Goal: Communication & Community: Answer question/provide support

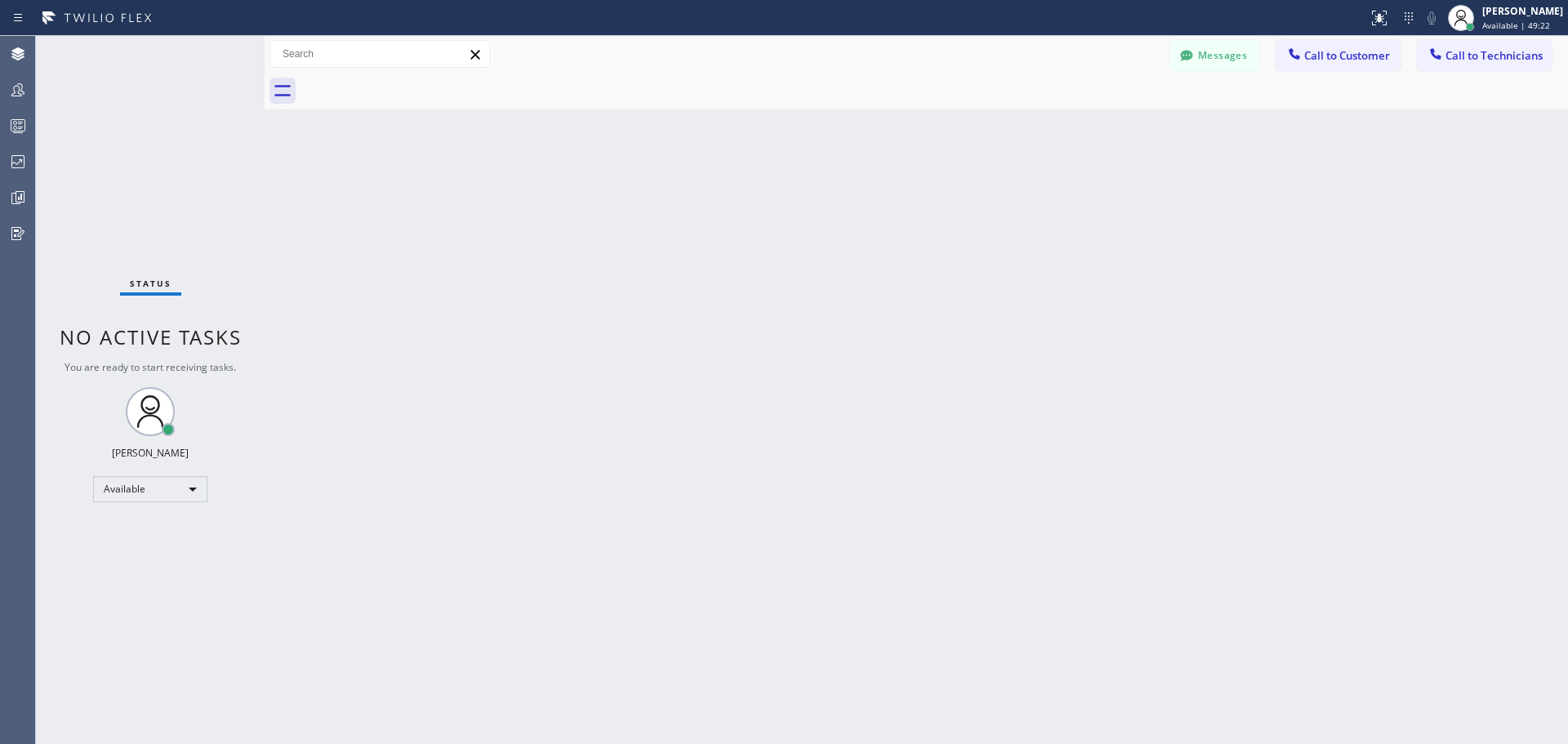
click at [732, 265] on div "Back to Dashboard Change Sender ID Customers Technicians SS [PERSON_NAME] [DATE…" at bounding box center [916, 389] width 1303 height 708
click at [1303, 54] on div at bounding box center [1294, 55] width 20 height 20
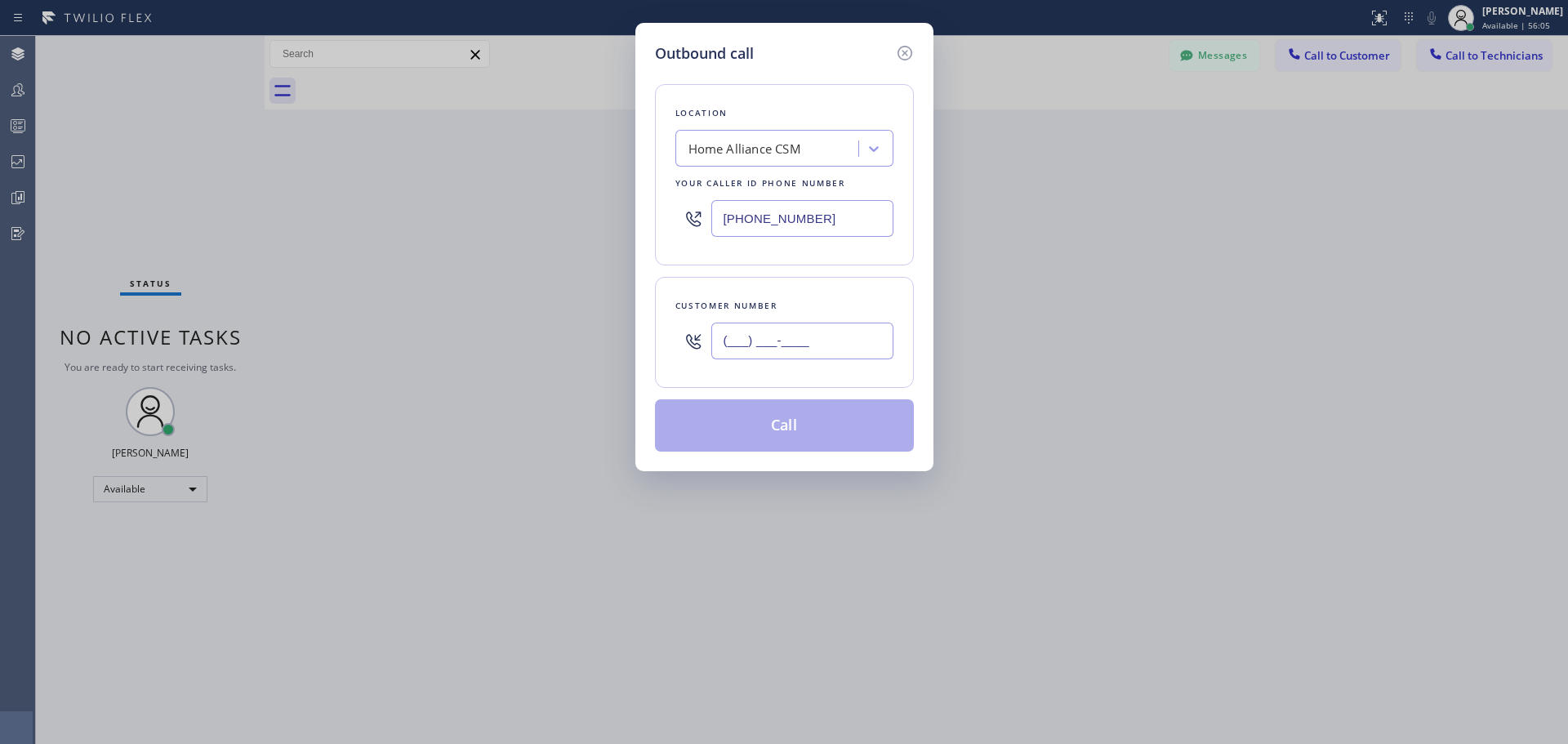
click at [805, 335] on input "(___) ___-____" at bounding box center [802, 340] width 183 height 37
paste input "714) 381-0549"
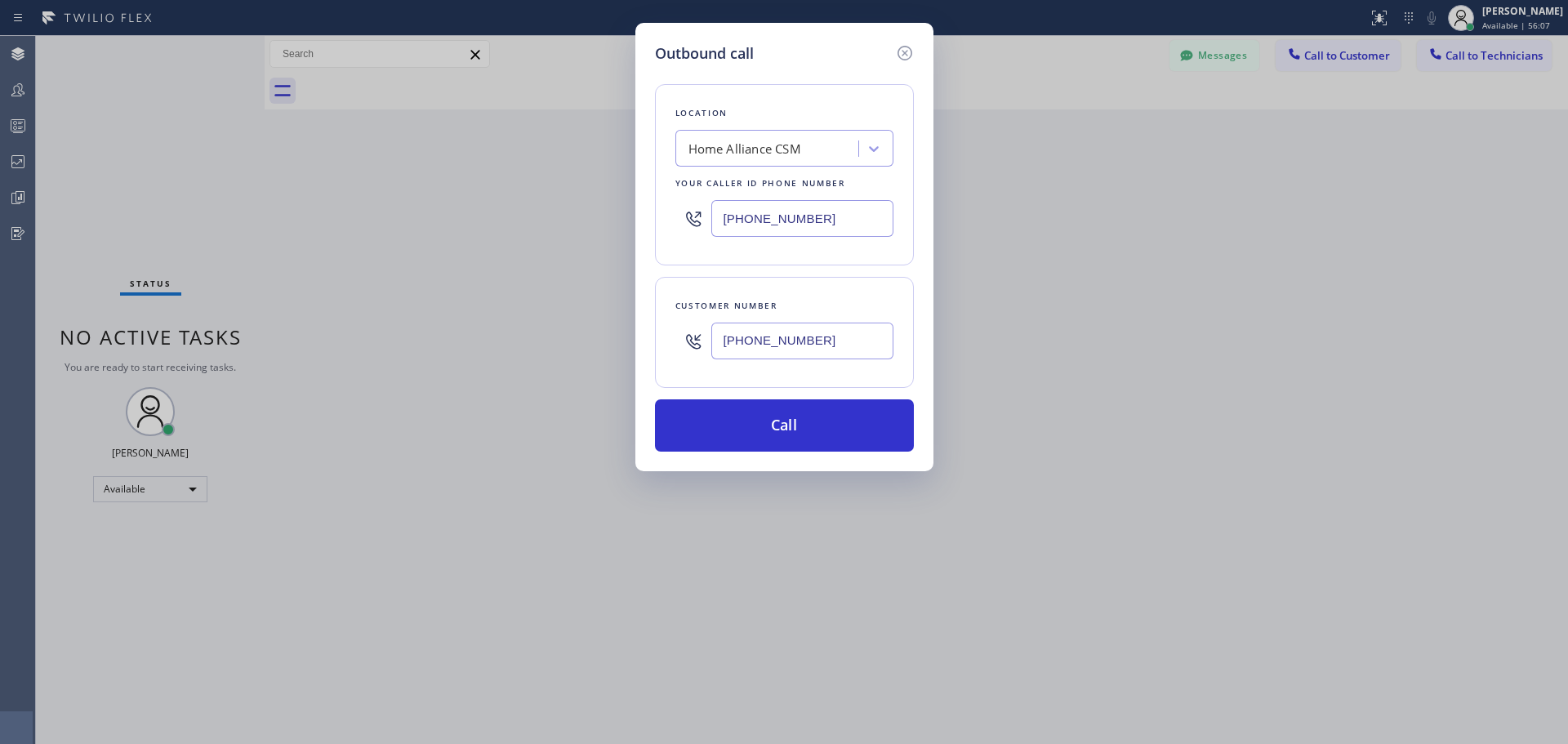
type input "[PHONE_NUMBER]"
drag, startPoint x: 1170, startPoint y: 348, endPoint x: 390, endPoint y: 3, distance: 852.9
click at [1168, 348] on div "Outbound call Location Home Alliance CSM Your caller id phone number [PHONE_NUM…" at bounding box center [784, 372] width 1568 height 744
click at [811, 431] on button "Call" at bounding box center [785, 424] width 259 height 52
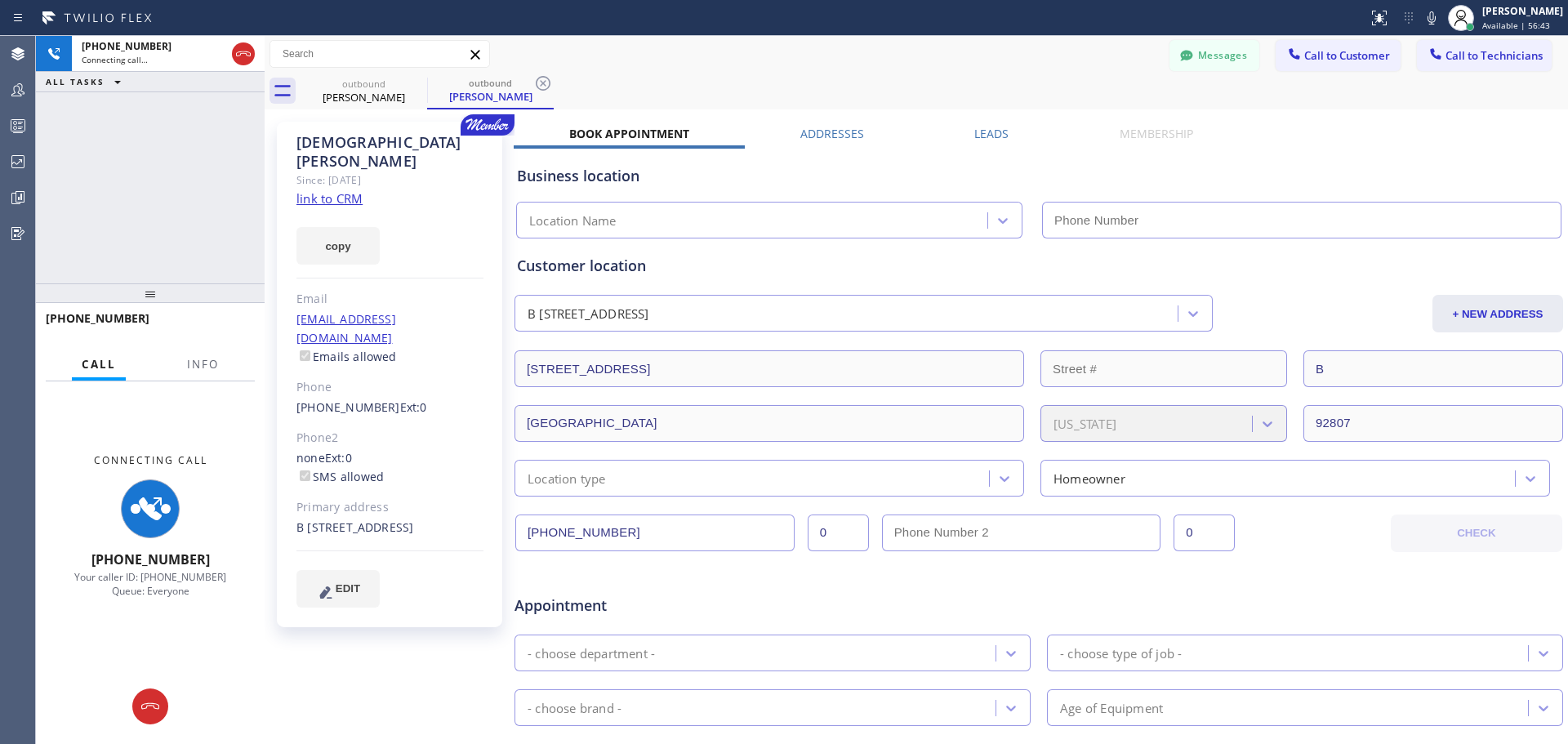
type input "[PHONE_NUMBER]"
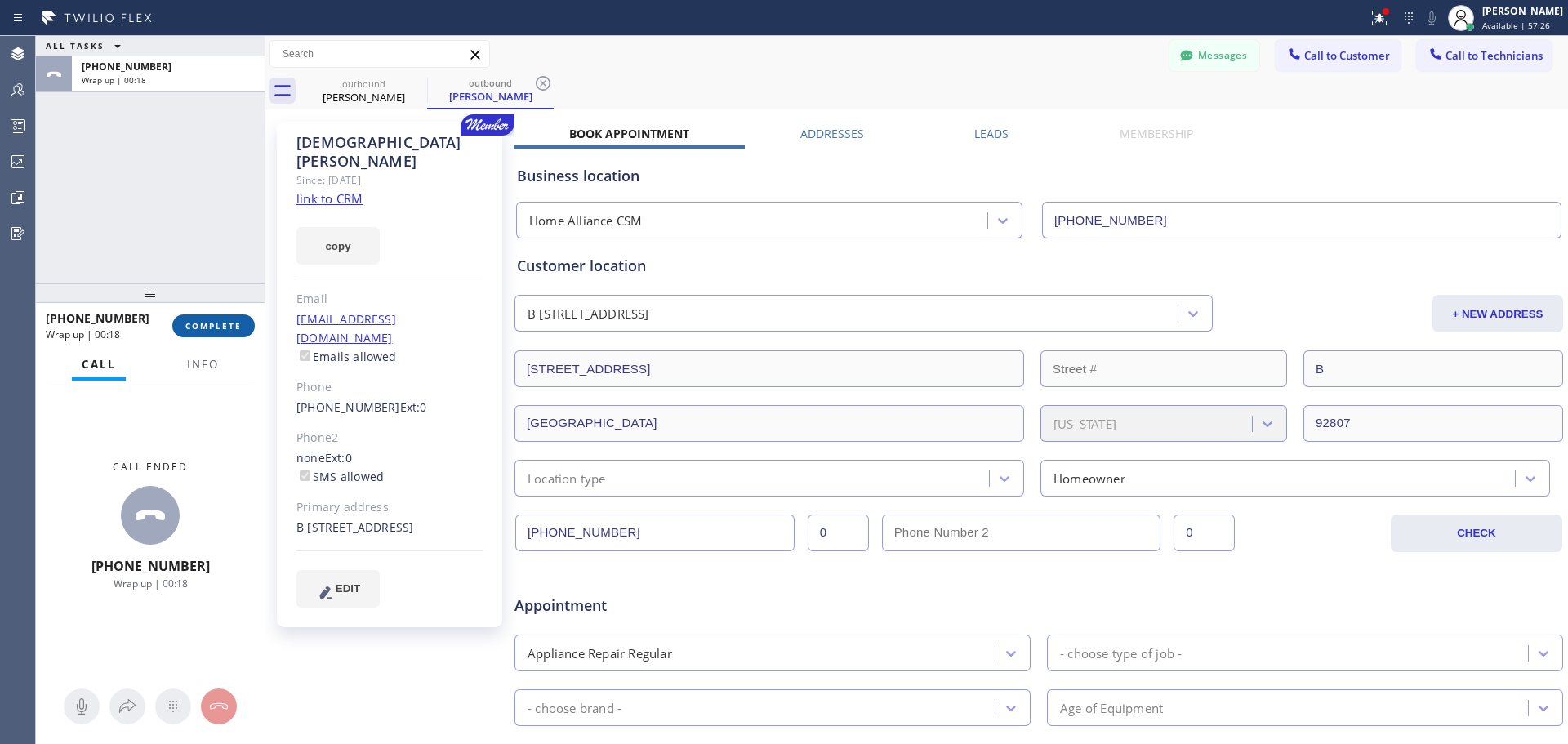
click at [241, 329] on span "COMPLETE" at bounding box center [214, 326] width 57 height 11
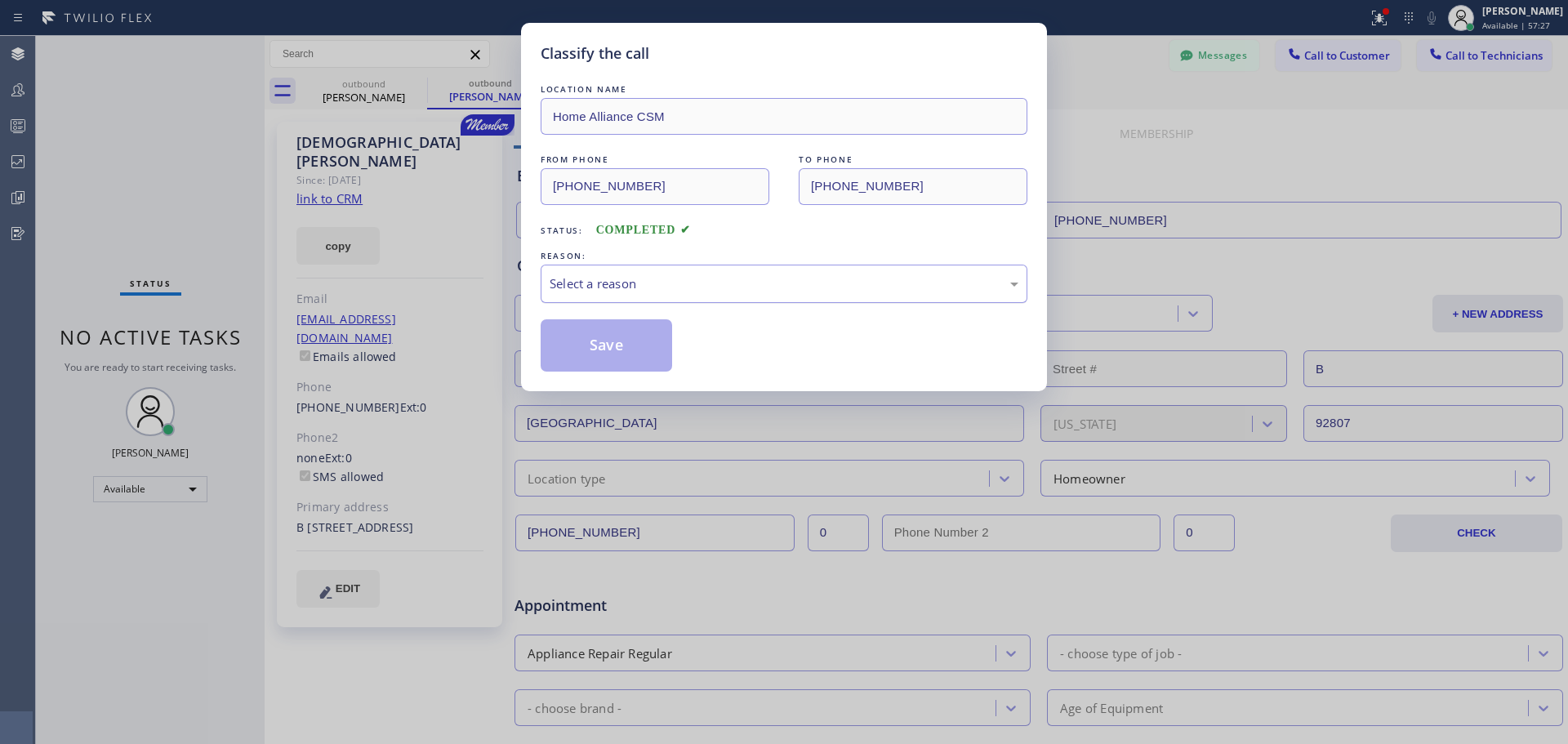
click at [701, 285] on div "Select a reason" at bounding box center [784, 284] width 469 height 19
click at [566, 355] on button "Save" at bounding box center [606, 345] width 131 height 52
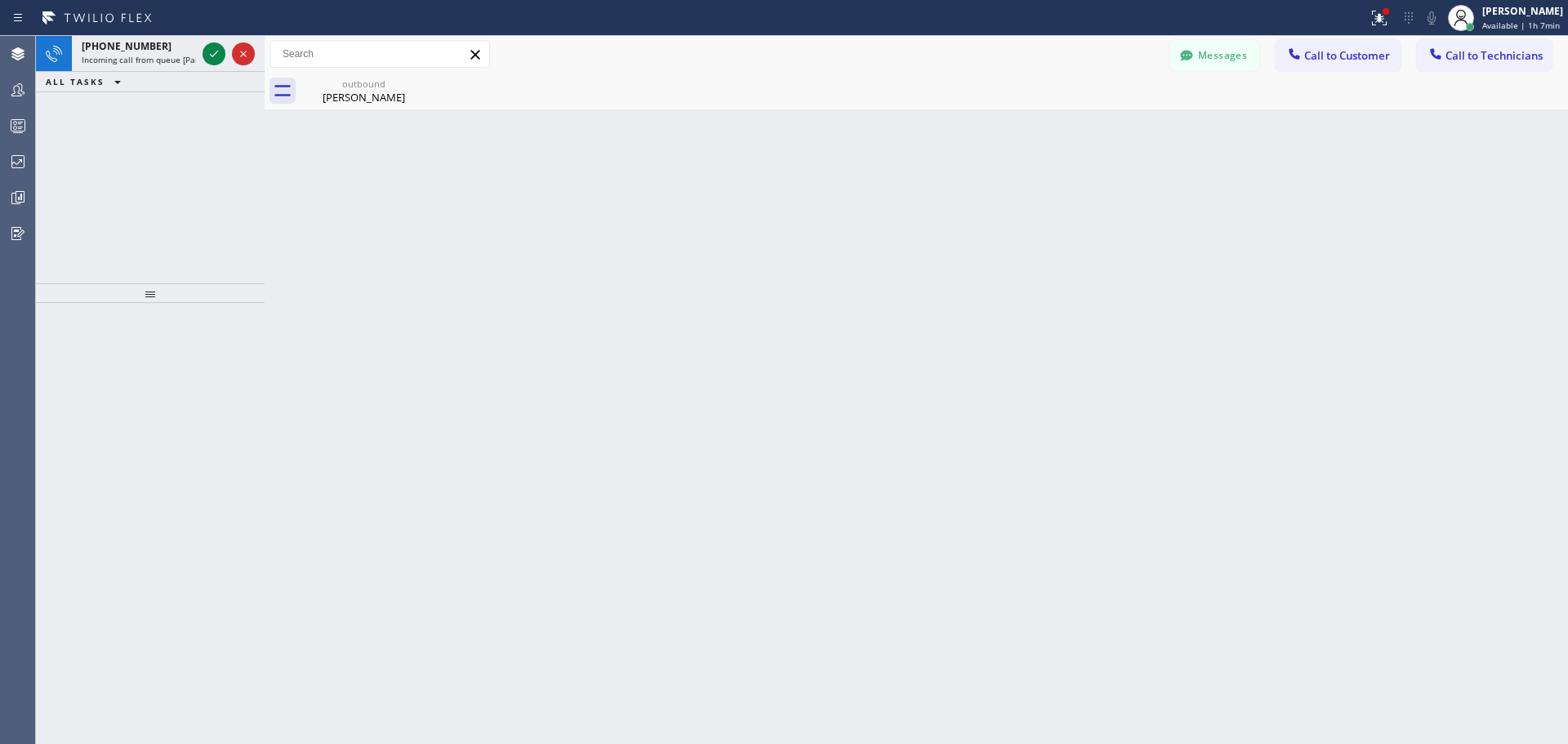
click at [289, 262] on div "Back to Dashboard Change Sender ID Customers Technicians SS [PERSON_NAME] [DATE…" at bounding box center [916, 389] width 1303 height 708
click at [416, 79] on icon at bounding box center [416, 83] width 20 height 20
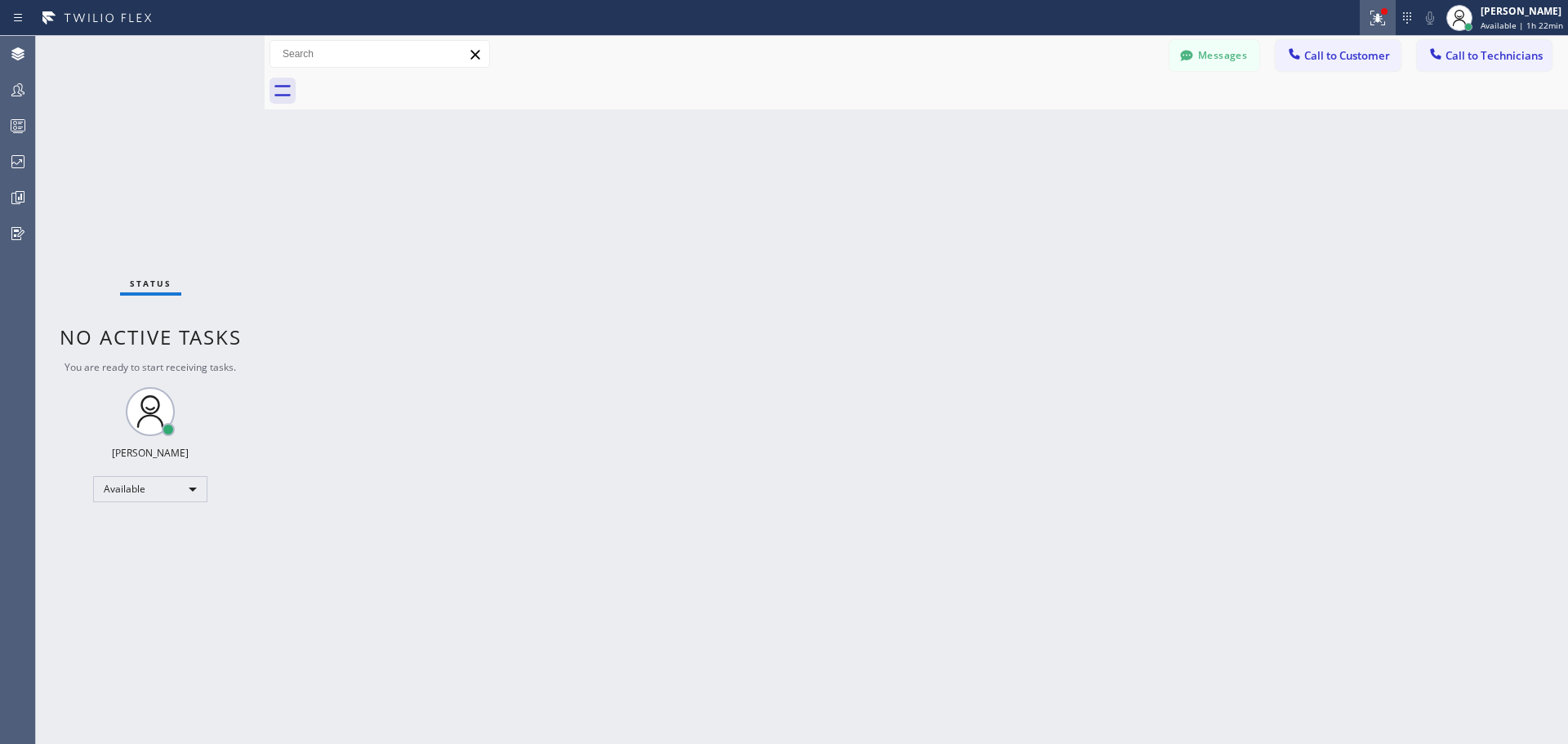
click at [1373, 21] on icon at bounding box center [1377, 18] width 20 height 20
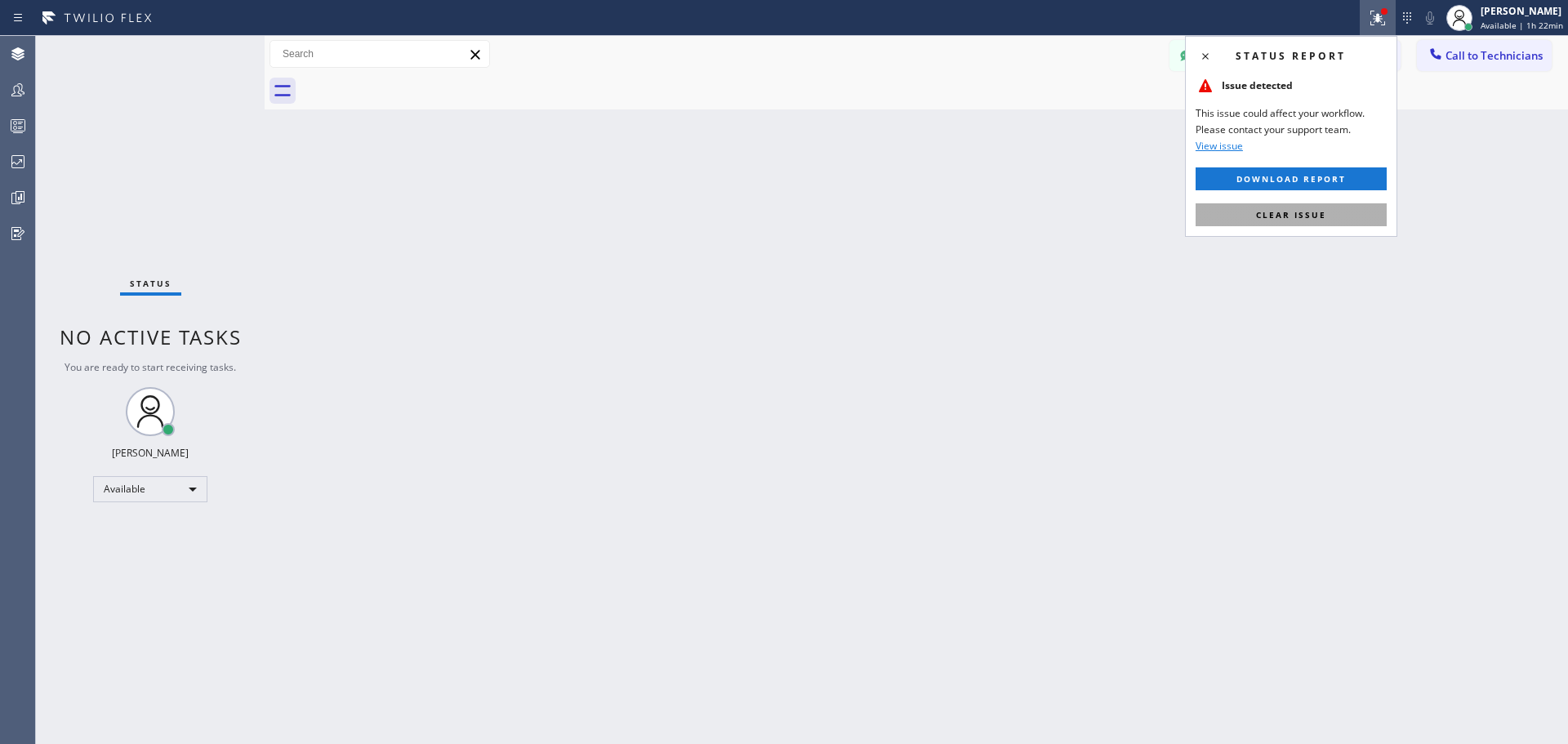
click at [1284, 217] on span "Clear issue" at bounding box center [1291, 215] width 70 height 11
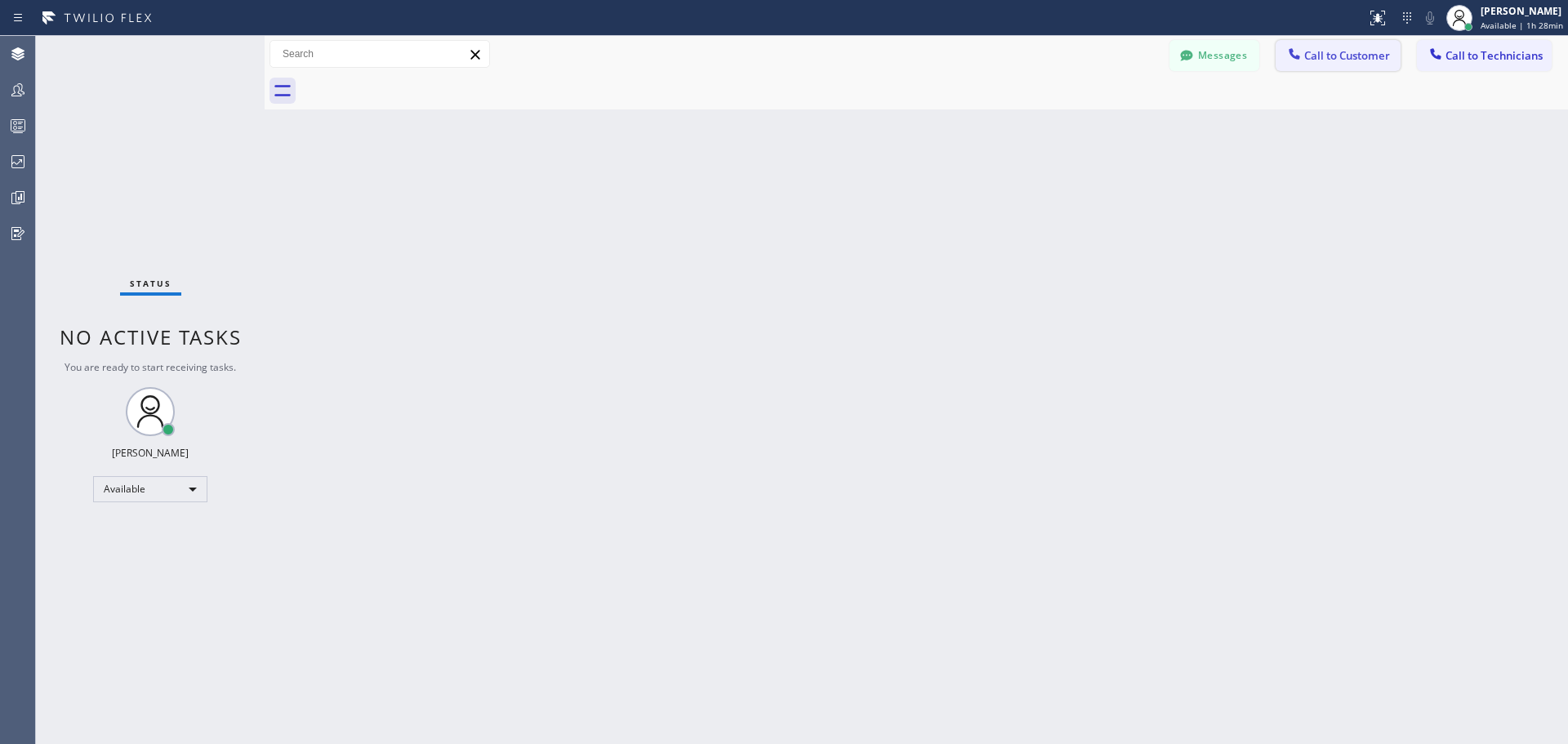
click at [1349, 50] on span "Call to Customer" at bounding box center [1347, 56] width 86 height 15
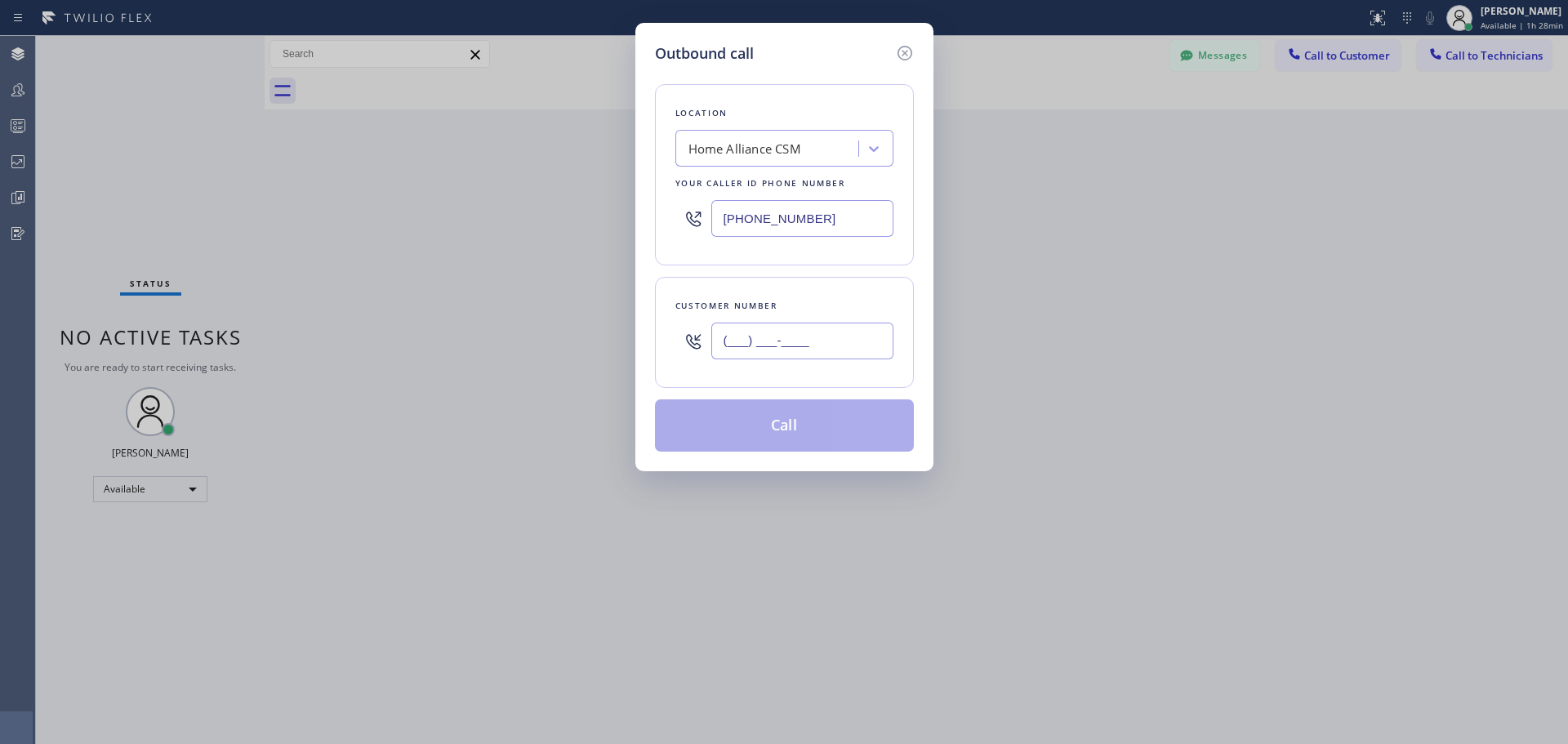
click at [776, 338] on input "(___) ___-____" at bounding box center [802, 340] width 183 height 37
paste input "510) 414-6222"
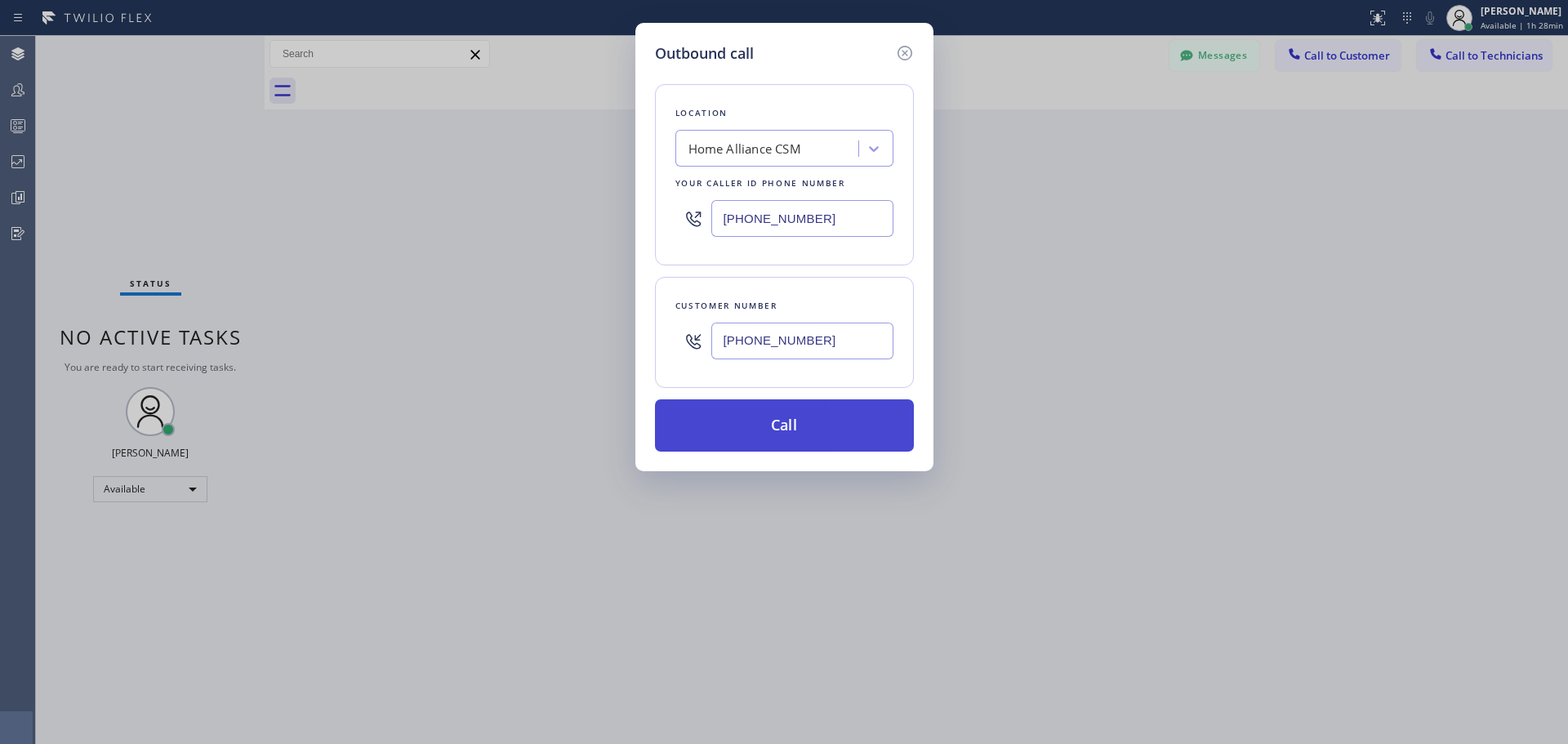
type input "[PHONE_NUMBER]"
click at [834, 436] on button "Call" at bounding box center [785, 424] width 259 height 52
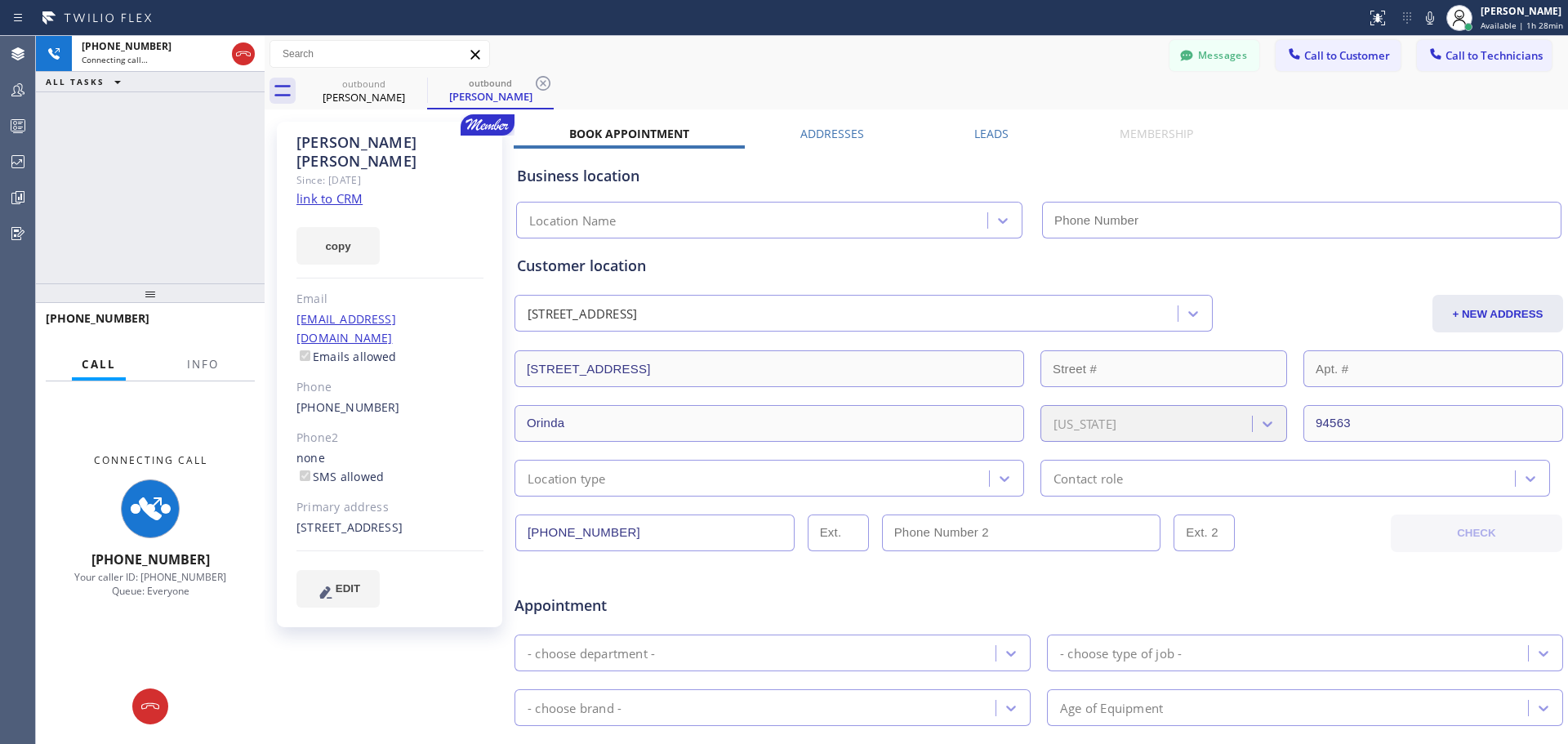
type input "[PHONE_NUMBER]"
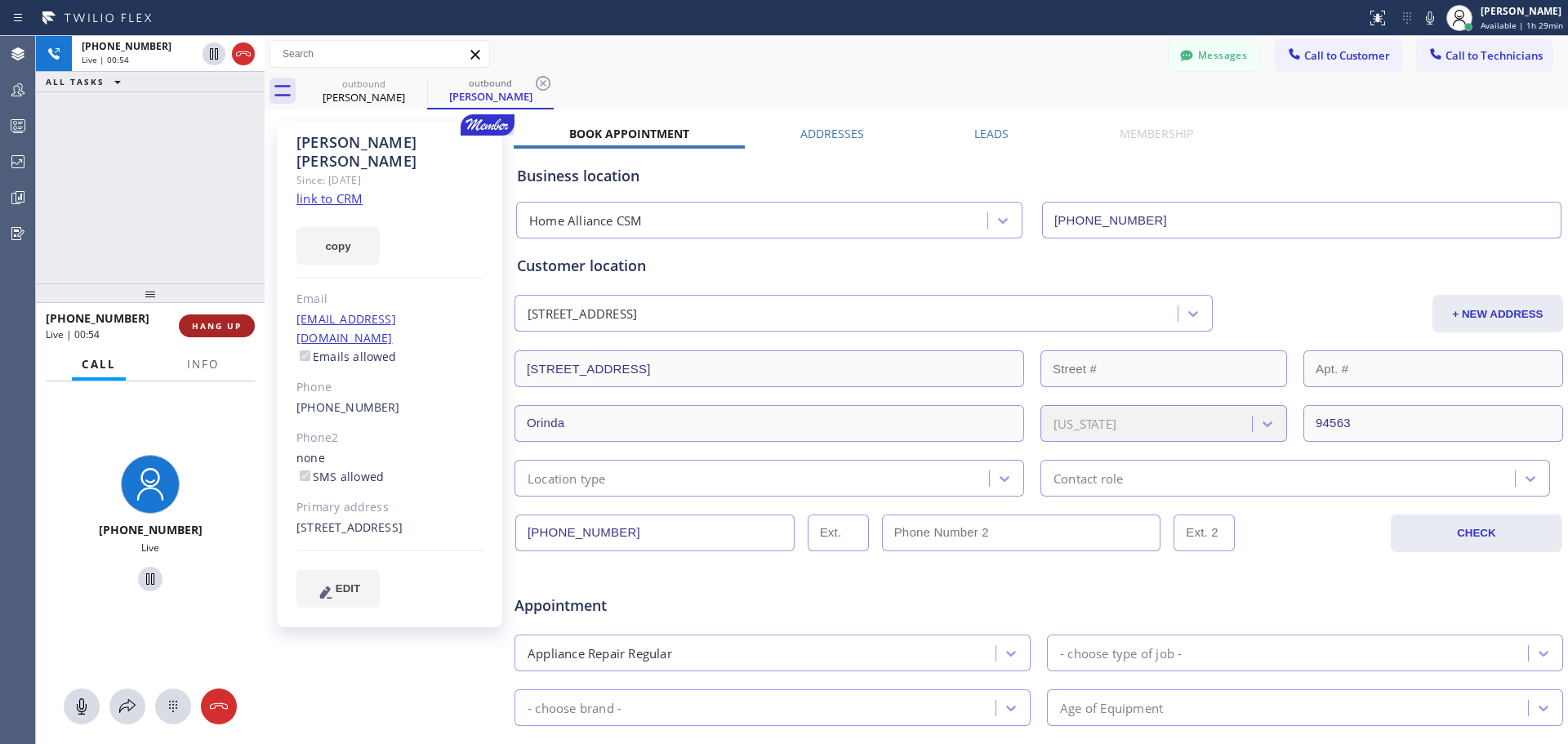
click at [210, 326] on span "HANG UP" at bounding box center [217, 326] width 50 height 11
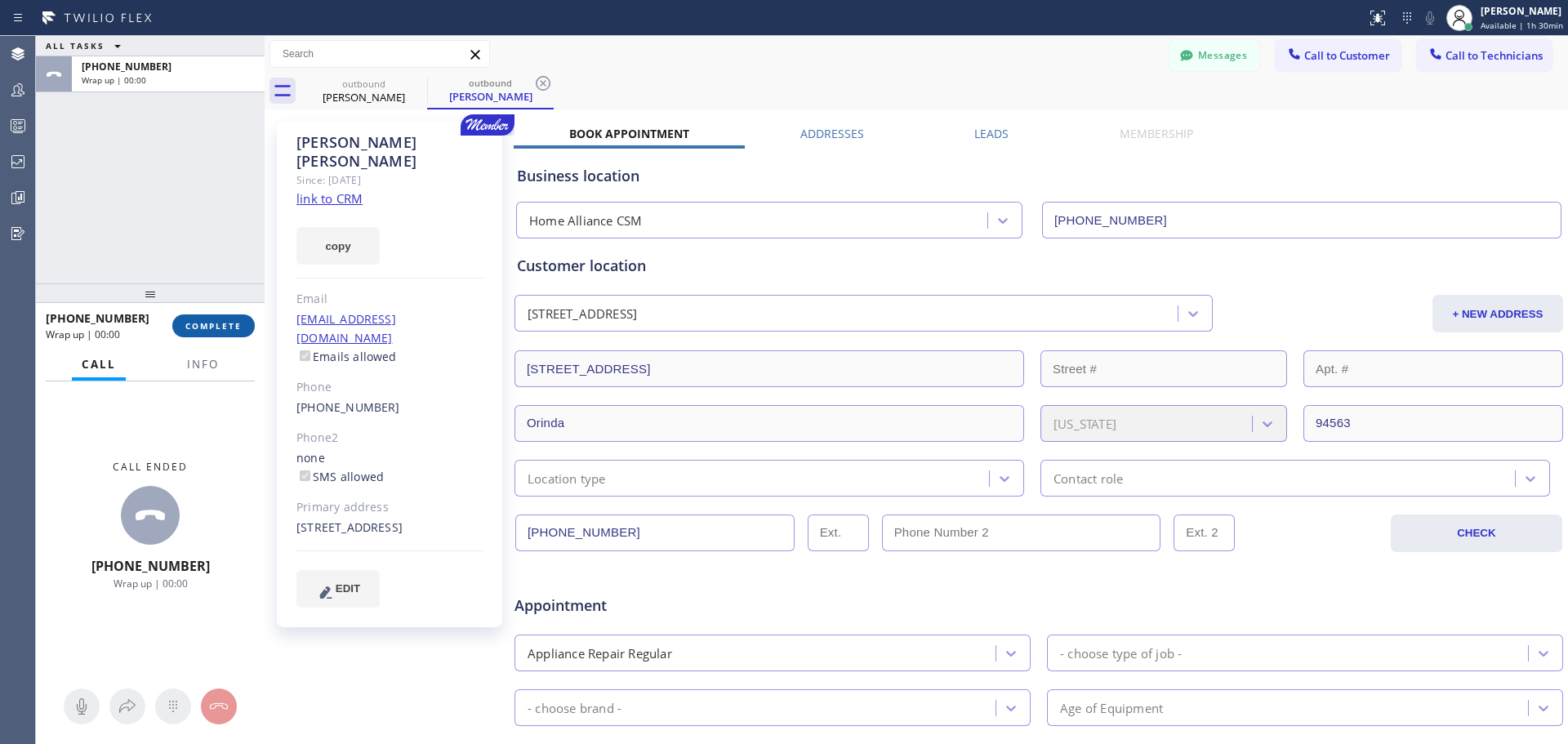
click at [206, 327] on span "COMPLETE" at bounding box center [214, 326] width 57 height 11
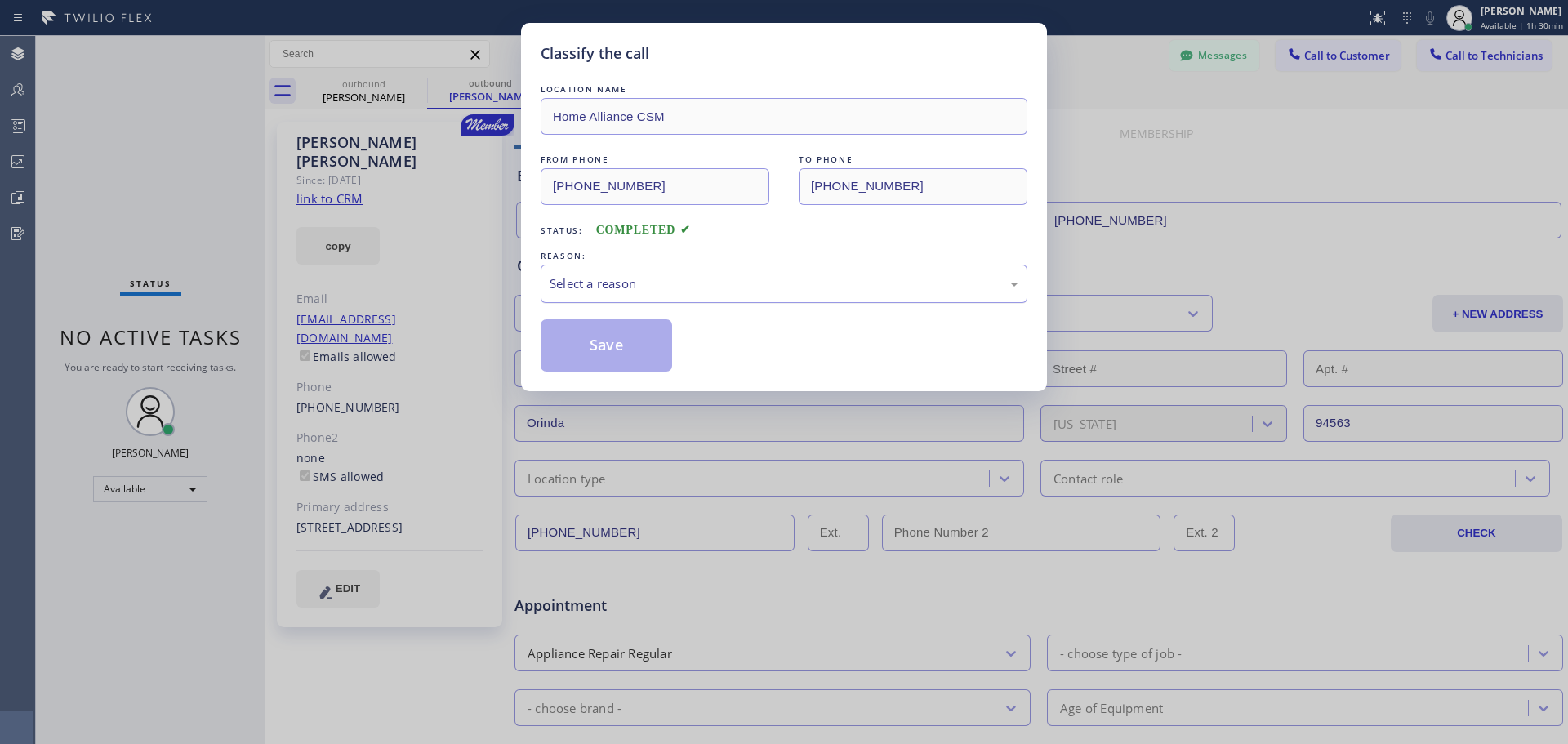
click at [643, 286] on div "Select a reason" at bounding box center [784, 284] width 469 height 19
click at [596, 344] on button "Save" at bounding box center [606, 345] width 131 height 52
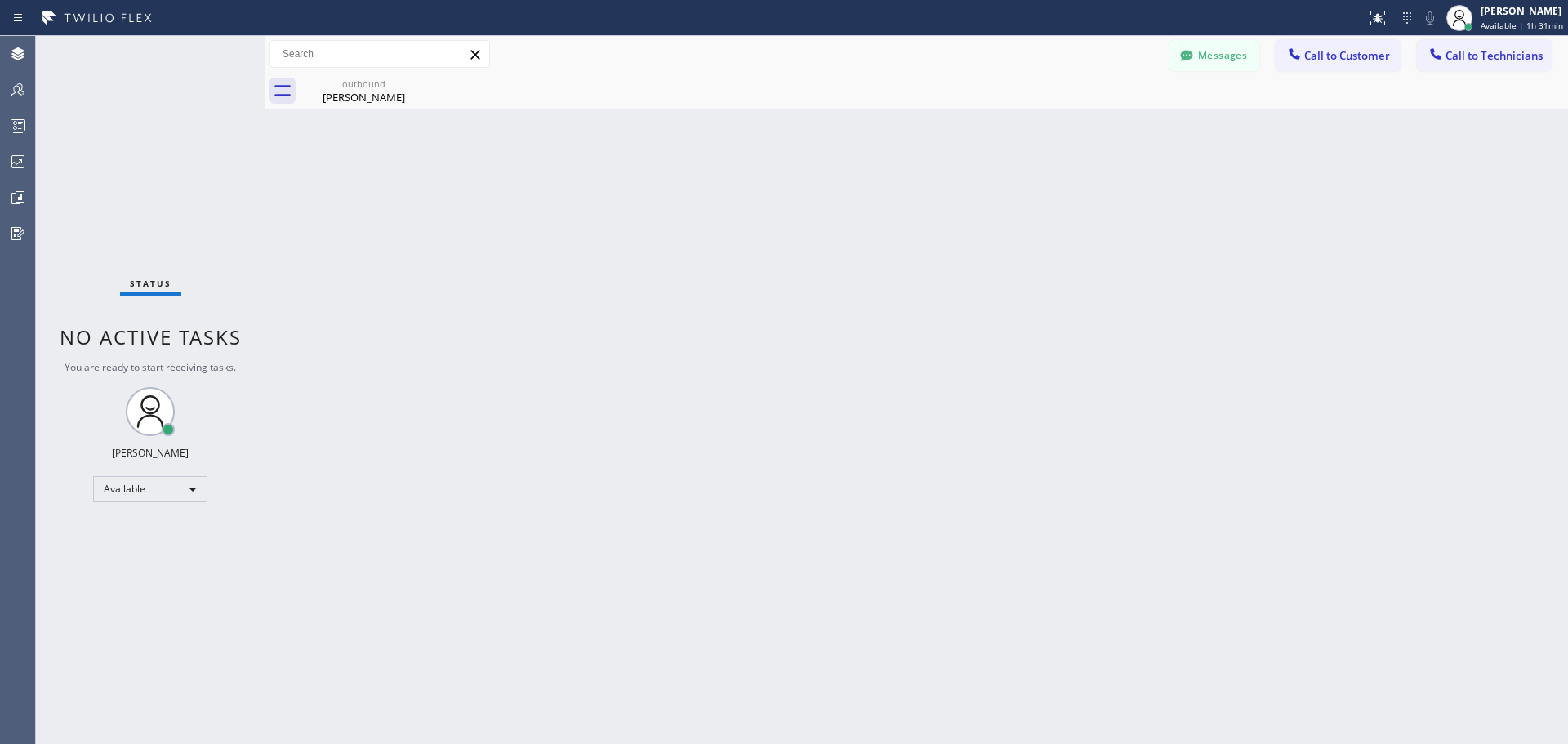
click at [1248, 41] on button "Messages" at bounding box center [1214, 55] width 90 height 31
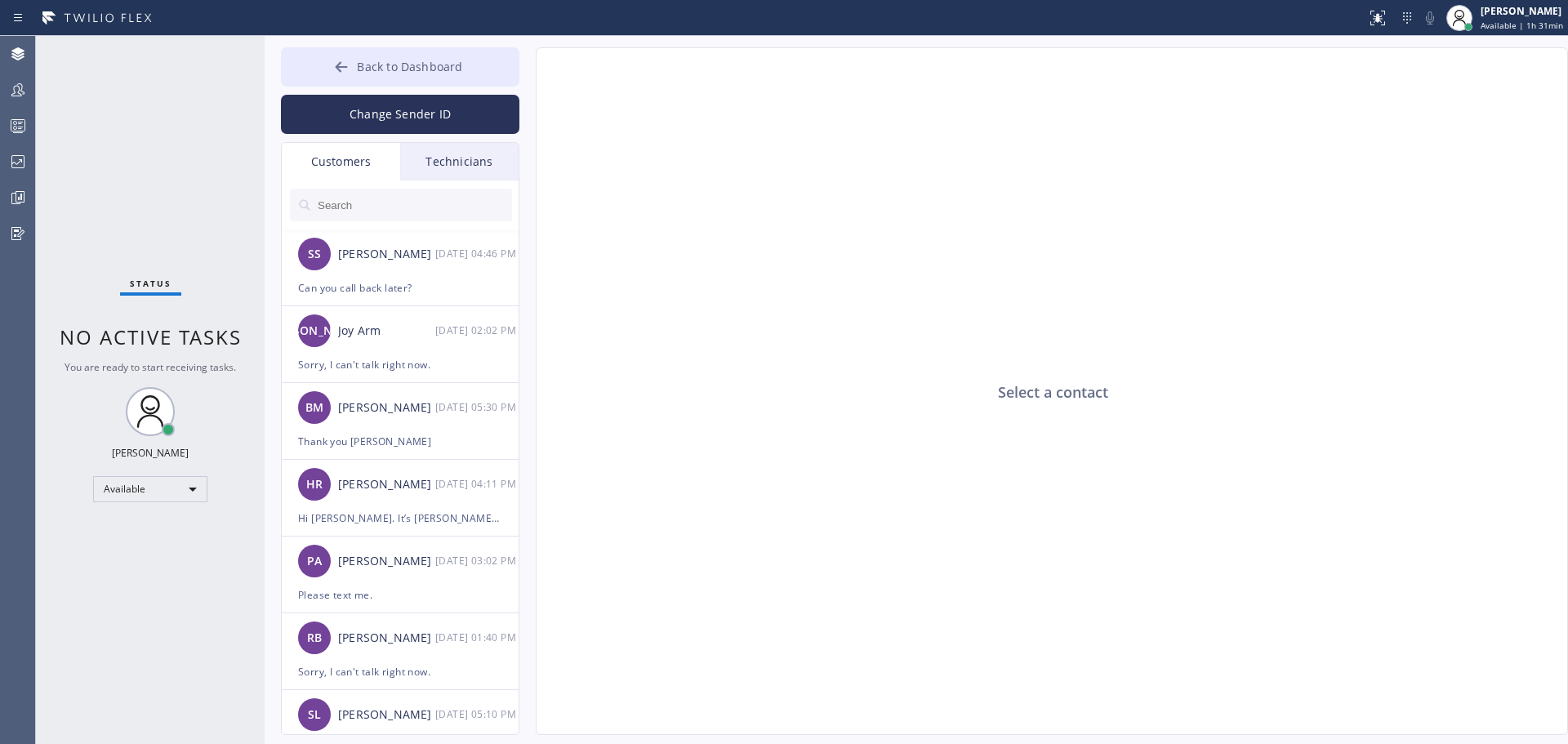
click at [374, 69] on span "Back to Dashboard" at bounding box center [409, 66] width 105 height 15
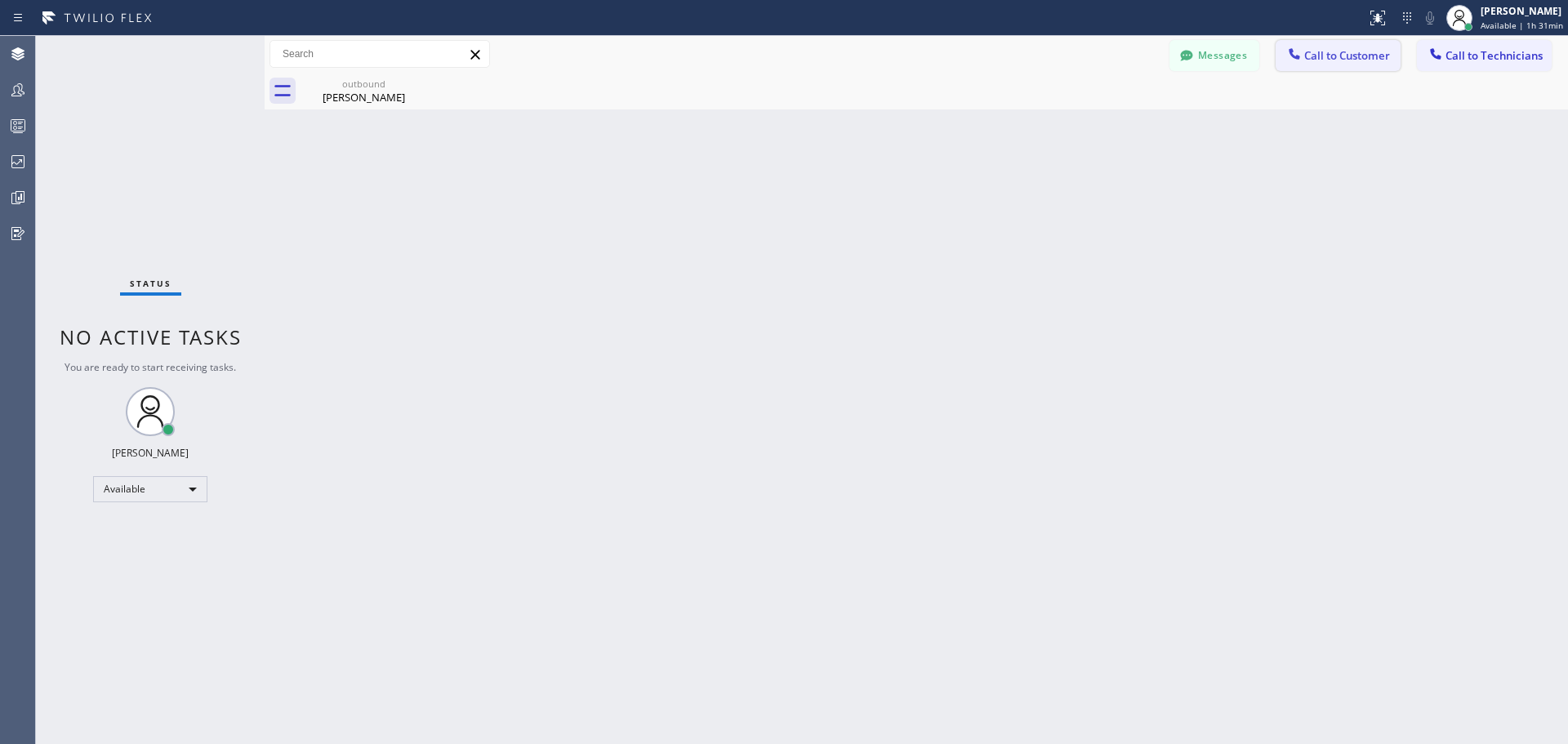
click at [1350, 57] on span "Call to Customer" at bounding box center [1347, 56] width 86 height 15
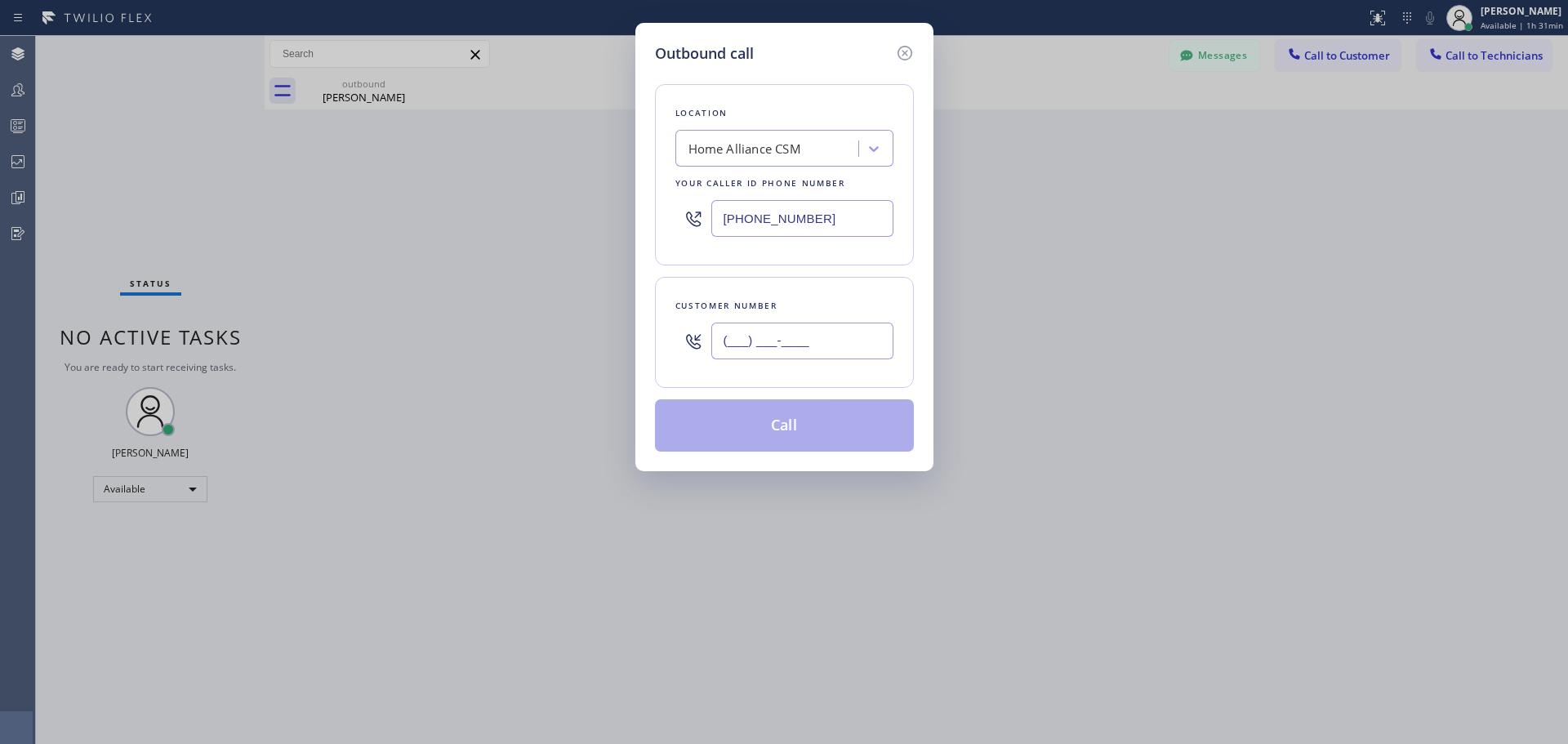
click at [799, 338] on input "(___) ___-____" at bounding box center [802, 340] width 183 height 37
paste input "310) 351-7581"
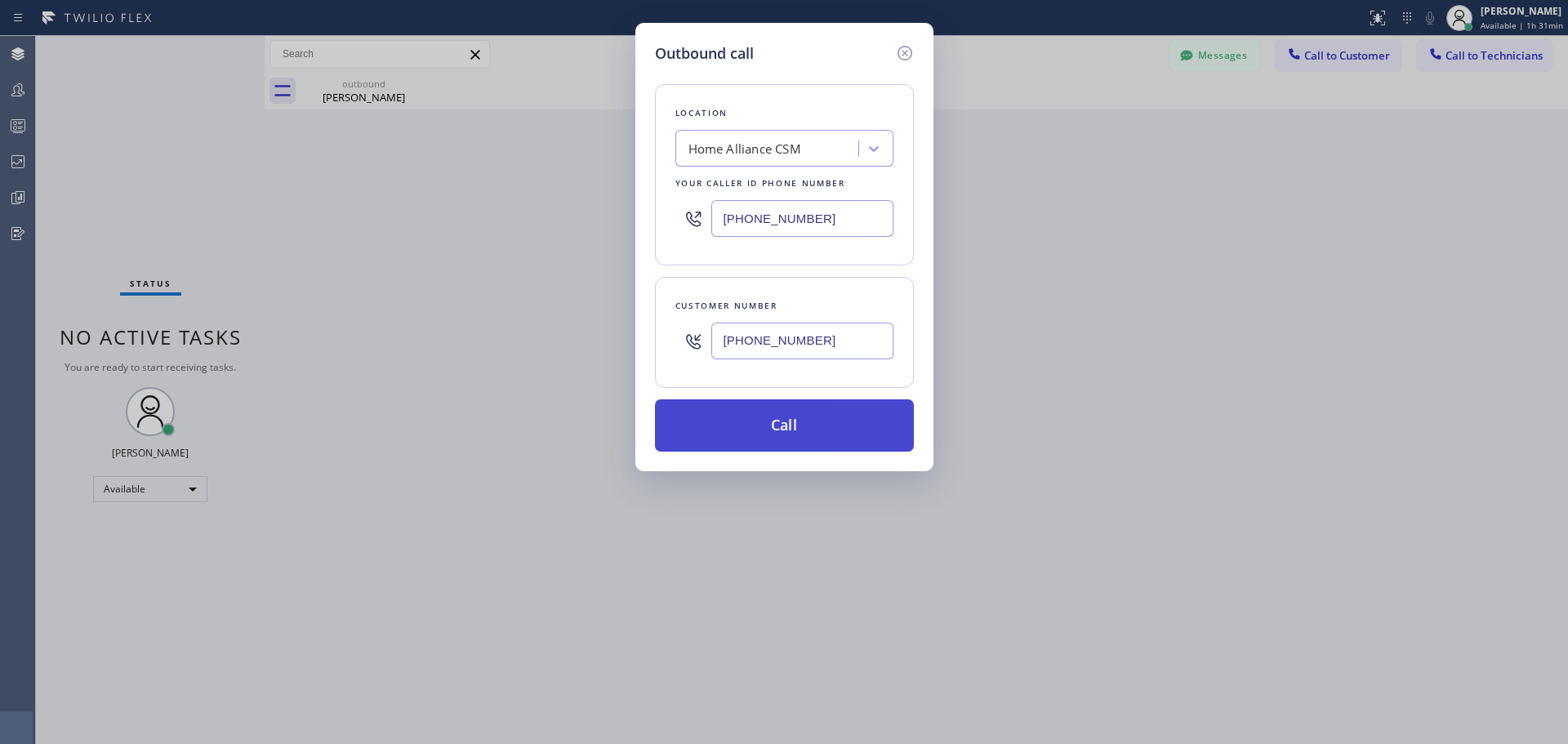
type input "[PHONE_NUMBER]"
click at [802, 427] on button "Call" at bounding box center [785, 424] width 259 height 52
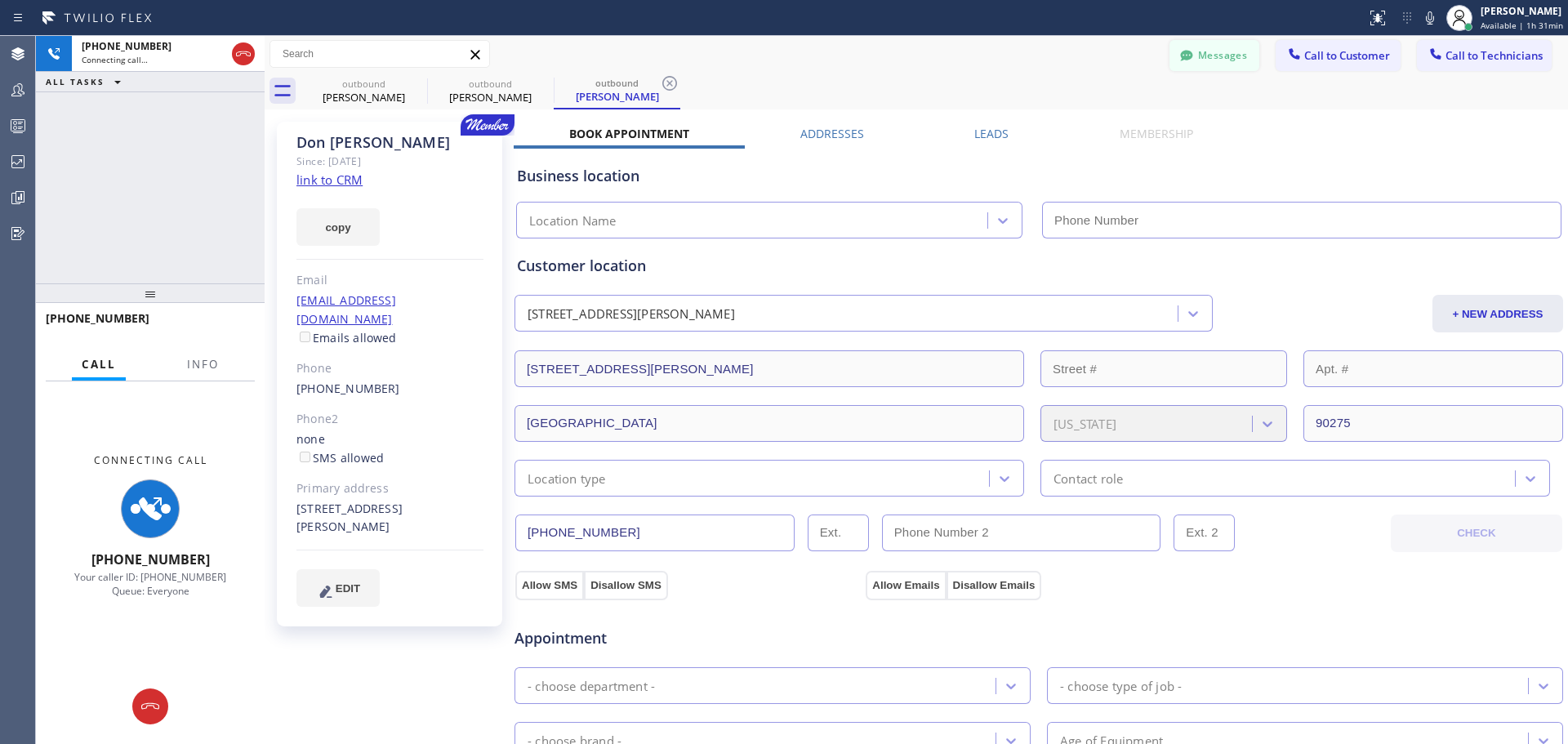
type input "[PHONE_NUMBER]"
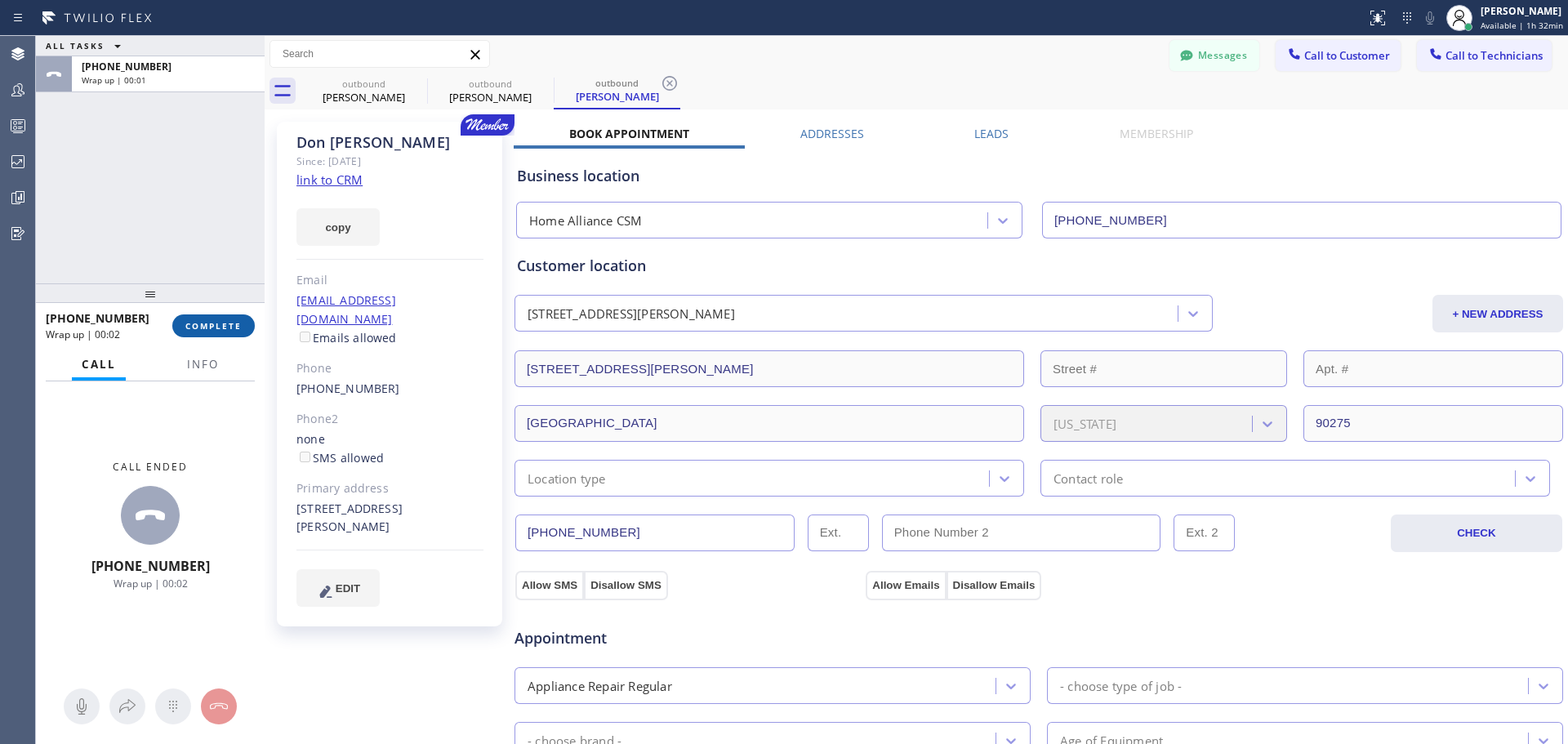
click at [224, 323] on span "COMPLETE" at bounding box center [214, 326] width 57 height 11
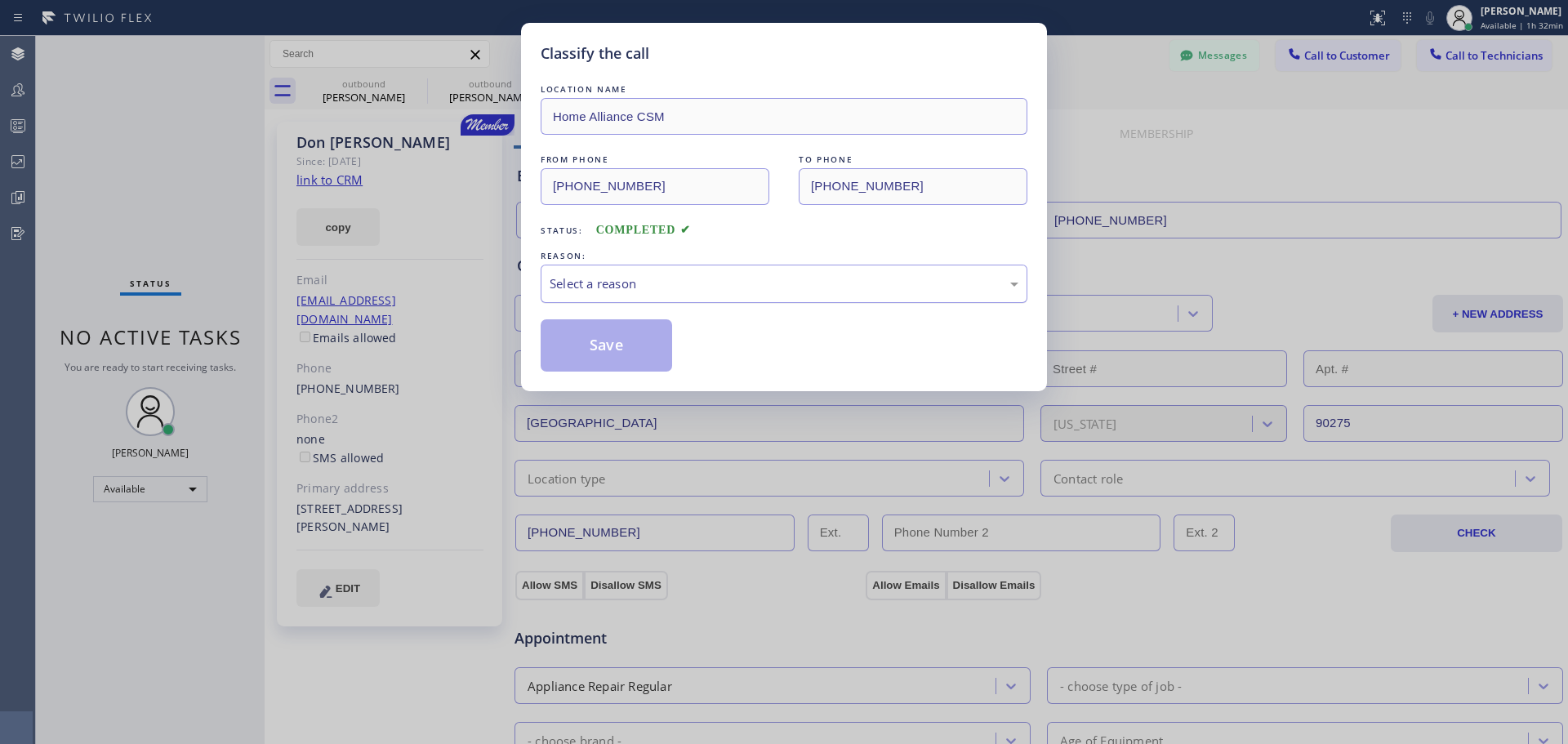
click at [700, 289] on div "Select a reason" at bounding box center [784, 284] width 469 height 19
click at [597, 355] on button "Save" at bounding box center [606, 345] width 131 height 52
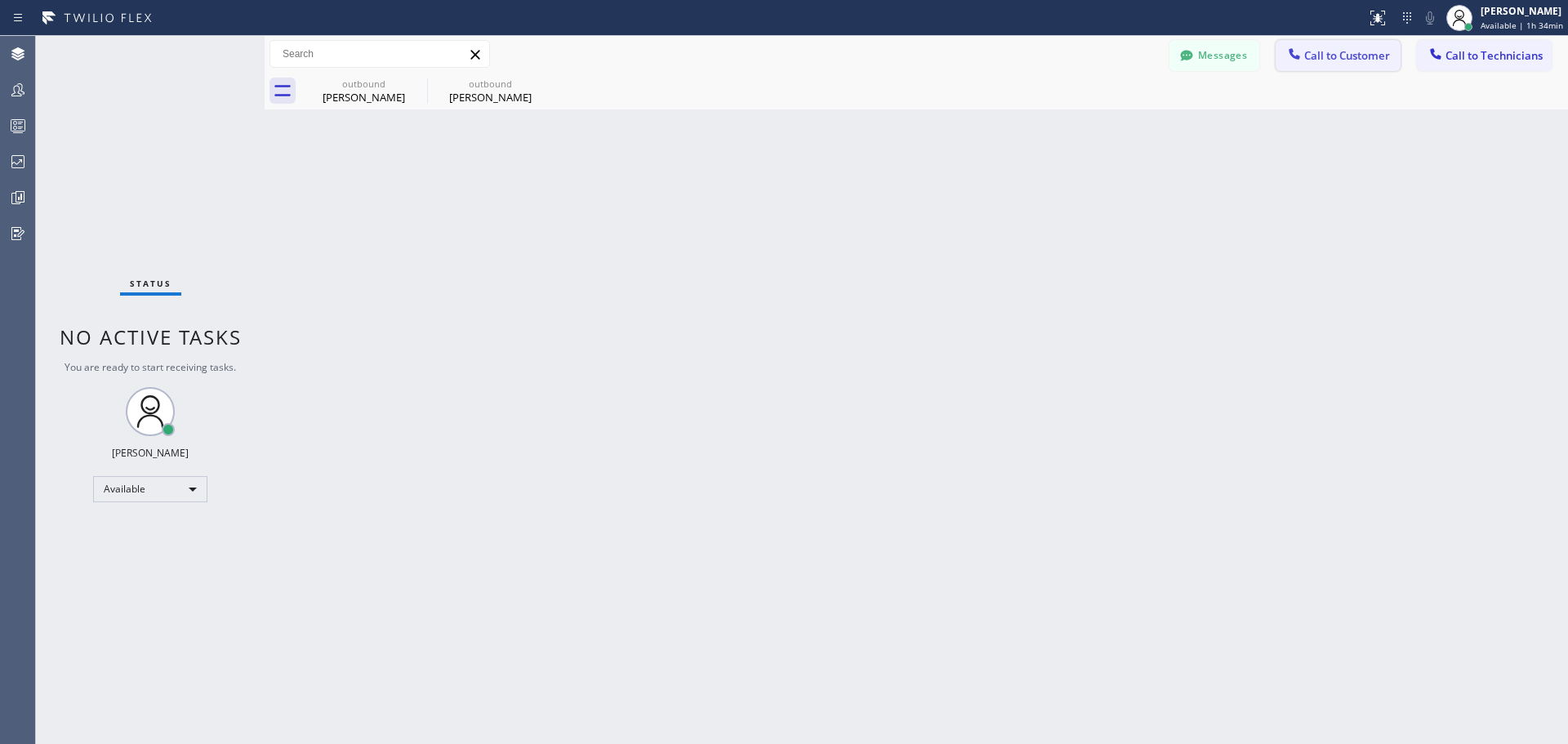
click at [1329, 57] on span "Call to Customer" at bounding box center [1347, 56] width 86 height 15
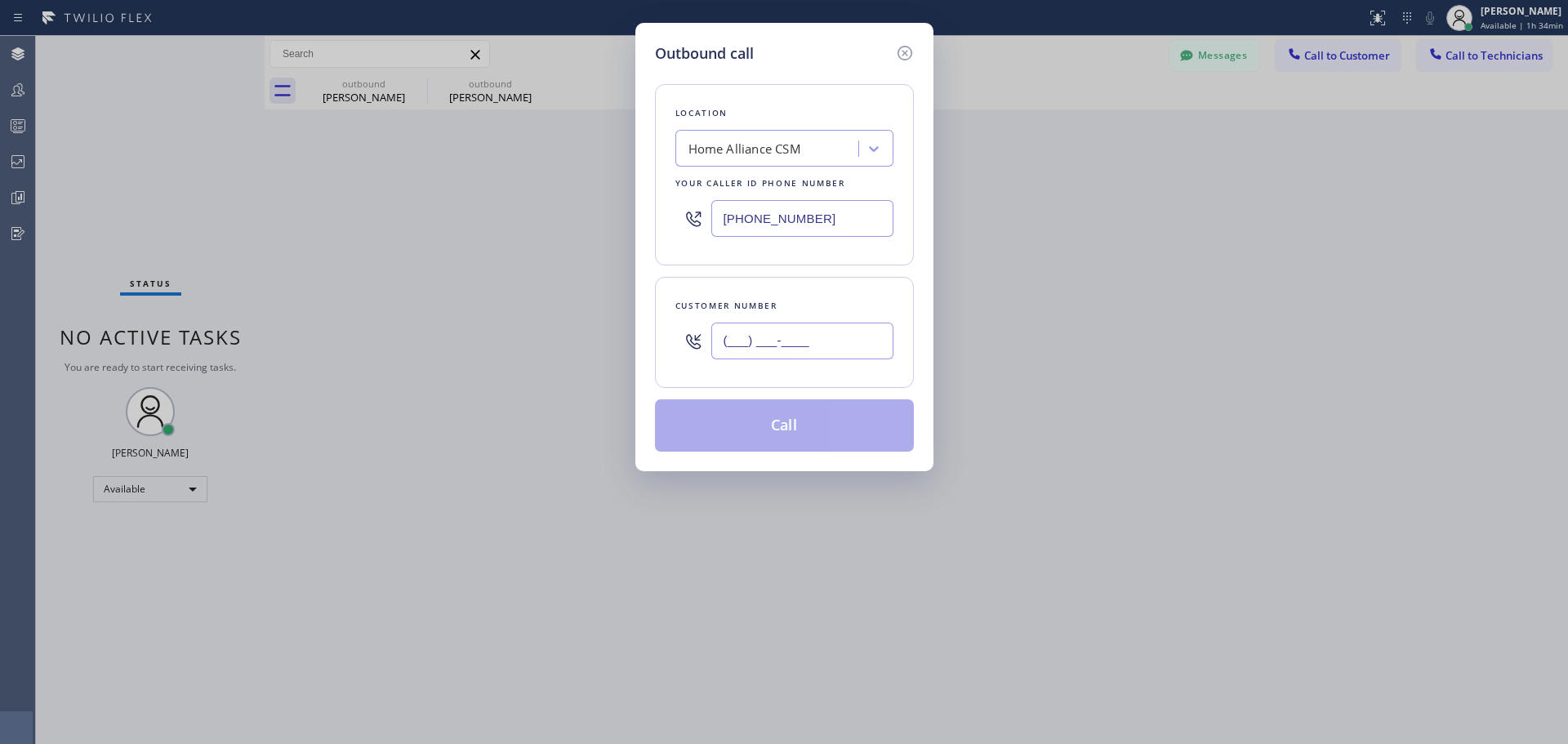
click at [816, 342] on input "(___) ___-____" at bounding box center [802, 340] width 183 height 37
paste input "917) 567-5822"
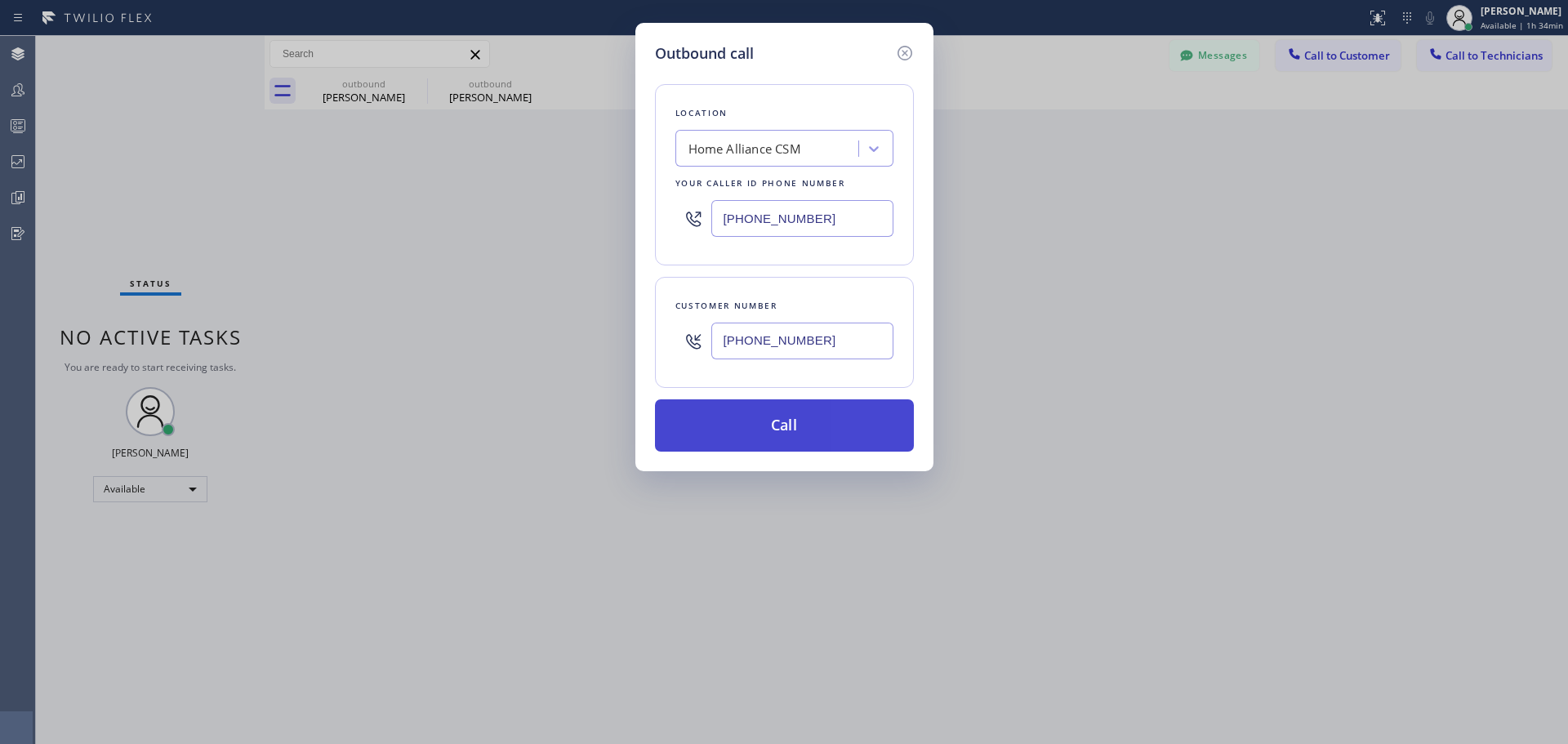
type input "[PHONE_NUMBER]"
click at [812, 441] on button "Call" at bounding box center [785, 424] width 259 height 52
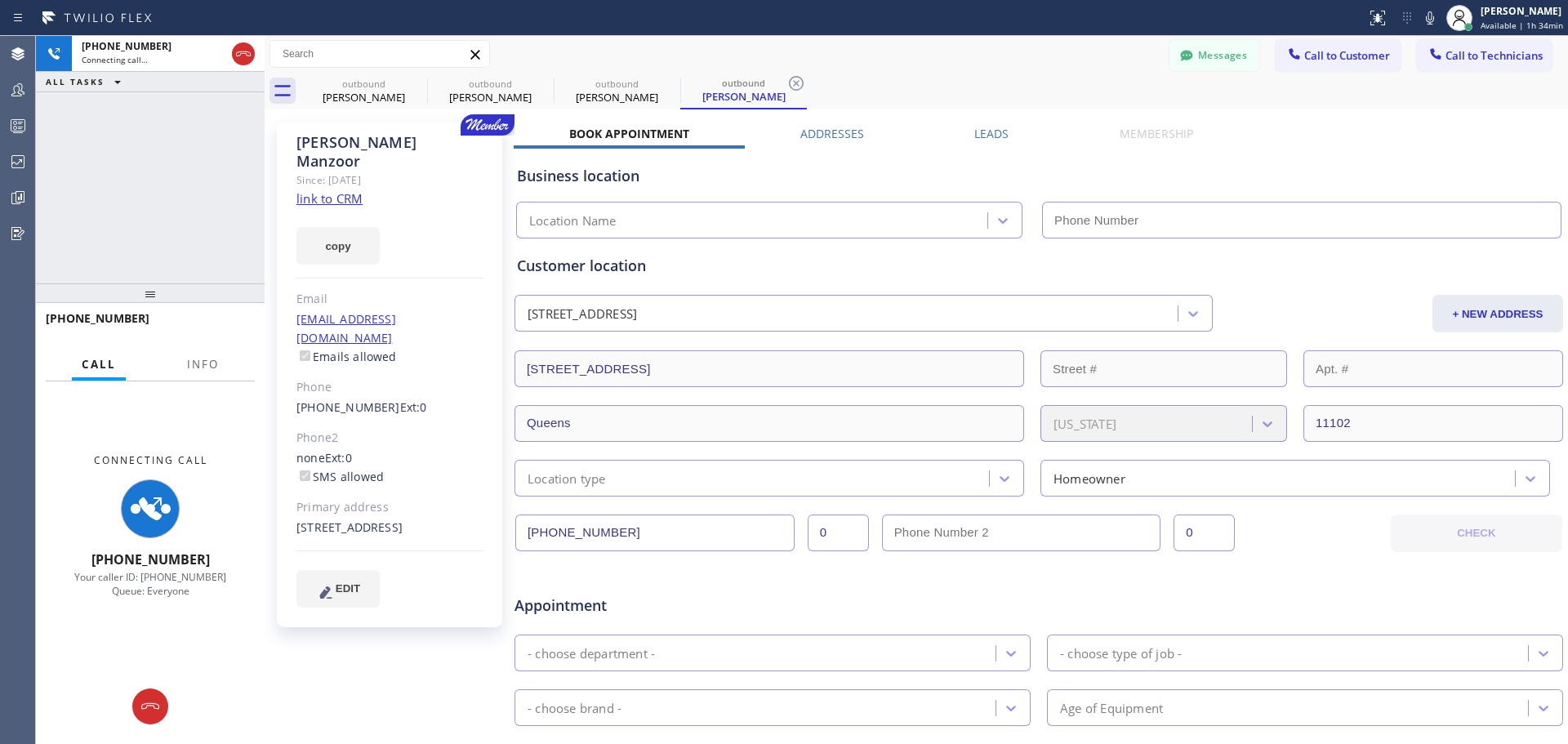
type input "[PHONE_NUMBER]"
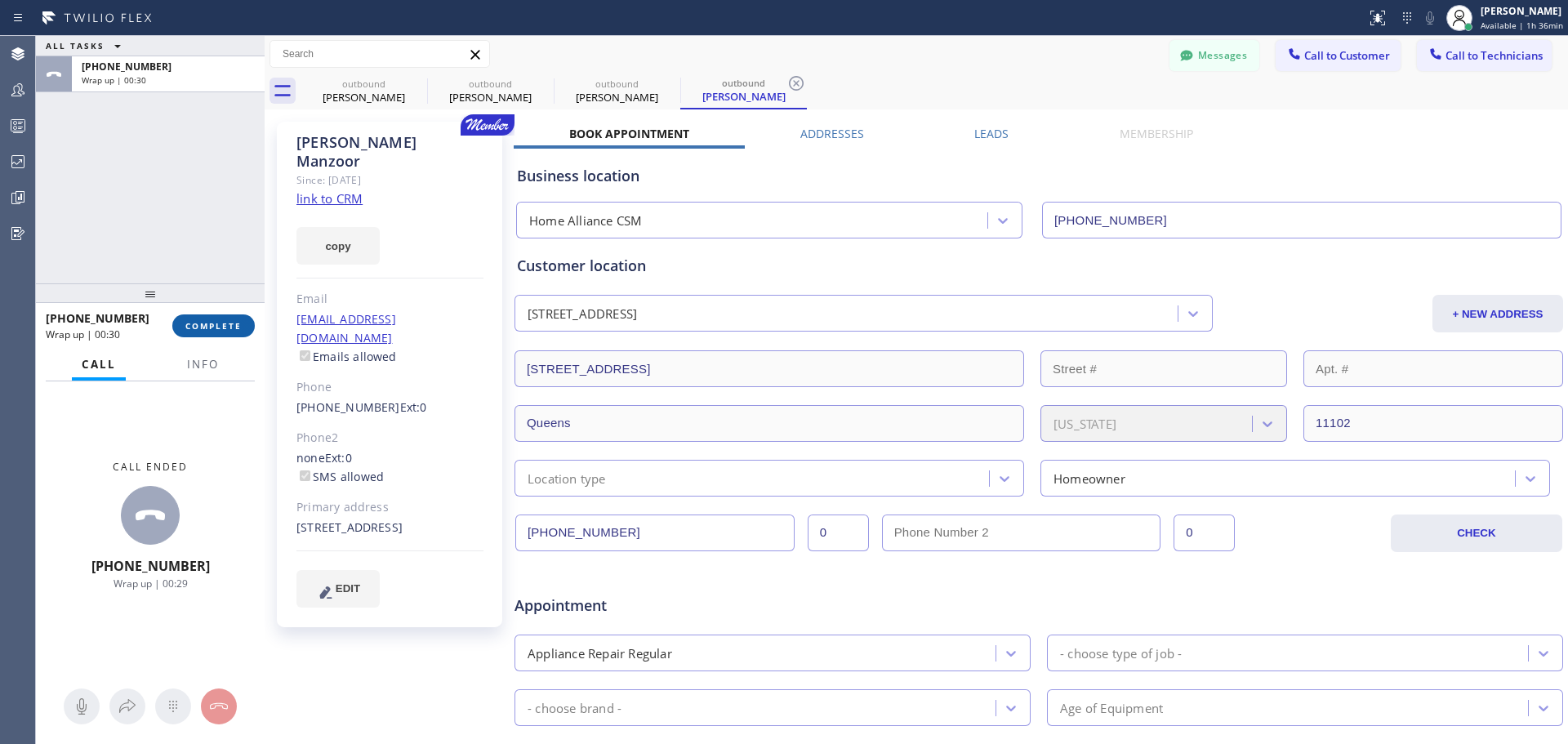
click at [219, 331] on span "COMPLETE" at bounding box center [214, 326] width 57 height 11
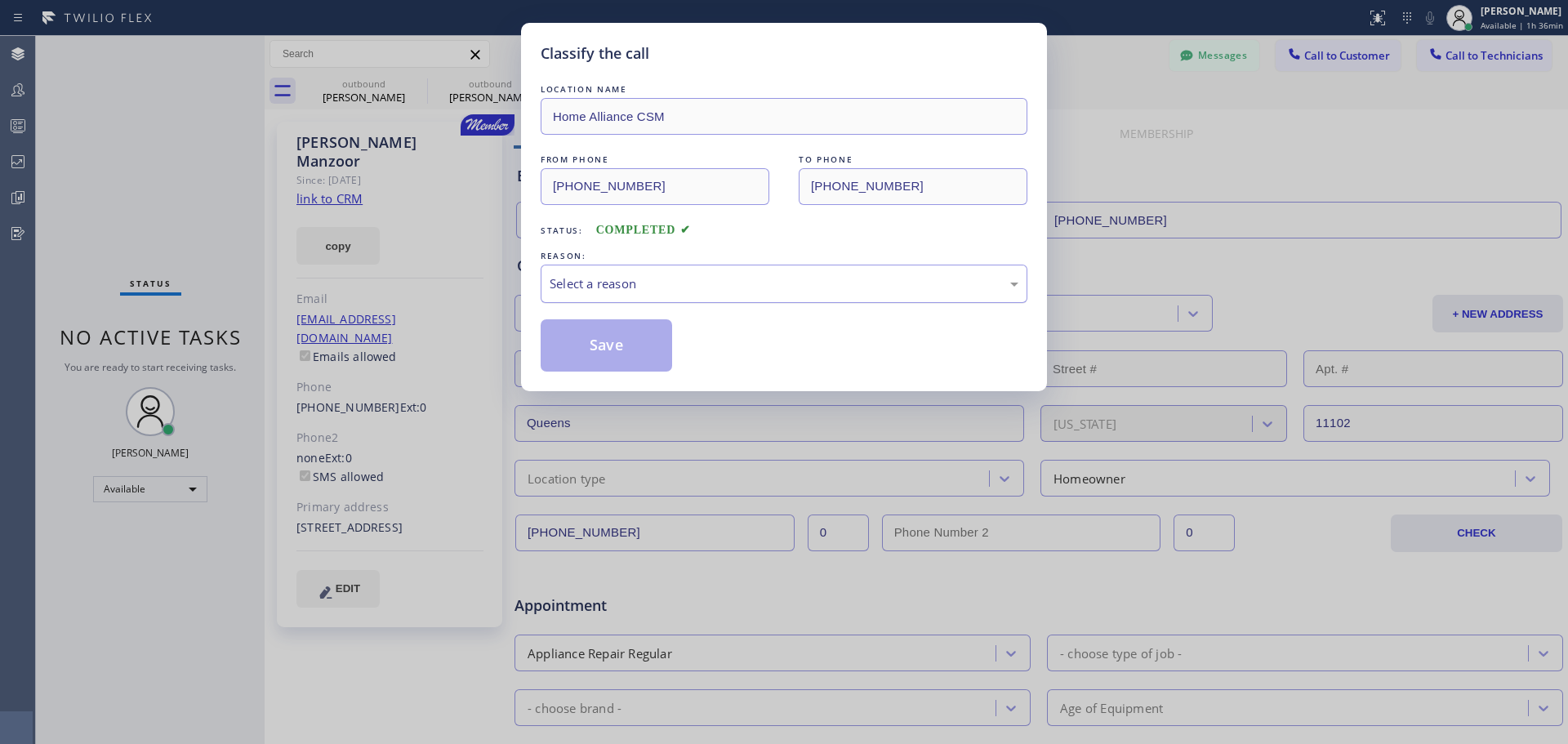
click at [692, 272] on div "Select a reason" at bounding box center [784, 284] width 487 height 39
click at [636, 343] on button "Save" at bounding box center [606, 345] width 131 height 52
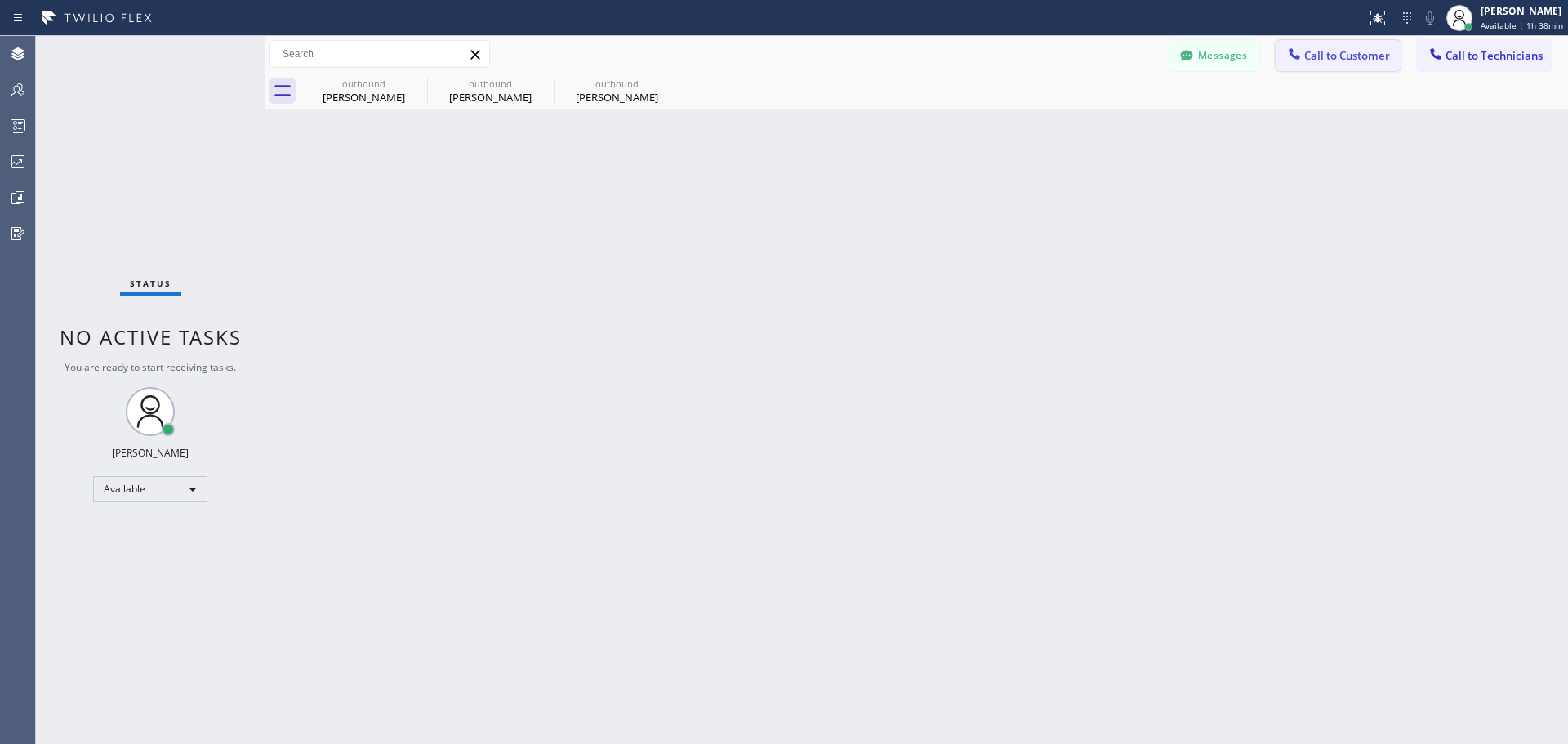
click at [1311, 58] on span "Call to Customer" at bounding box center [1347, 56] width 86 height 15
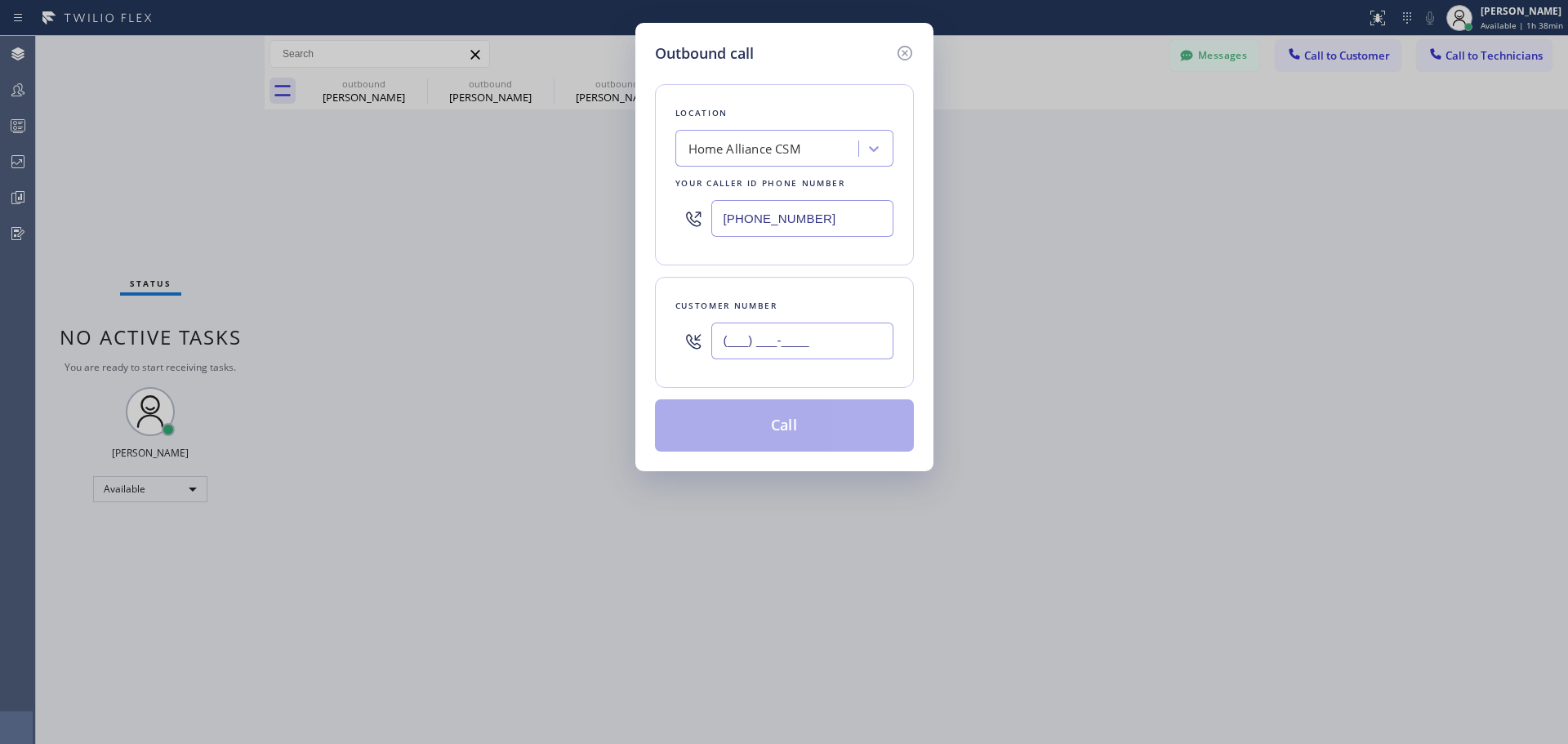
click at [786, 343] on input "(___) ___-____" at bounding box center [802, 340] width 183 height 37
paste input "330) 383-1954"
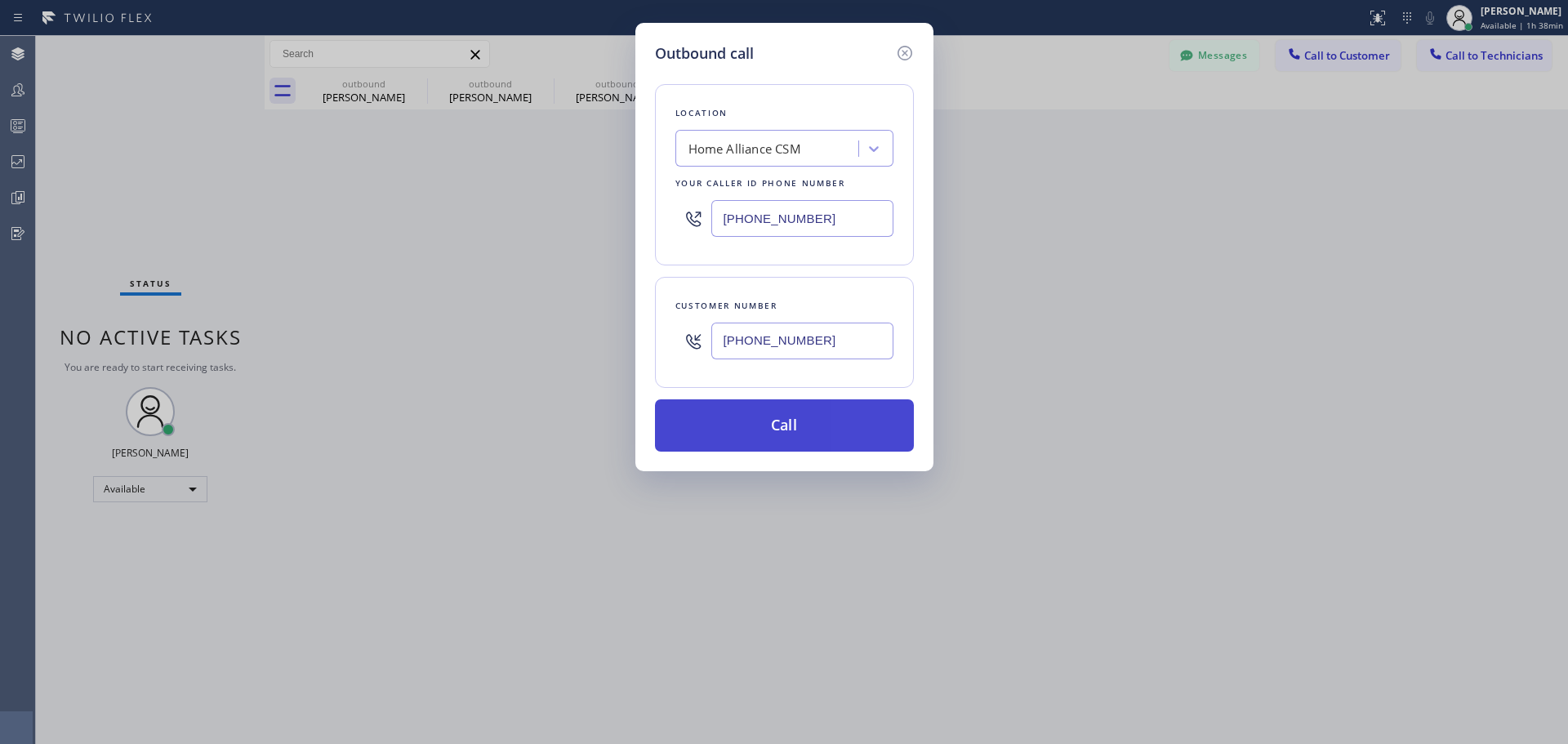
type input "[PHONE_NUMBER]"
click at [798, 428] on button "Call" at bounding box center [785, 424] width 259 height 52
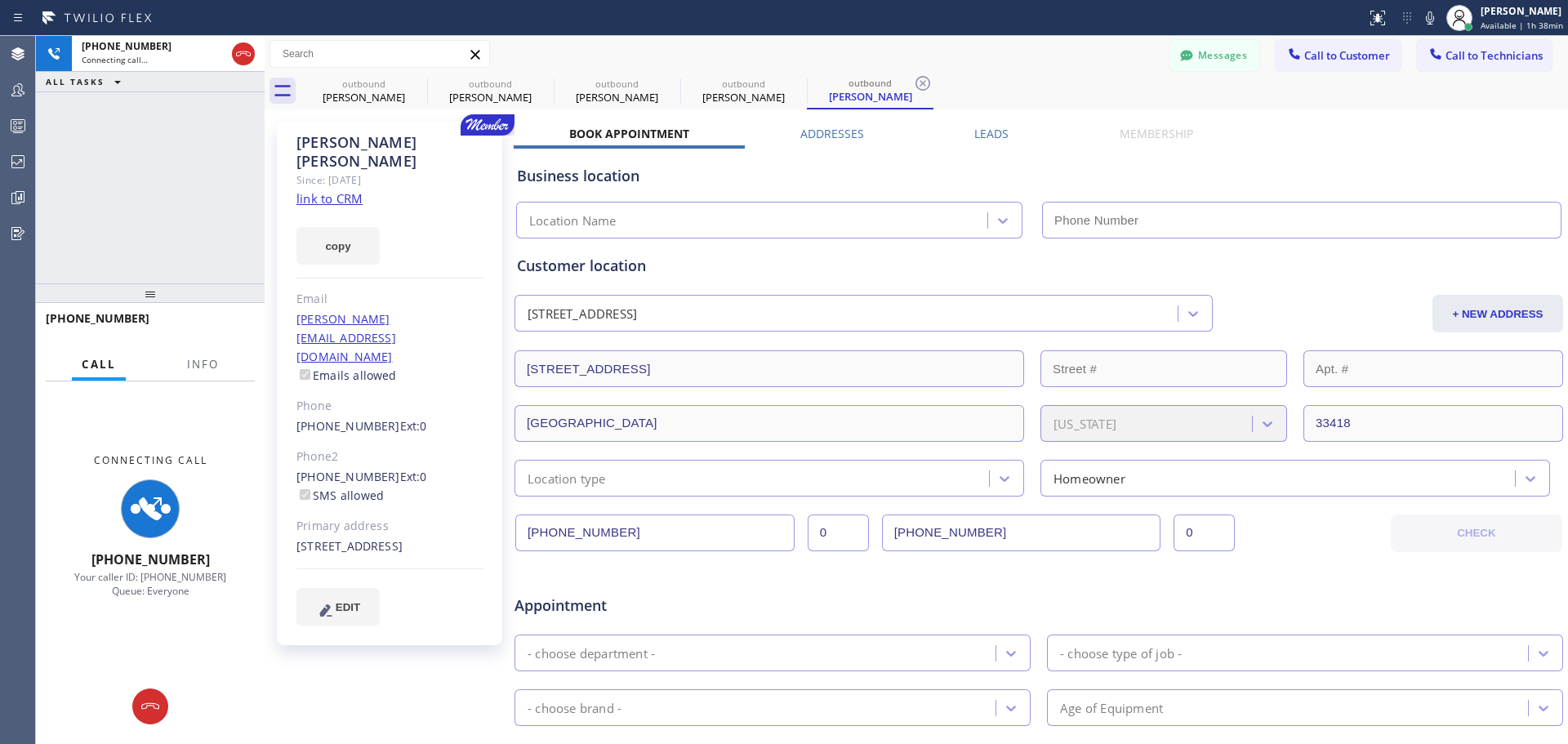
type input "[PHONE_NUMBER]"
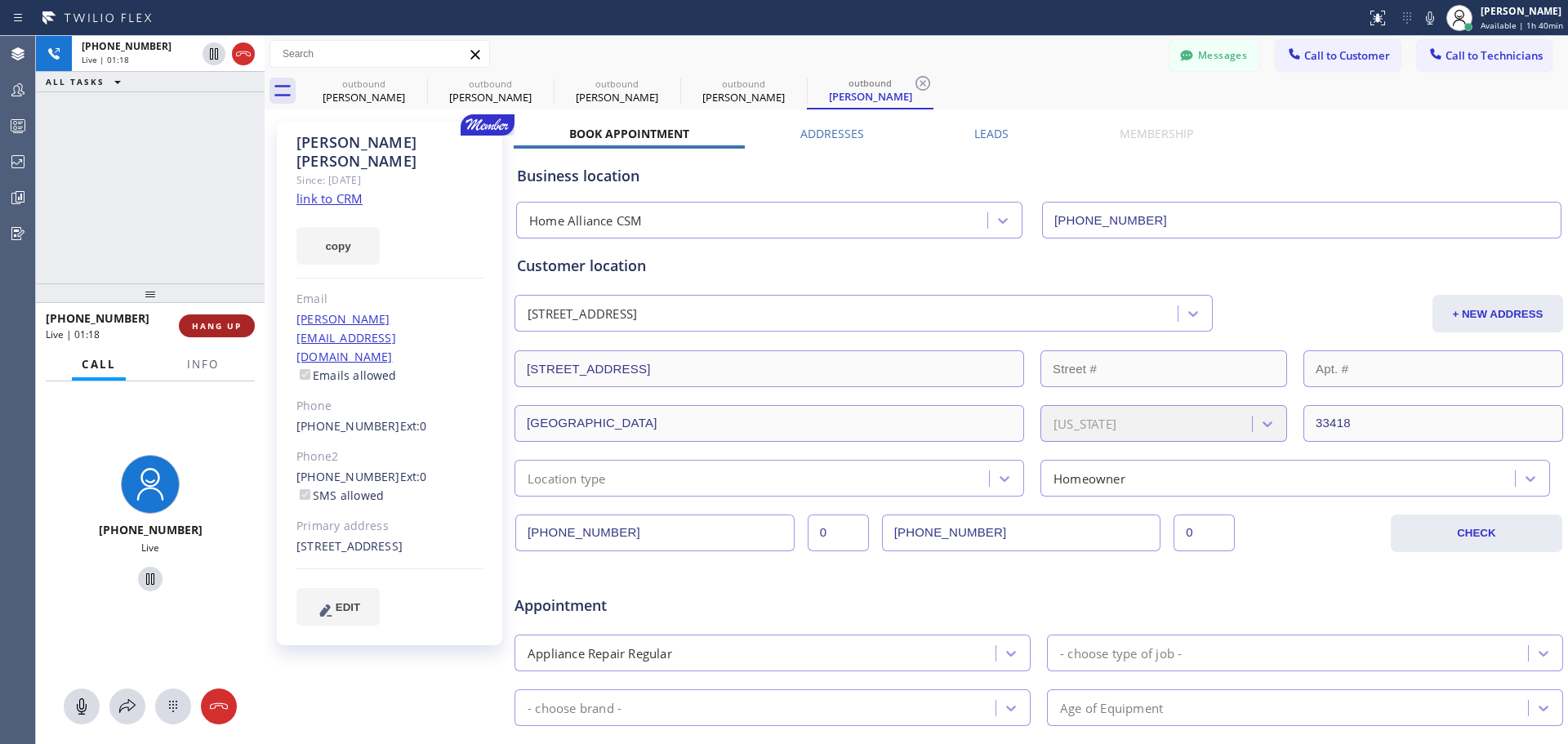
click at [222, 322] on span "HANG UP" at bounding box center [217, 326] width 50 height 11
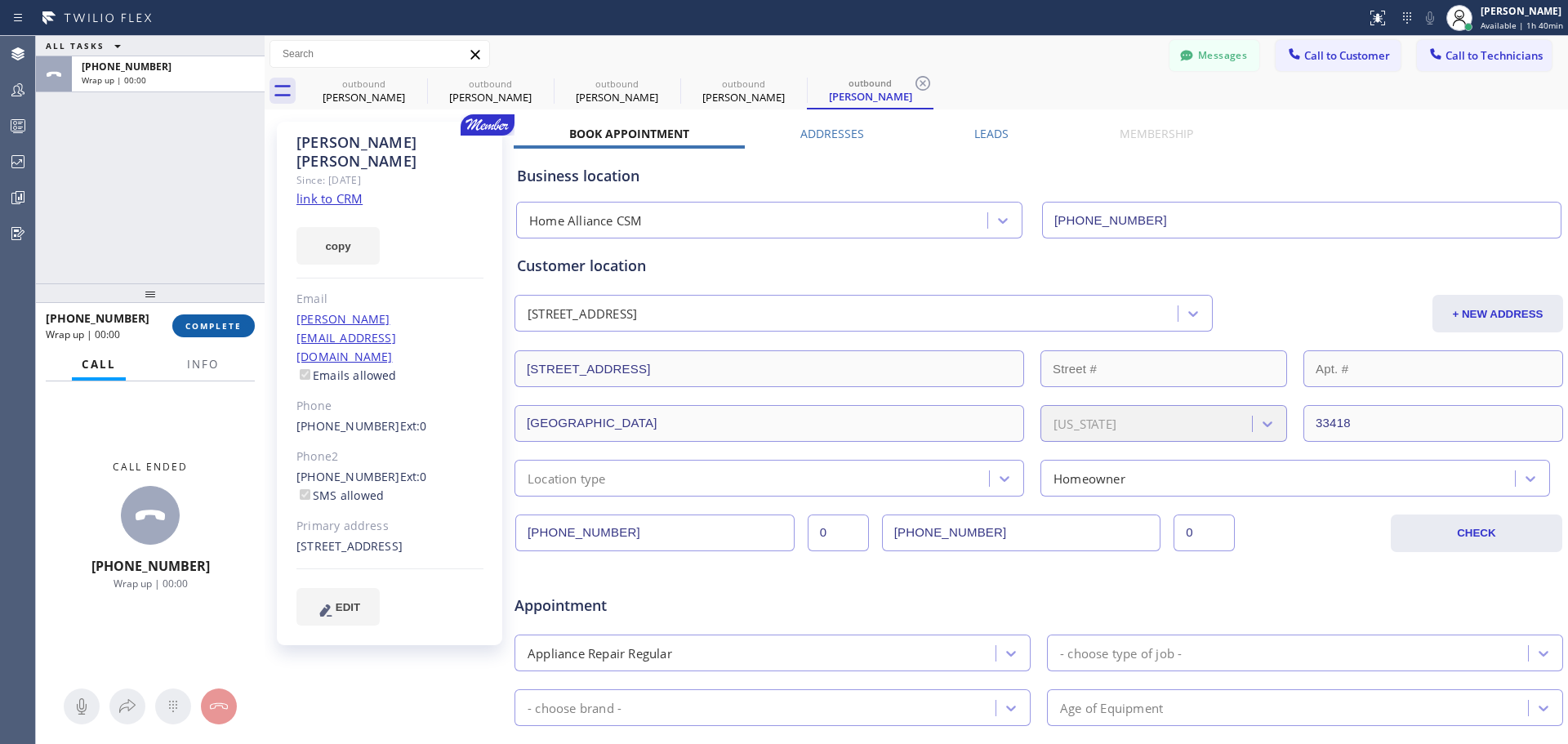
click at [210, 324] on span "COMPLETE" at bounding box center [214, 326] width 57 height 11
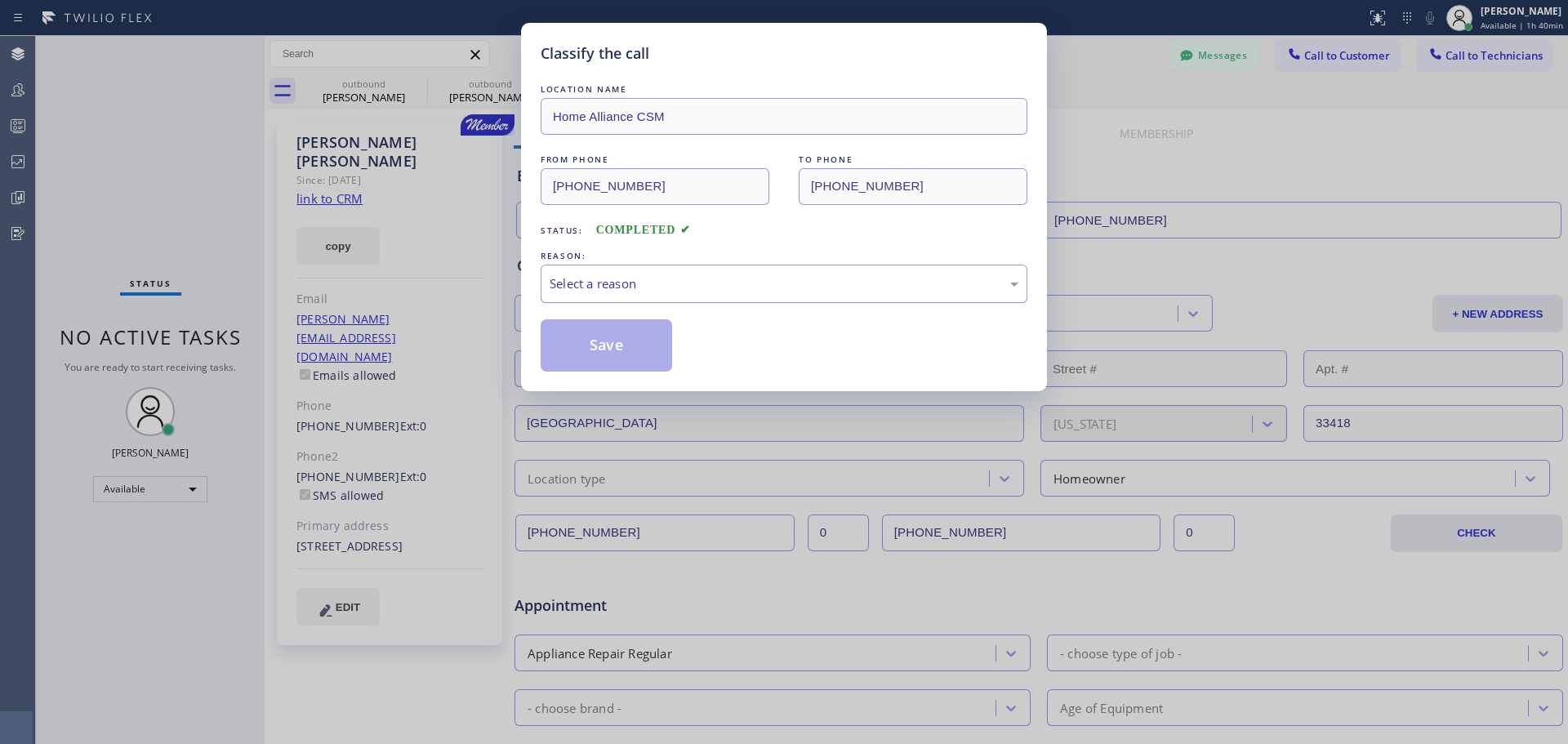
click at [723, 283] on div "Select a reason" at bounding box center [784, 284] width 469 height 19
drag, startPoint x: 617, startPoint y: 348, endPoint x: 787, endPoint y: 342, distance: 170.1
click at [632, 348] on button "Save" at bounding box center [606, 345] width 131 height 52
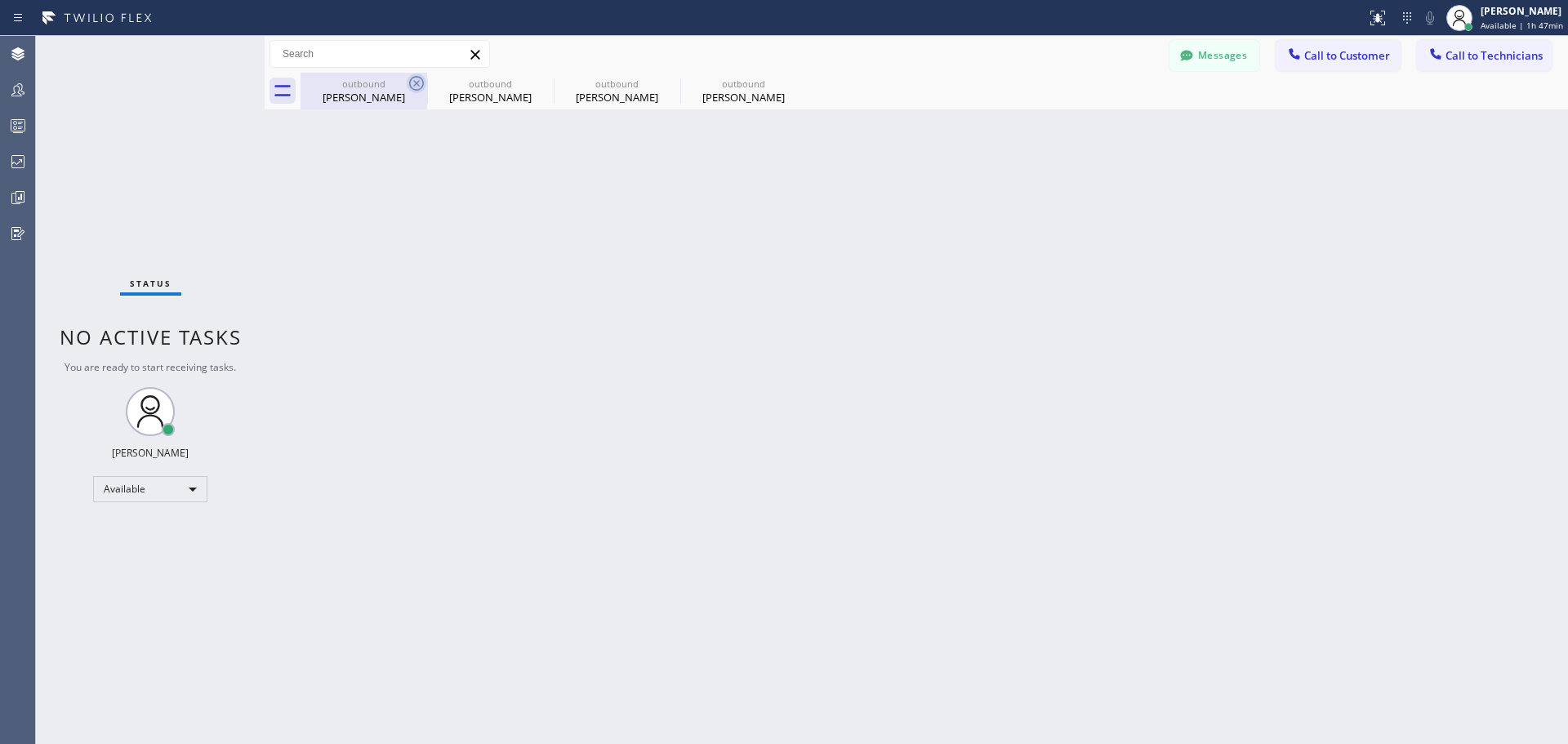
click at [407, 86] on icon at bounding box center [416, 83] width 20 height 20
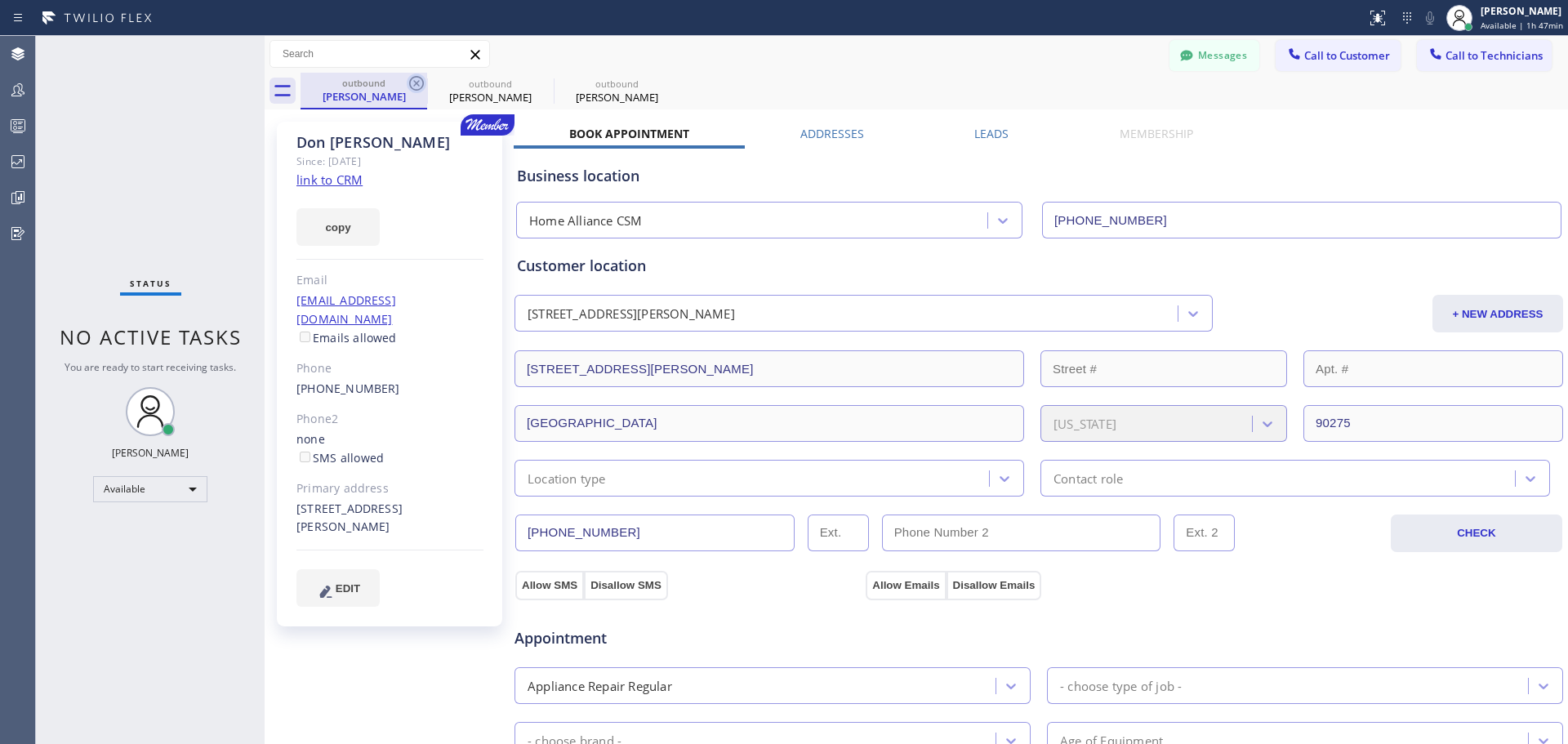
click at [412, 86] on icon at bounding box center [416, 83] width 20 height 20
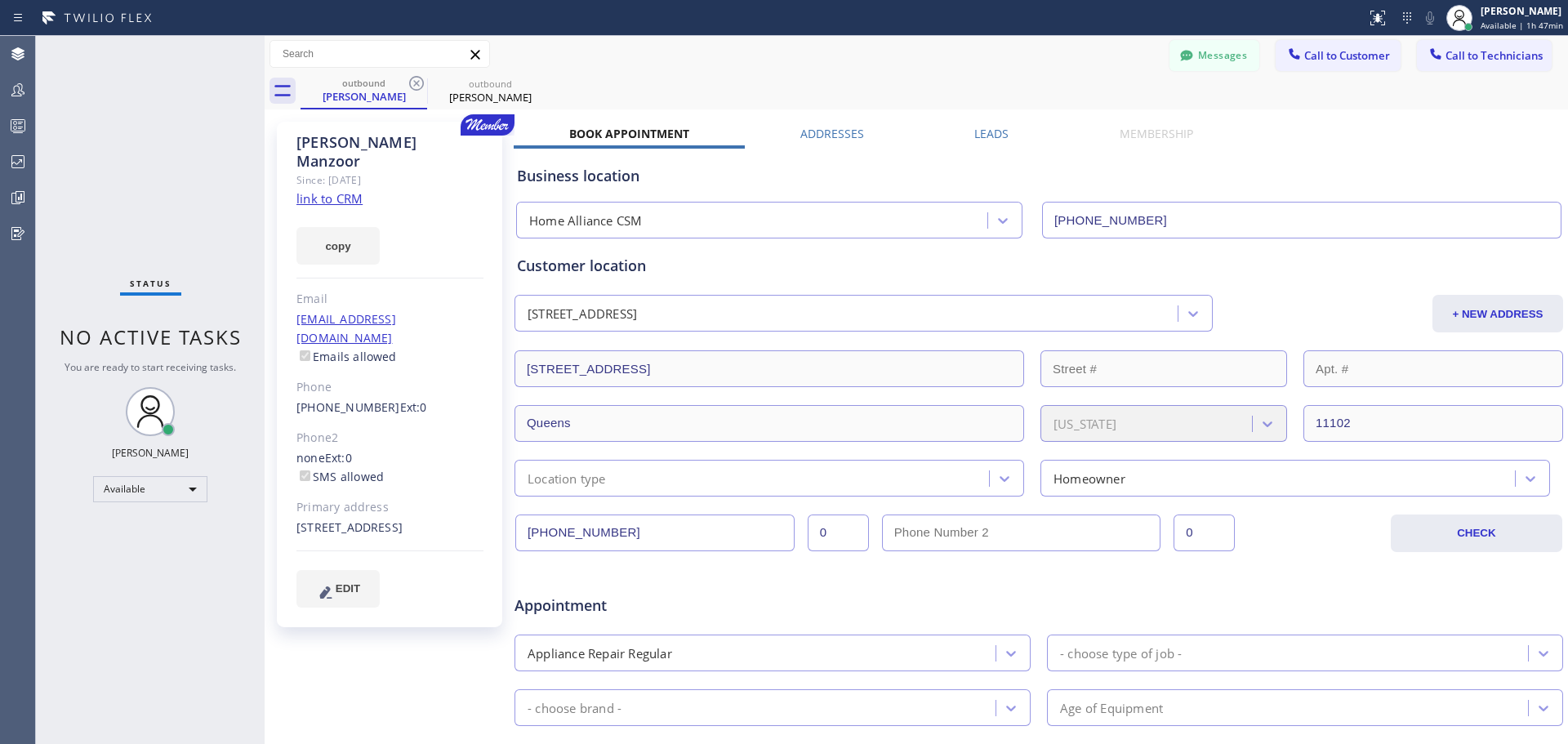
click at [412, 86] on icon at bounding box center [416, 83] width 20 height 20
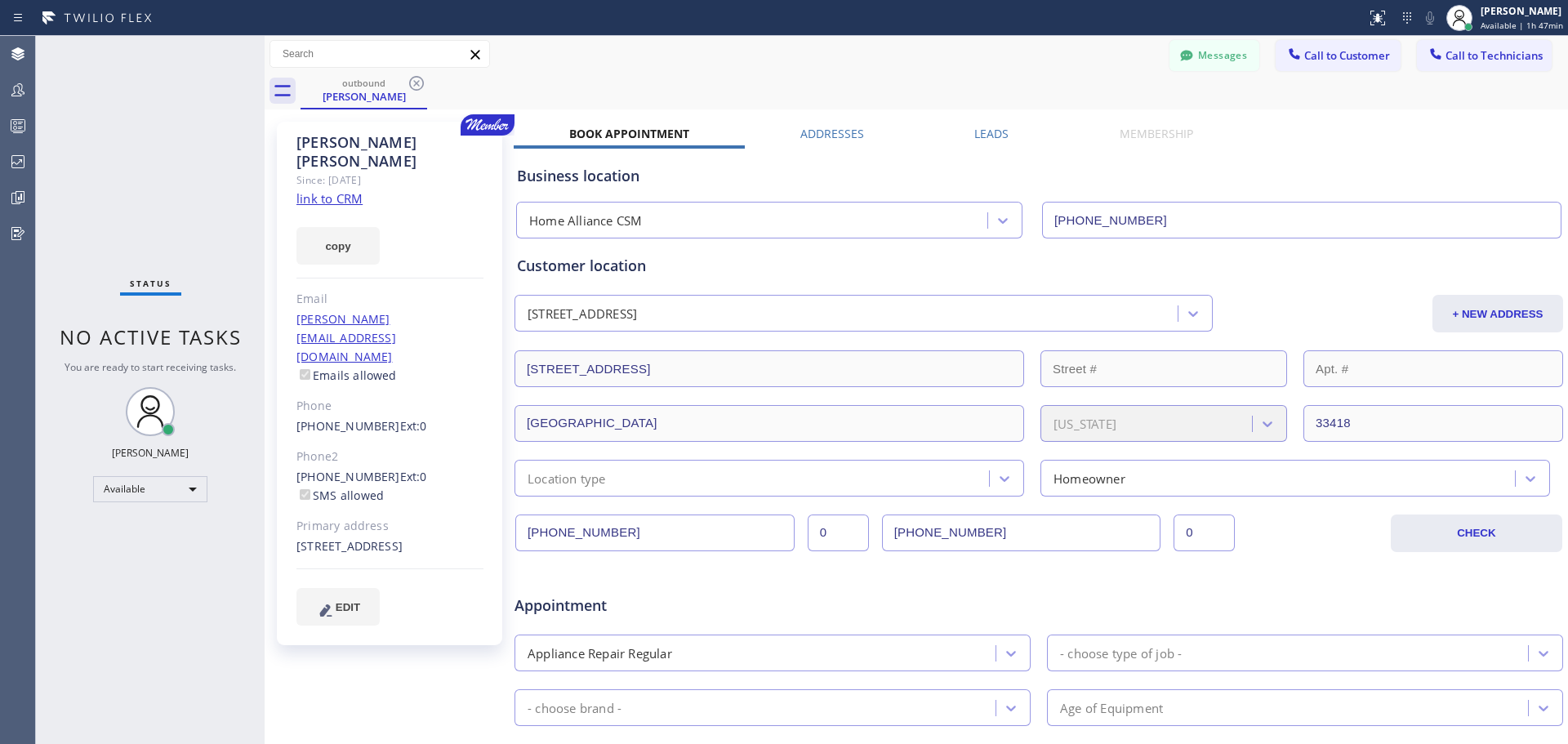
click at [412, 86] on icon at bounding box center [416, 83] width 20 height 20
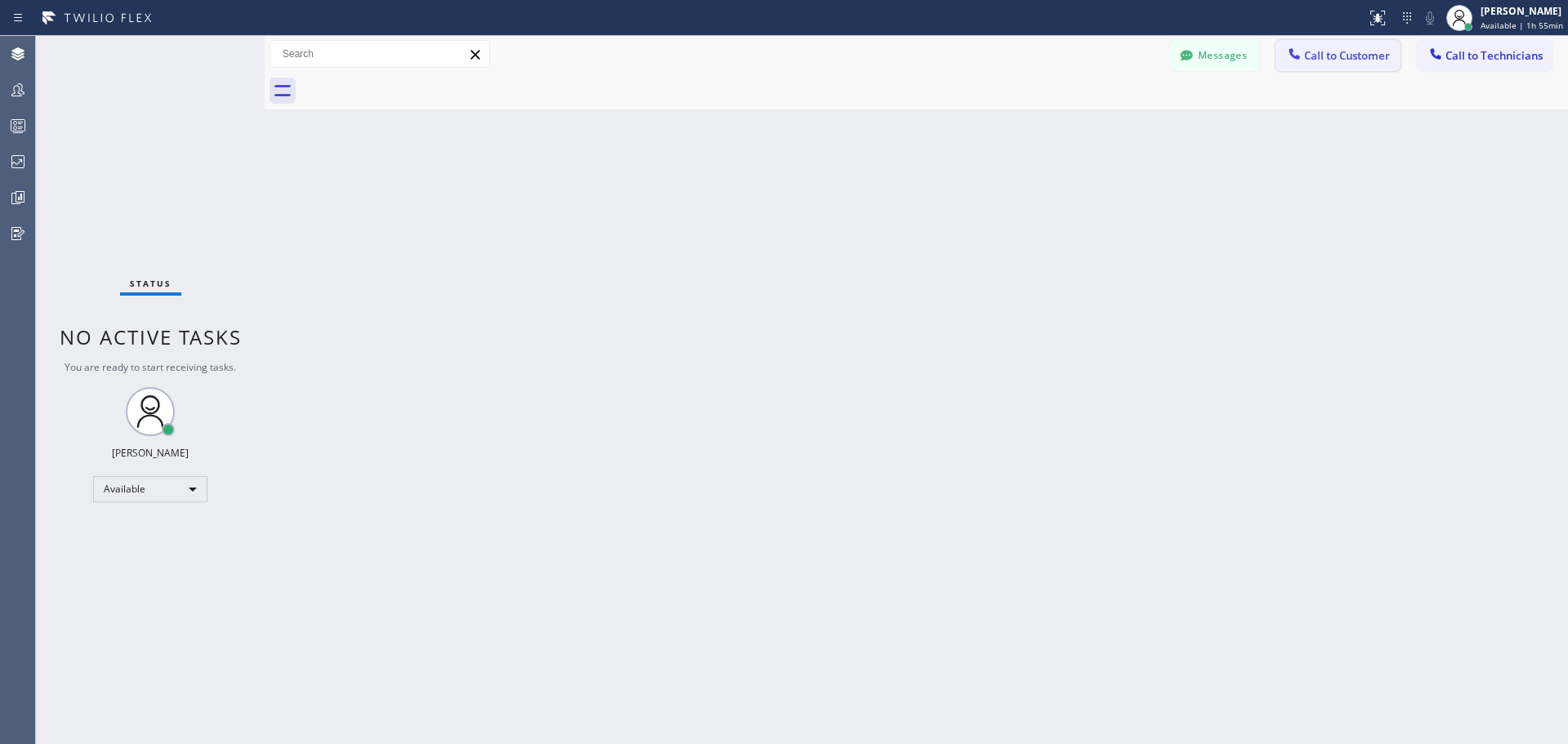
click at [1334, 62] on span "Call to Customer" at bounding box center [1347, 56] width 86 height 15
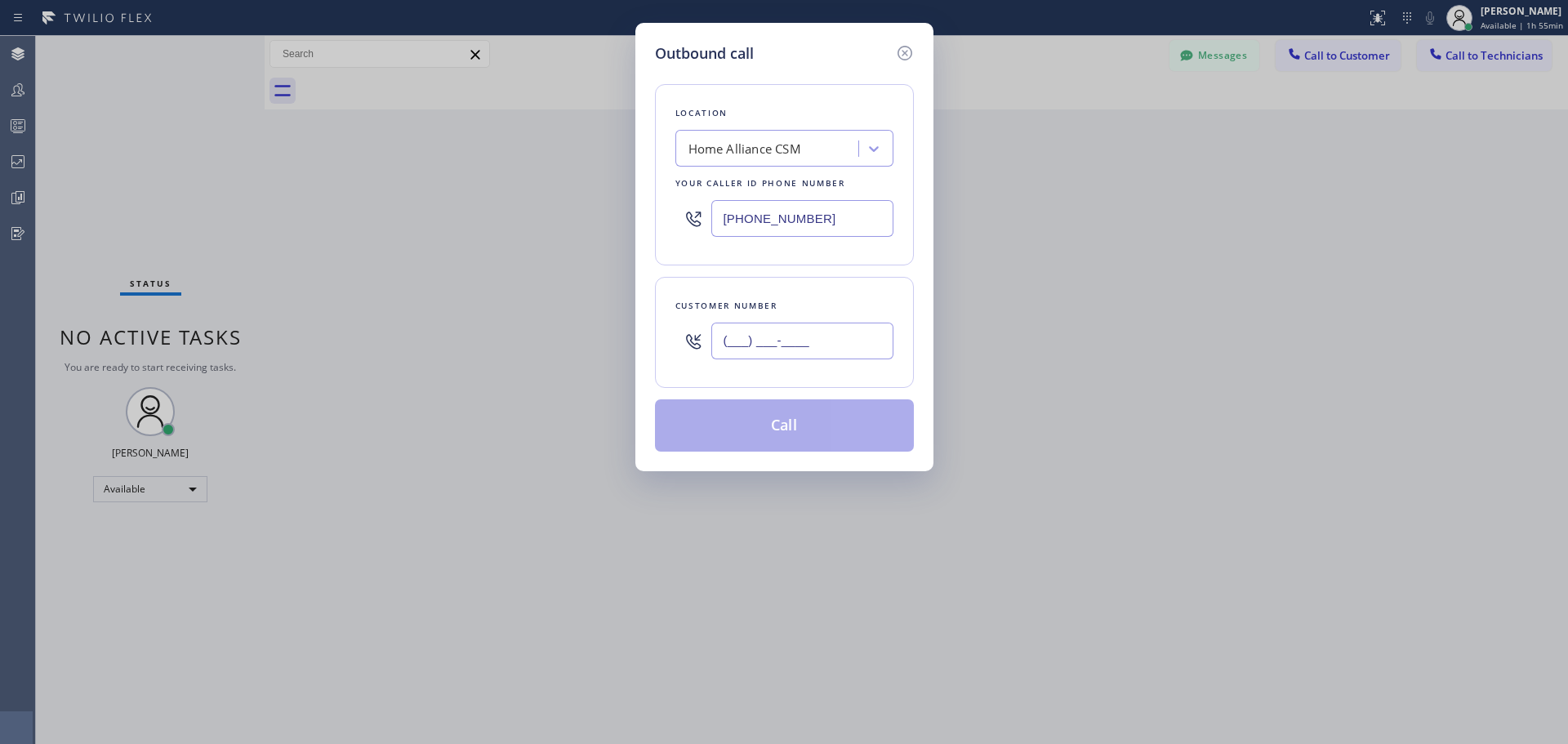
click at [810, 337] on input "(___) ___-____" at bounding box center [802, 340] width 183 height 37
paste input "602) 790-6270"
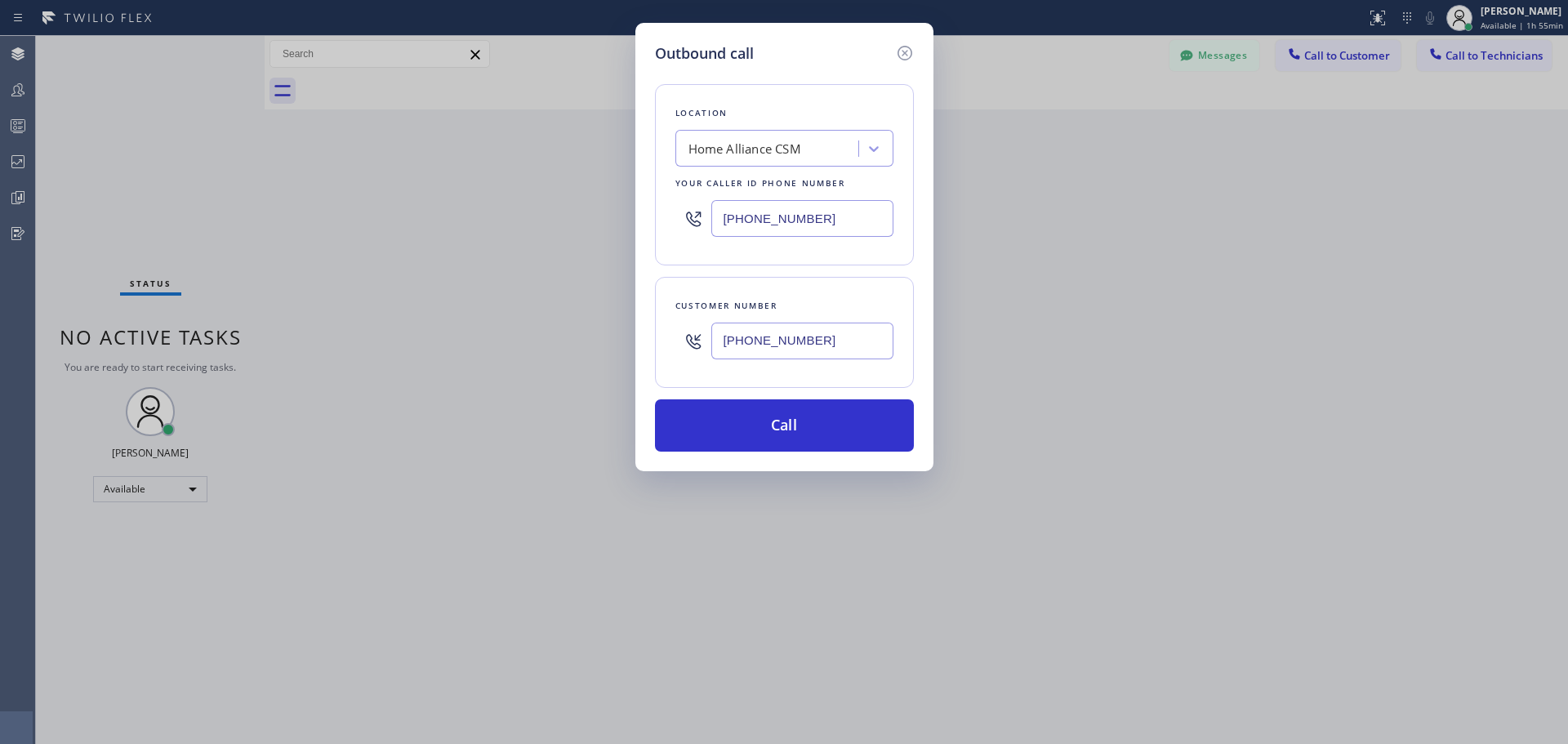
type input "[PHONE_NUMBER]"
click at [1193, 338] on div "Outbound call Location Home Alliance CSM Your caller id phone number [PHONE_NUM…" at bounding box center [784, 372] width 1568 height 744
click at [811, 424] on button "Call" at bounding box center [785, 424] width 259 height 52
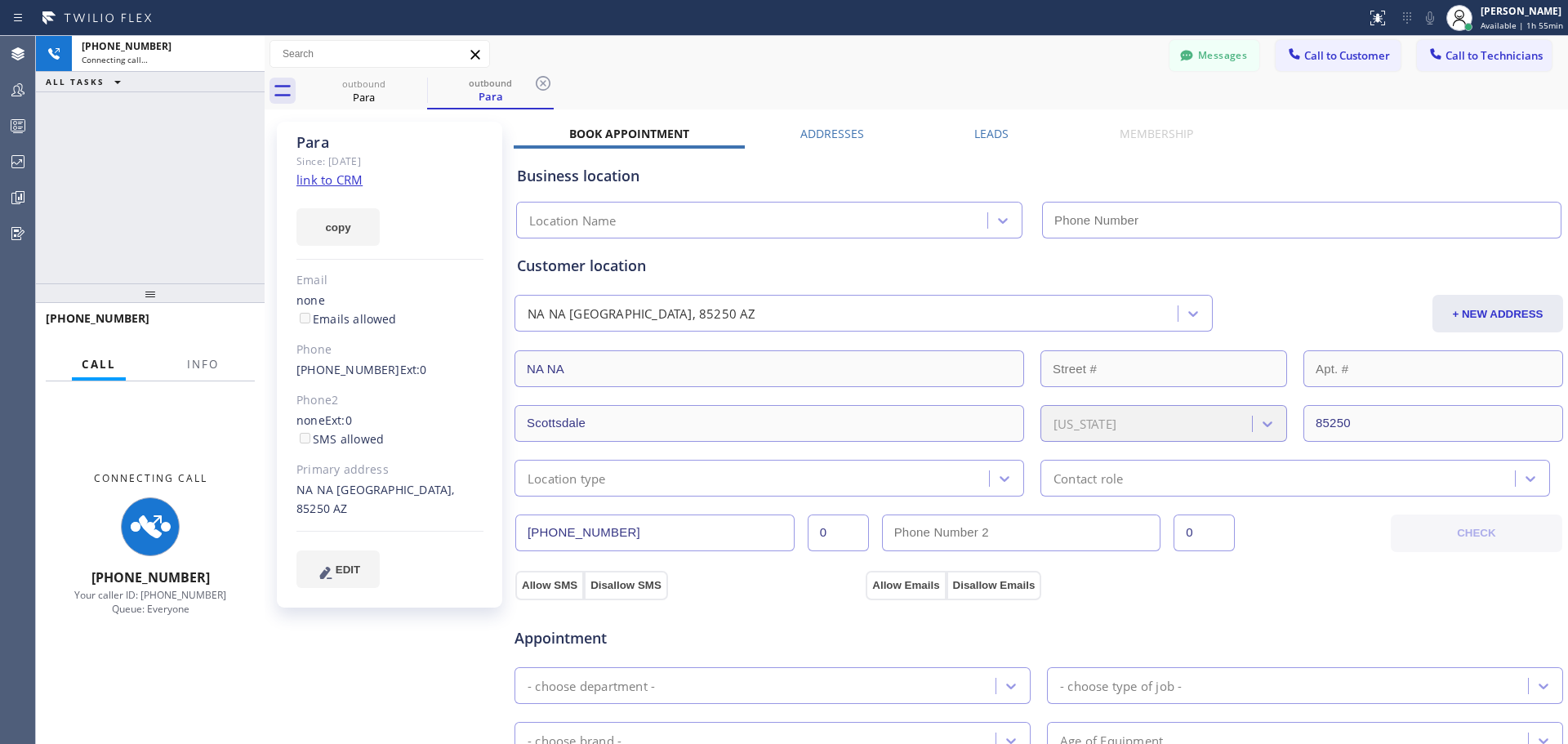
type input "[PHONE_NUMBER]"
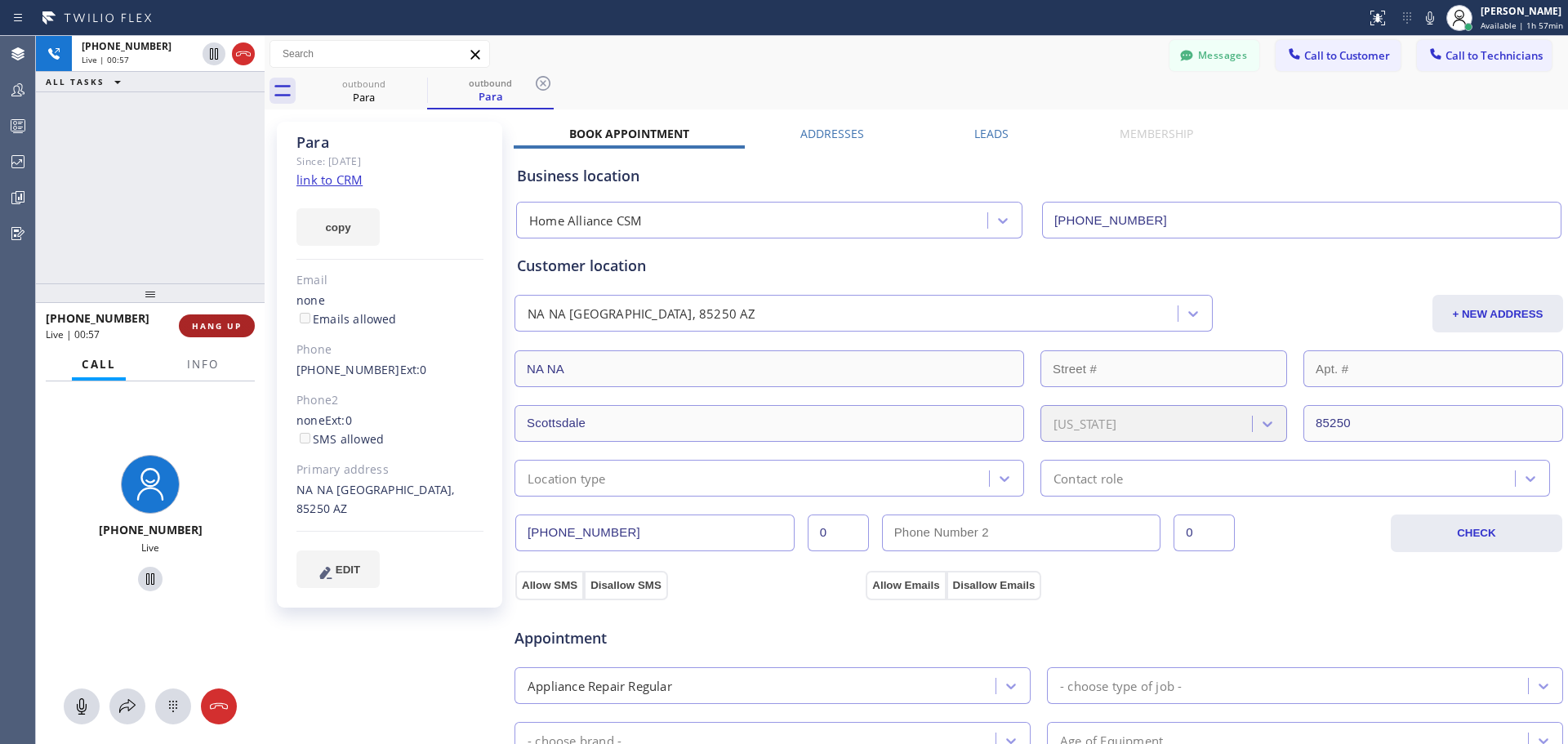
click at [208, 330] on span "HANG UP" at bounding box center [217, 326] width 50 height 11
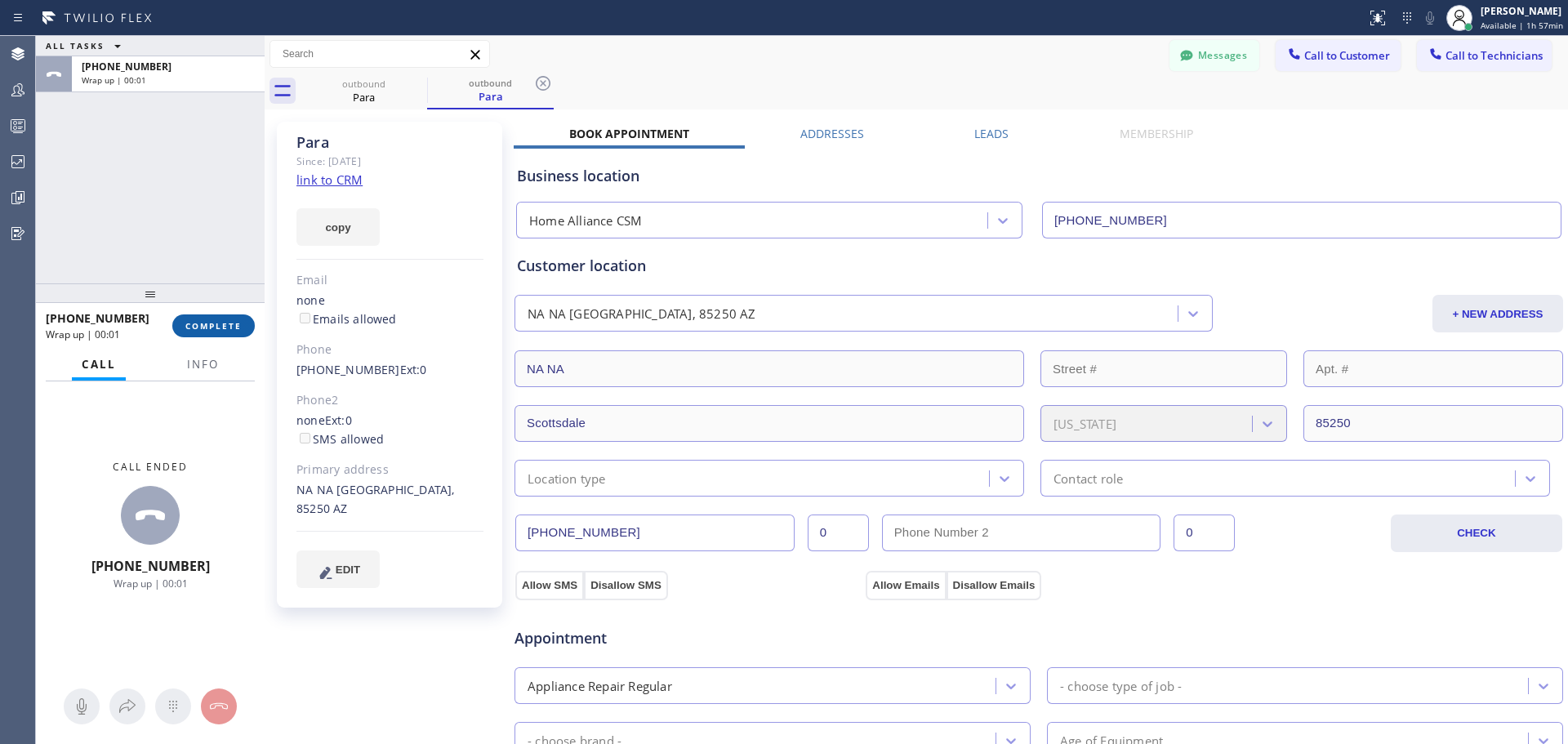
click at [235, 332] on button "COMPLETE" at bounding box center [213, 325] width 82 height 23
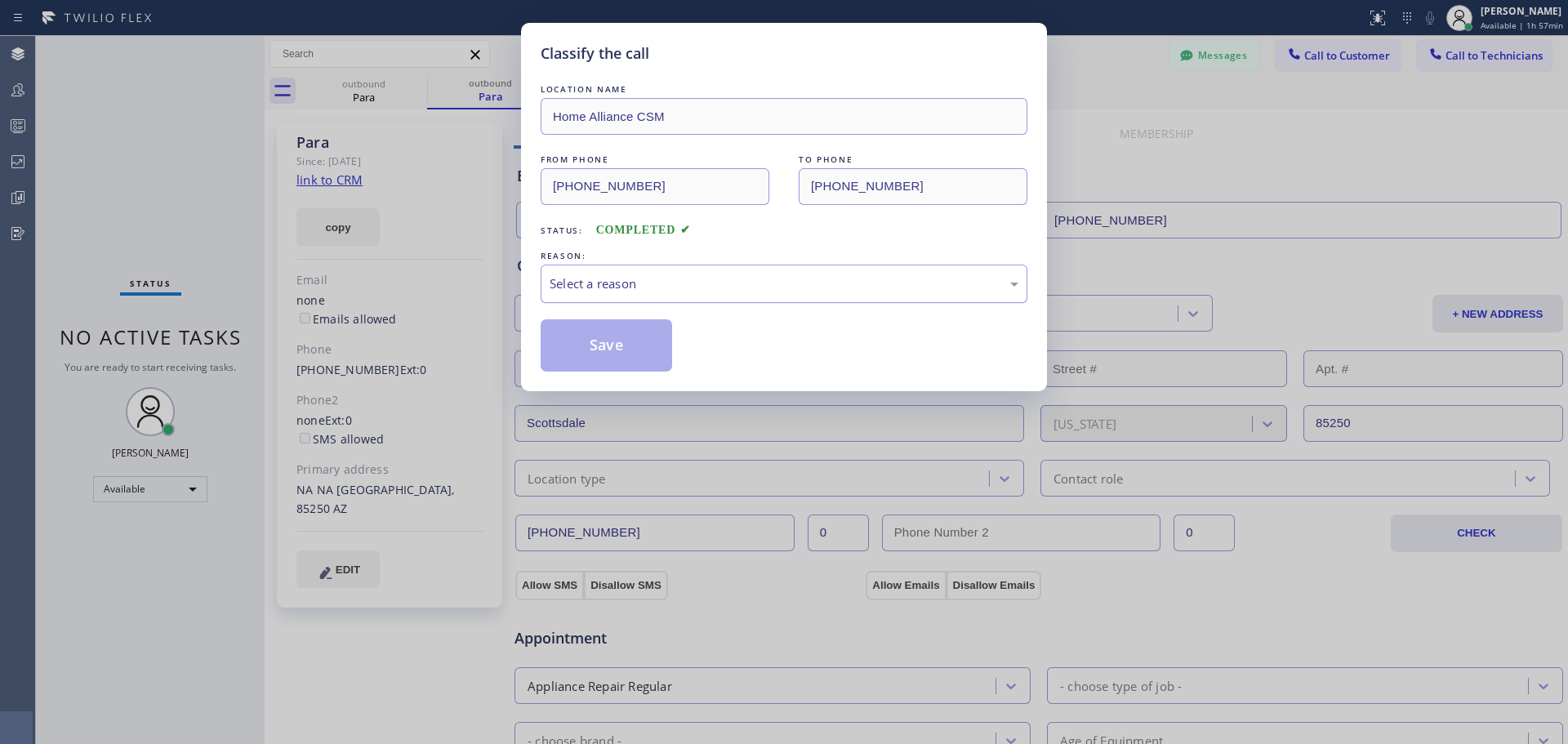
click at [736, 281] on div "Select a reason" at bounding box center [784, 284] width 469 height 19
click at [637, 356] on button "Save" at bounding box center [606, 345] width 131 height 52
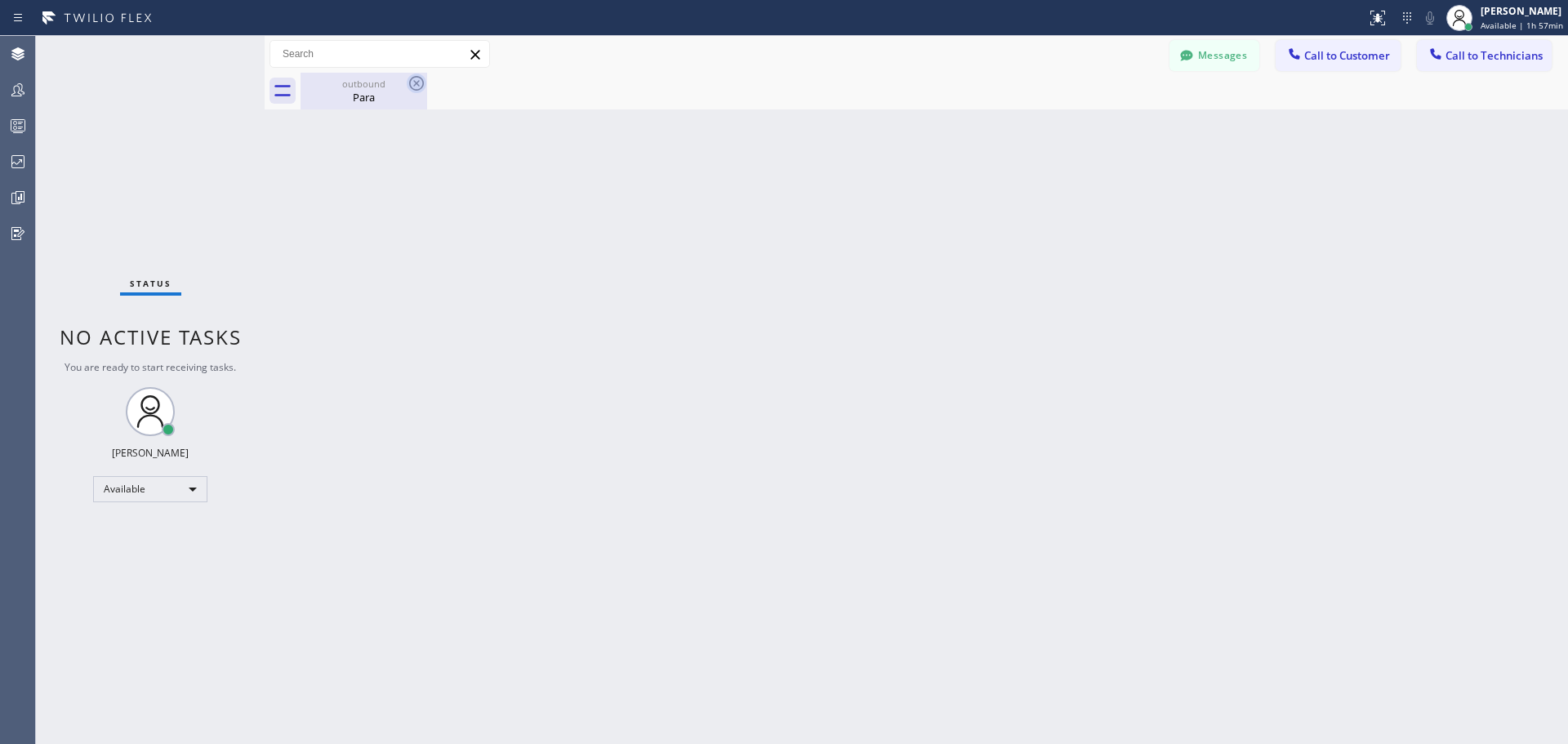
click at [412, 85] on icon at bounding box center [416, 83] width 20 height 20
click at [1323, 61] on span "Call to Customer" at bounding box center [1347, 56] width 86 height 15
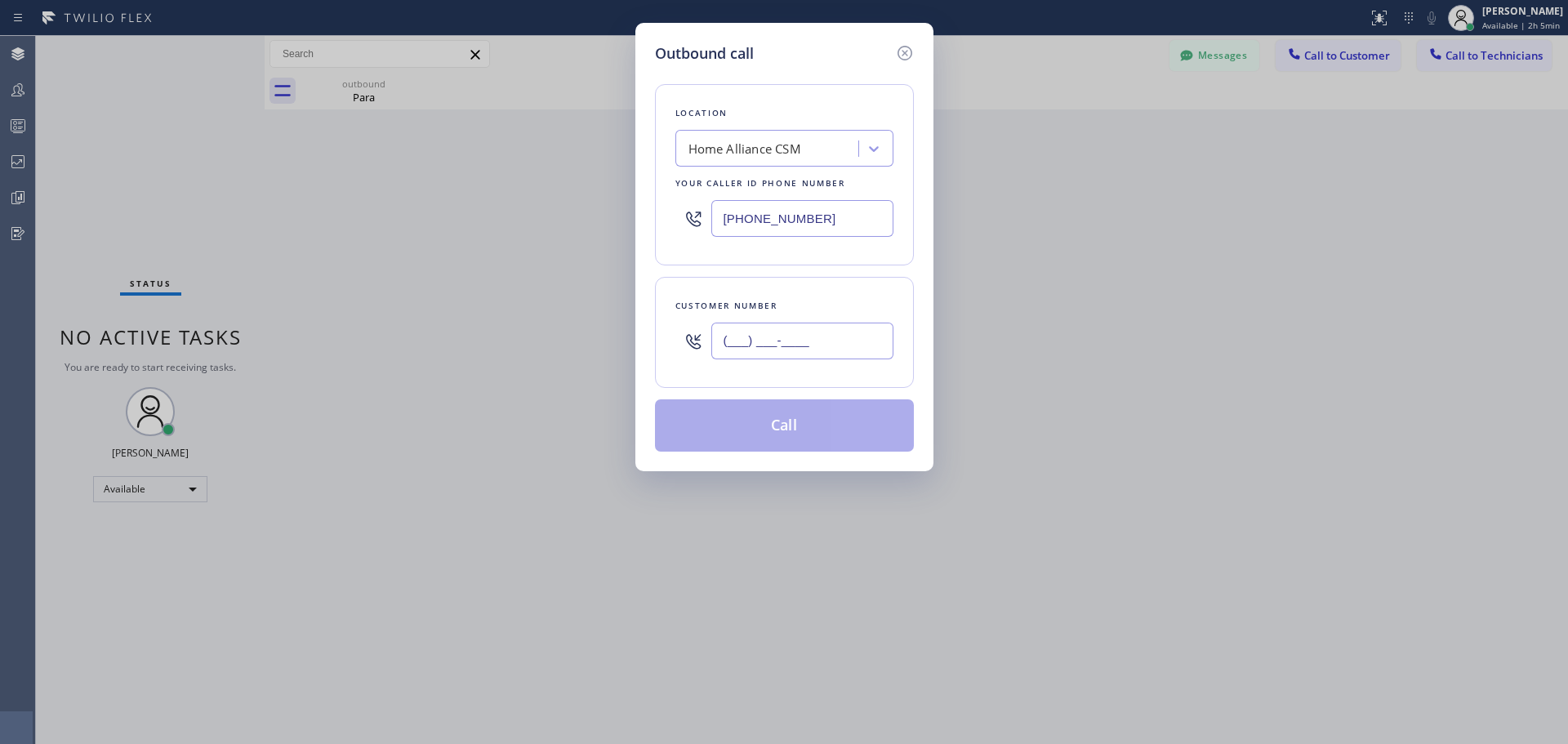
click at [841, 333] on input "(___) ___-____" at bounding box center [802, 340] width 183 height 37
paste input "646) 483-7098"
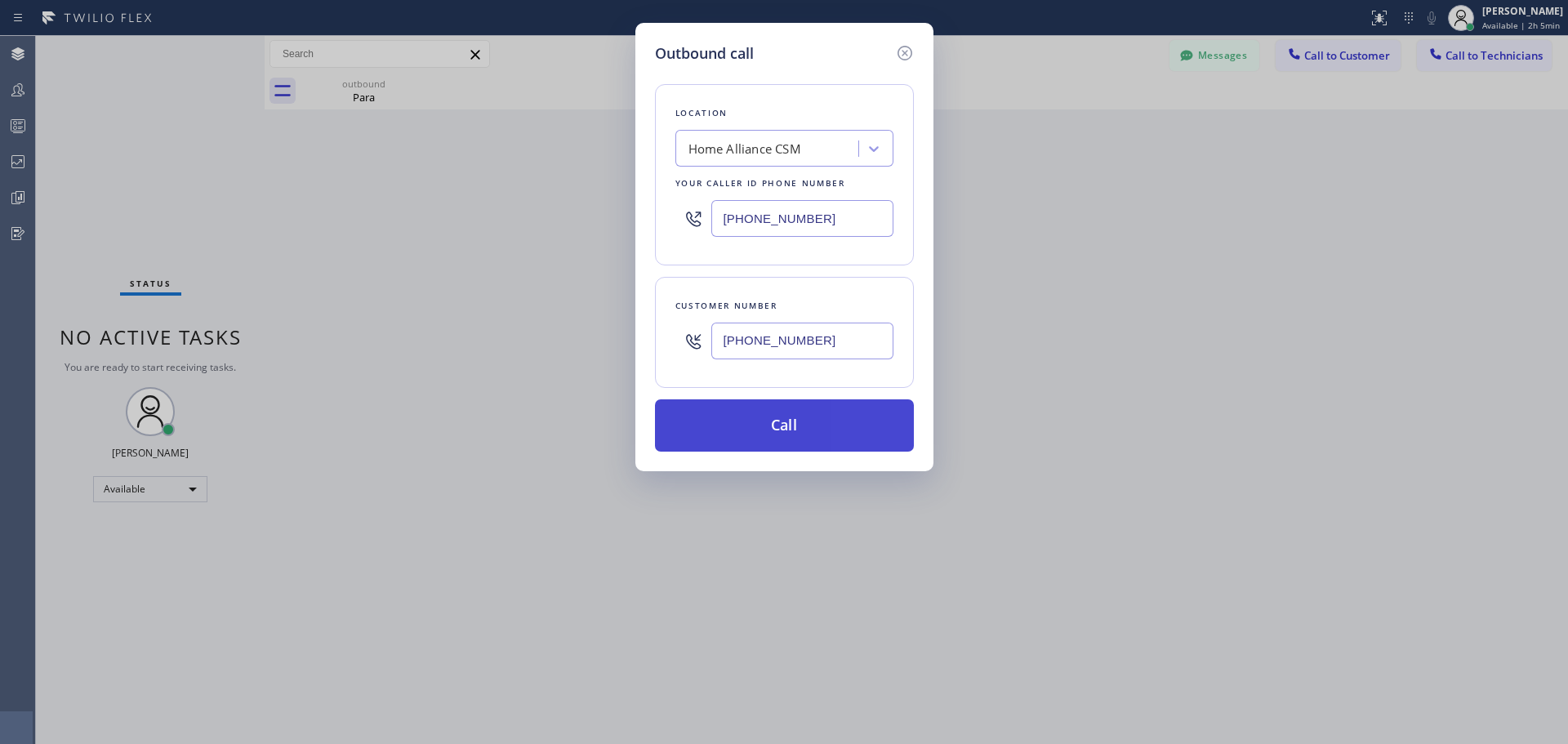
type input "[PHONE_NUMBER]"
click at [802, 407] on button "Call" at bounding box center [785, 424] width 259 height 52
drag, startPoint x: 812, startPoint y: 435, endPoint x: 926, endPoint y: 67, distance: 385.3
click at [814, 435] on button "Call" at bounding box center [785, 424] width 259 height 52
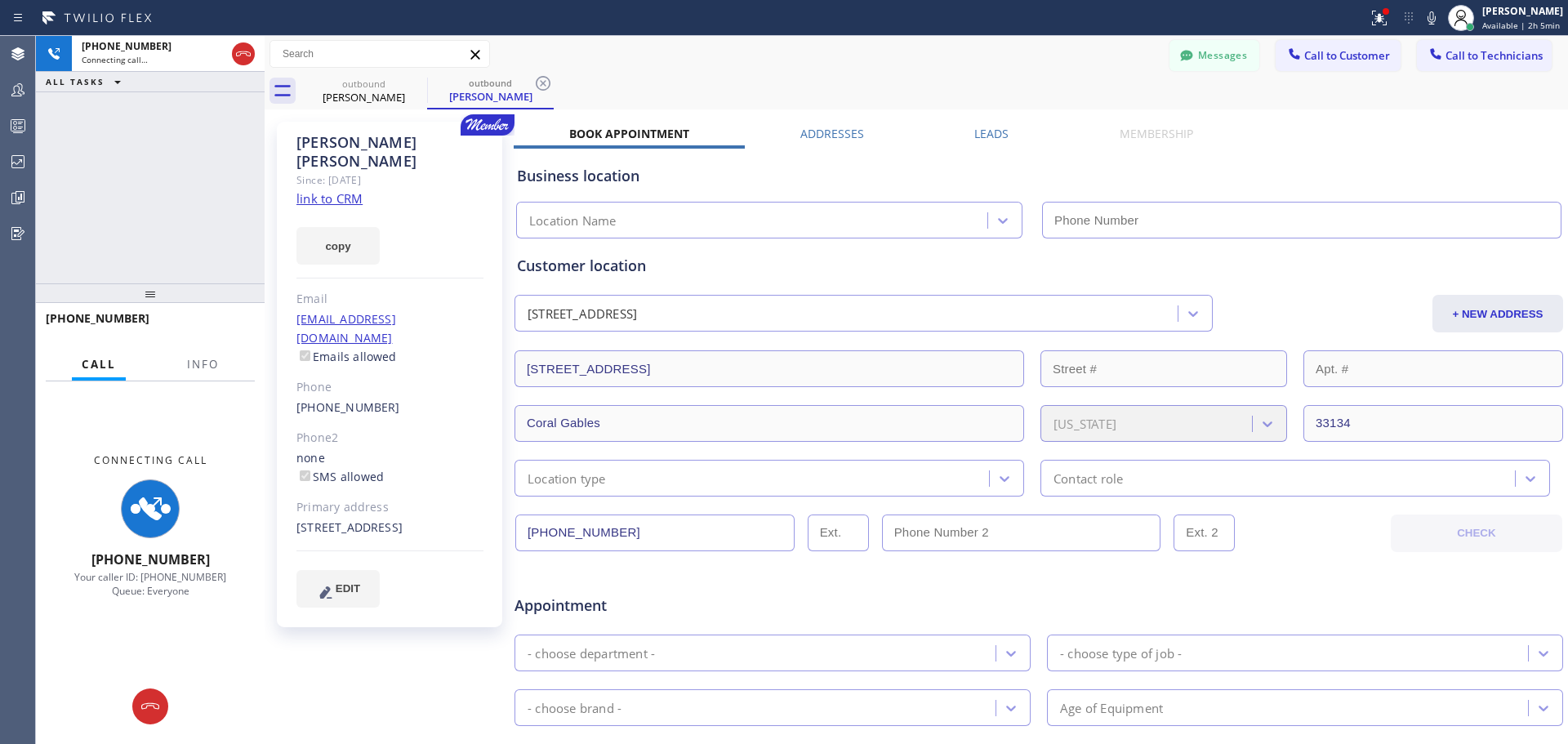
type input "[PHONE_NUMBER]"
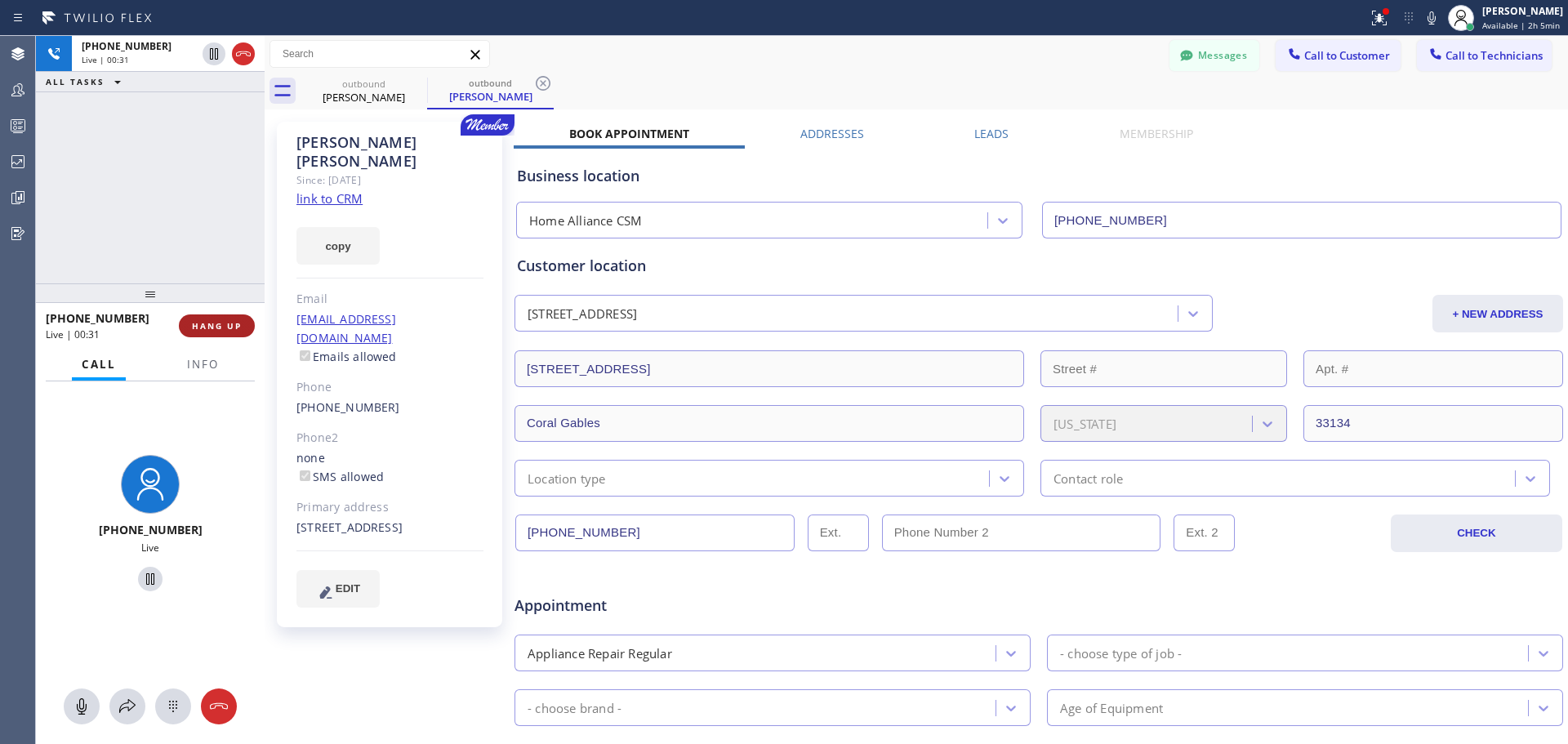
click at [221, 328] on span "HANG UP" at bounding box center [217, 326] width 50 height 11
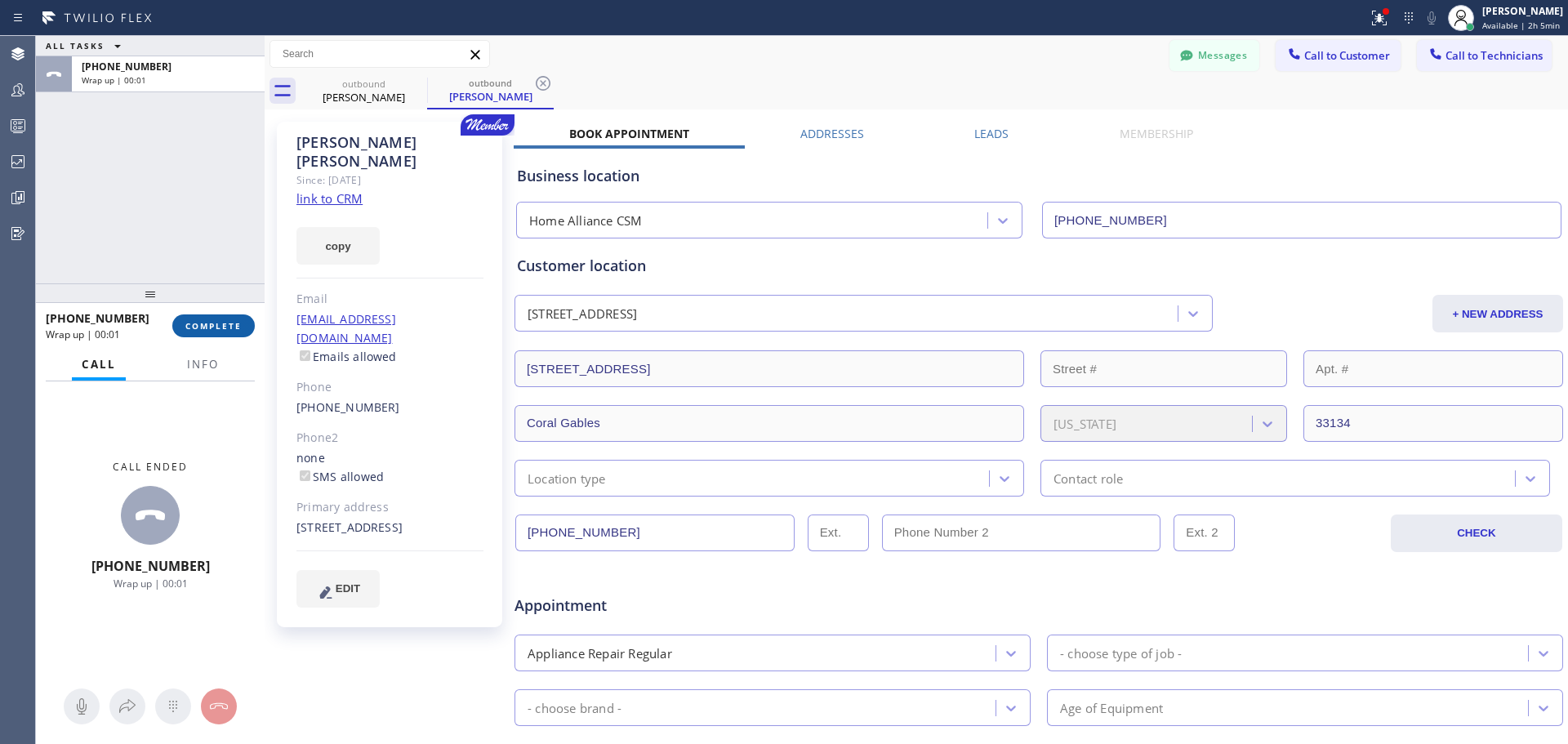
click at [219, 317] on button "COMPLETE" at bounding box center [213, 325] width 82 height 23
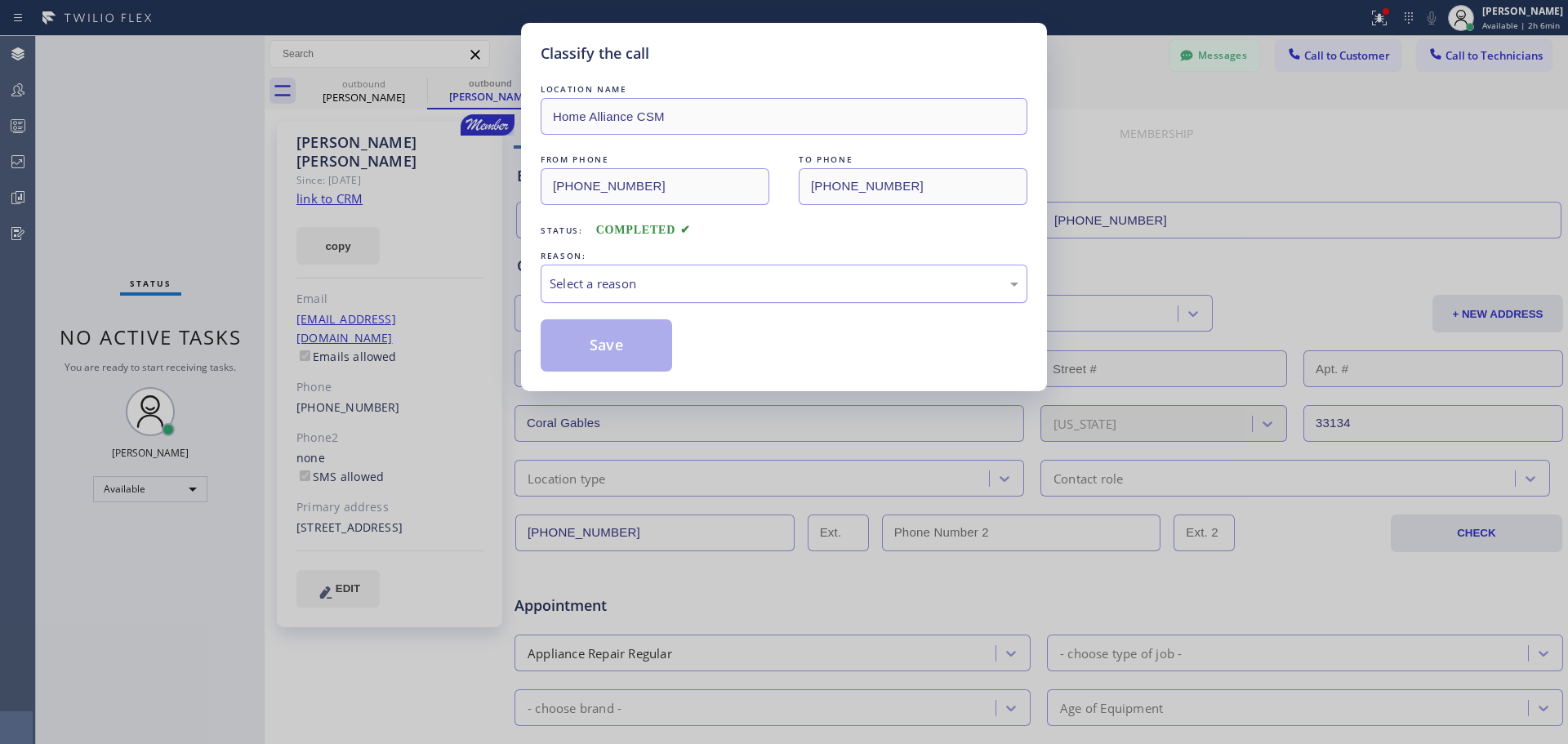
click at [727, 297] on div "Select a reason" at bounding box center [784, 284] width 487 height 39
click at [602, 350] on button "Save" at bounding box center [606, 345] width 131 height 52
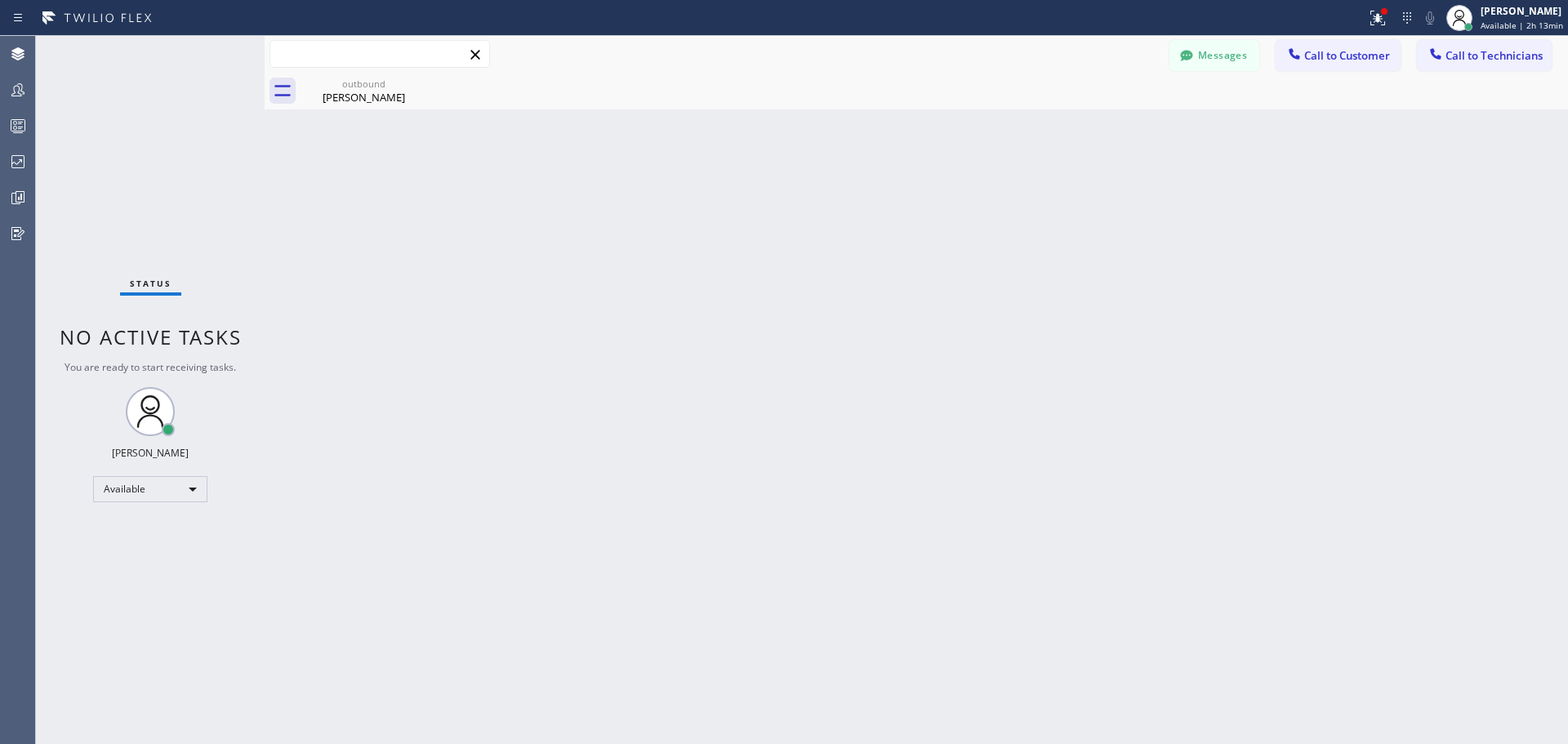
drag, startPoint x: 270, startPoint y: 50, endPoint x: 339, endPoint y: 57, distance: 69.4
click at [339, 57] on input "text" at bounding box center [379, 54] width 218 height 26
click at [428, 80] on div "outbound [PERSON_NAME]" at bounding box center [934, 91] width 1267 height 37
click at [415, 86] on icon at bounding box center [417, 83] width 15 height 15
click at [413, 79] on icon at bounding box center [416, 83] width 20 height 20
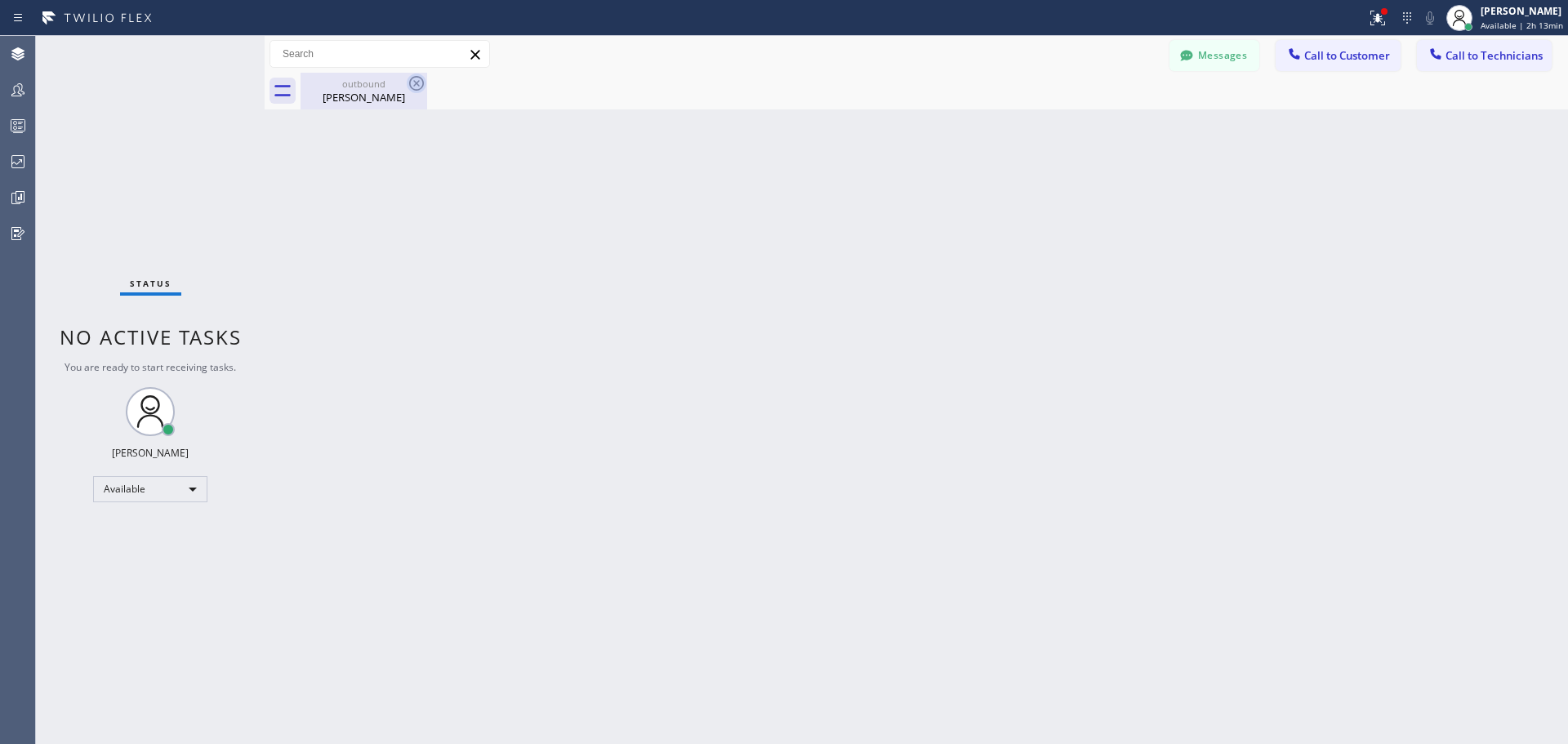
click at [410, 80] on icon at bounding box center [417, 83] width 15 height 15
click at [422, 82] on icon at bounding box center [416, 83] width 20 height 20
click at [418, 82] on icon at bounding box center [416, 83] width 20 height 20
click at [416, 82] on icon at bounding box center [417, 83] width 15 height 15
click at [370, 96] on div "[PERSON_NAME]" at bounding box center [364, 97] width 123 height 15
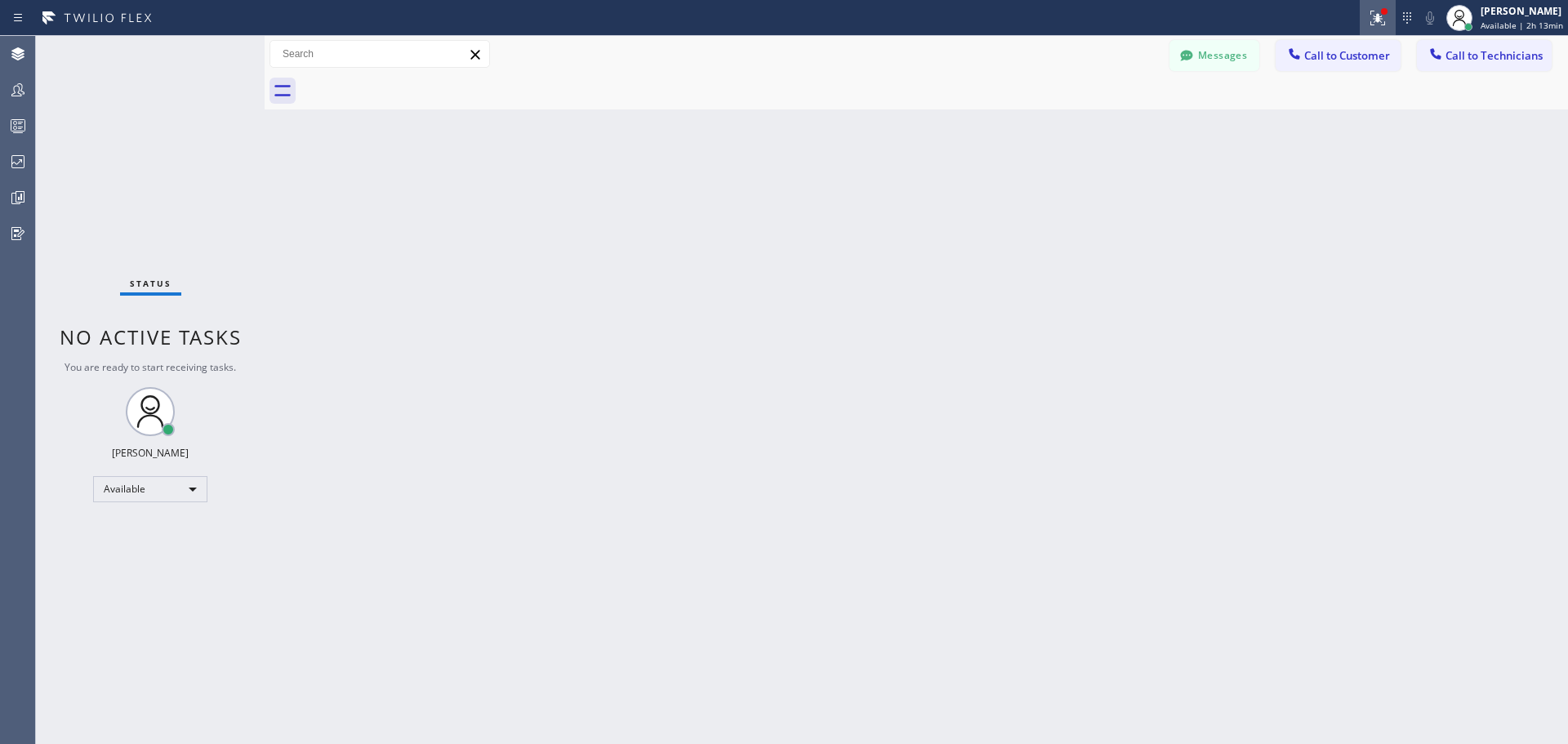
click at [1380, 17] on icon at bounding box center [1375, 16] width 9 height 11
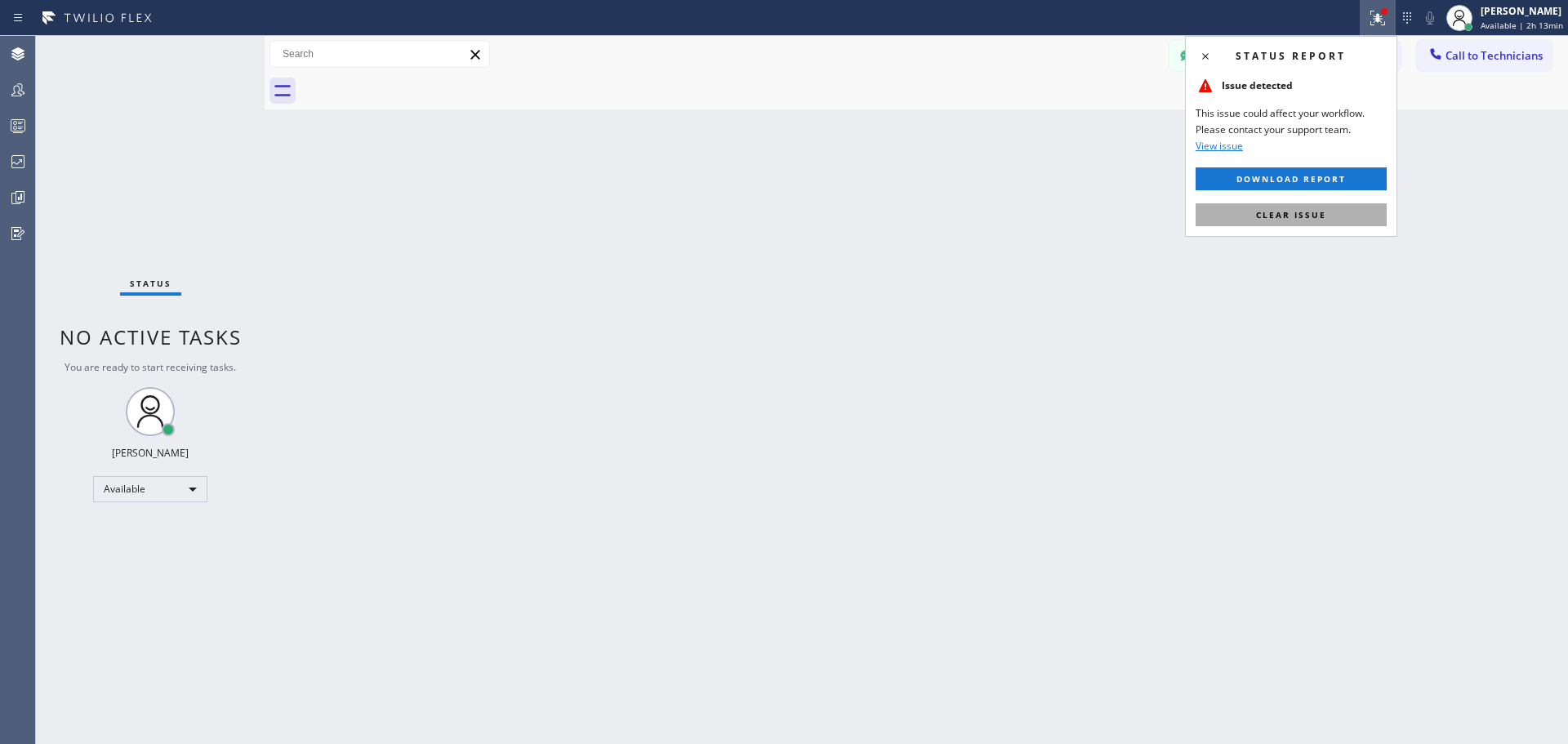
click at [1300, 213] on span "Clear issue" at bounding box center [1291, 215] width 70 height 11
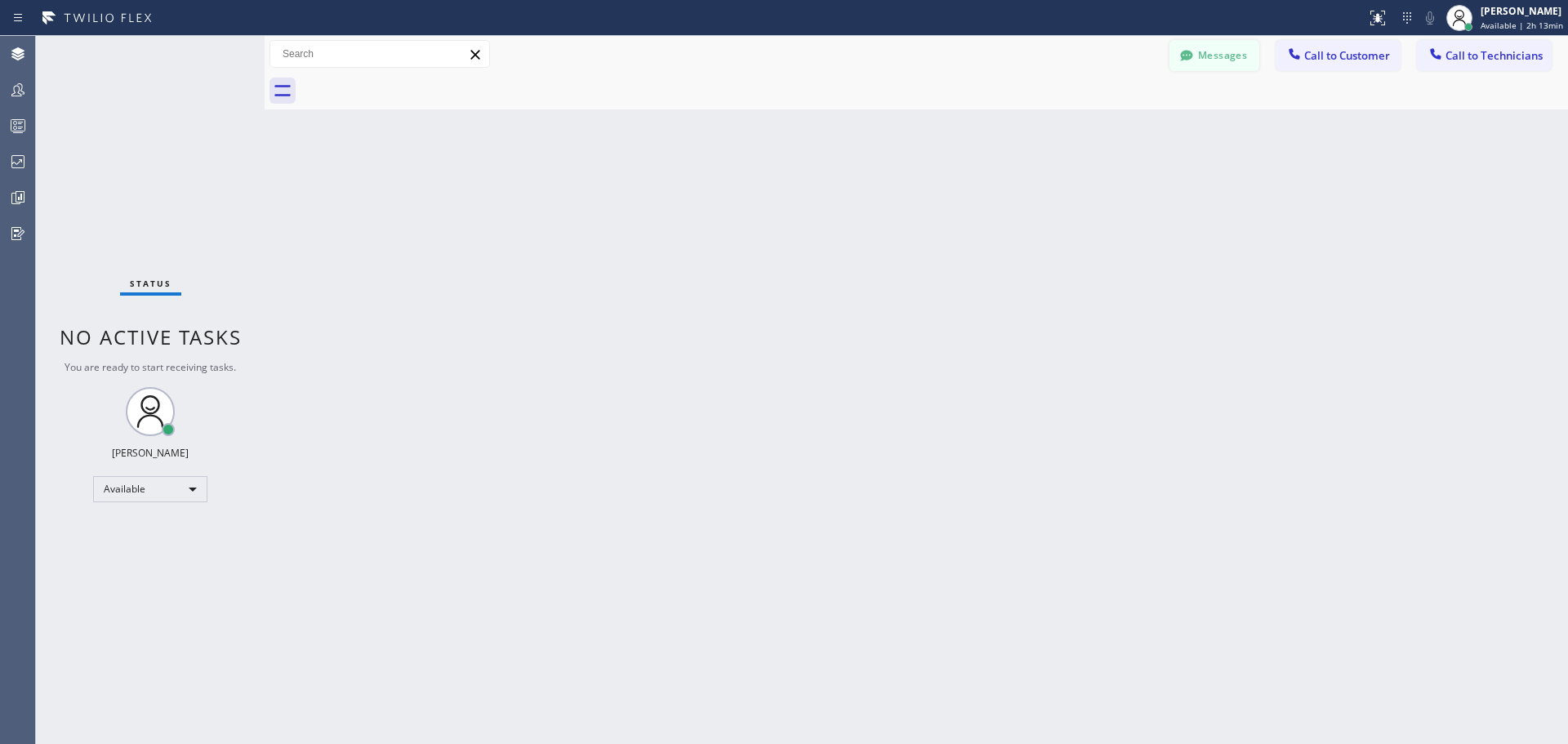
click at [1200, 58] on button "Messages" at bounding box center [1214, 55] width 90 height 31
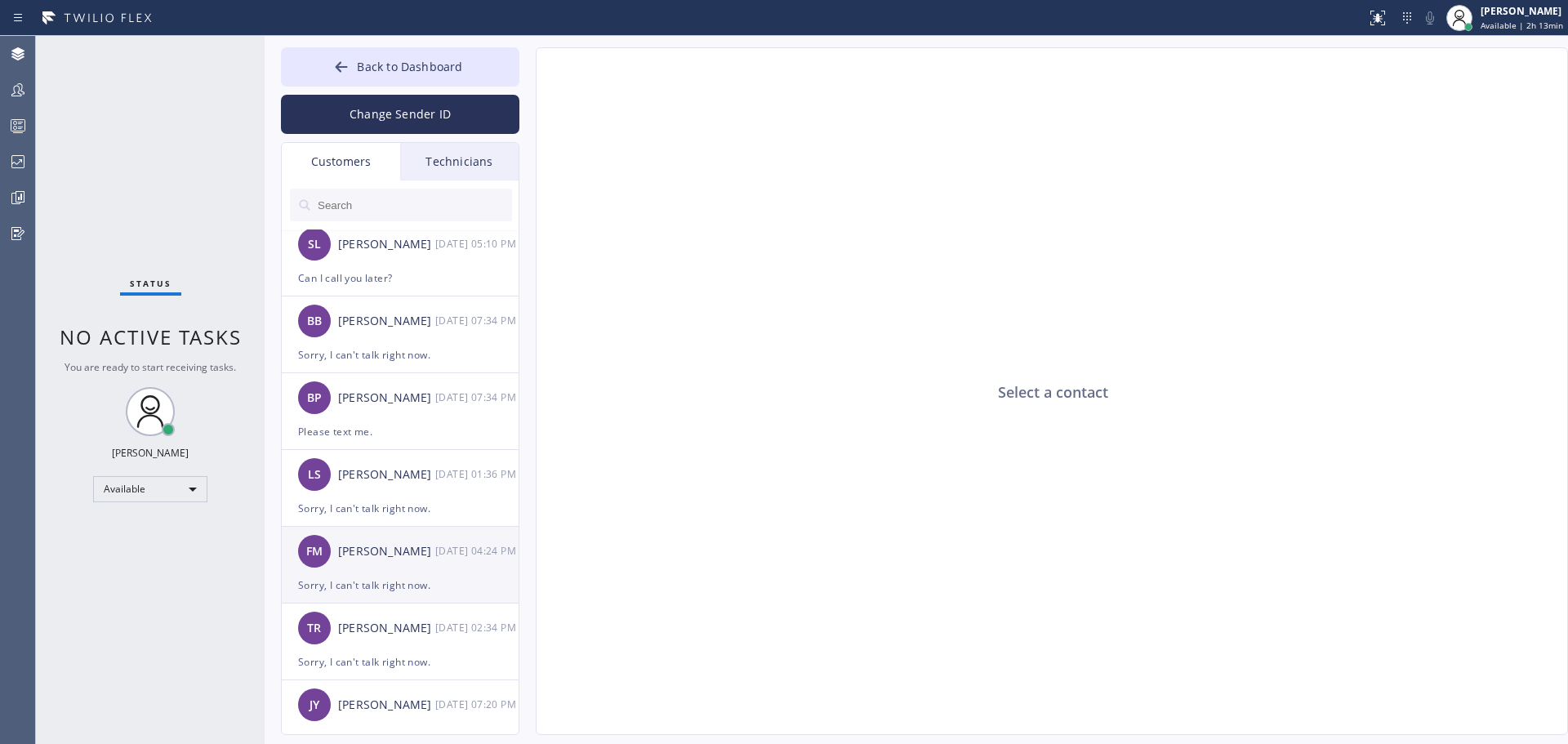
scroll to position [646, 0]
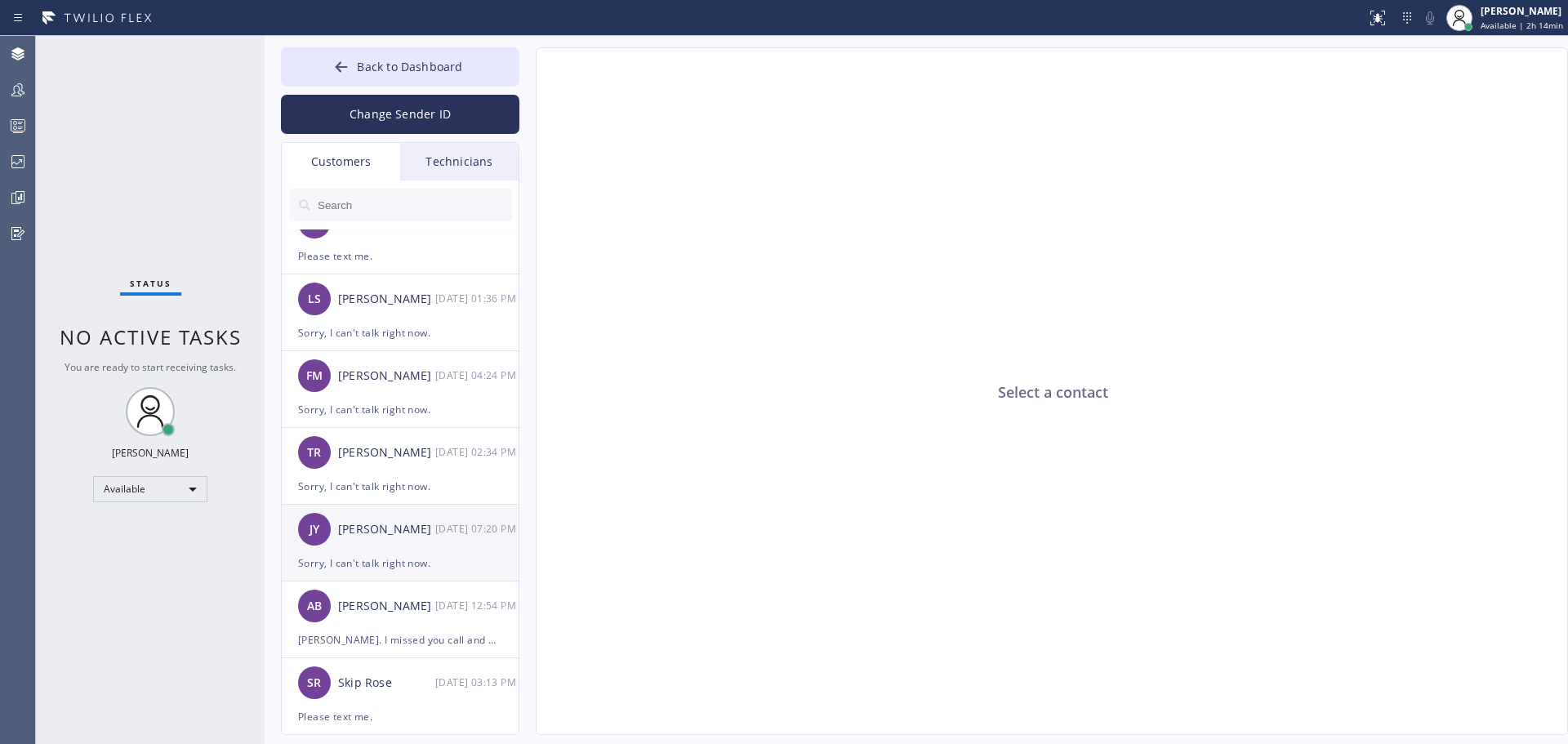
click at [408, 553] on div "[PERSON_NAME] [DATE] 07:20 PM" at bounding box center [401, 529] width 238 height 49
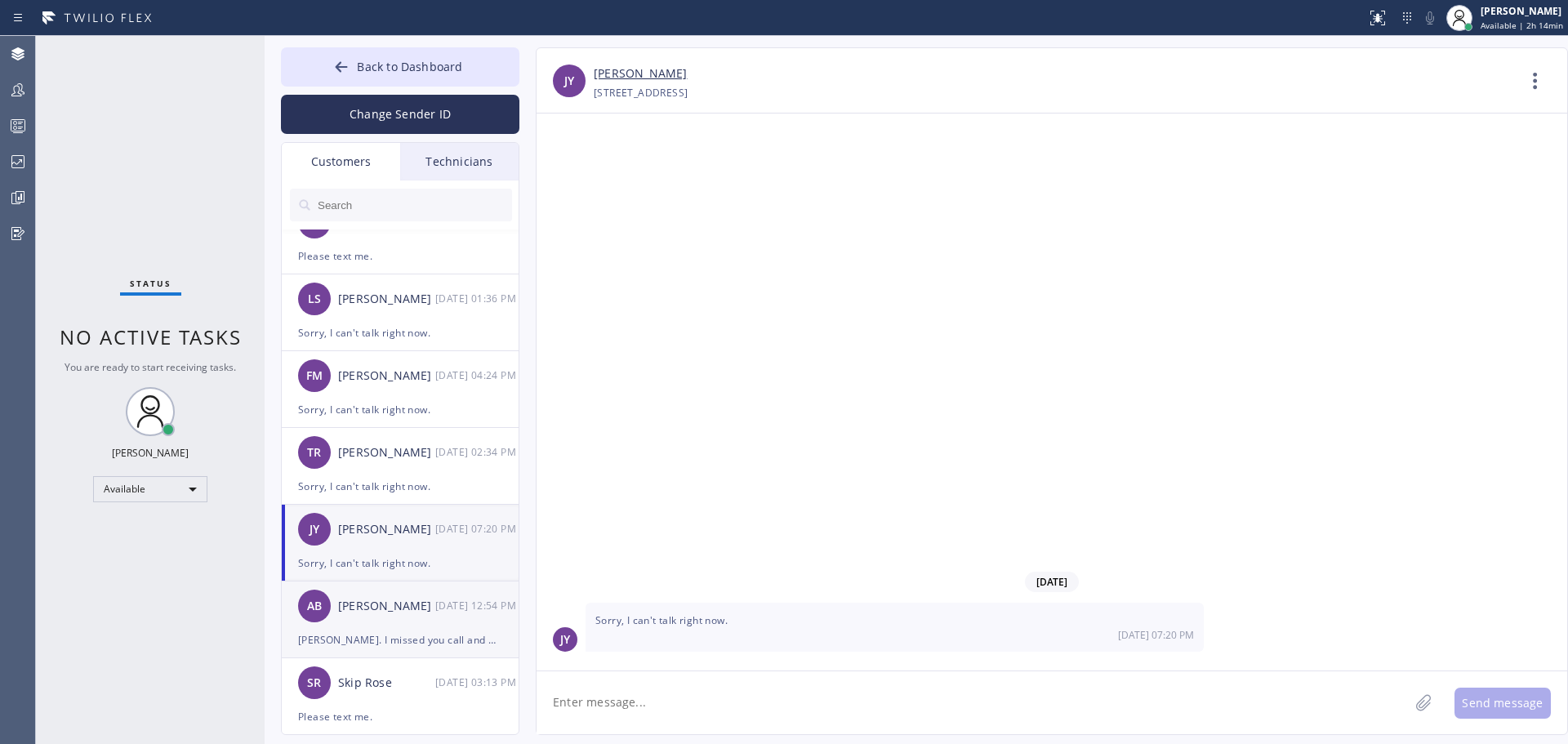
click at [427, 633] on div "[PERSON_NAME]. I missed you call and my phone number is blocked from all your p…" at bounding box center [400, 640] width 204 height 19
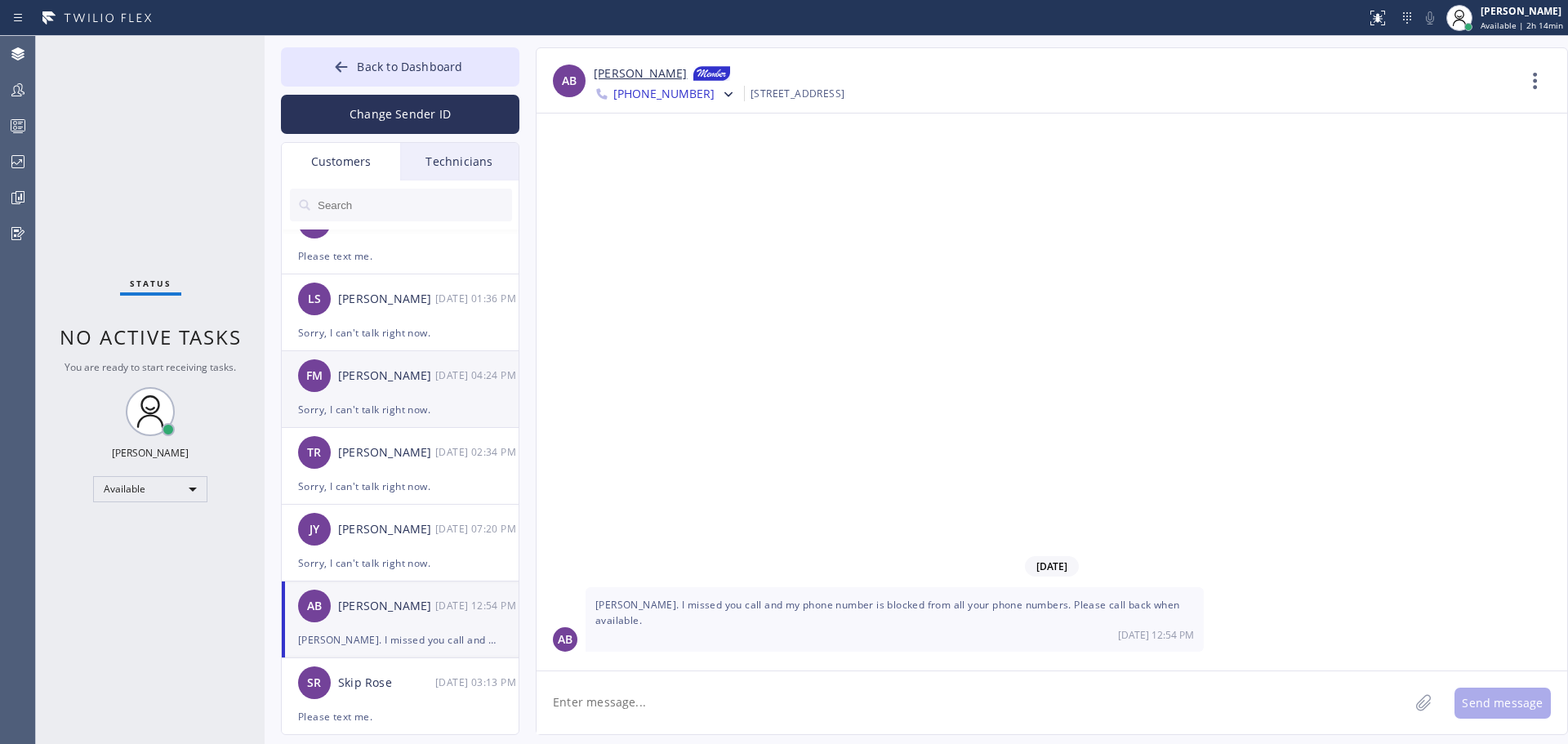
click at [398, 402] on div "Sorry, I can't talk right now." at bounding box center [400, 409] width 204 height 19
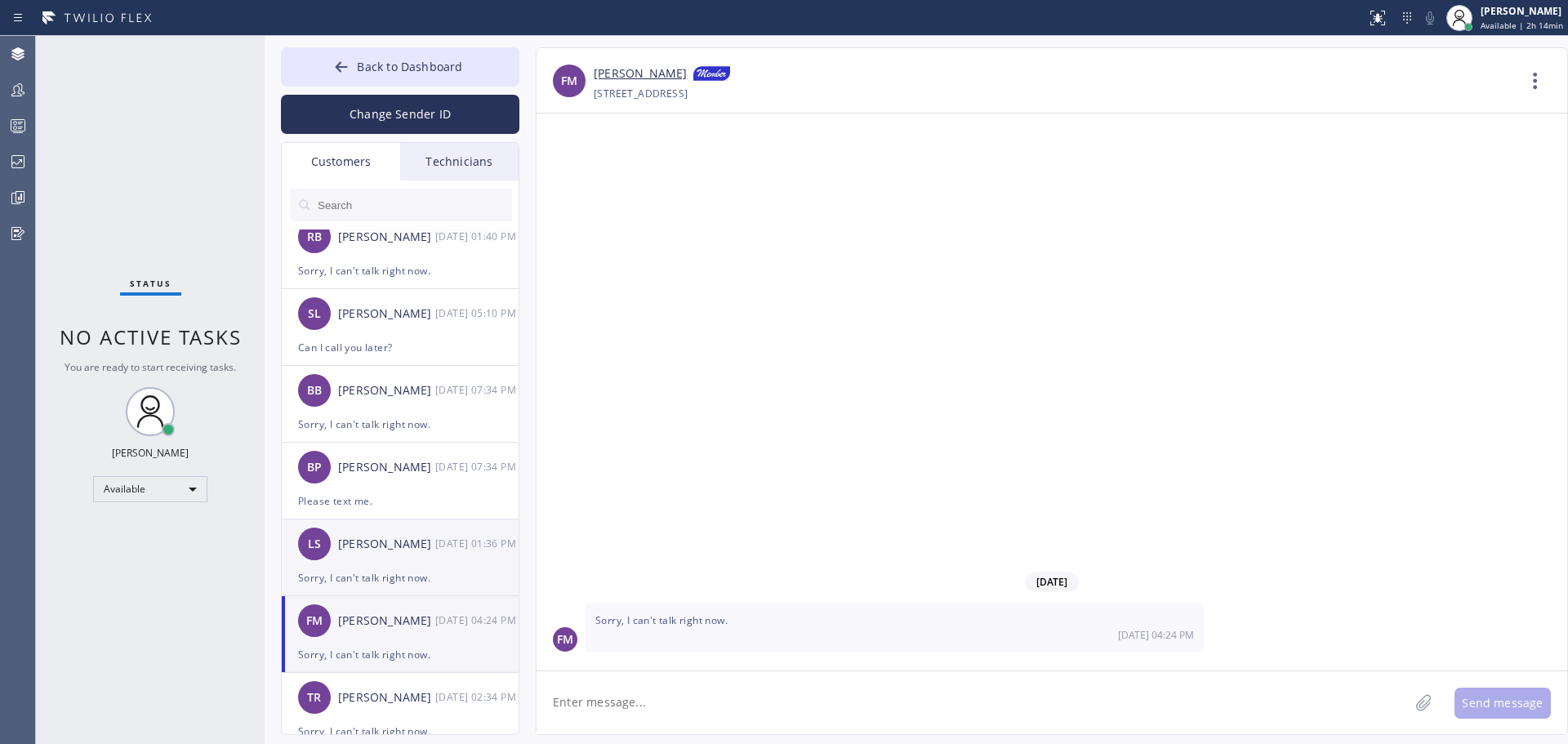
scroll to position [237, 0]
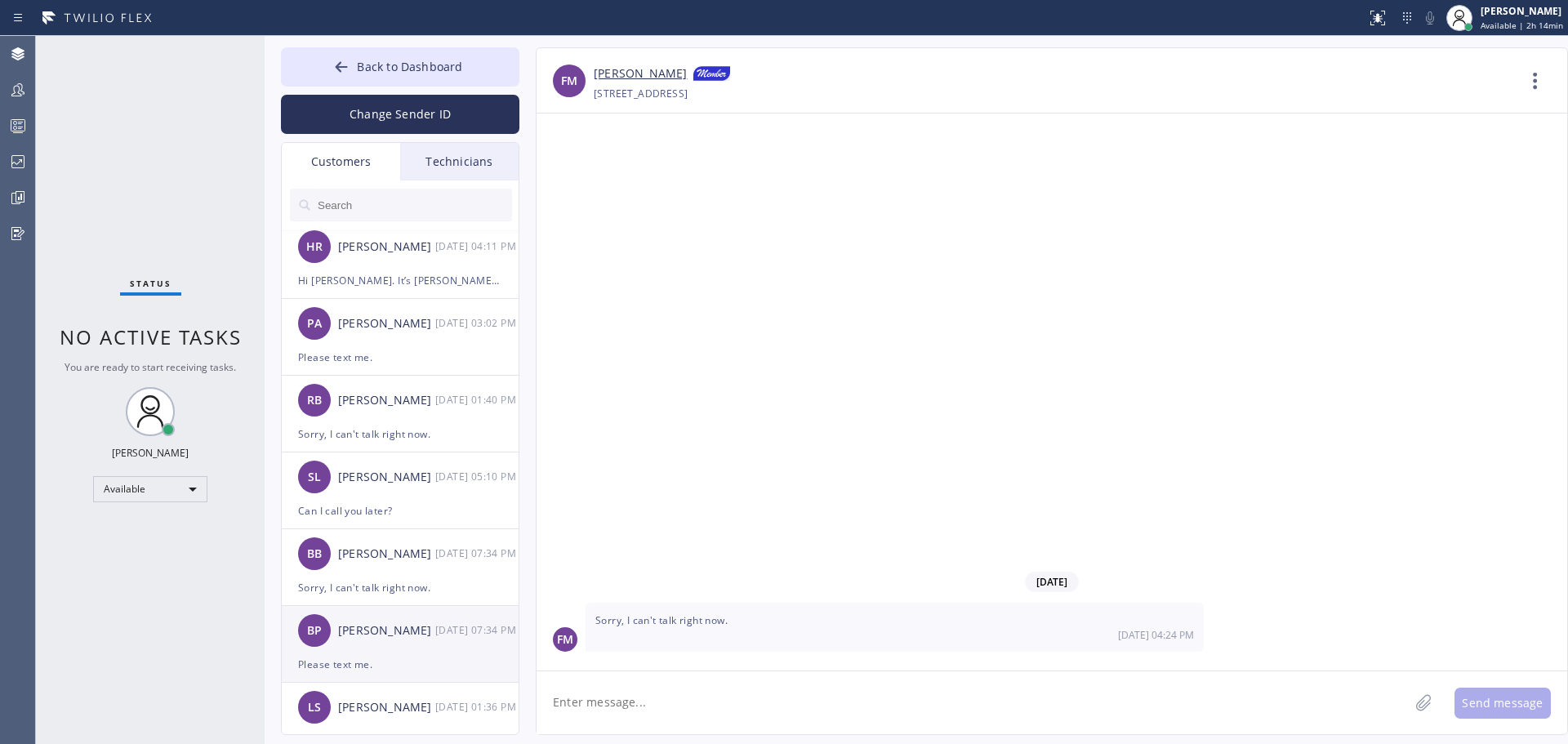
click at [392, 637] on div "[PERSON_NAME]" at bounding box center [387, 631] width 97 height 19
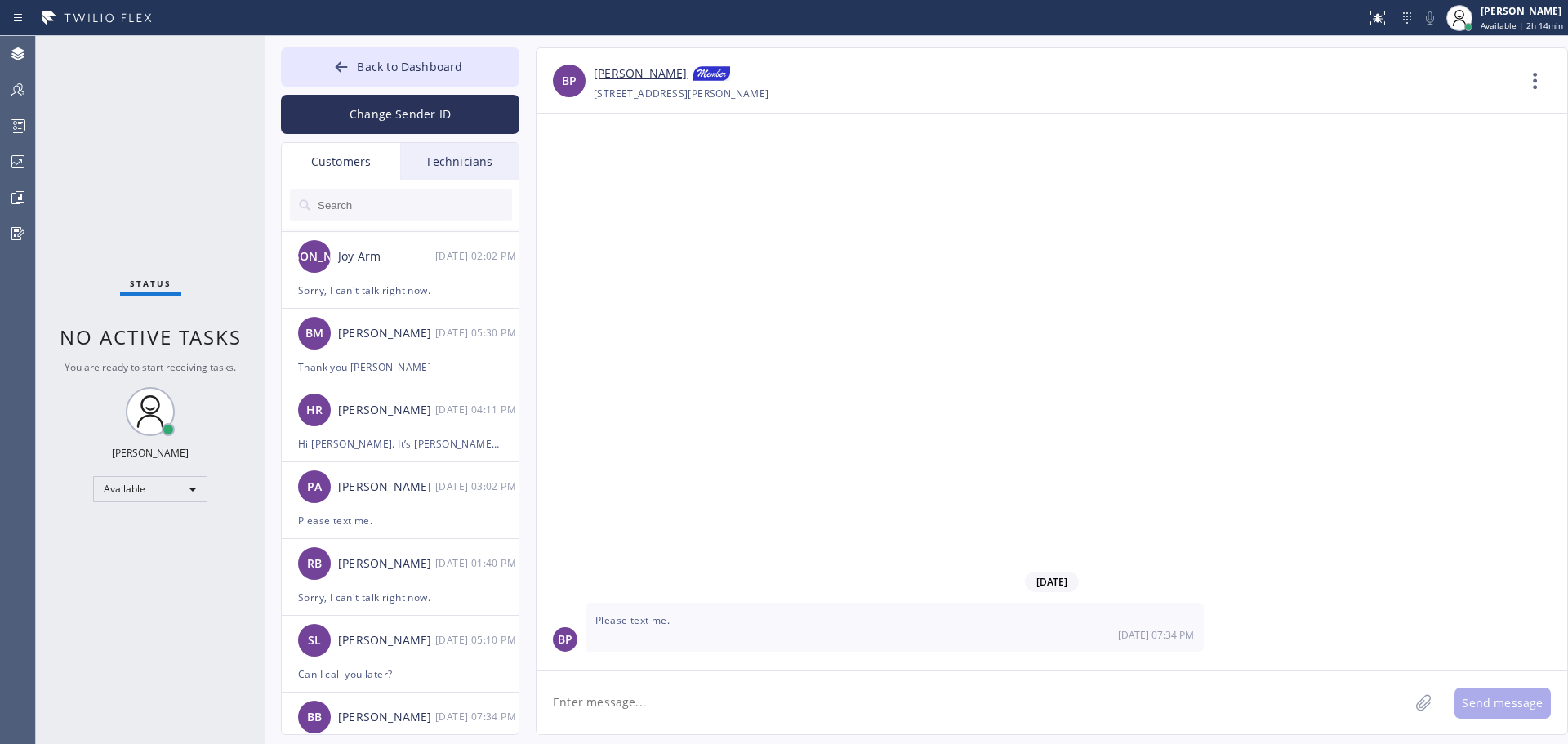
scroll to position [0, 0]
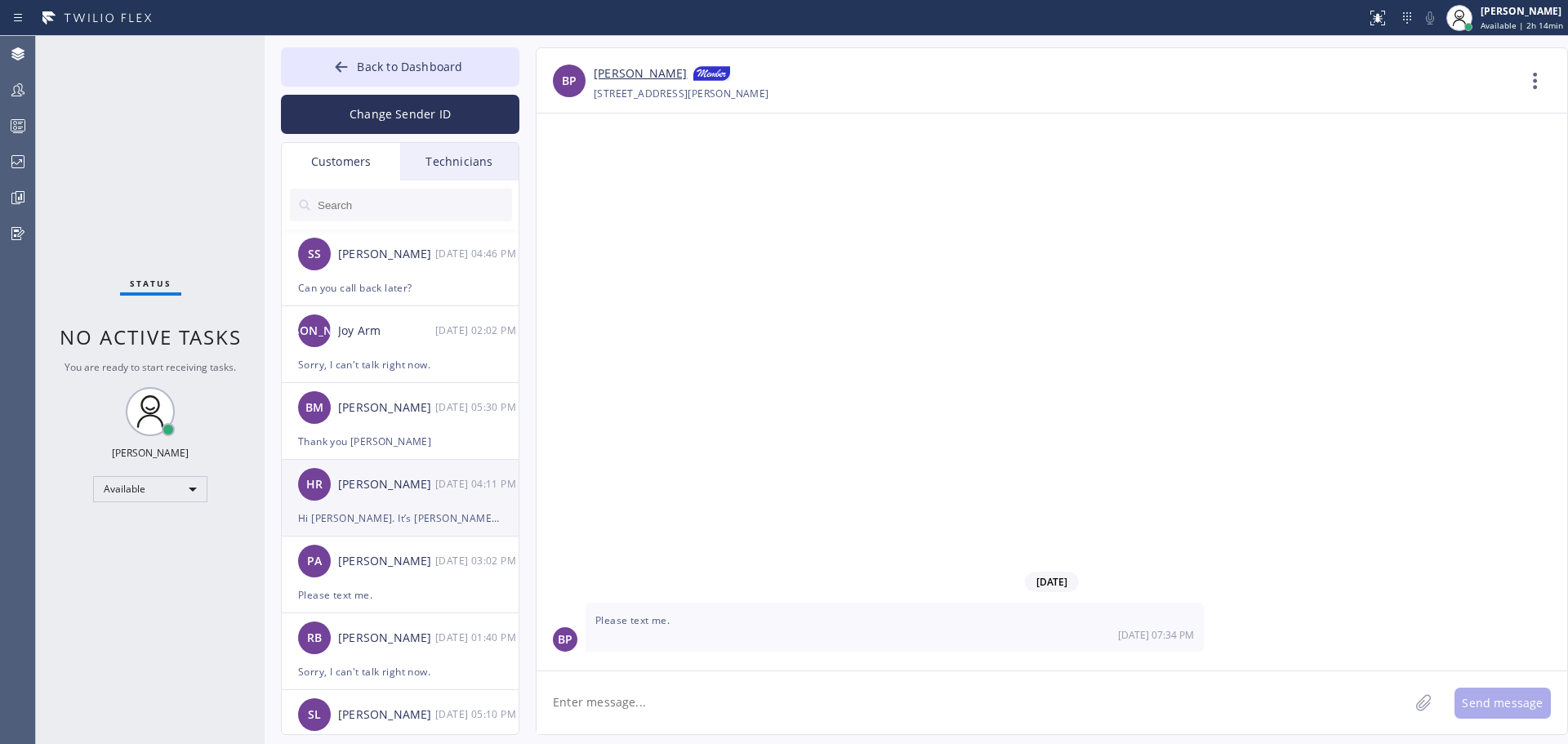
click at [391, 506] on div "HR [PERSON_NAME] [DATE] 04:11 PM" at bounding box center [401, 484] width 238 height 49
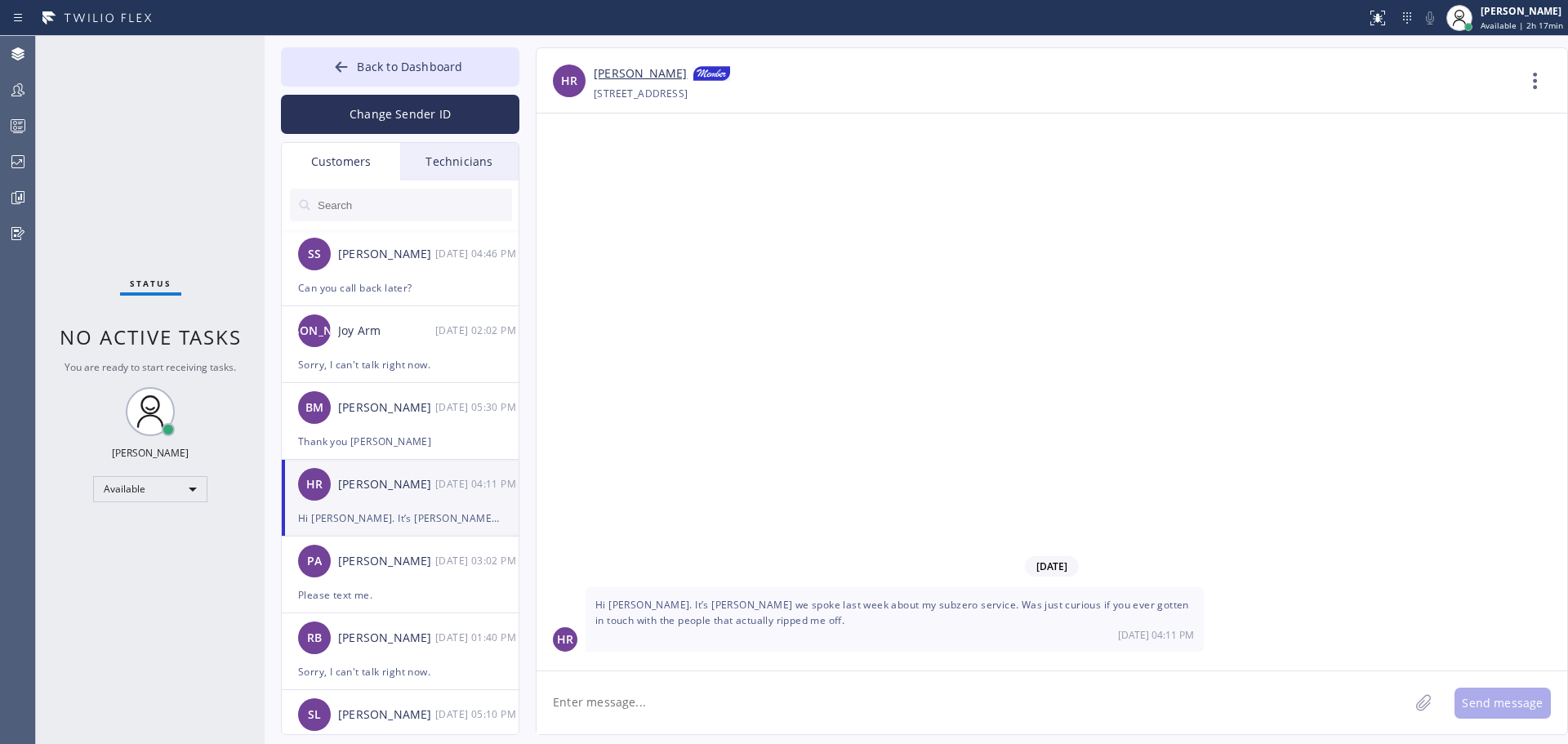
click at [621, 75] on link "[PERSON_NAME]" at bounding box center [640, 74] width 93 height 20
click at [415, 417] on div "BM [PERSON_NAME] [DATE] 05:30 PM" at bounding box center [401, 407] width 238 height 49
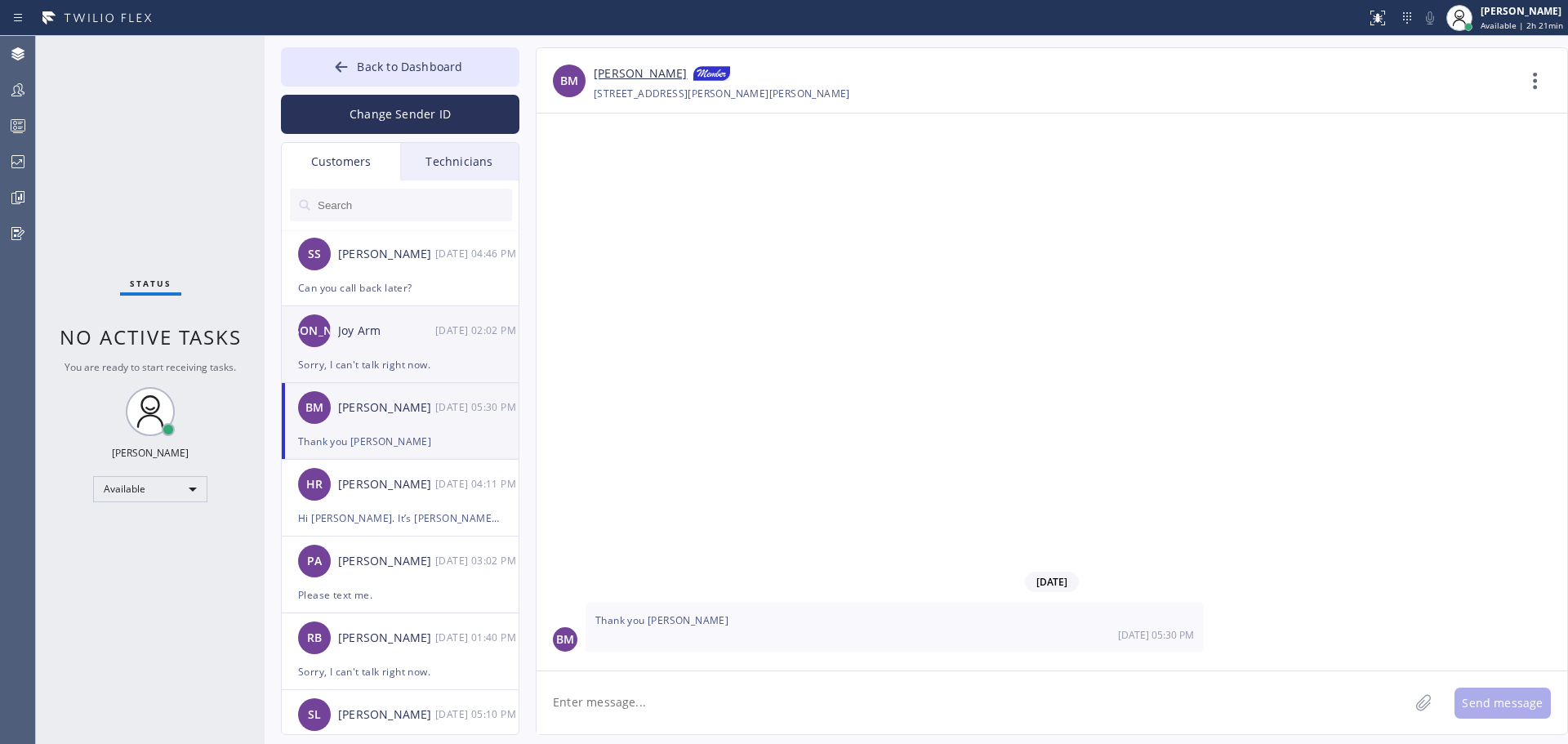
click at [388, 349] on div "[PERSON_NAME] Arm [DATE] 02:02 PM" at bounding box center [401, 331] width 238 height 49
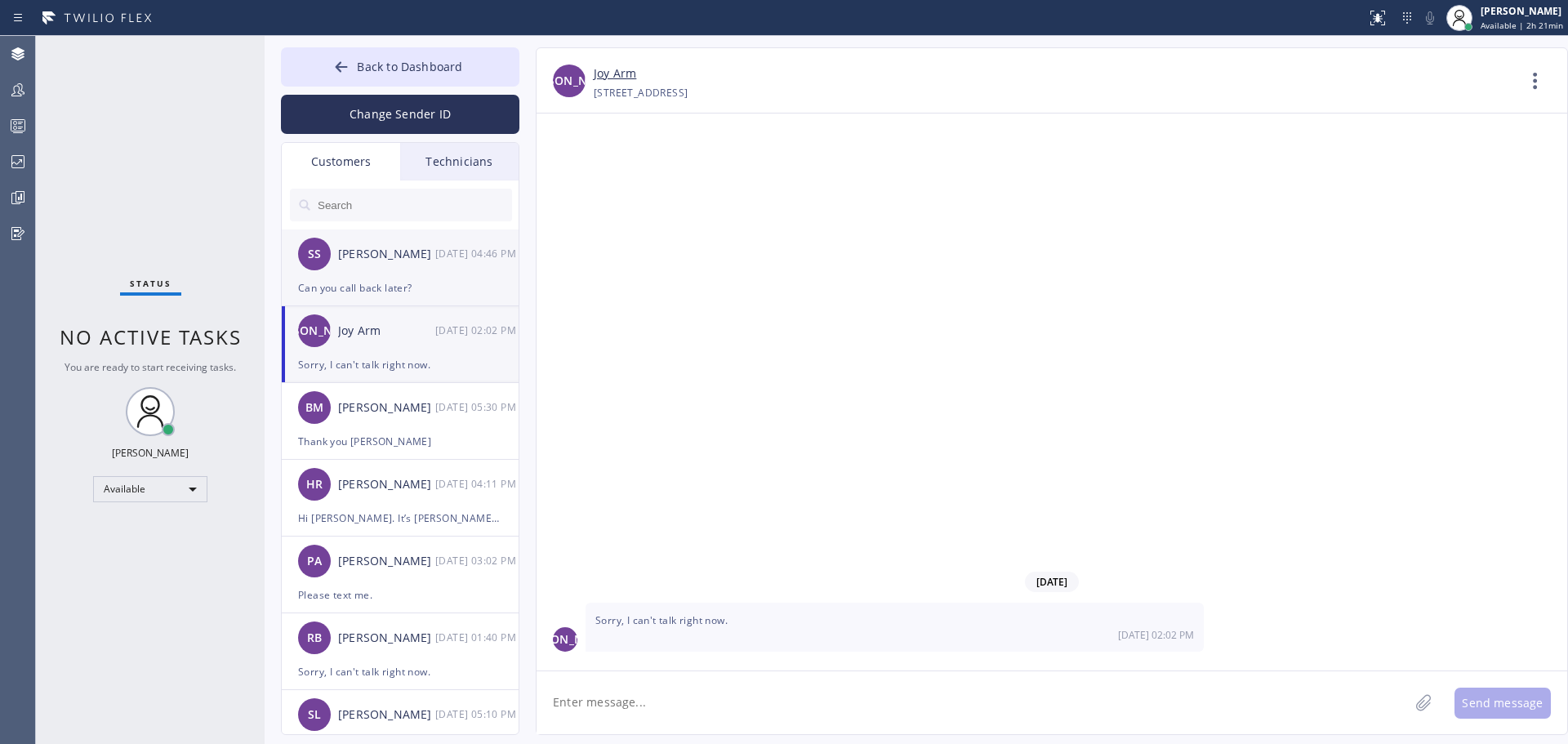
click at [380, 273] on div "SS [PERSON_NAME] [DATE] 04:46 PM" at bounding box center [401, 254] width 238 height 49
click at [478, 147] on div "Technicians" at bounding box center [459, 162] width 118 height 38
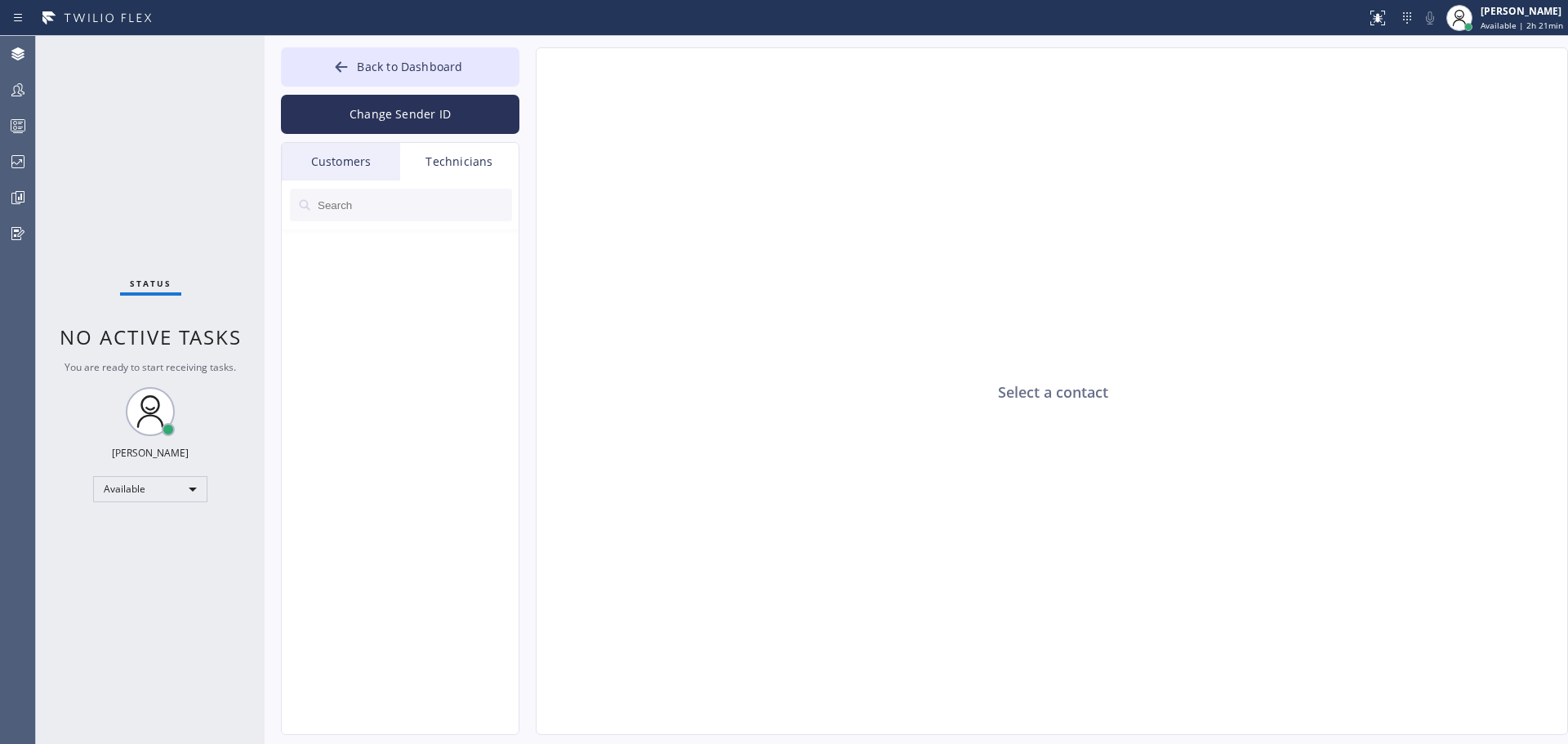
click at [354, 164] on div "Customers" at bounding box center [340, 162] width 118 height 38
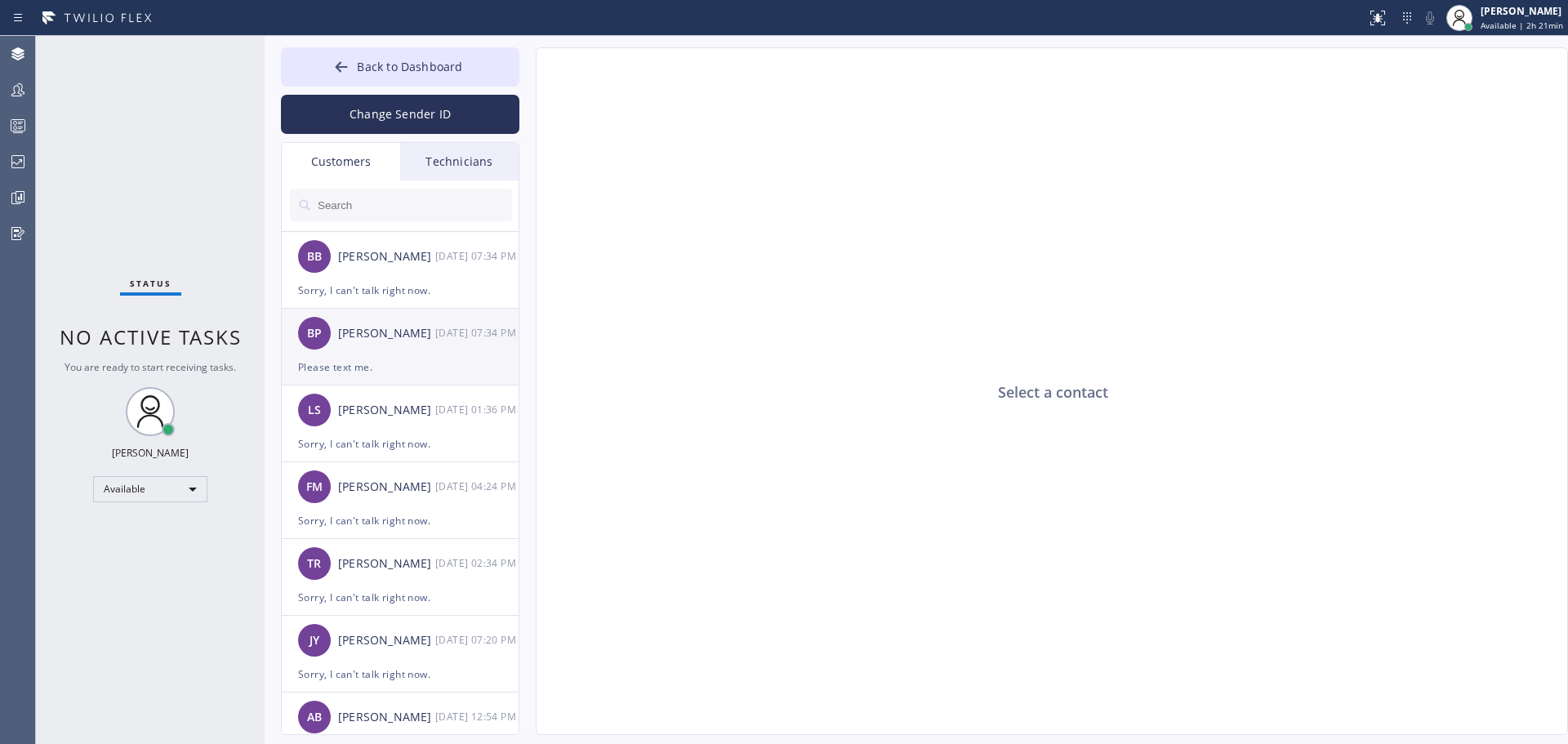
scroll to position [646, 0]
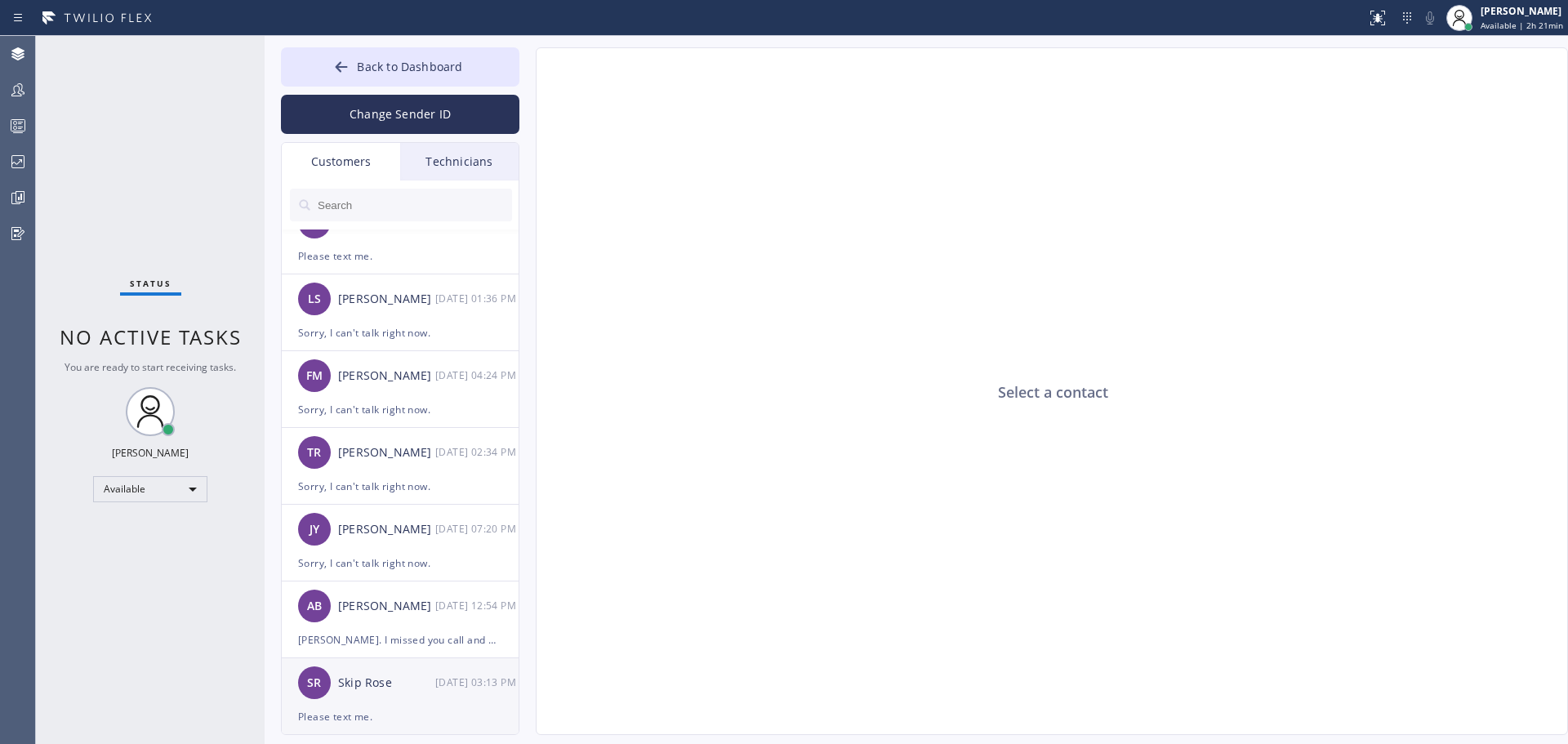
click at [412, 685] on div "Skip Rose" at bounding box center [387, 683] width 97 height 19
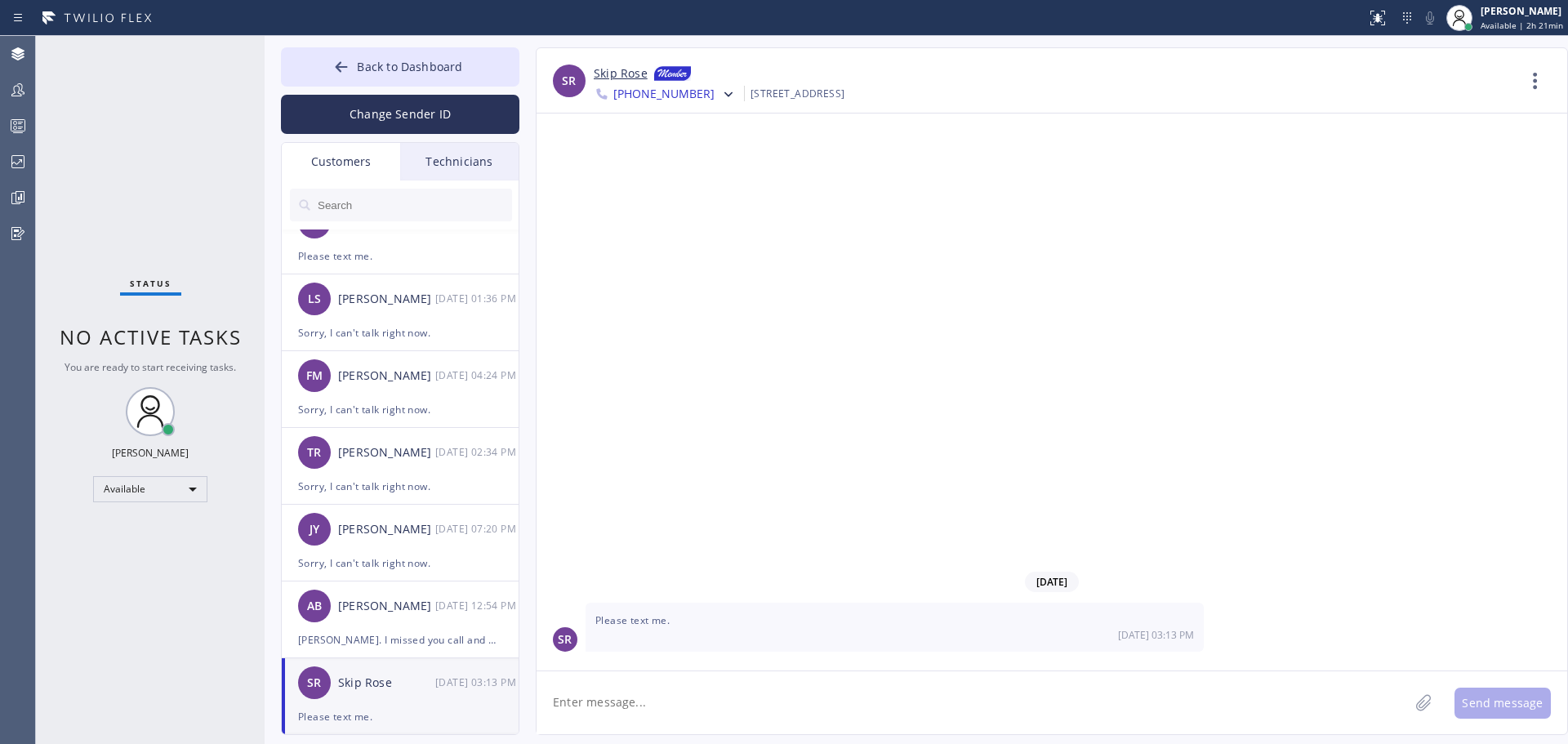
click at [633, 77] on link "Skip Rose" at bounding box center [620, 74] width 54 height 20
click at [434, 624] on div "AB [PERSON_NAME] [DATE] 12:54 PM" at bounding box center [401, 606] width 238 height 49
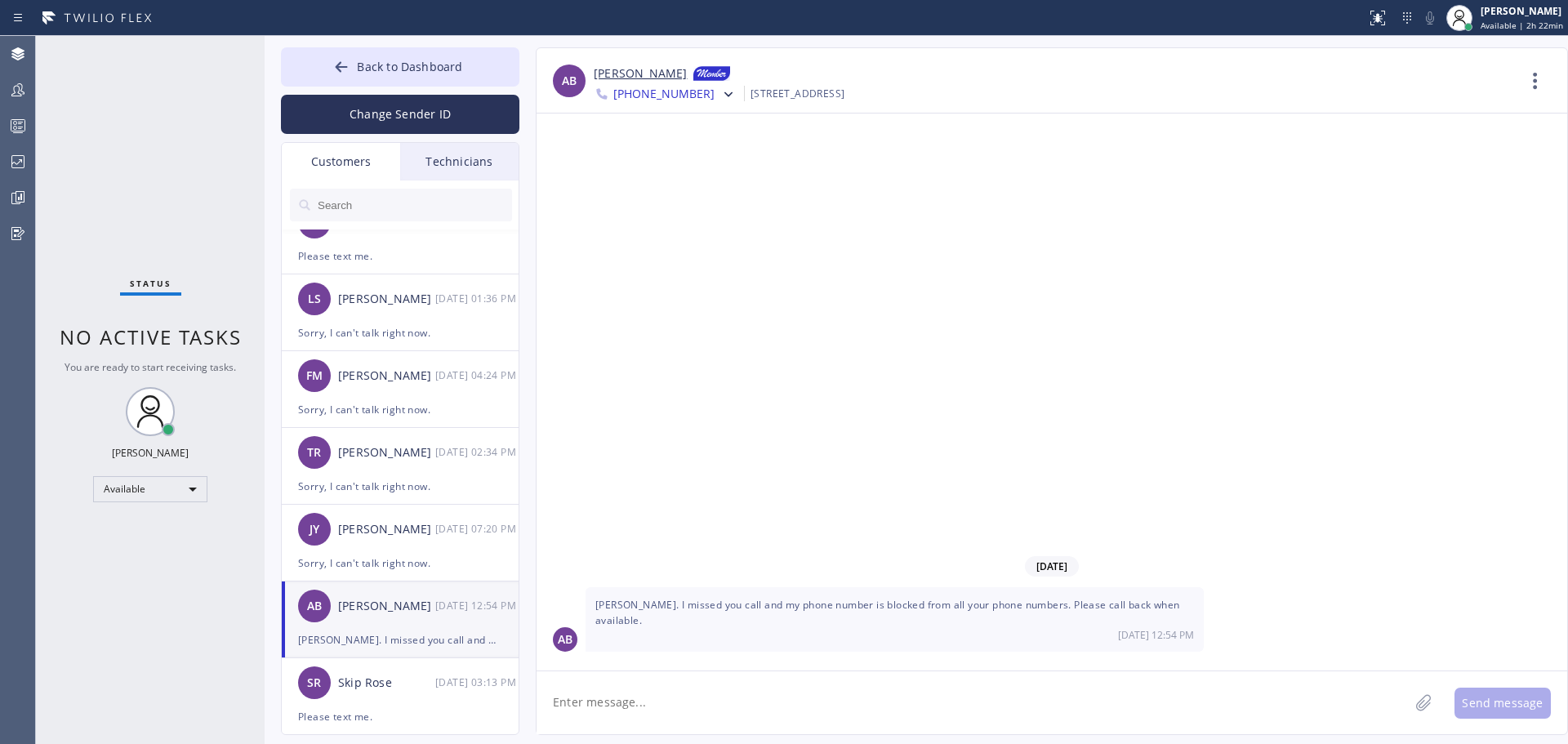
click at [659, 74] on link "[PERSON_NAME]" at bounding box center [640, 74] width 93 height 20
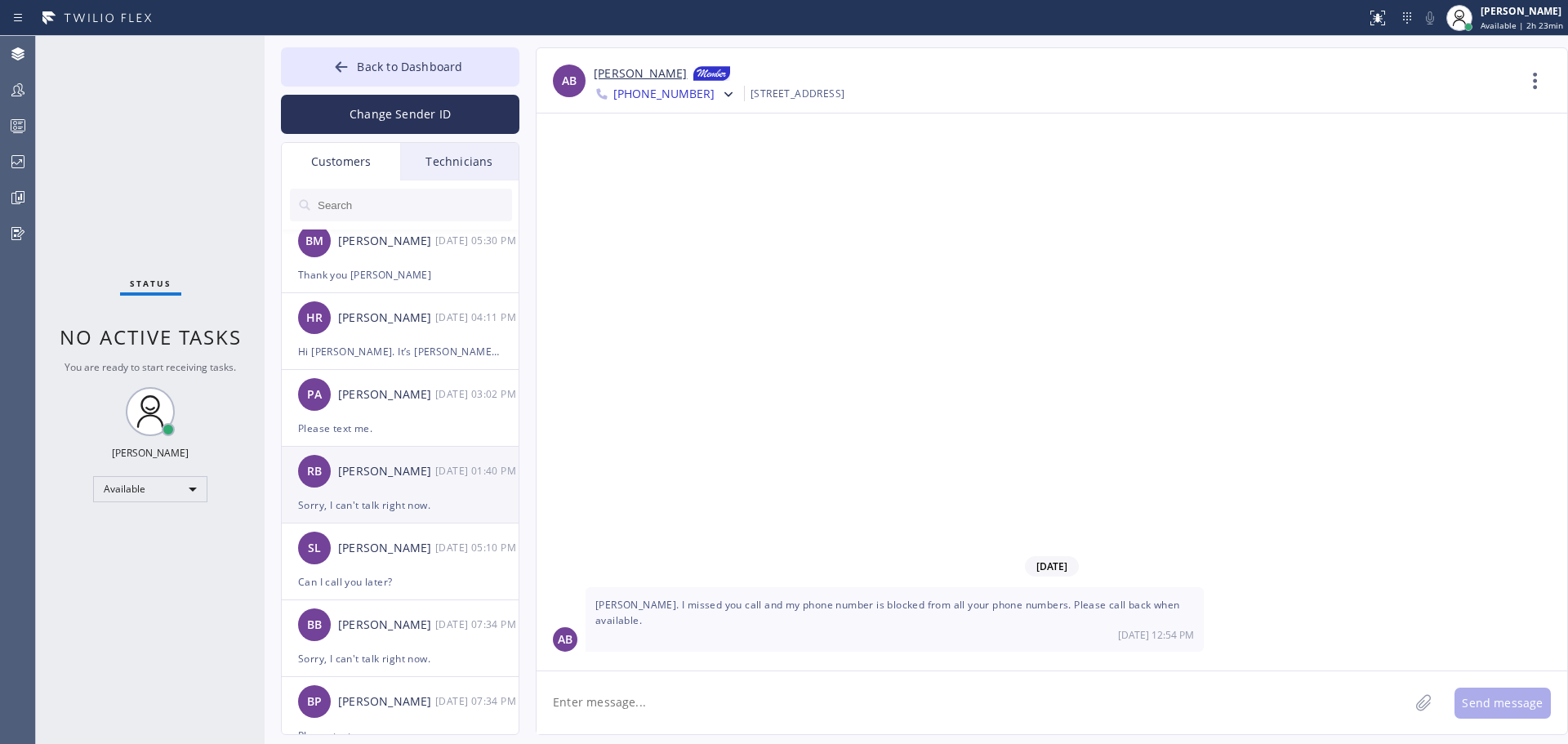
scroll to position [156, 0]
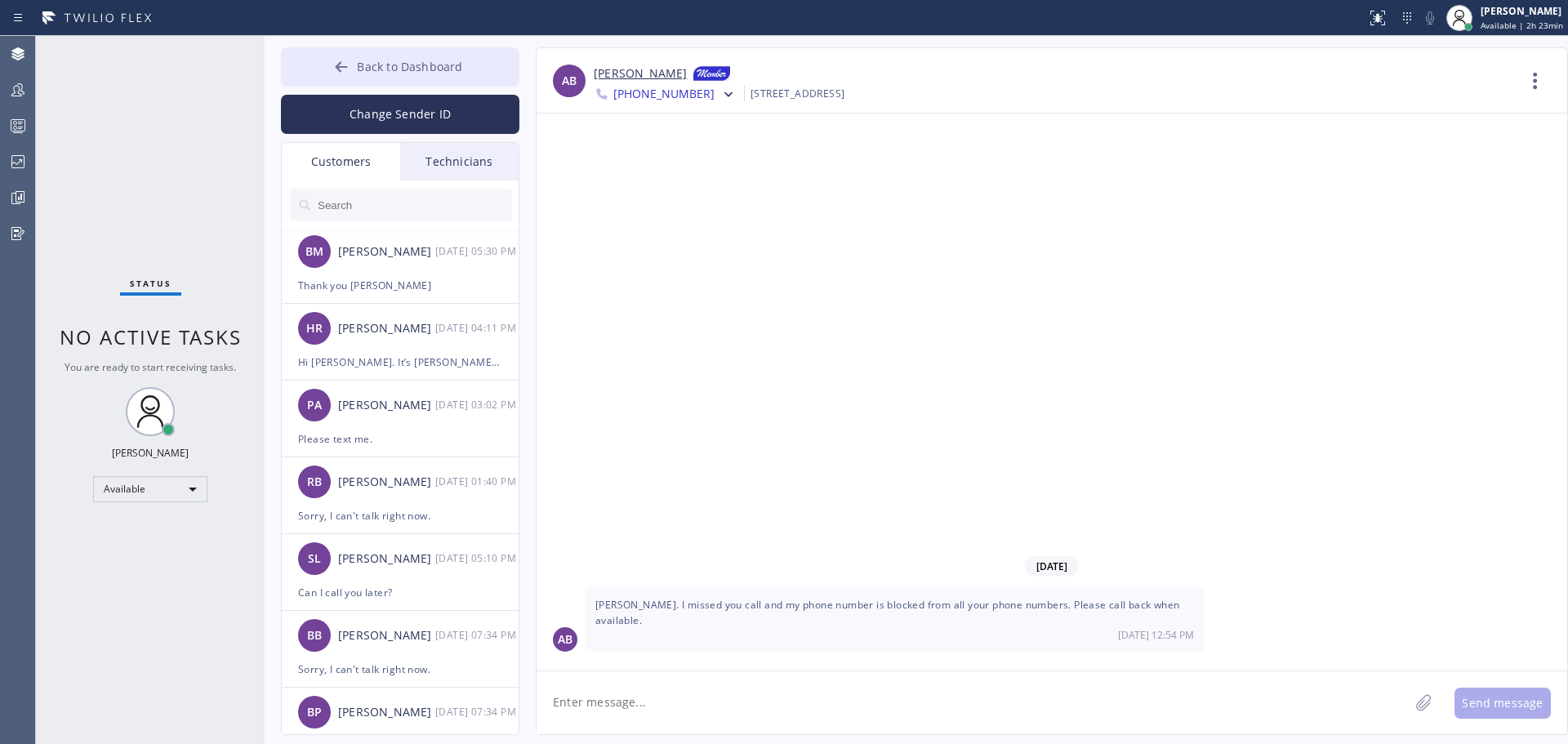
click at [360, 66] on span "Back to Dashboard" at bounding box center [409, 66] width 105 height 15
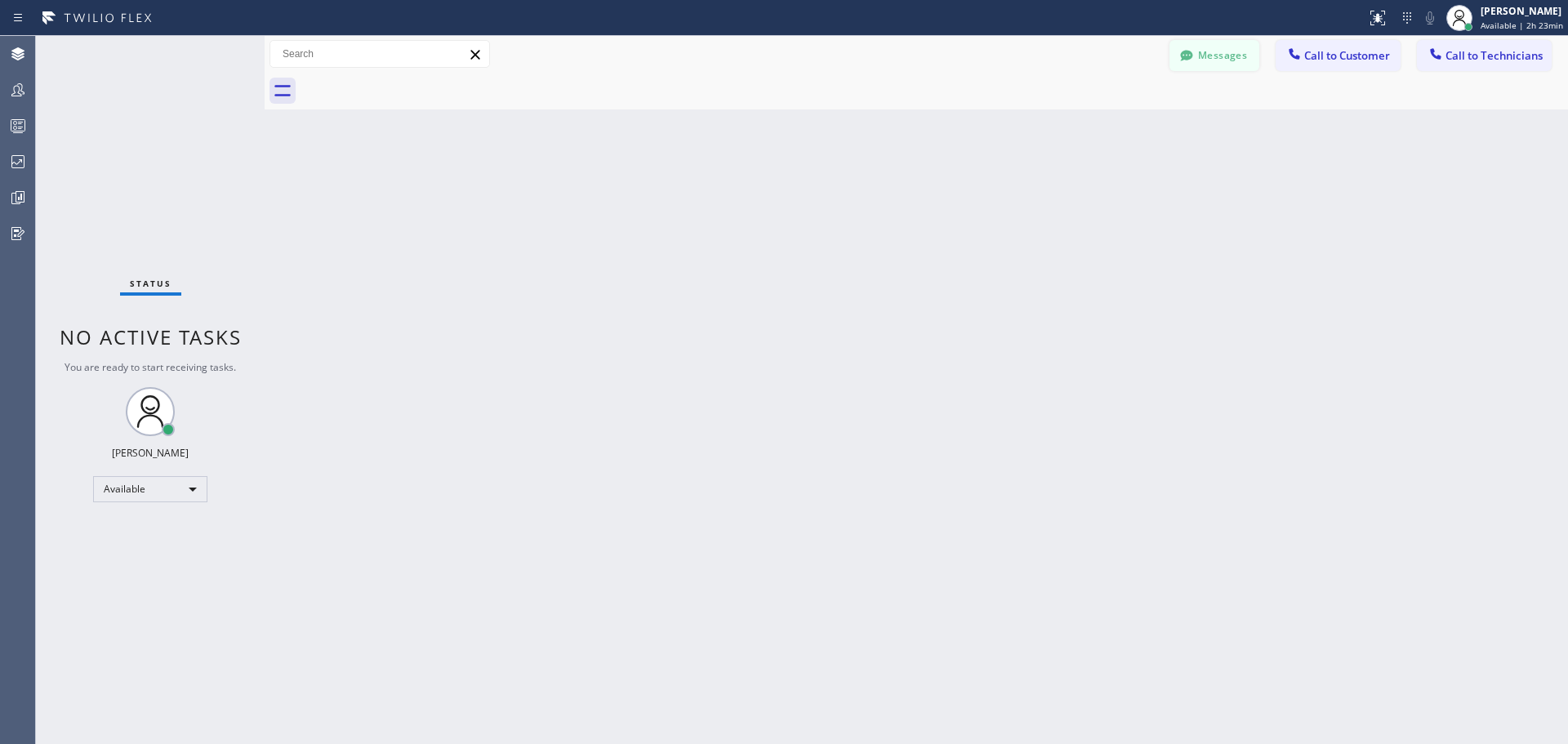
click at [1206, 59] on button "Messages" at bounding box center [1214, 55] width 90 height 31
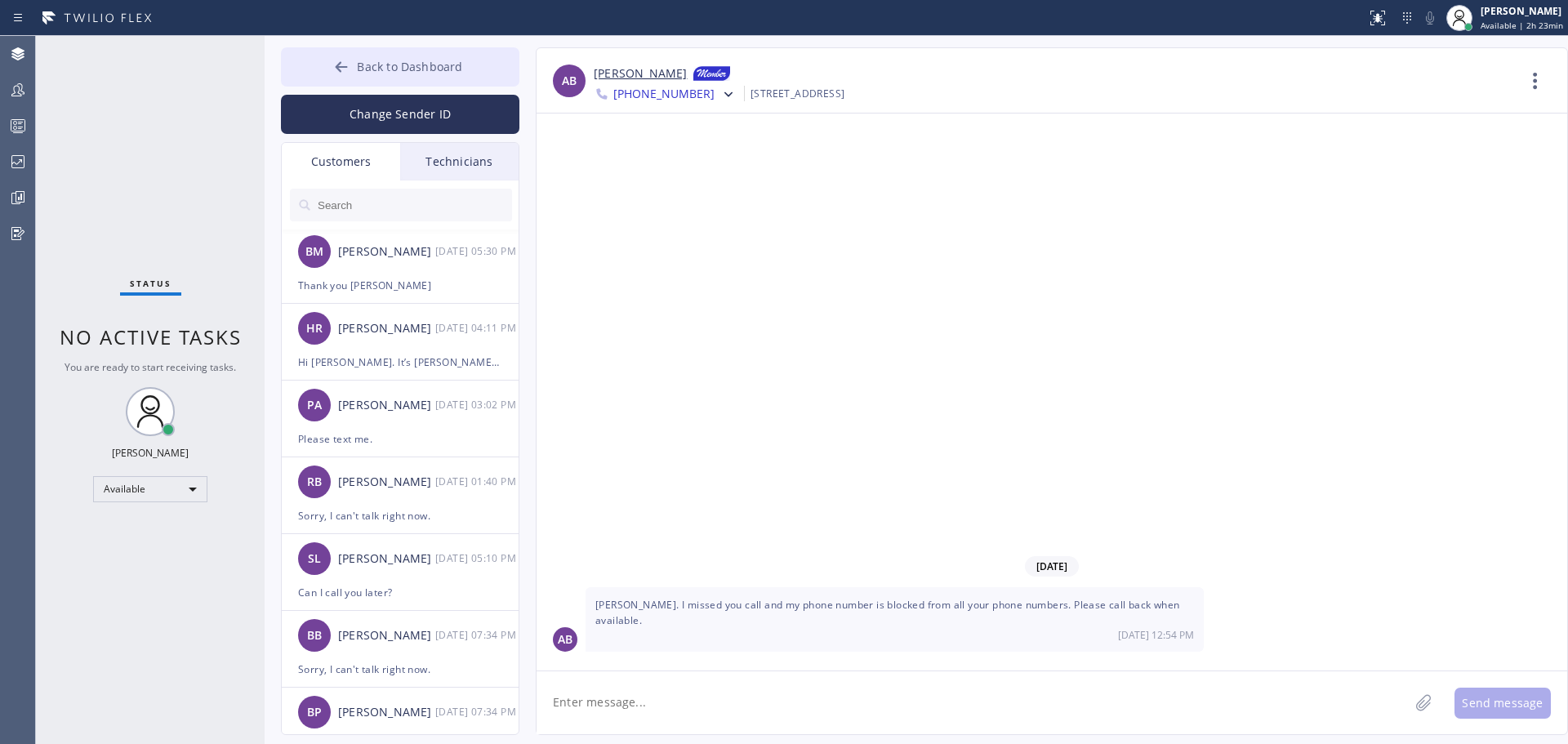
click at [397, 68] on span "Back to Dashboard" at bounding box center [409, 66] width 105 height 15
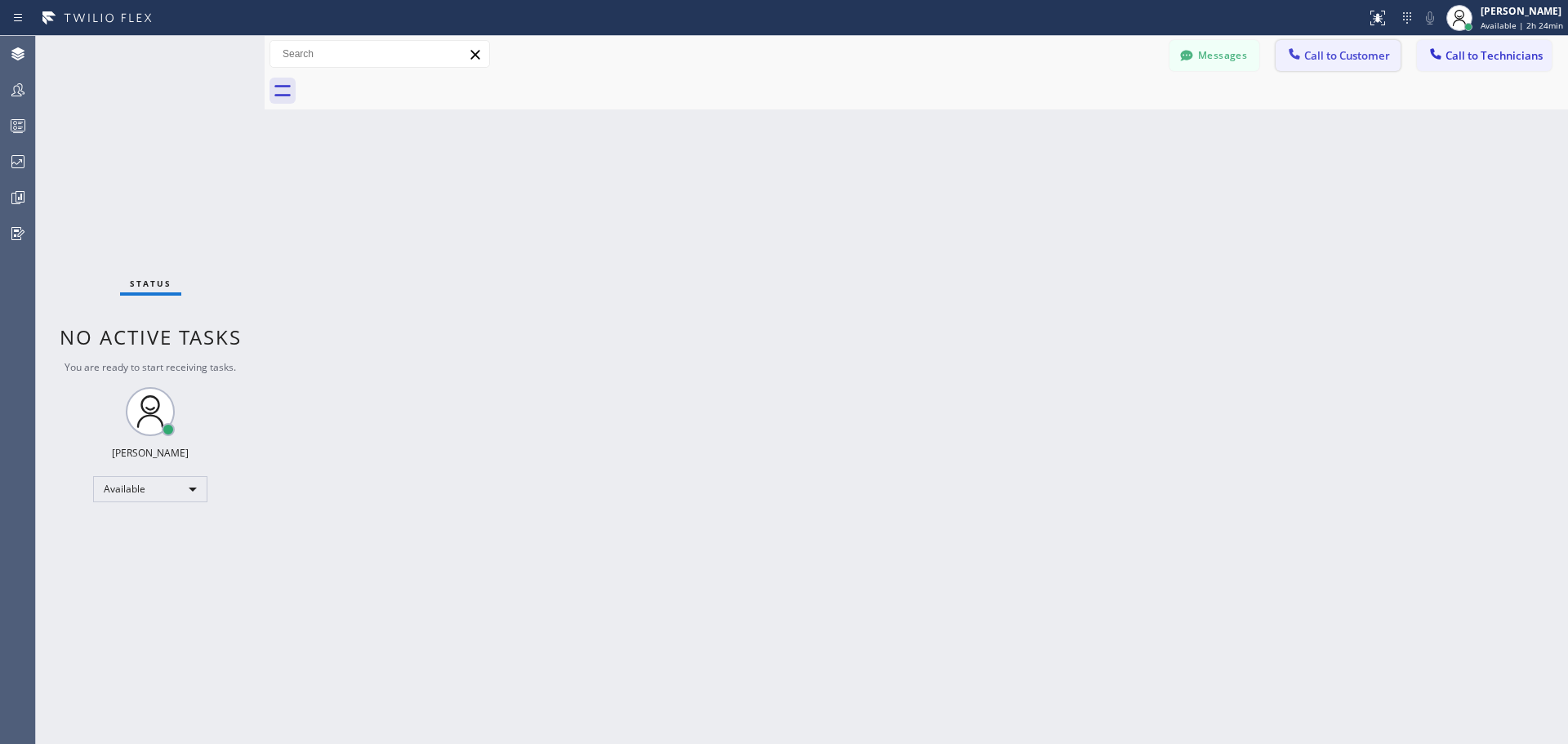
click at [1353, 67] on button "Call to Customer" at bounding box center [1338, 55] width 125 height 31
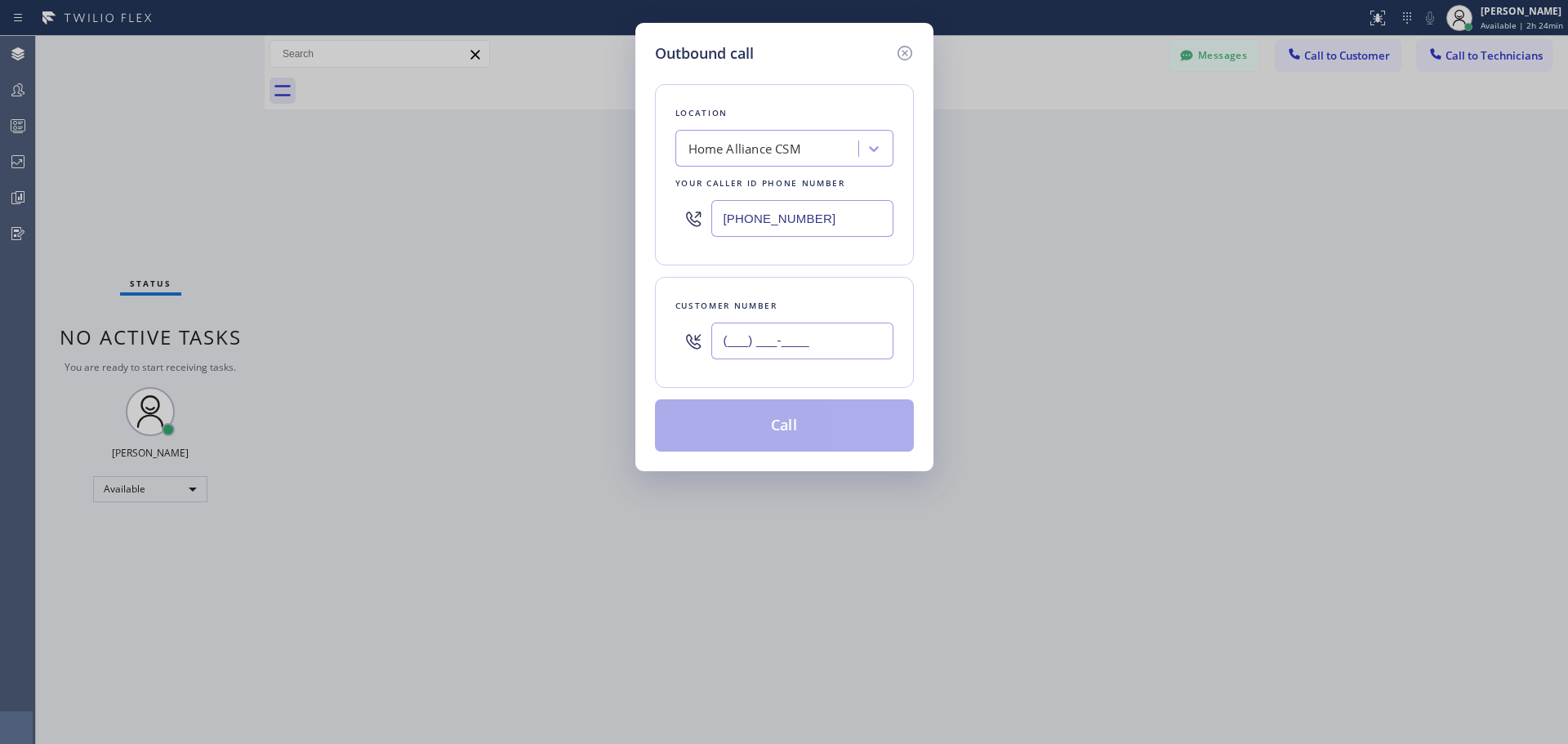
click at [810, 349] on input "(___) ___-____" at bounding box center [802, 340] width 183 height 37
paste input "213) 451-2515"
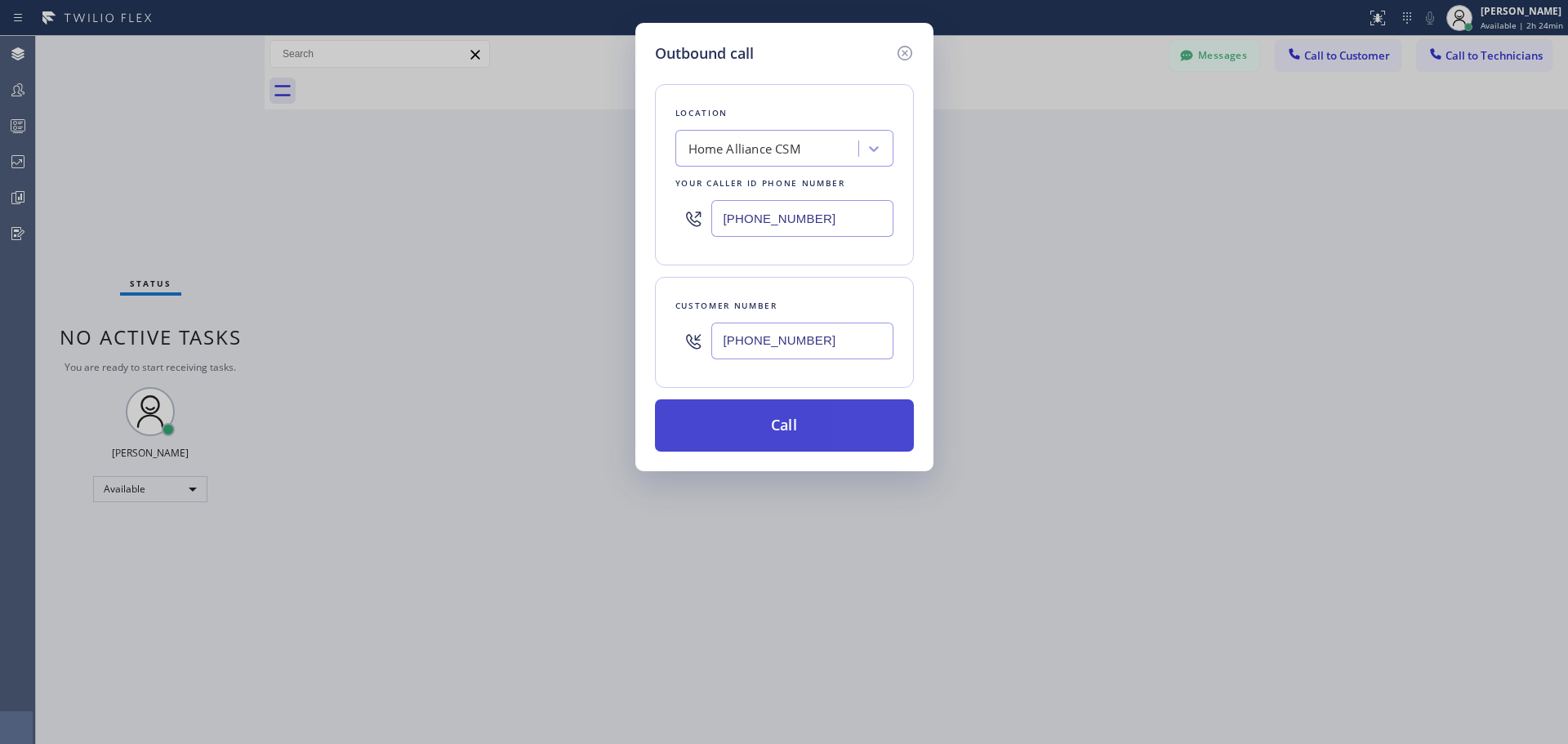
type input "[PHONE_NUMBER]"
click at [811, 433] on button "Call" at bounding box center [785, 424] width 259 height 52
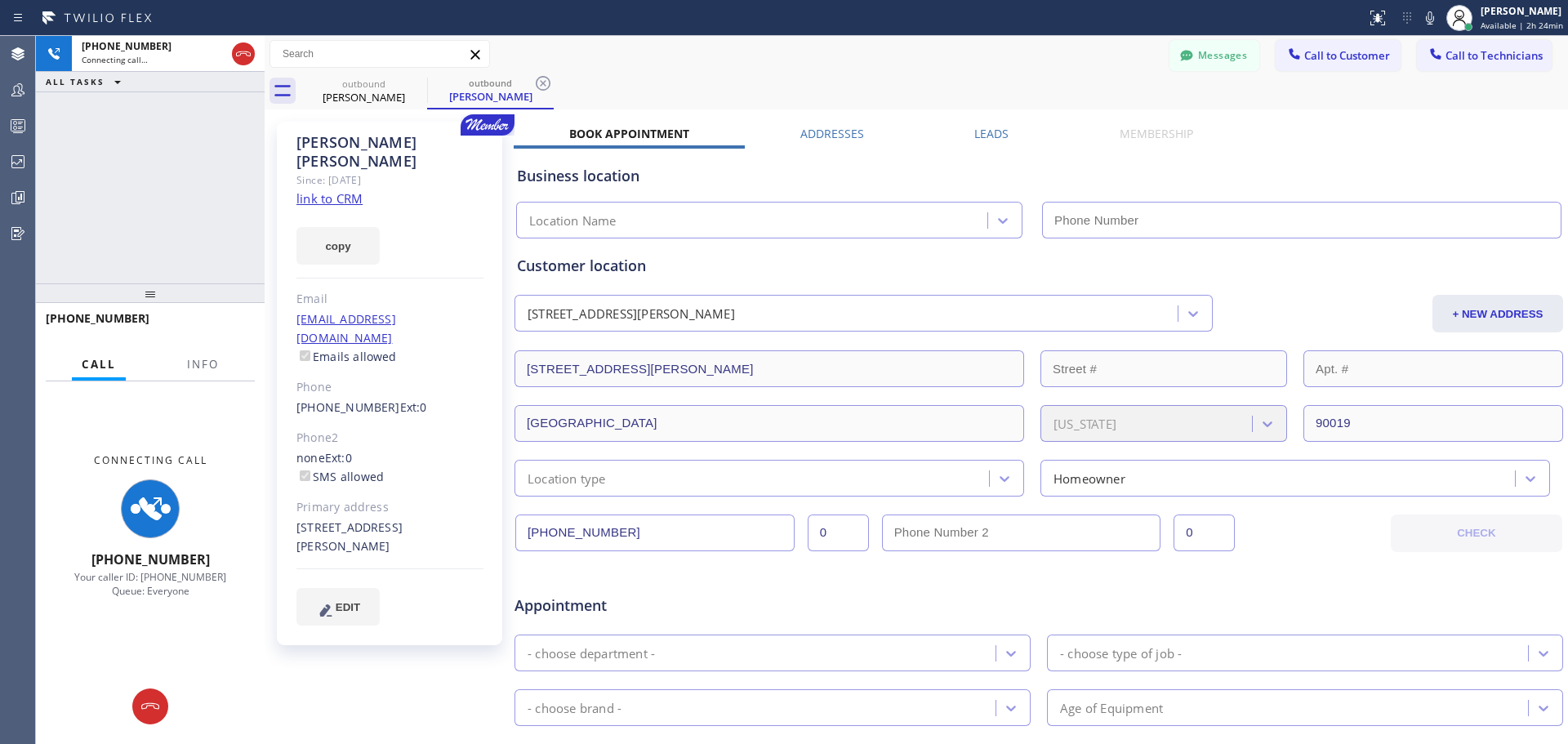
type input "[PHONE_NUMBER]"
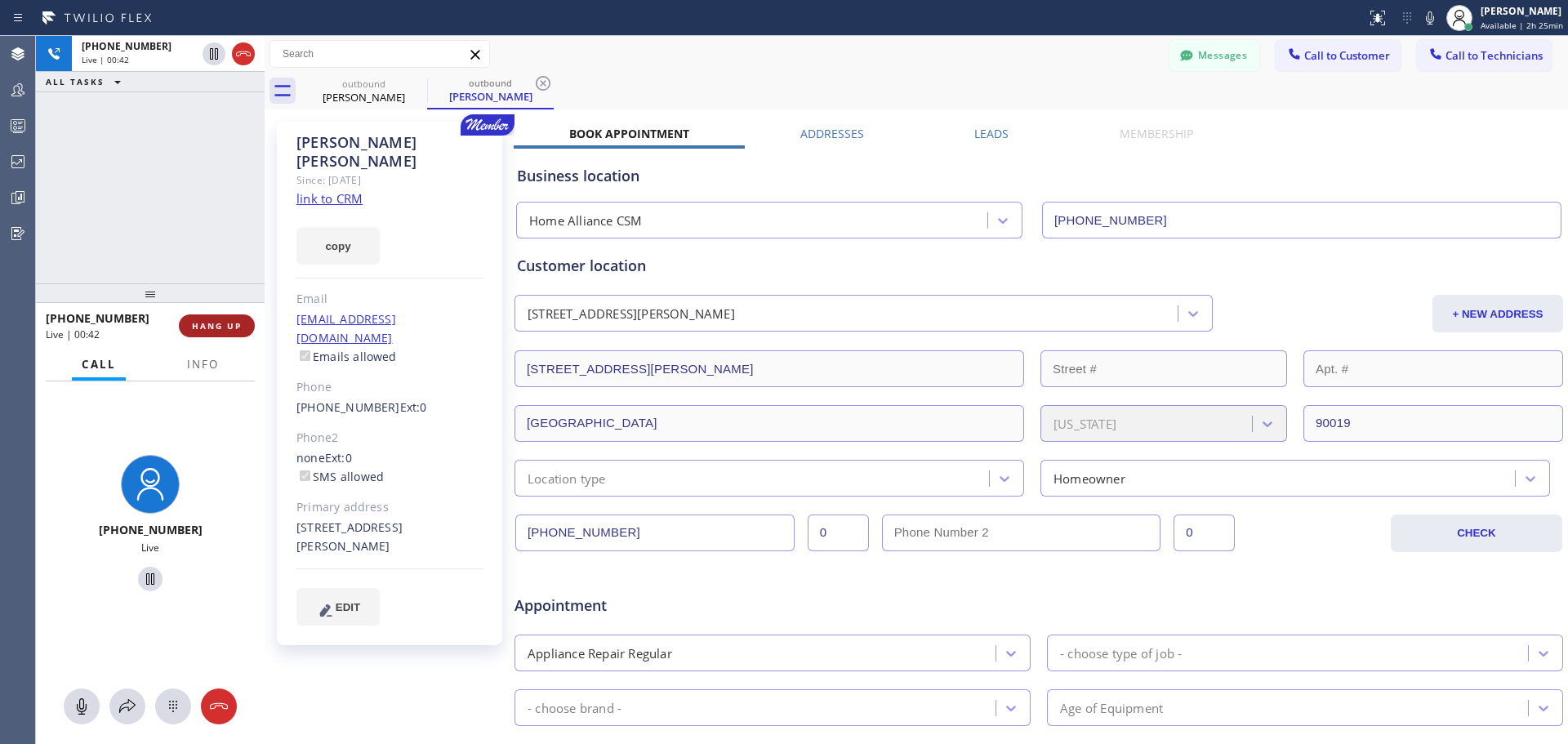
click at [219, 318] on button "HANG UP" at bounding box center [217, 325] width 76 height 23
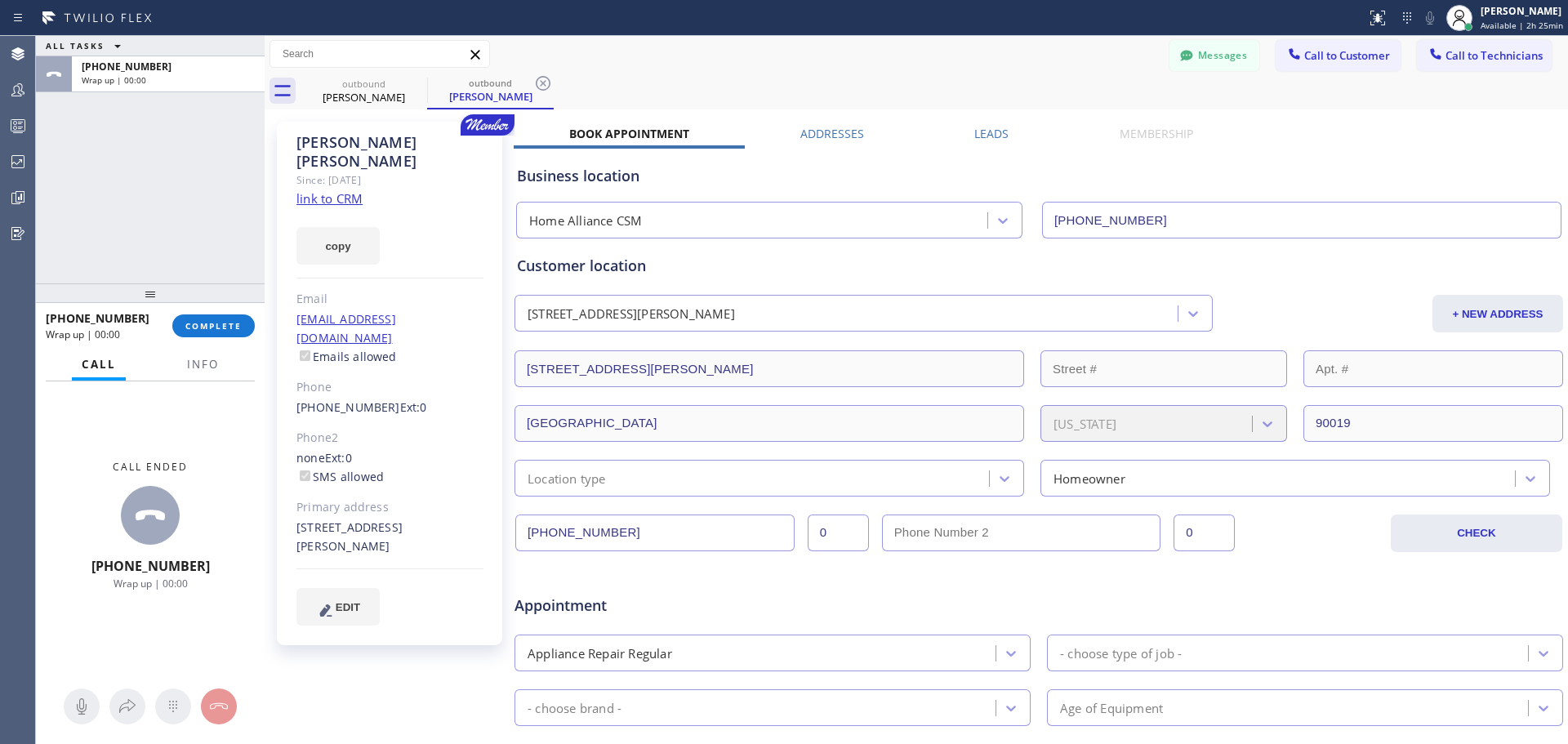
click at [222, 326] on span "COMPLETE" at bounding box center [214, 326] width 57 height 11
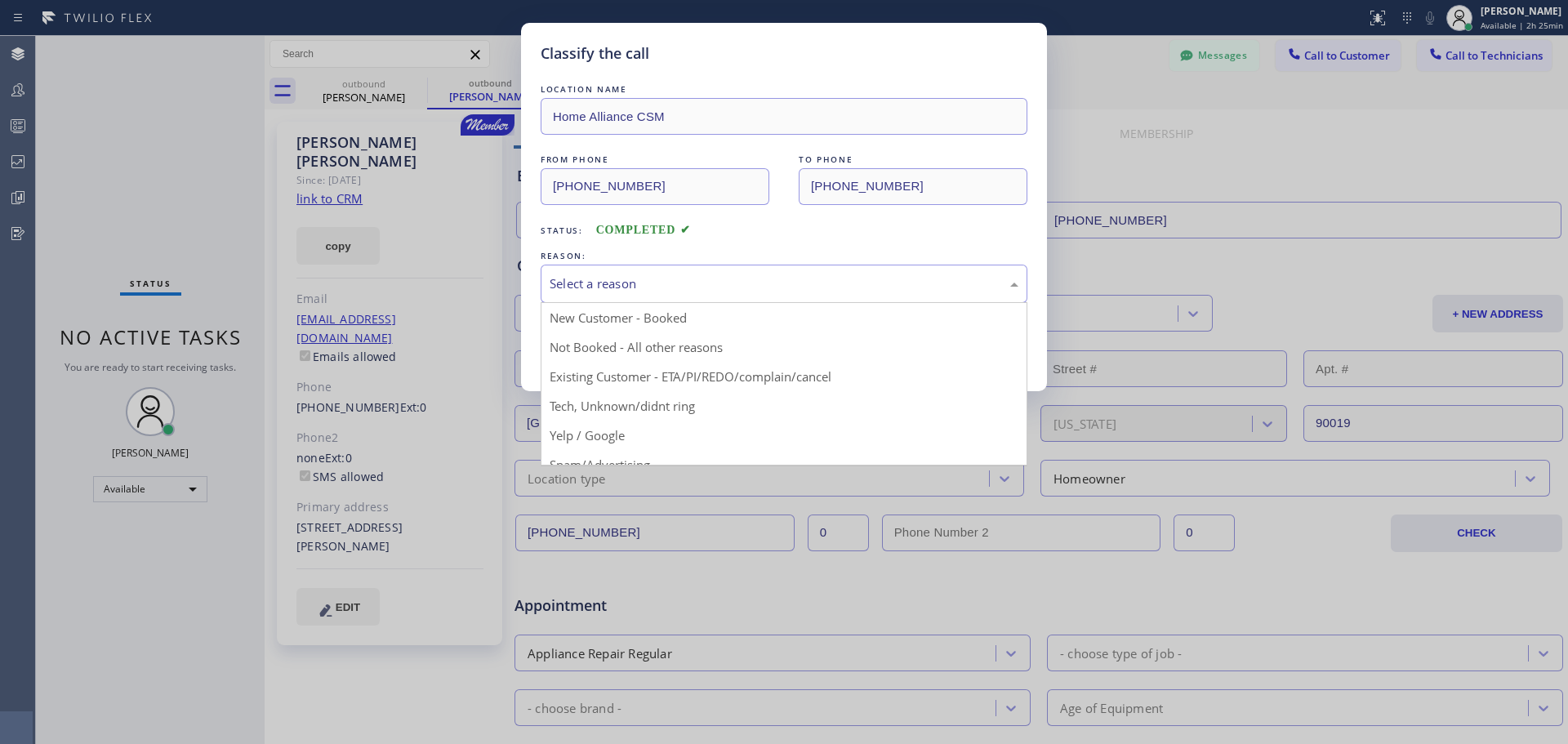
click at [749, 285] on div "Select a reason" at bounding box center [784, 284] width 469 height 19
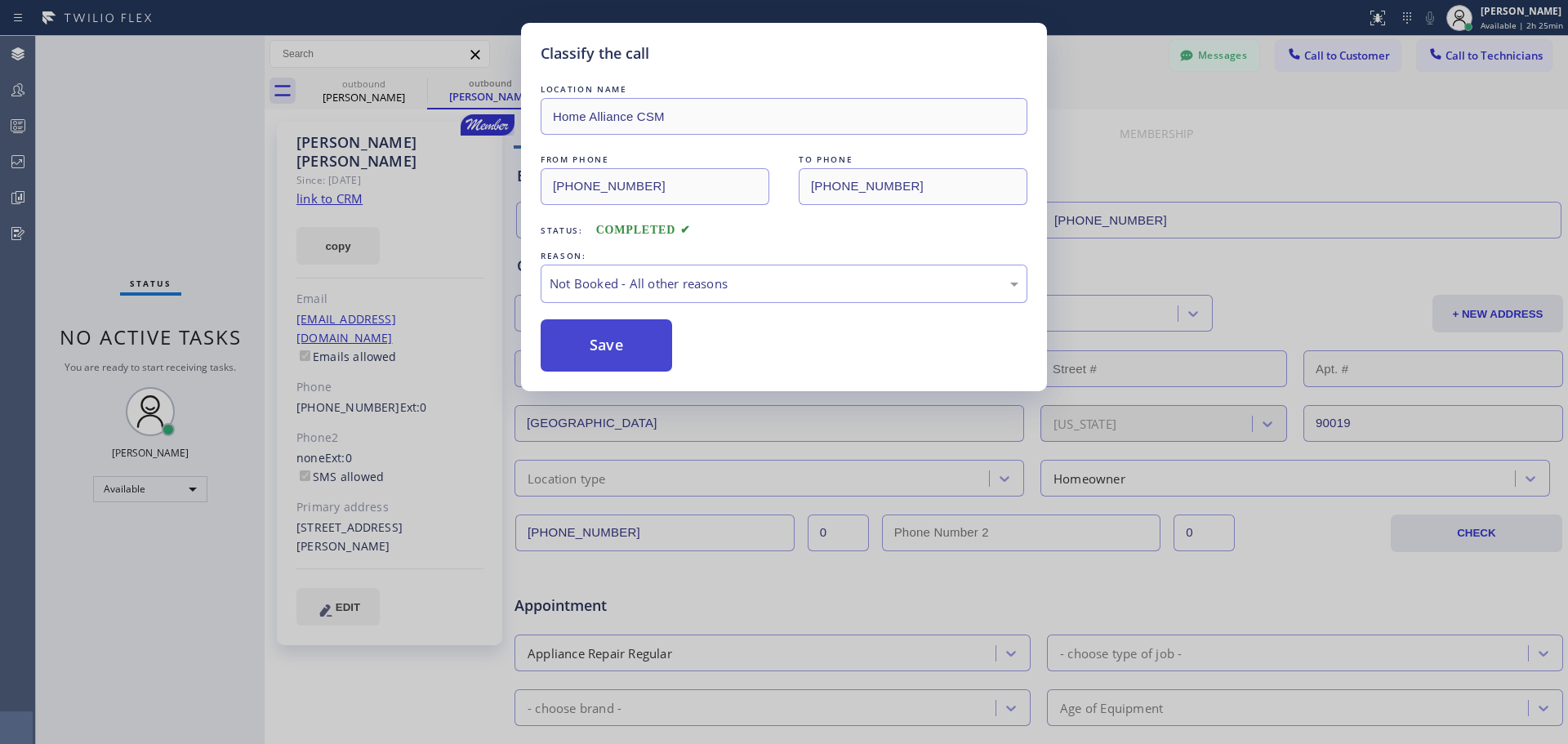
click at [619, 356] on button "Save" at bounding box center [606, 345] width 131 height 52
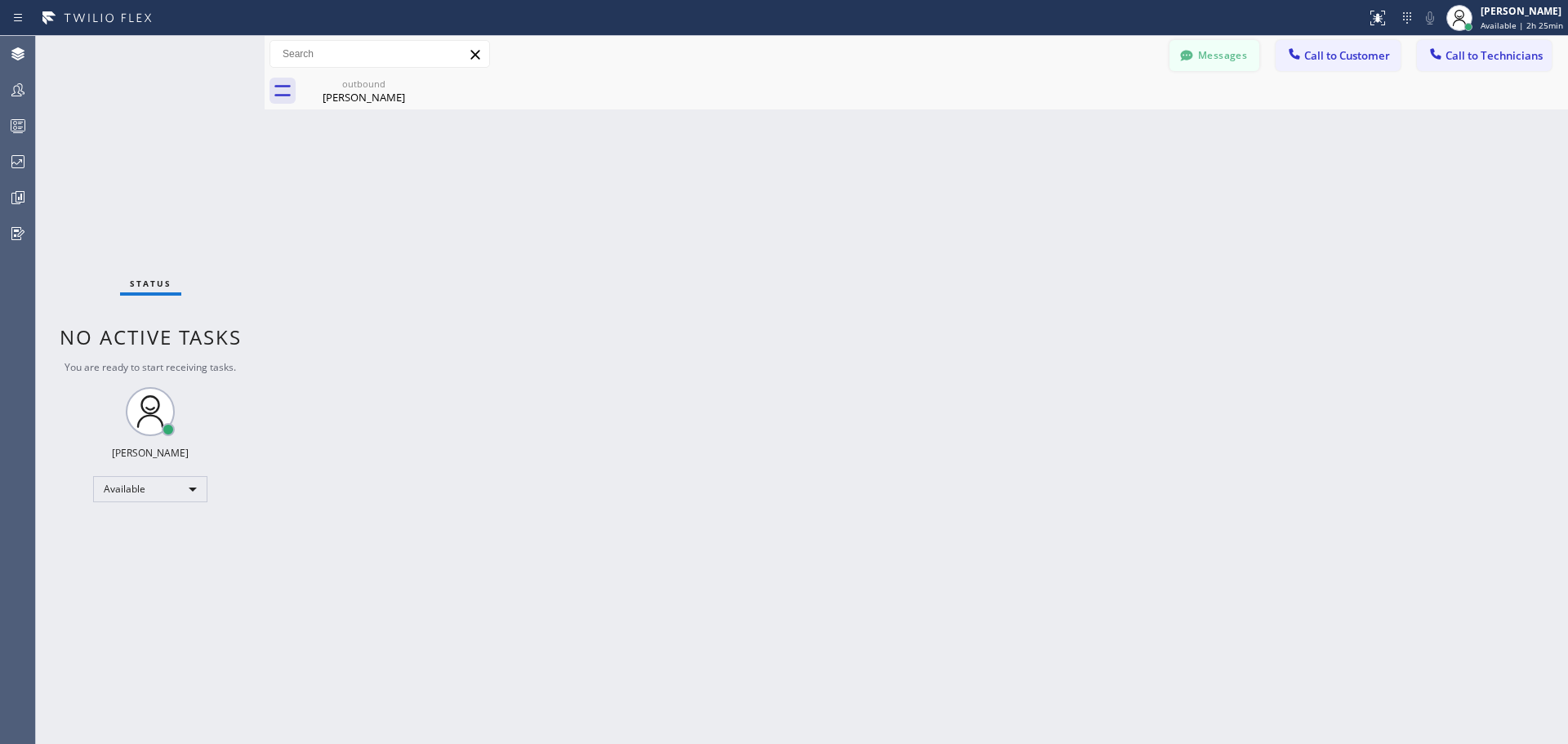
click at [1213, 60] on button "Messages" at bounding box center [1214, 55] width 90 height 31
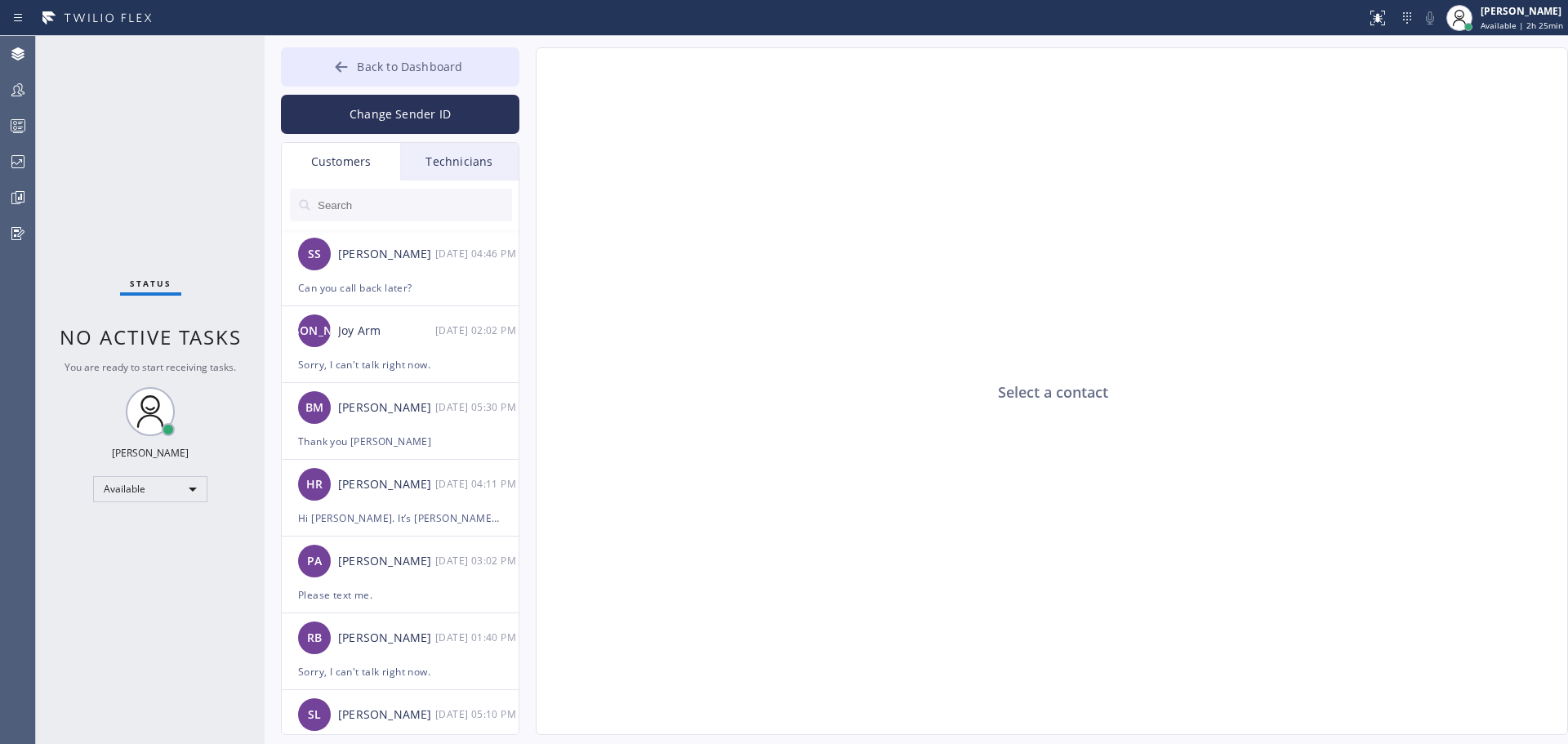
click at [371, 51] on button "Back to Dashboard" at bounding box center [400, 66] width 238 height 39
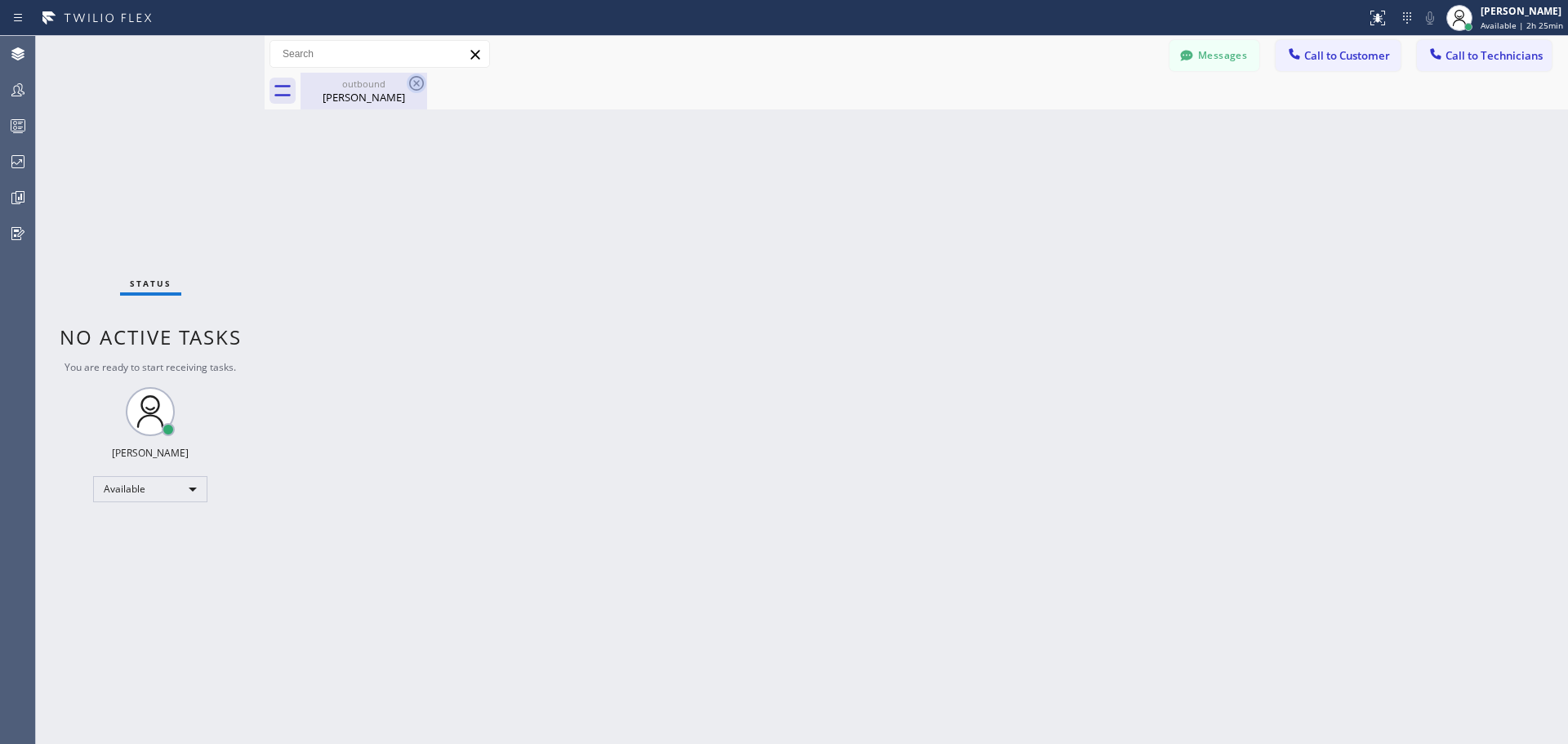
click at [416, 80] on icon at bounding box center [416, 83] width 20 height 20
click at [372, 80] on div "outbound" at bounding box center [364, 83] width 123 height 12
click at [1341, 59] on span "Call to Customer" at bounding box center [1347, 56] width 86 height 15
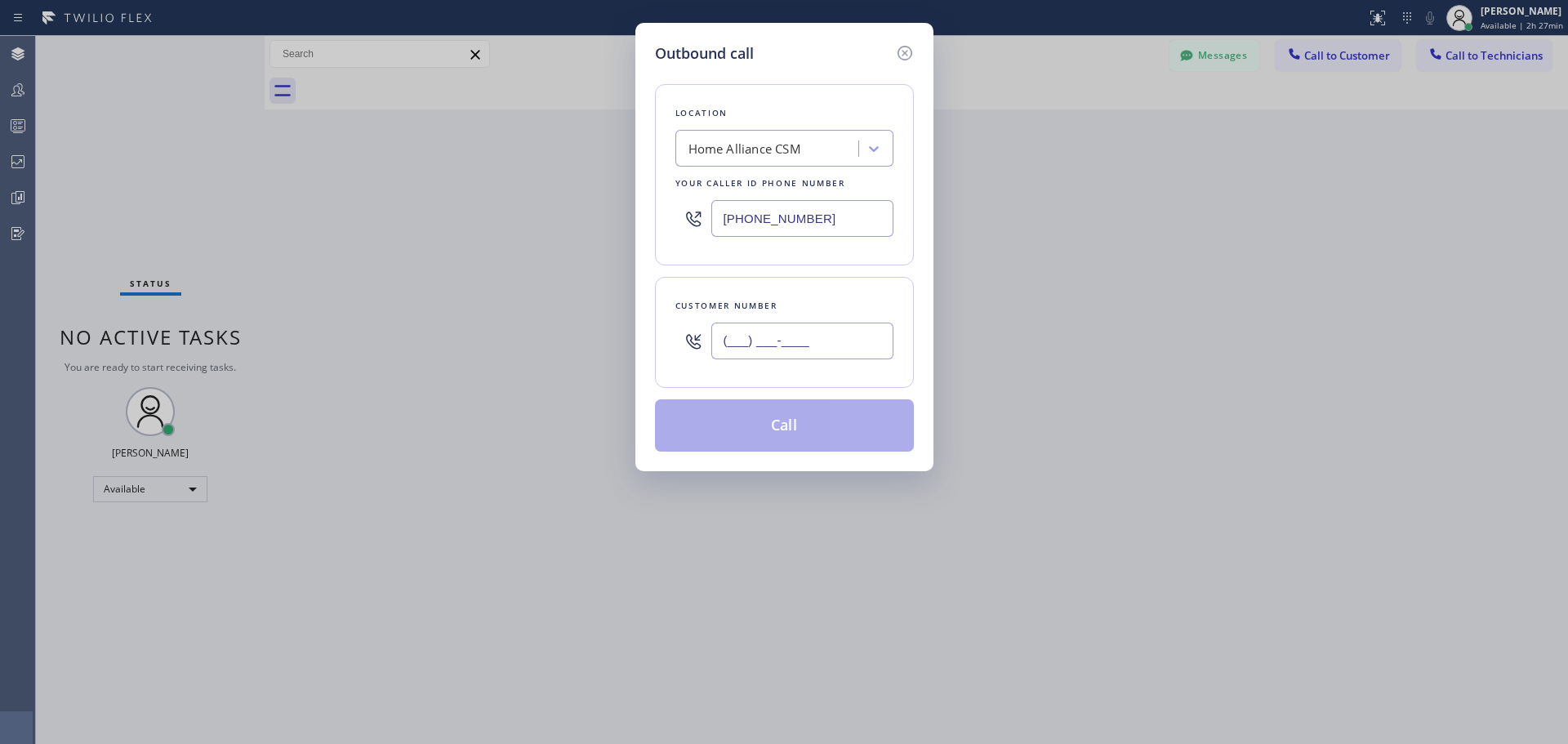
click at [798, 339] on input "(___) ___-____" at bounding box center [802, 340] width 183 height 37
paste input "310) 990-8500"
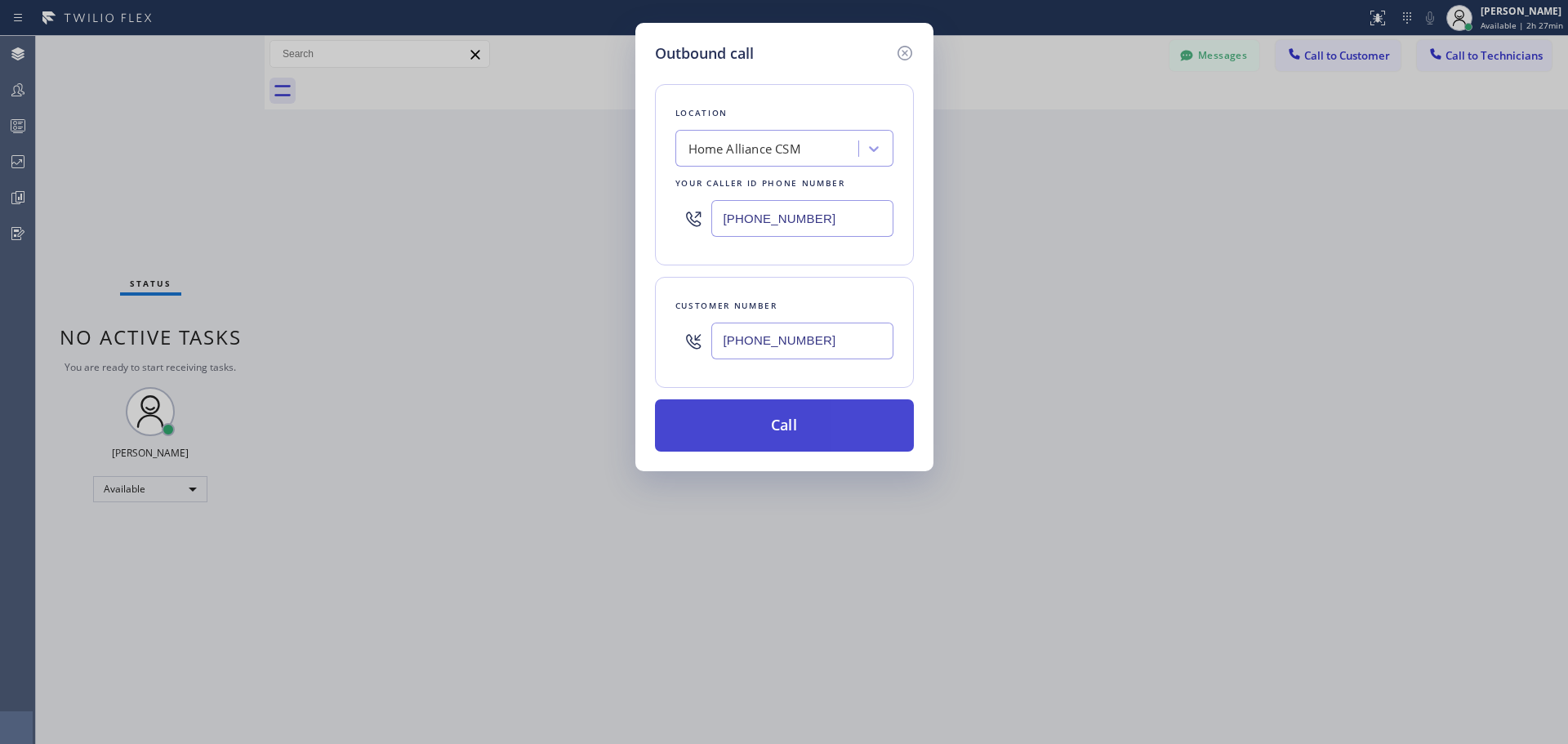
type input "[PHONE_NUMBER]"
click at [808, 436] on button "Call" at bounding box center [785, 424] width 259 height 52
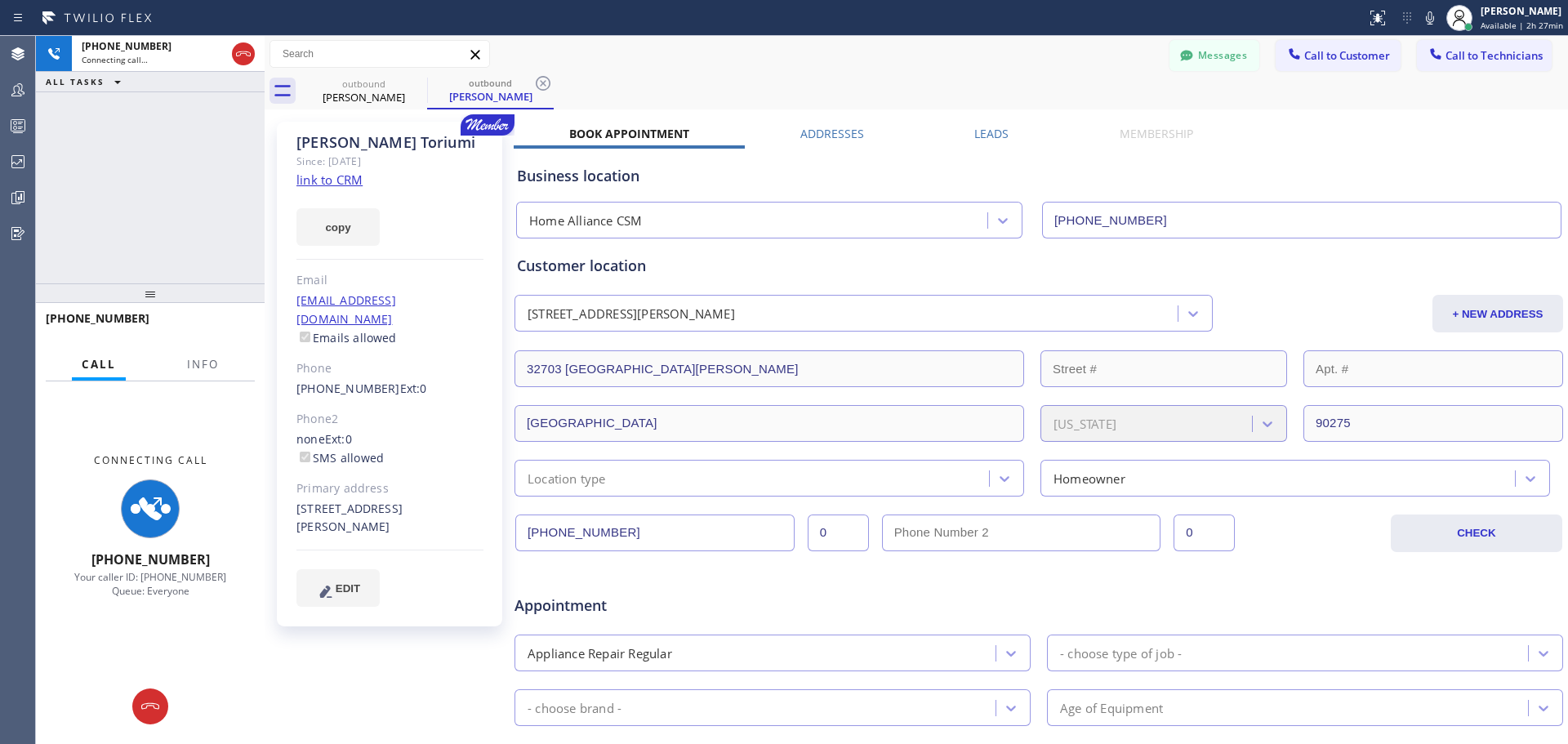
type input "[PHONE_NUMBER]"
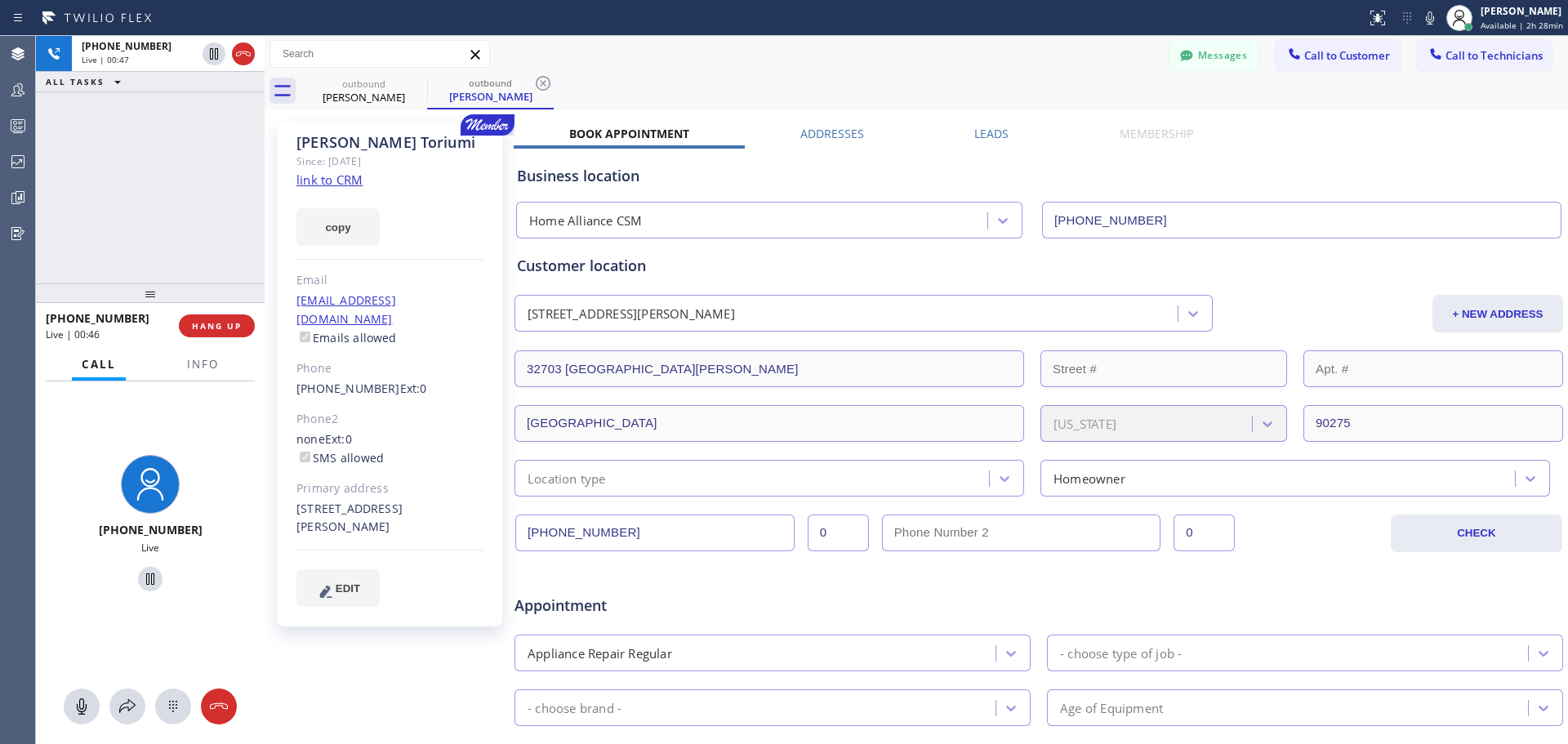
click at [217, 321] on span "HANG UP" at bounding box center [217, 326] width 50 height 11
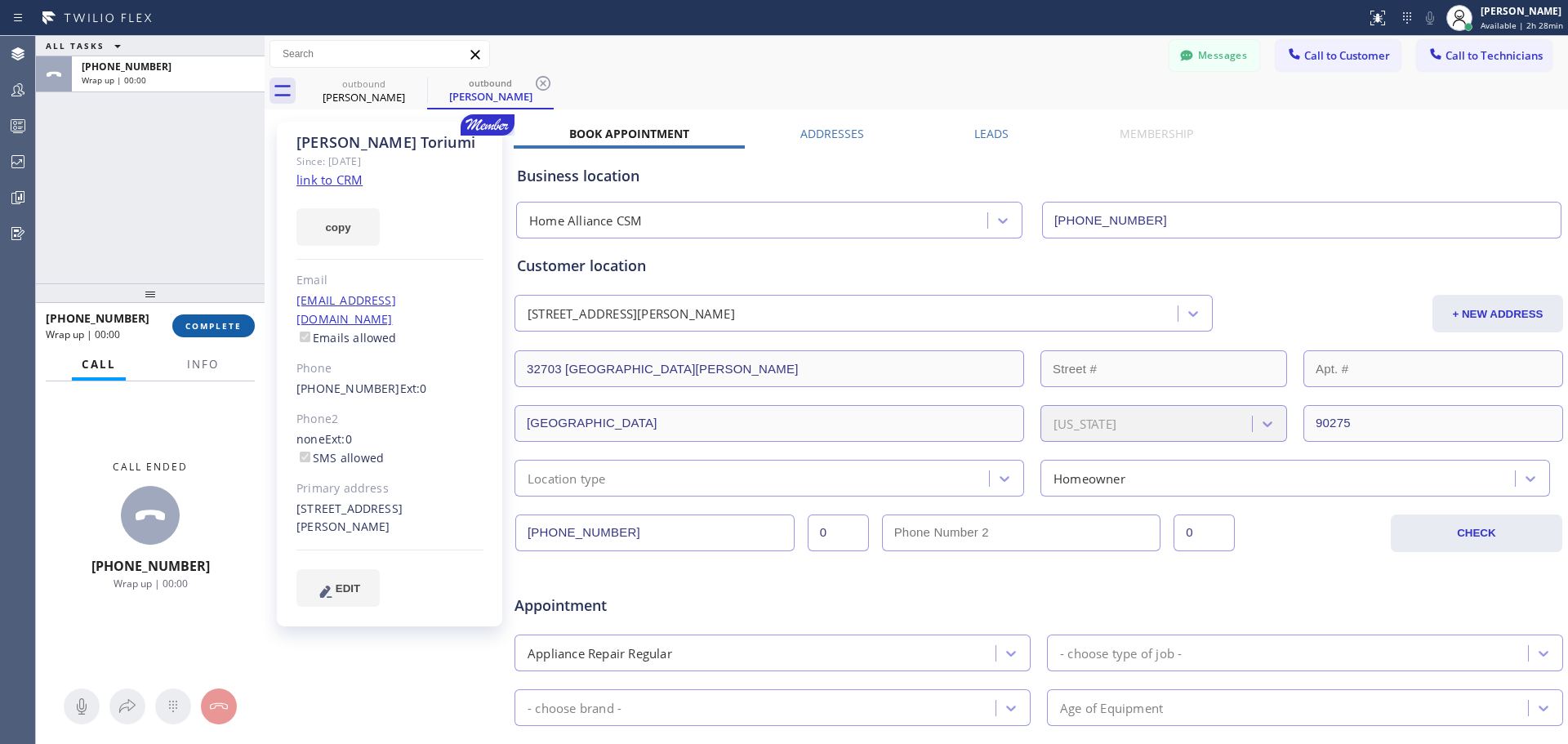
click at [230, 323] on span "COMPLETE" at bounding box center [214, 326] width 57 height 11
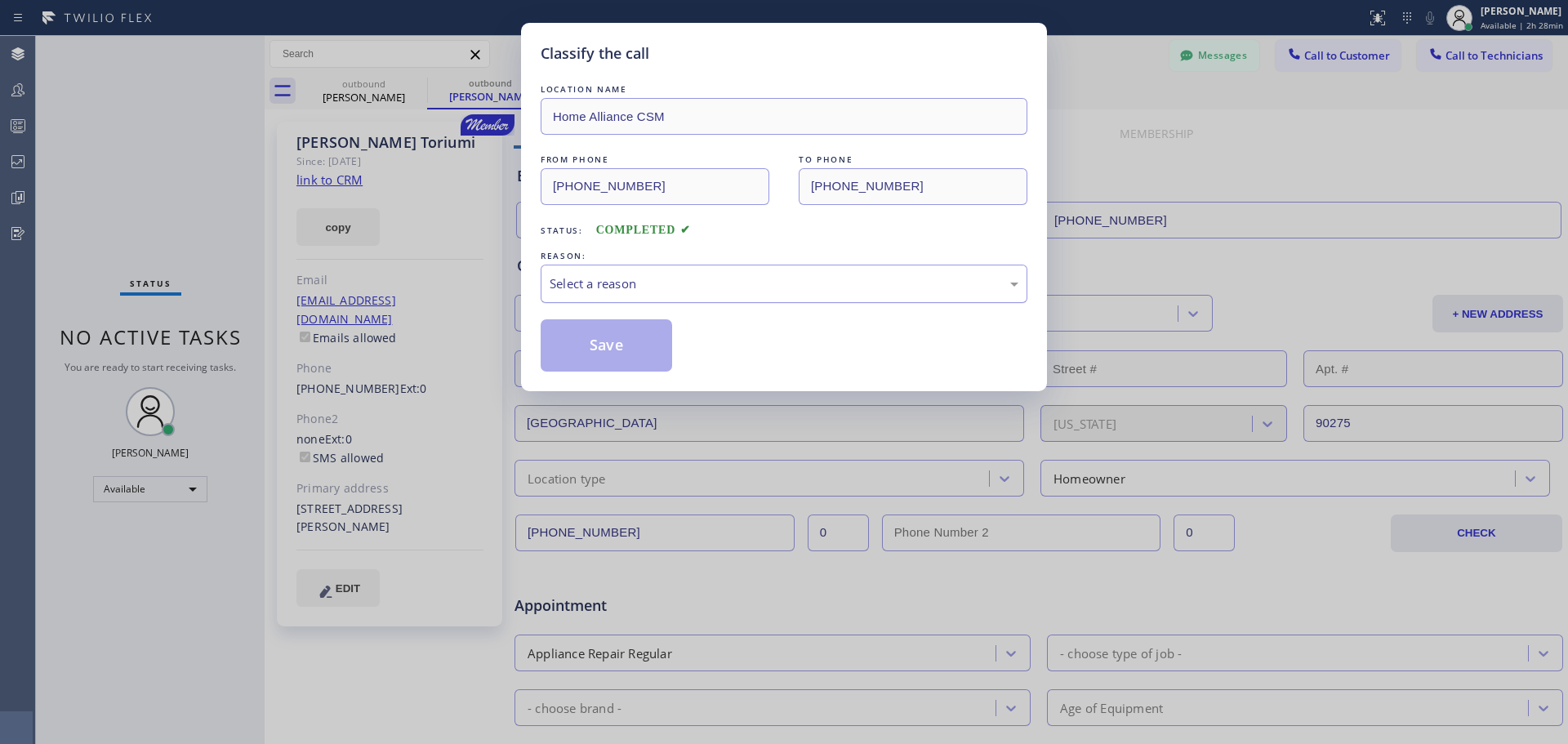
click at [841, 286] on div "Select a reason" at bounding box center [784, 284] width 469 height 19
click at [606, 365] on button "Save" at bounding box center [606, 345] width 131 height 52
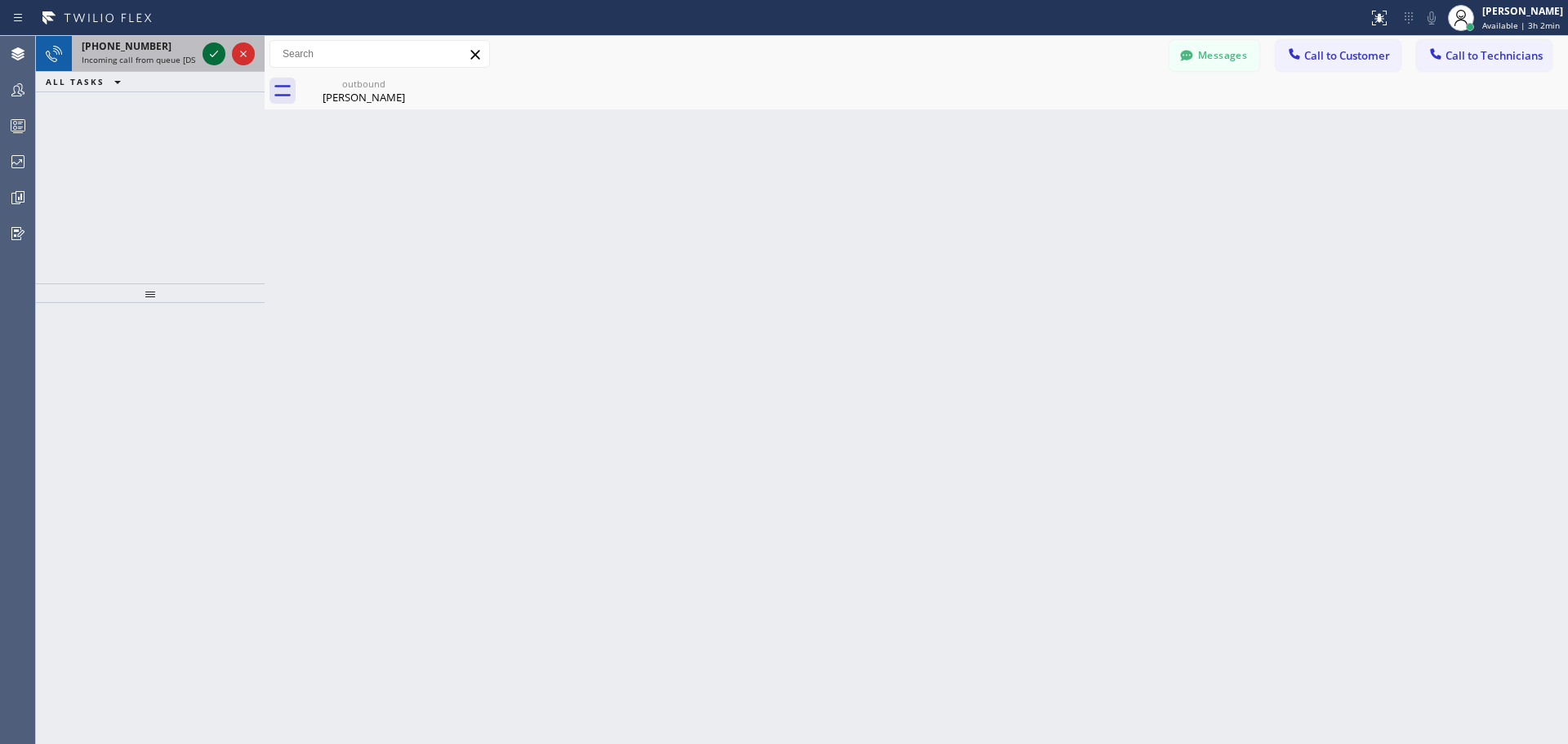
click at [209, 54] on icon at bounding box center [214, 54] width 20 height 20
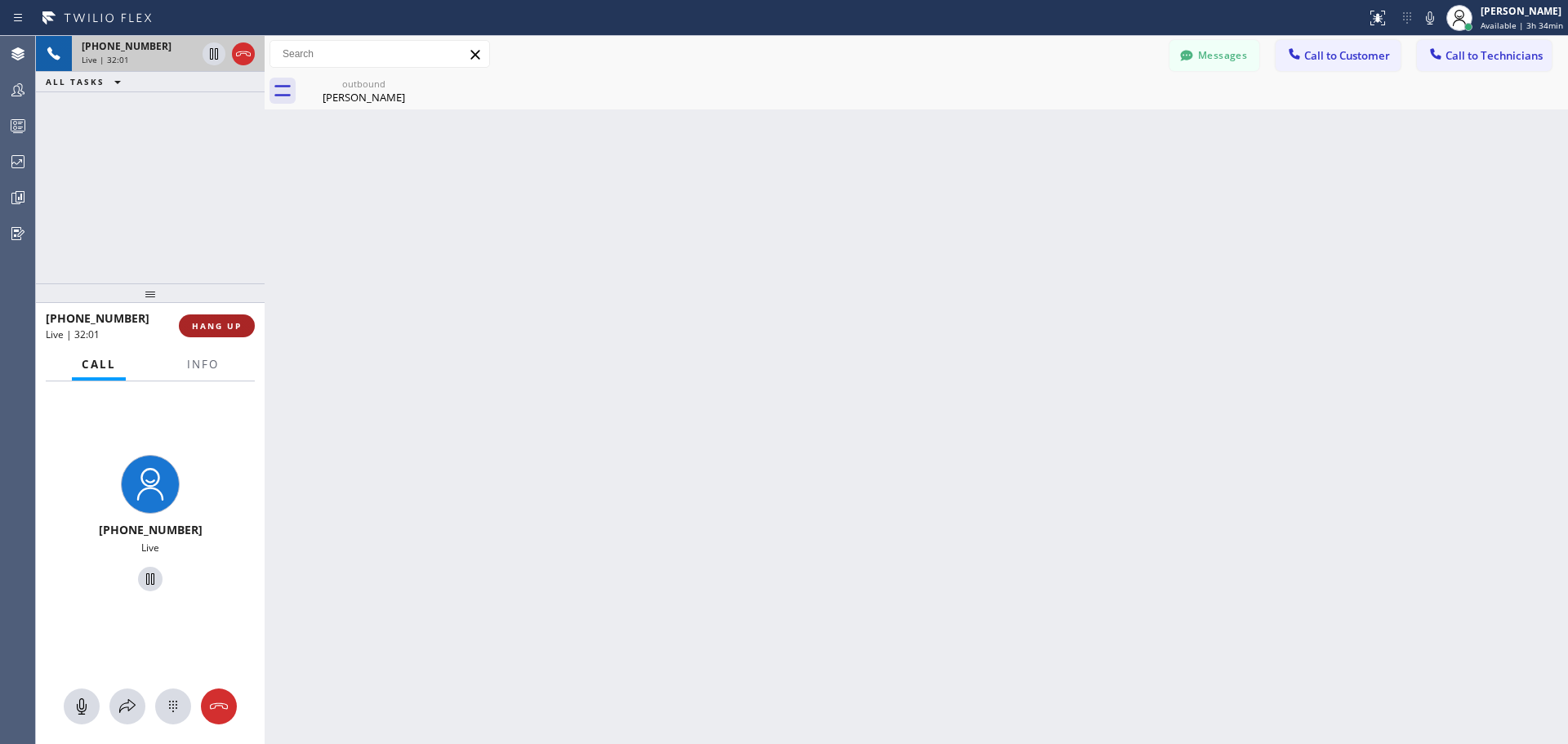
click at [222, 327] on span "HANG UP" at bounding box center [217, 326] width 50 height 11
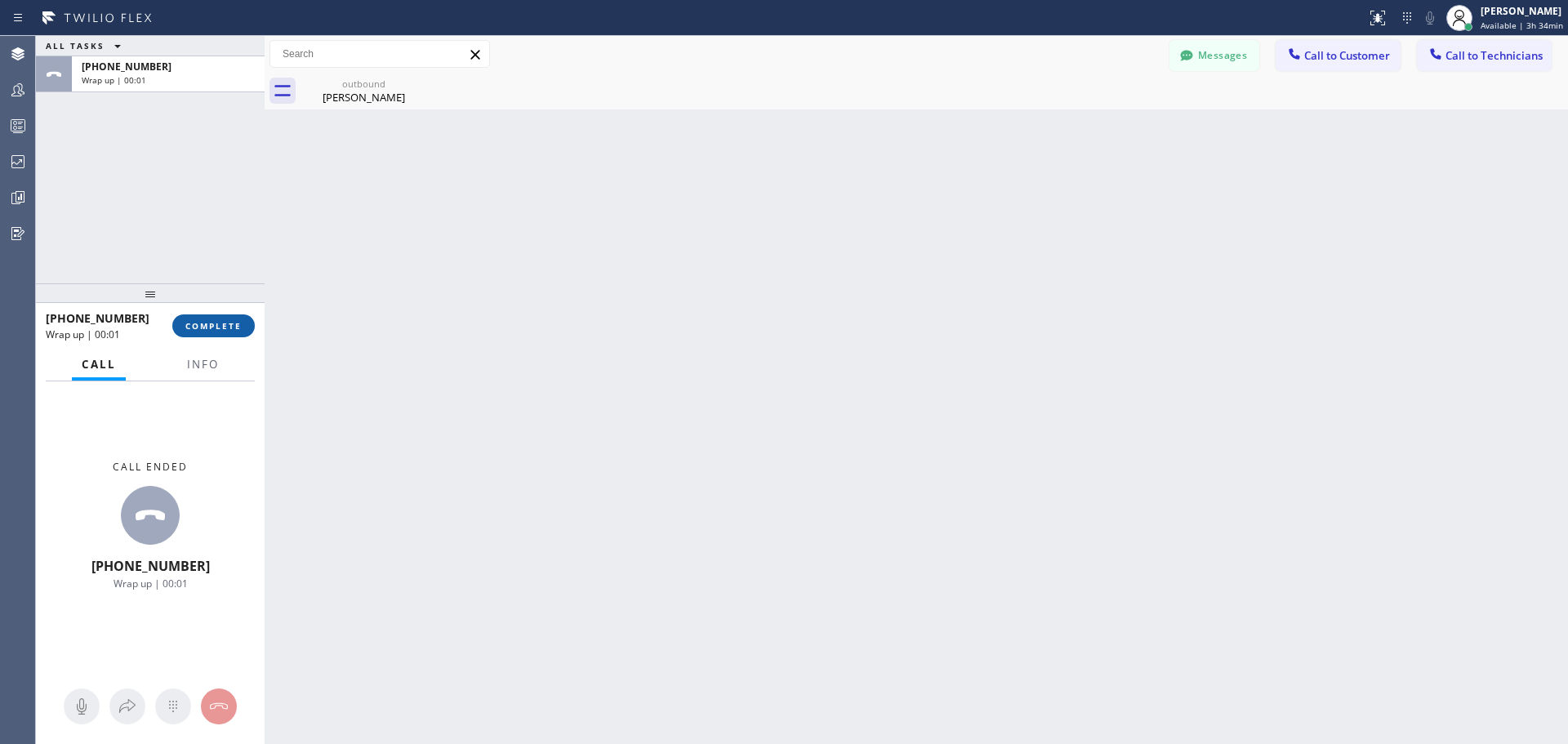
click at [222, 331] on span "COMPLETE" at bounding box center [214, 326] width 57 height 11
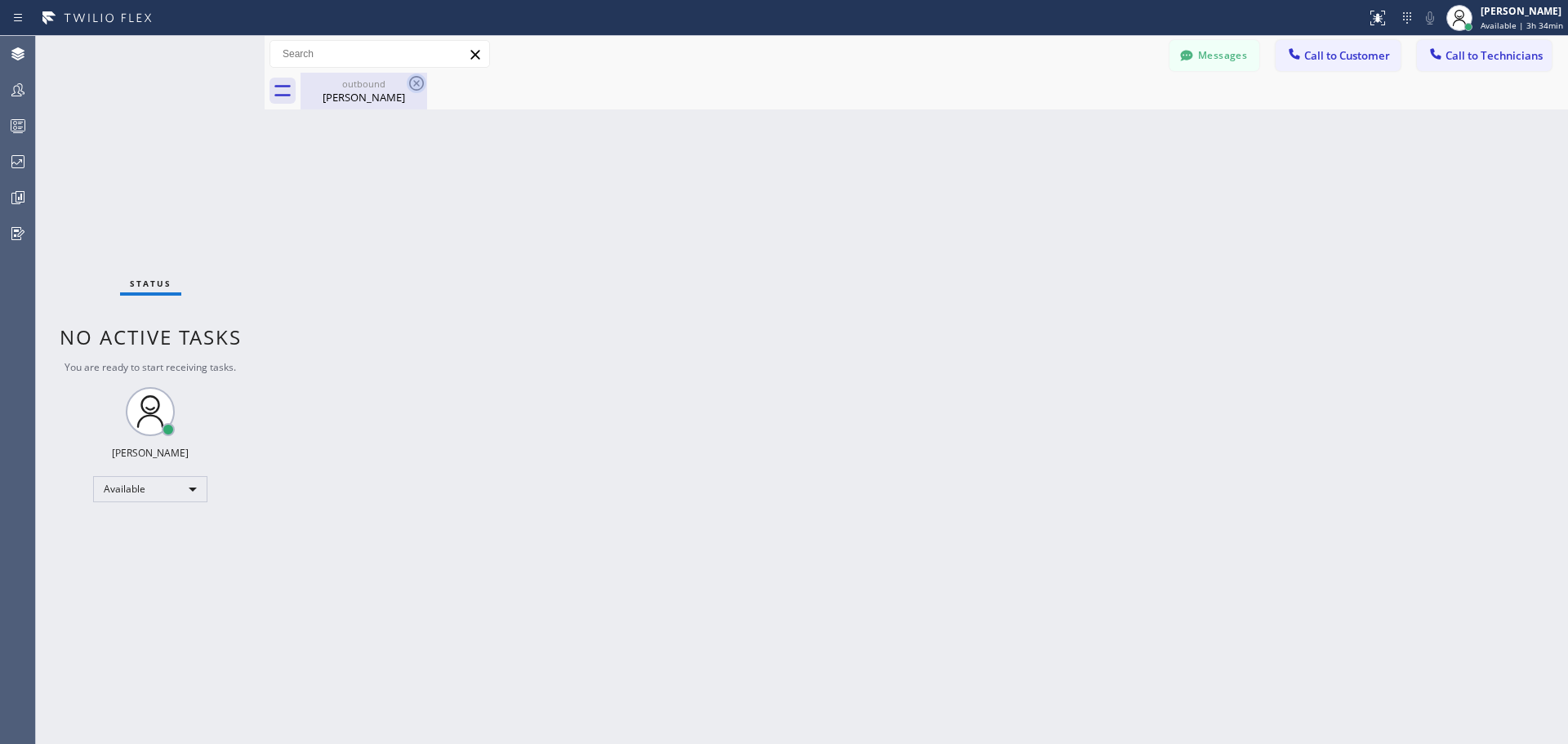
click at [412, 86] on icon at bounding box center [416, 83] width 20 height 20
drag, startPoint x: 393, startPoint y: 80, endPoint x: 422, endPoint y: 114, distance: 44.7
click at [392, 80] on div "outbound" at bounding box center [364, 83] width 123 height 12
click at [1527, 16] on div "[PERSON_NAME]" at bounding box center [1522, 10] width 82 height 14
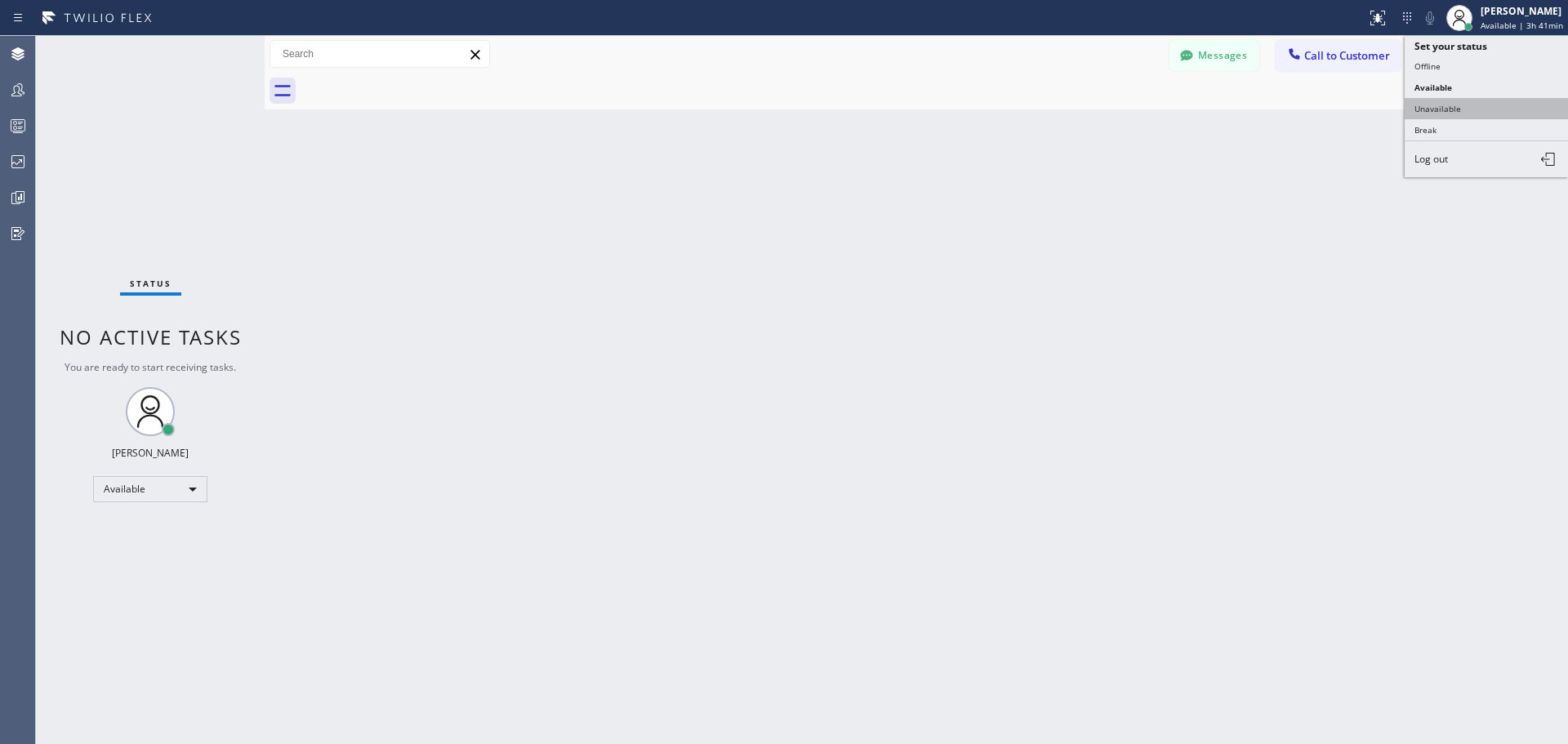
click at [1488, 115] on button "Unavailable" at bounding box center [1486, 109] width 164 height 21
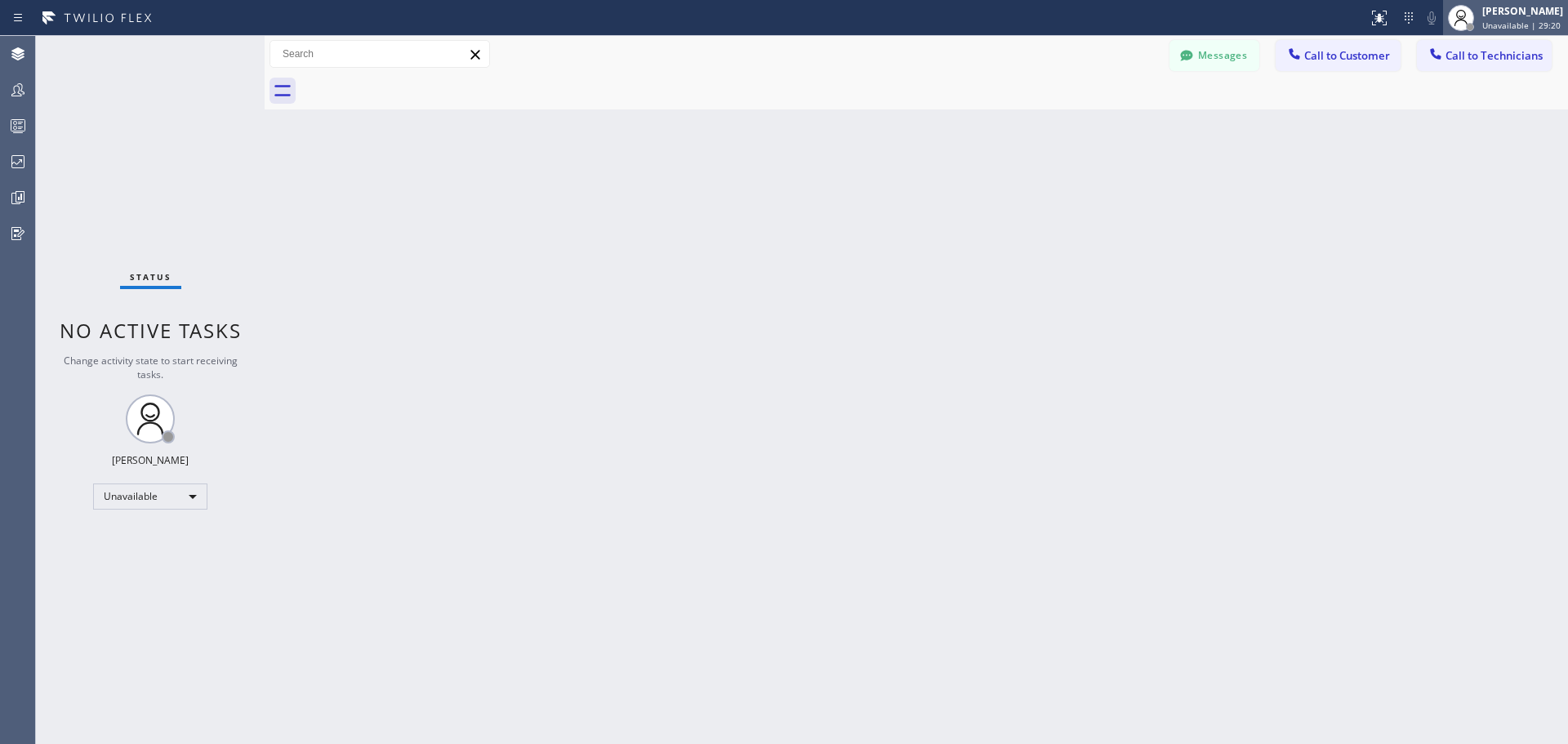
click at [1528, 18] on div "[PERSON_NAME] Unavailable | 29:20" at bounding box center [1524, 17] width 89 height 28
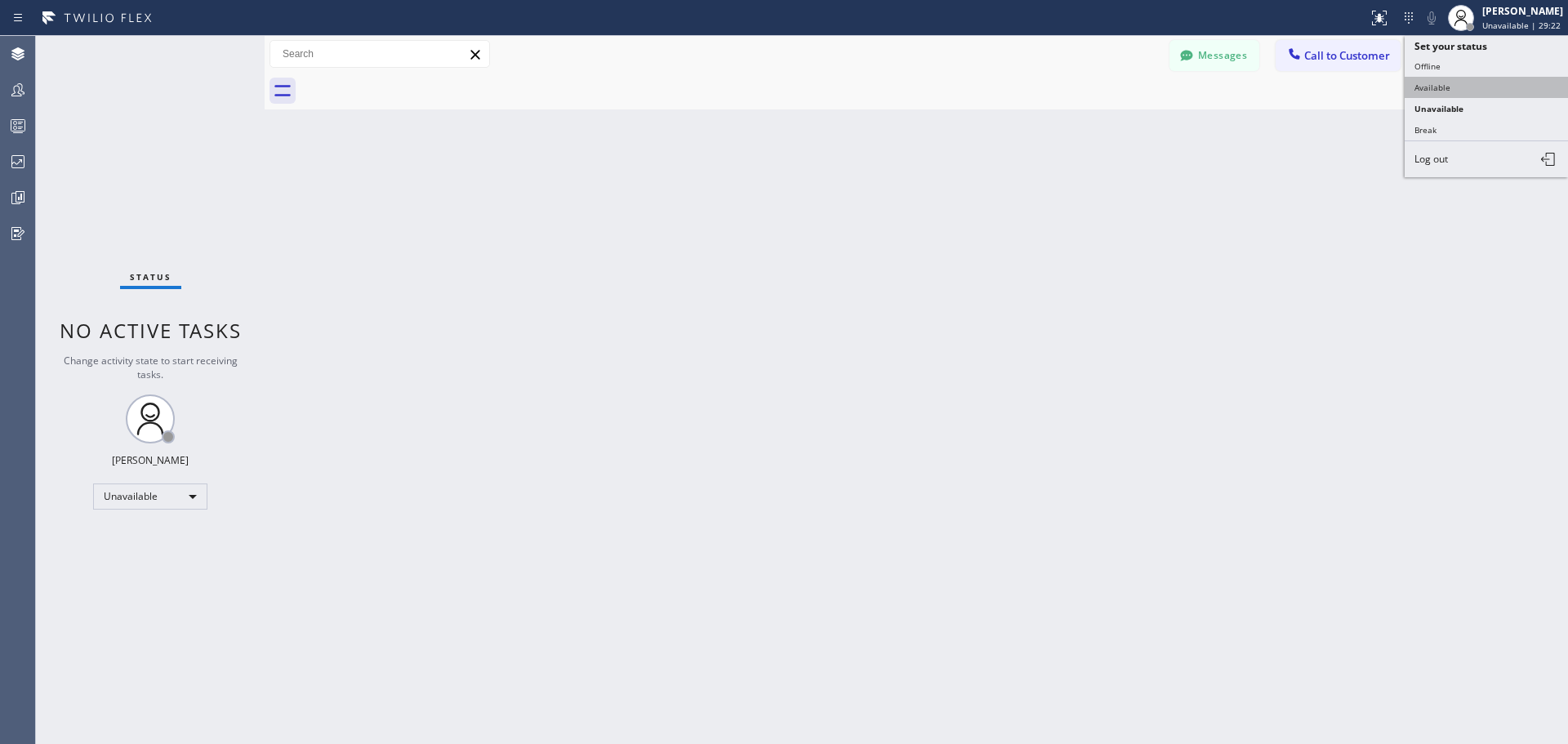
click at [1493, 81] on button "Available" at bounding box center [1486, 87] width 164 height 21
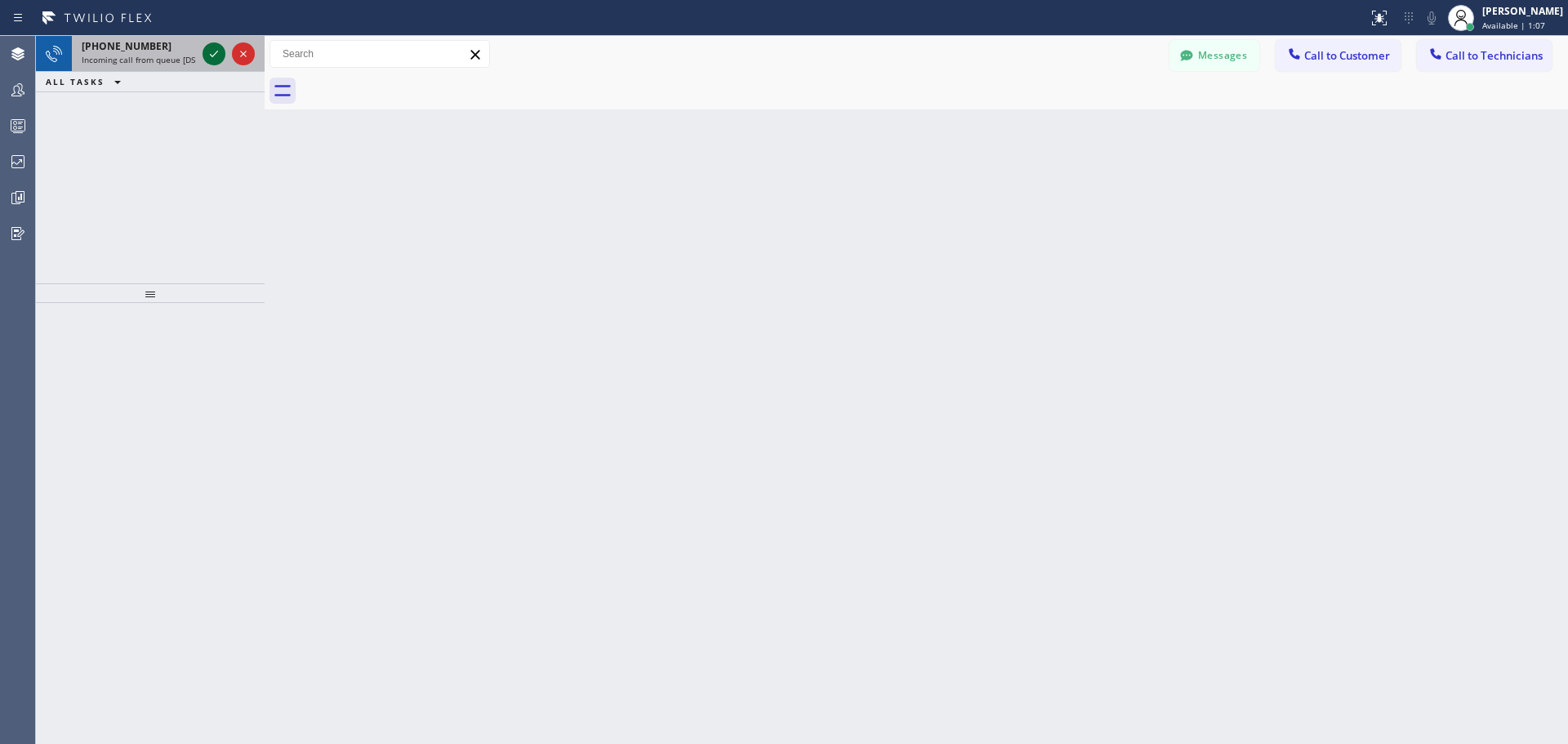
click at [206, 57] on icon at bounding box center [214, 54] width 20 height 20
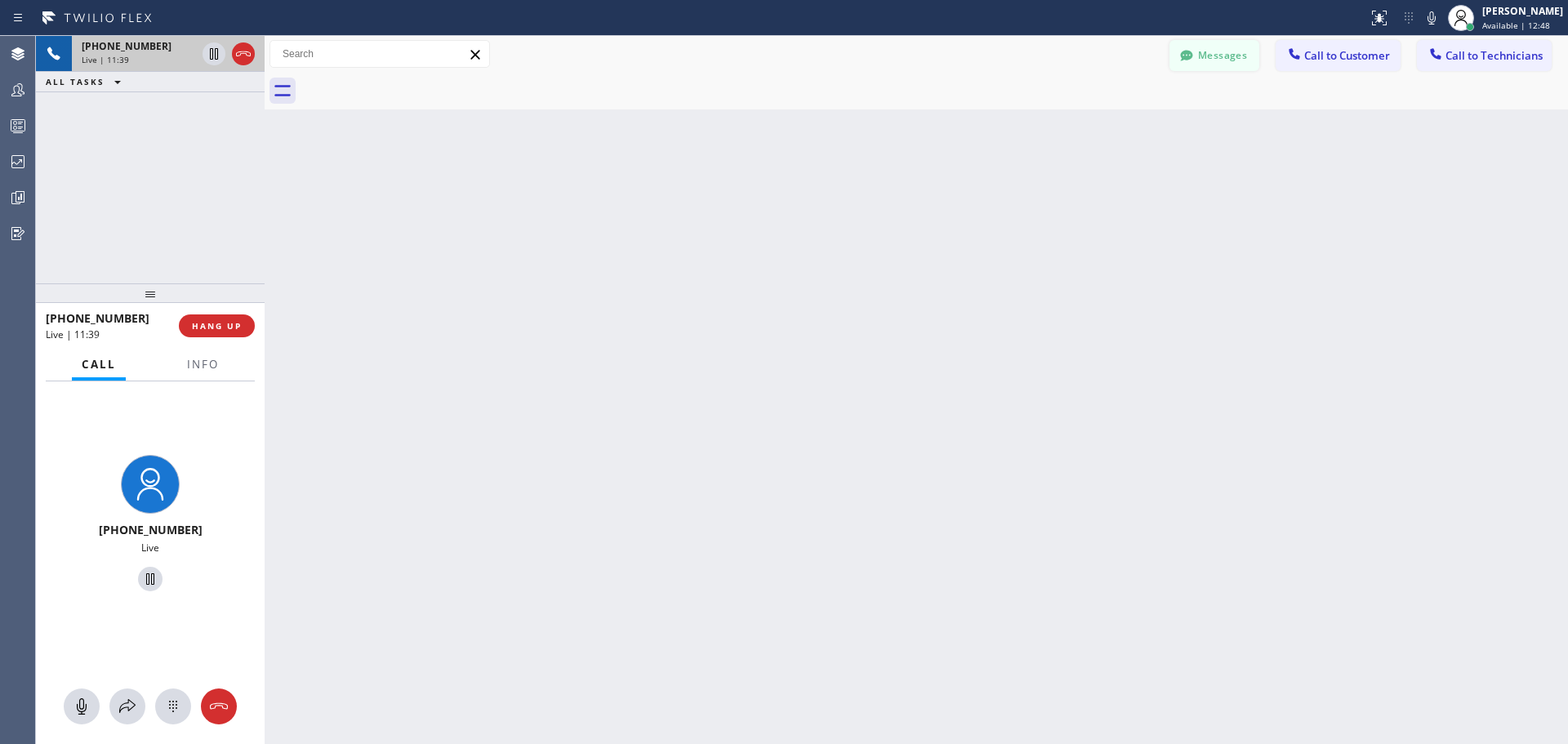
click at [1197, 54] on button "Messages" at bounding box center [1214, 55] width 90 height 31
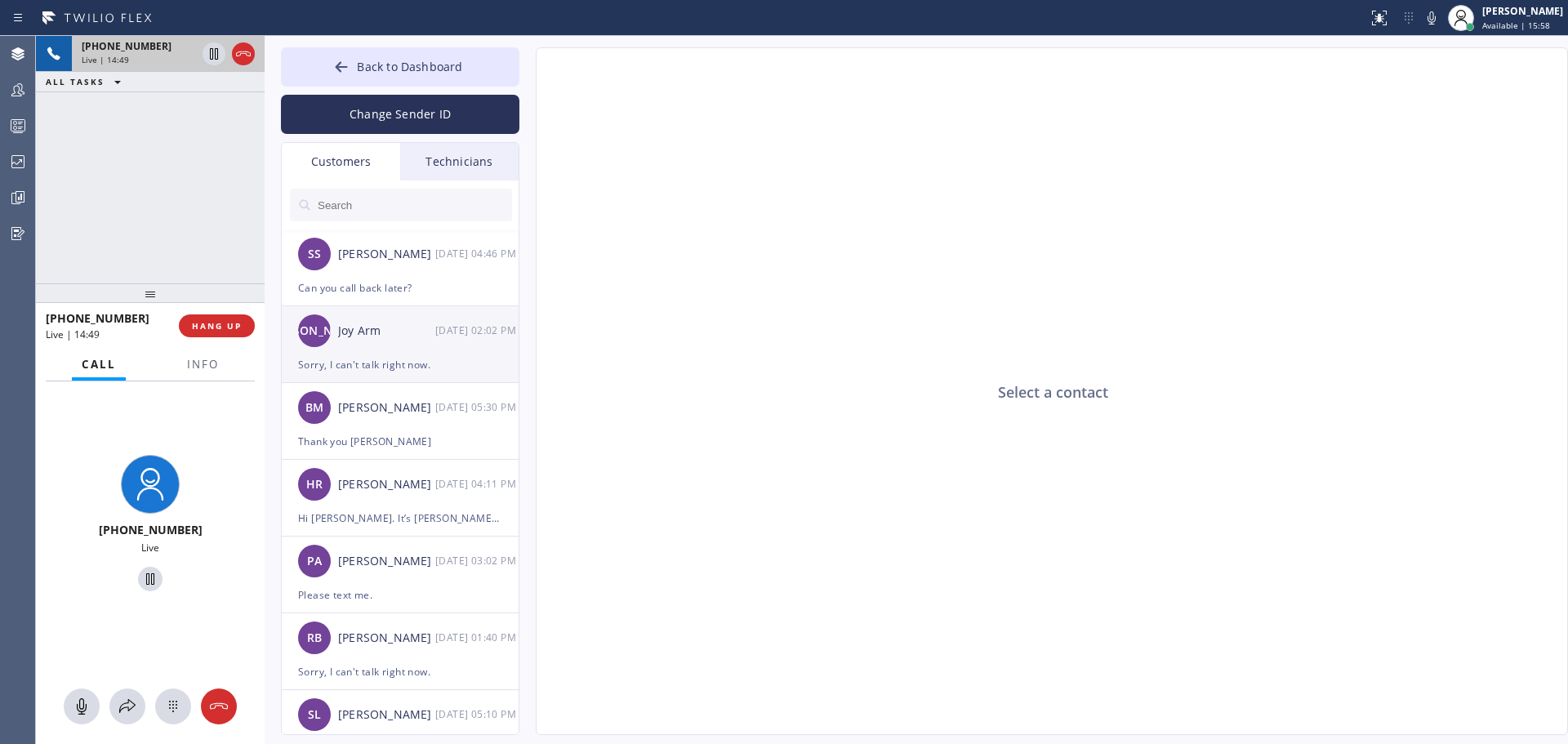
click at [402, 359] on div "Sorry, I can't talk right now." at bounding box center [400, 365] width 204 height 19
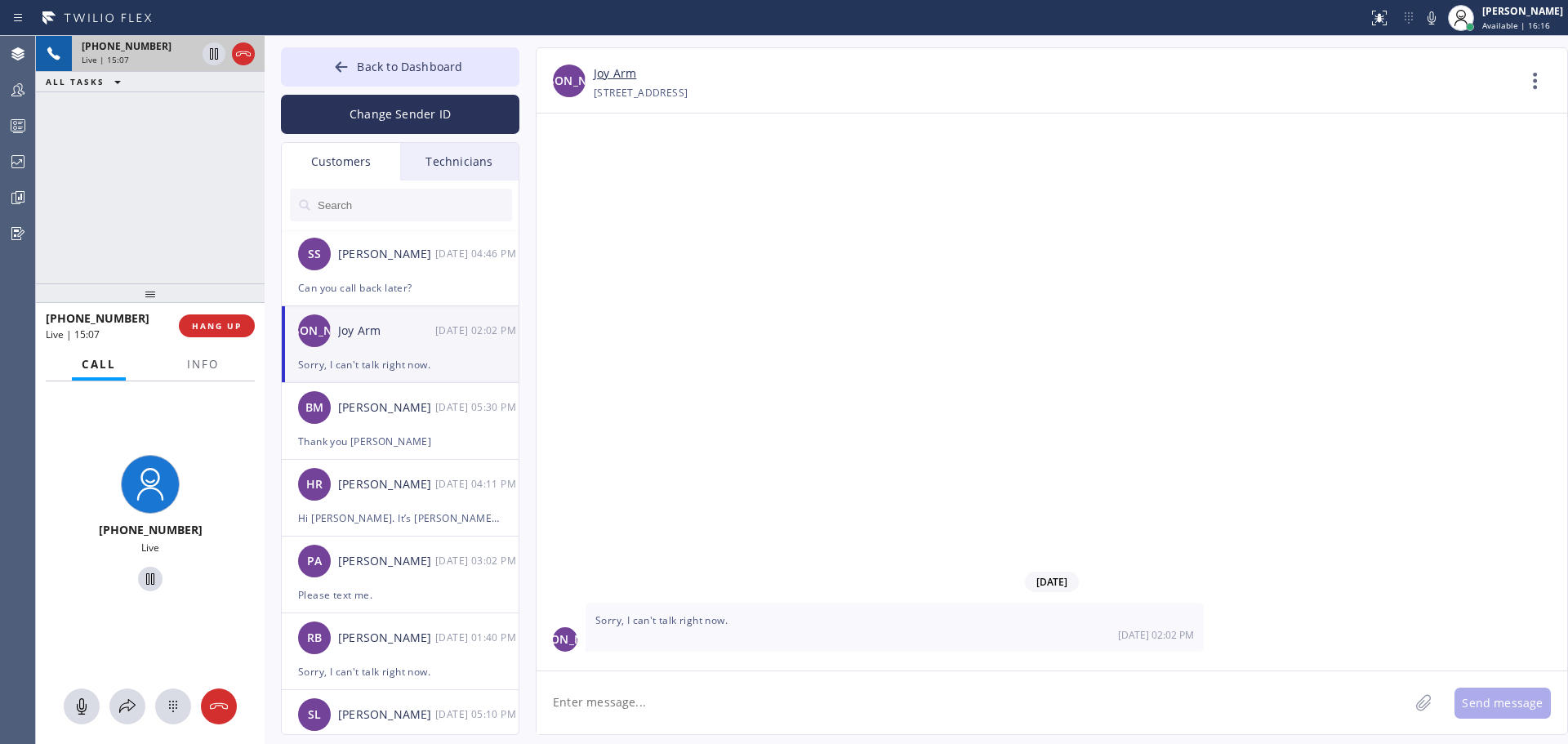
click at [474, 164] on div "Technicians" at bounding box center [459, 162] width 118 height 38
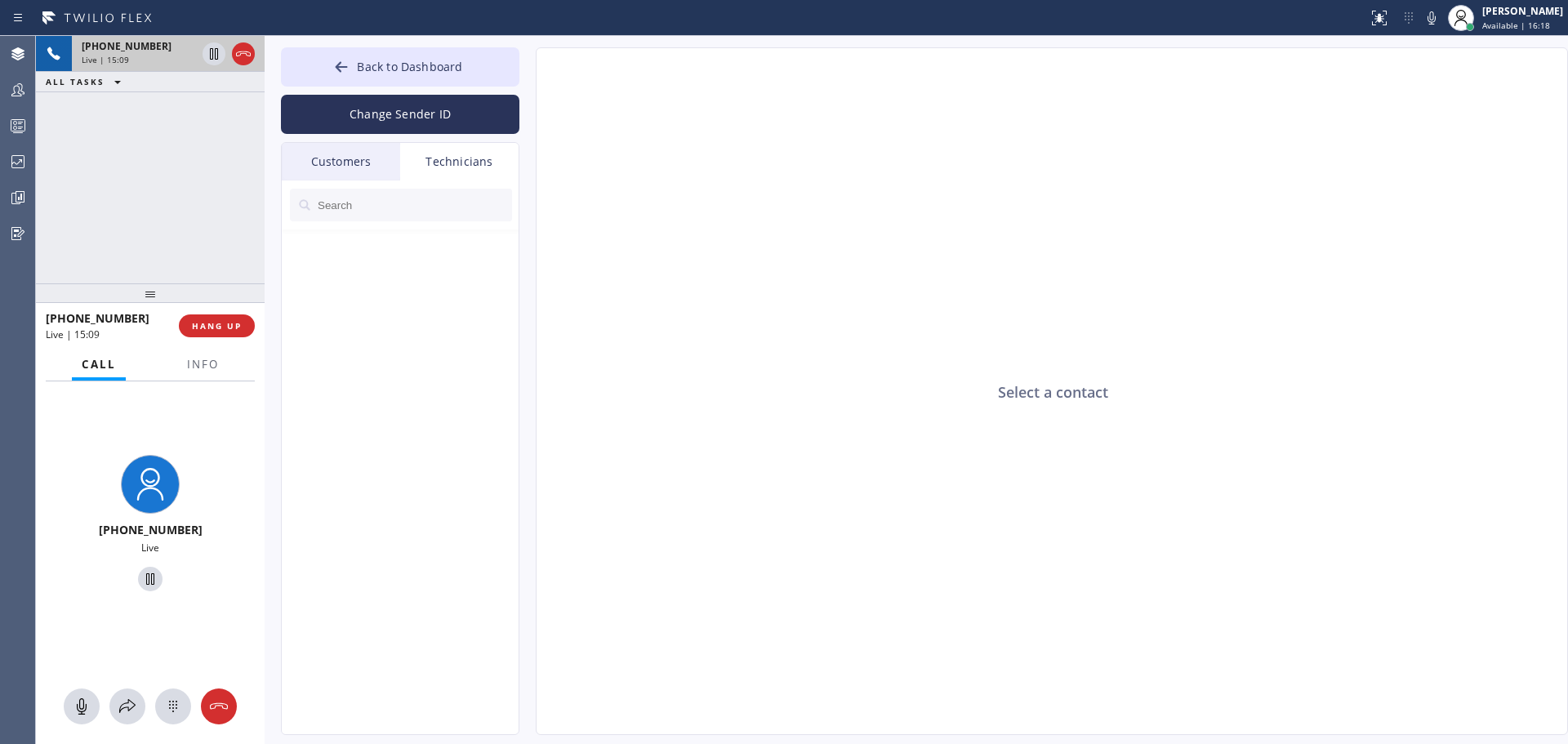
click at [332, 159] on div "Customers" at bounding box center [340, 162] width 118 height 38
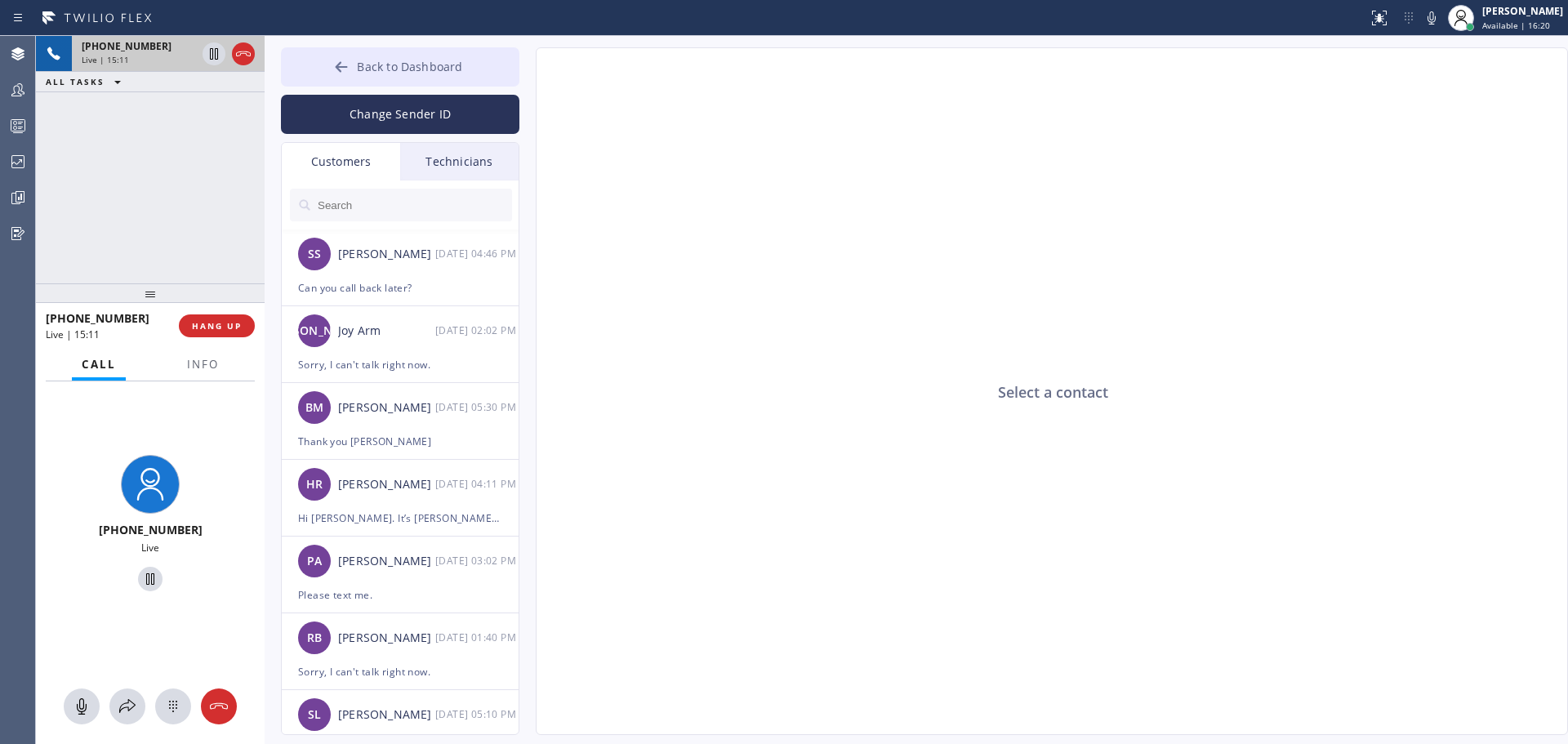
click at [337, 62] on icon at bounding box center [340, 66] width 16 height 16
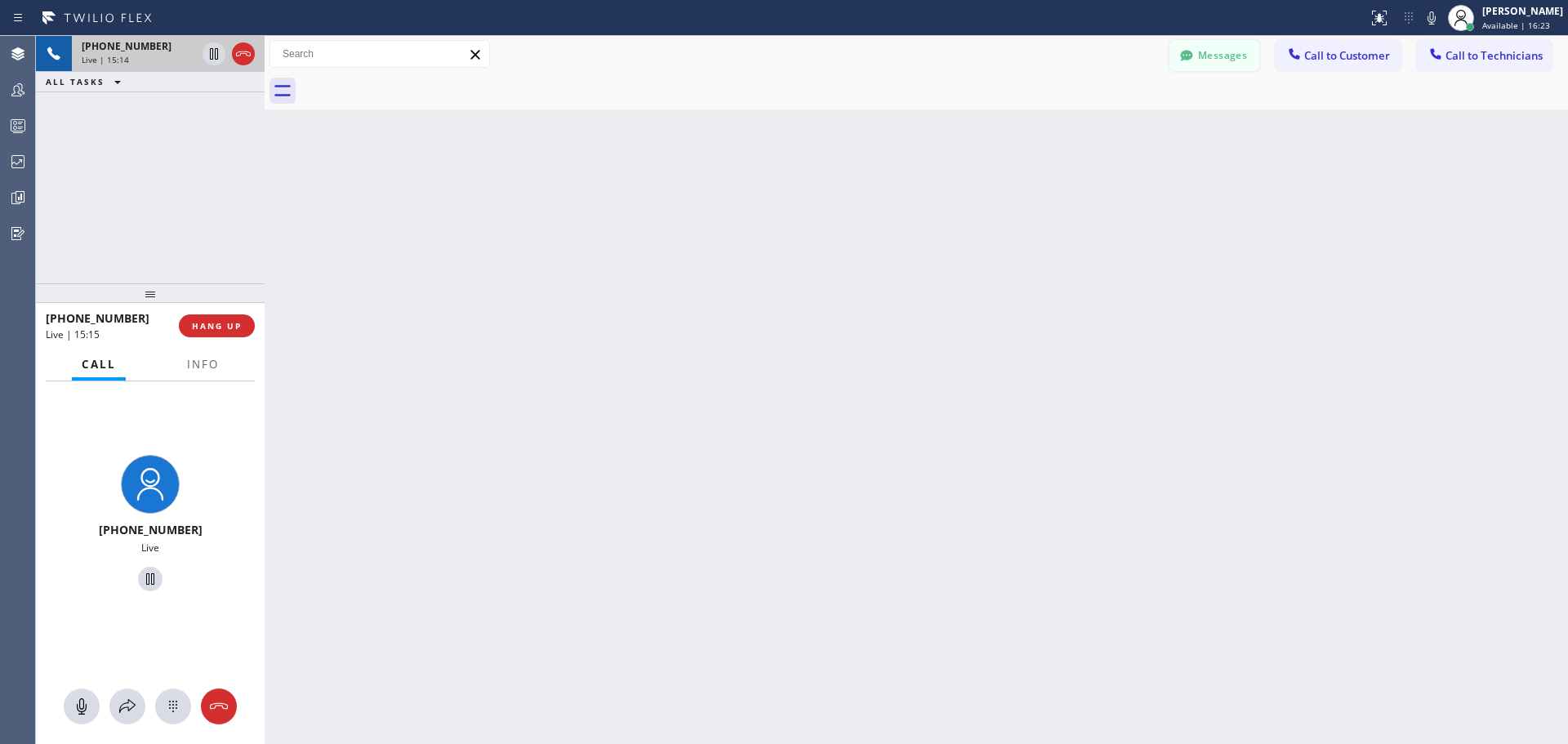
click at [1197, 61] on button "Messages" at bounding box center [1214, 55] width 90 height 31
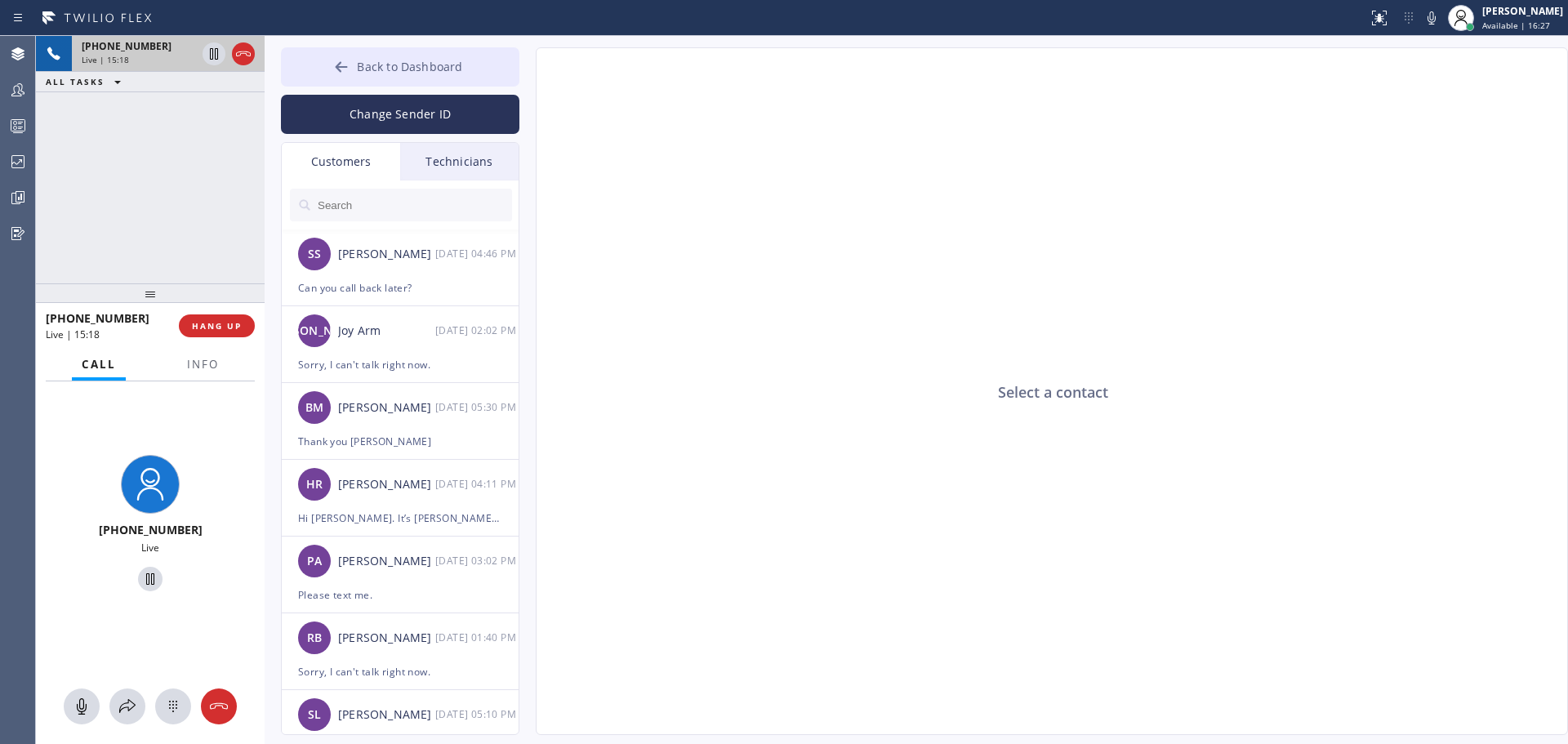
click at [401, 69] on span "Back to Dashboard" at bounding box center [409, 66] width 105 height 15
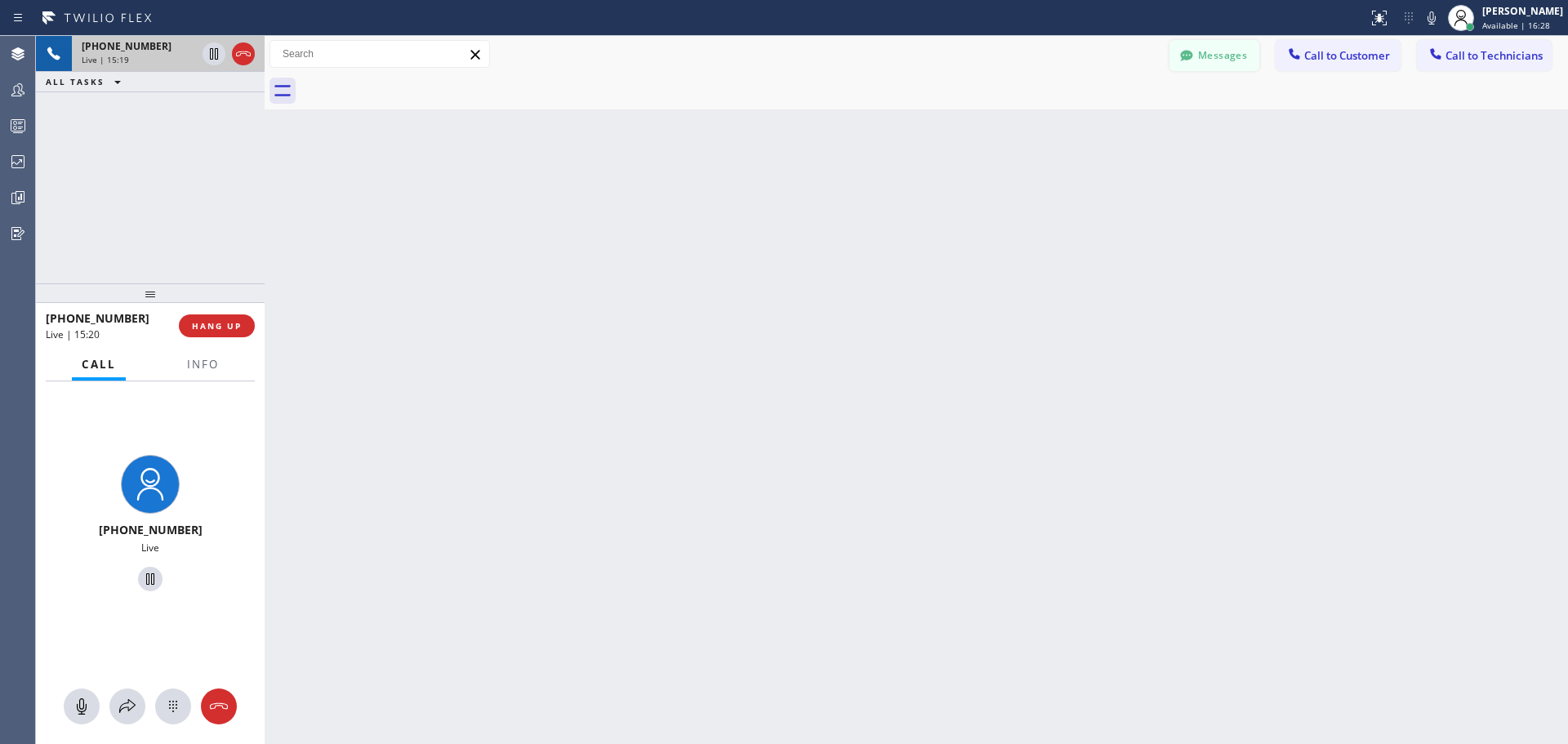
click at [1224, 52] on button "Messages" at bounding box center [1214, 55] width 90 height 31
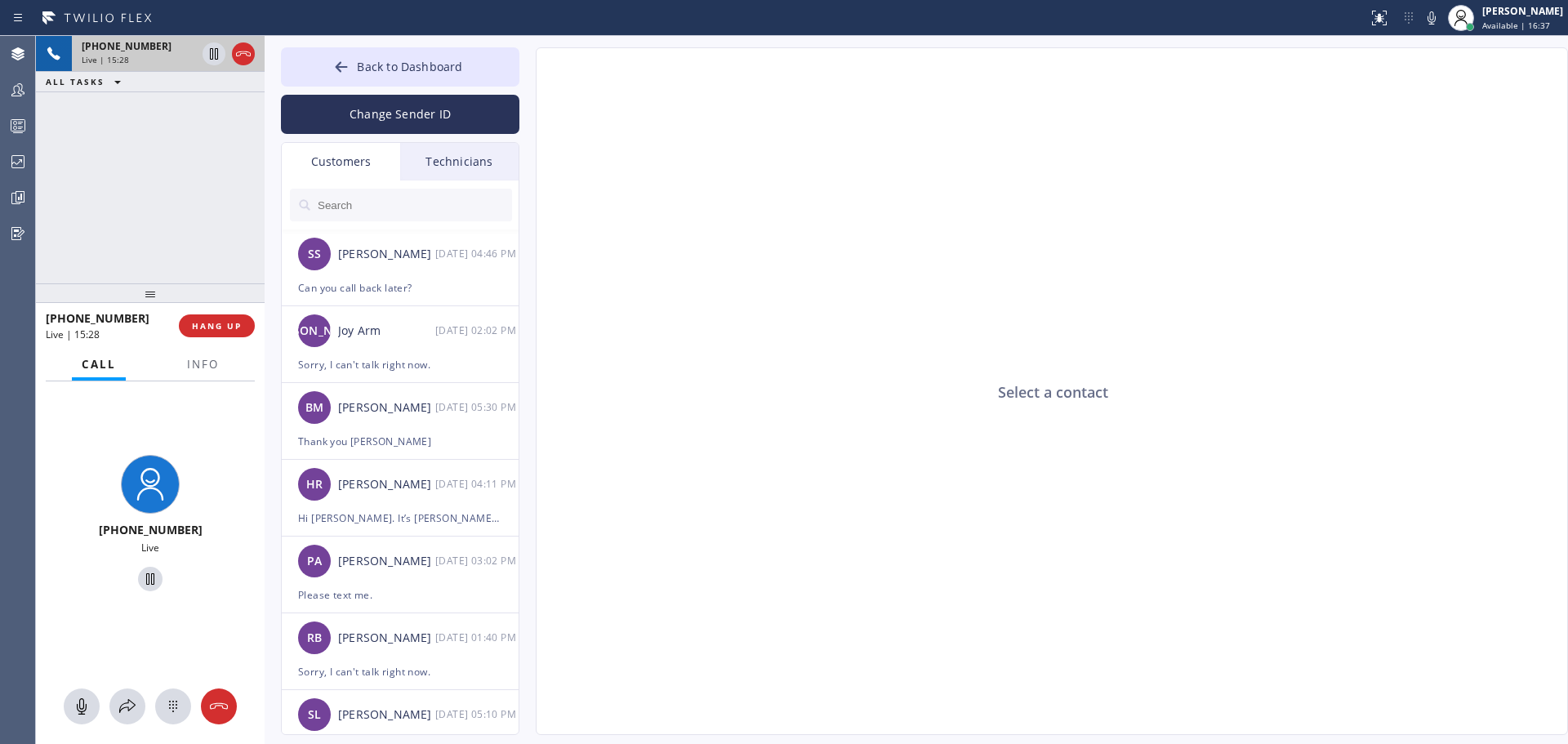
click at [450, 169] on div "Technicians" at bounding box center [459, 162] width 118 height 38
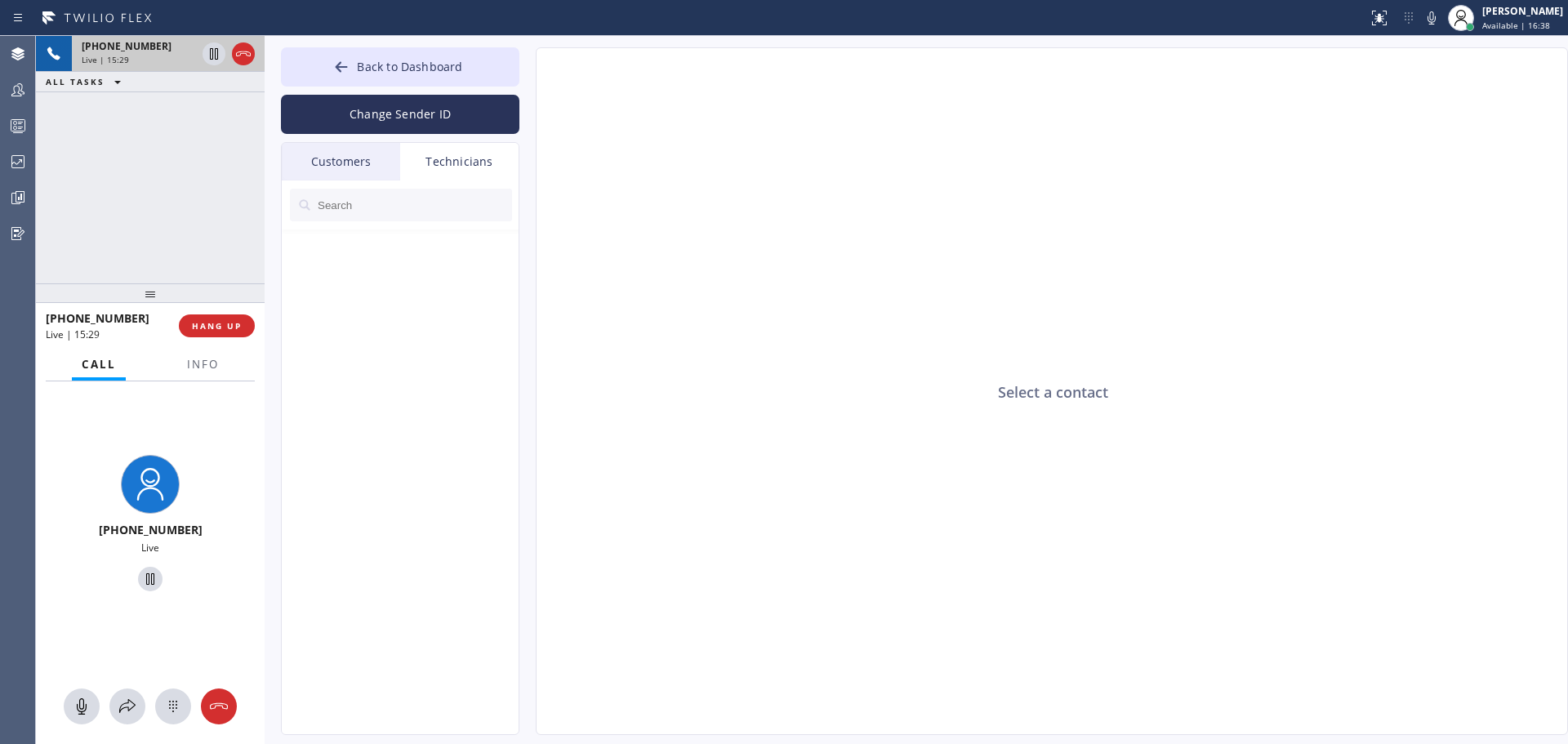
click at [355, 156] on div "Customers" at bounding box center [340, 162] width 118 height 38
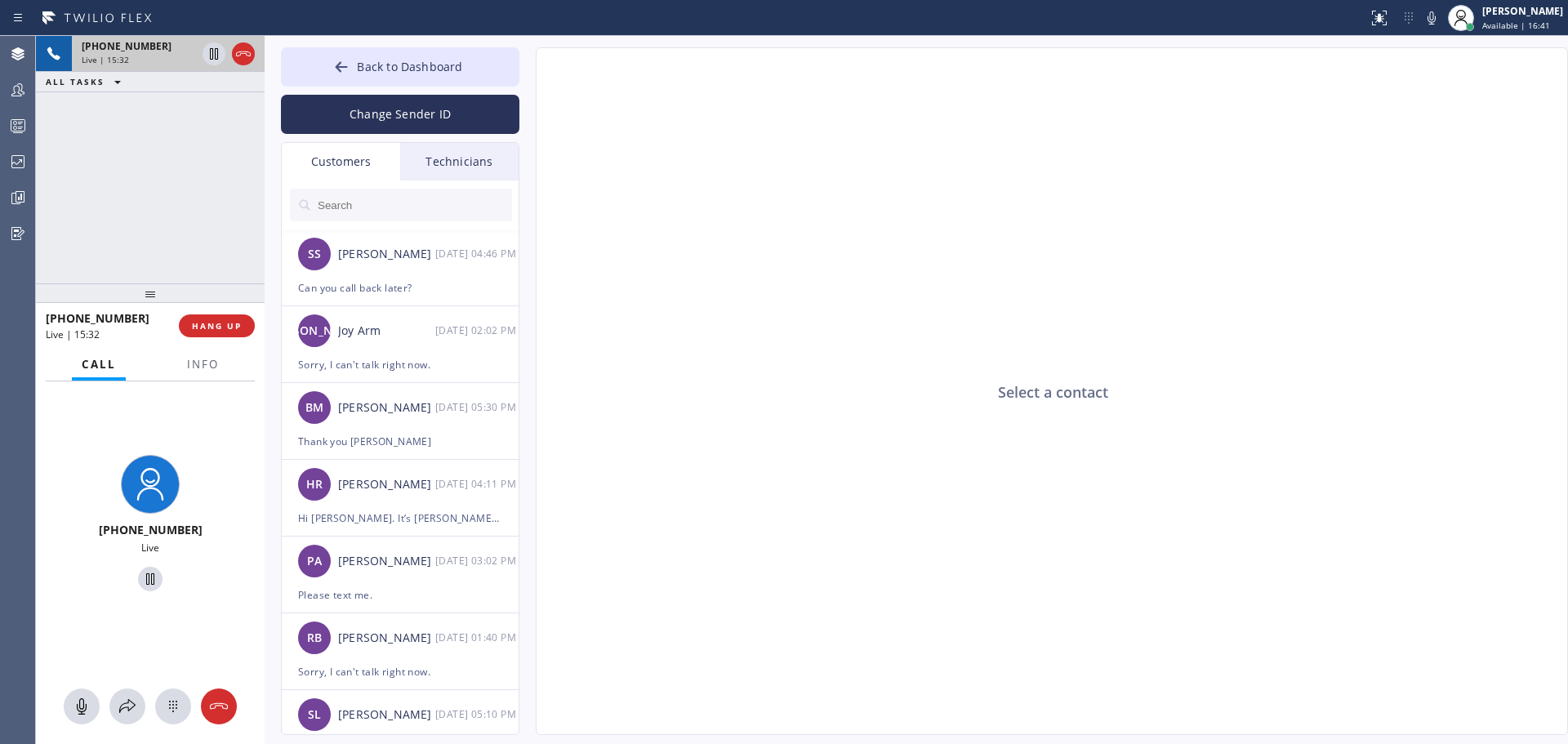
click at [456, 169] on div "Technicians" at bounding box center [459, 162] width 118 height 38
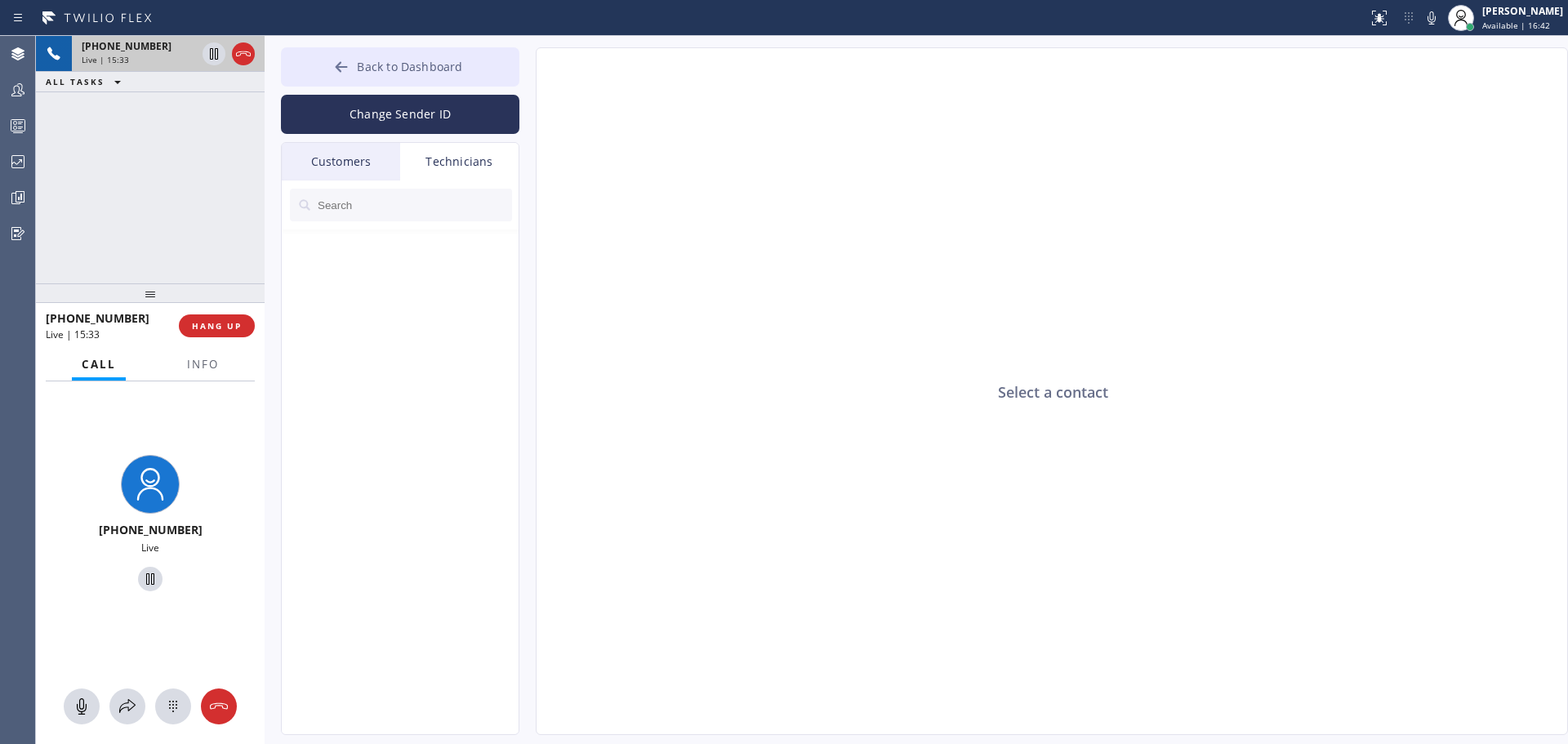
click at [366, 69] on span "Back to Dashboard" at bounding box center [409, 66] width 105 height 15
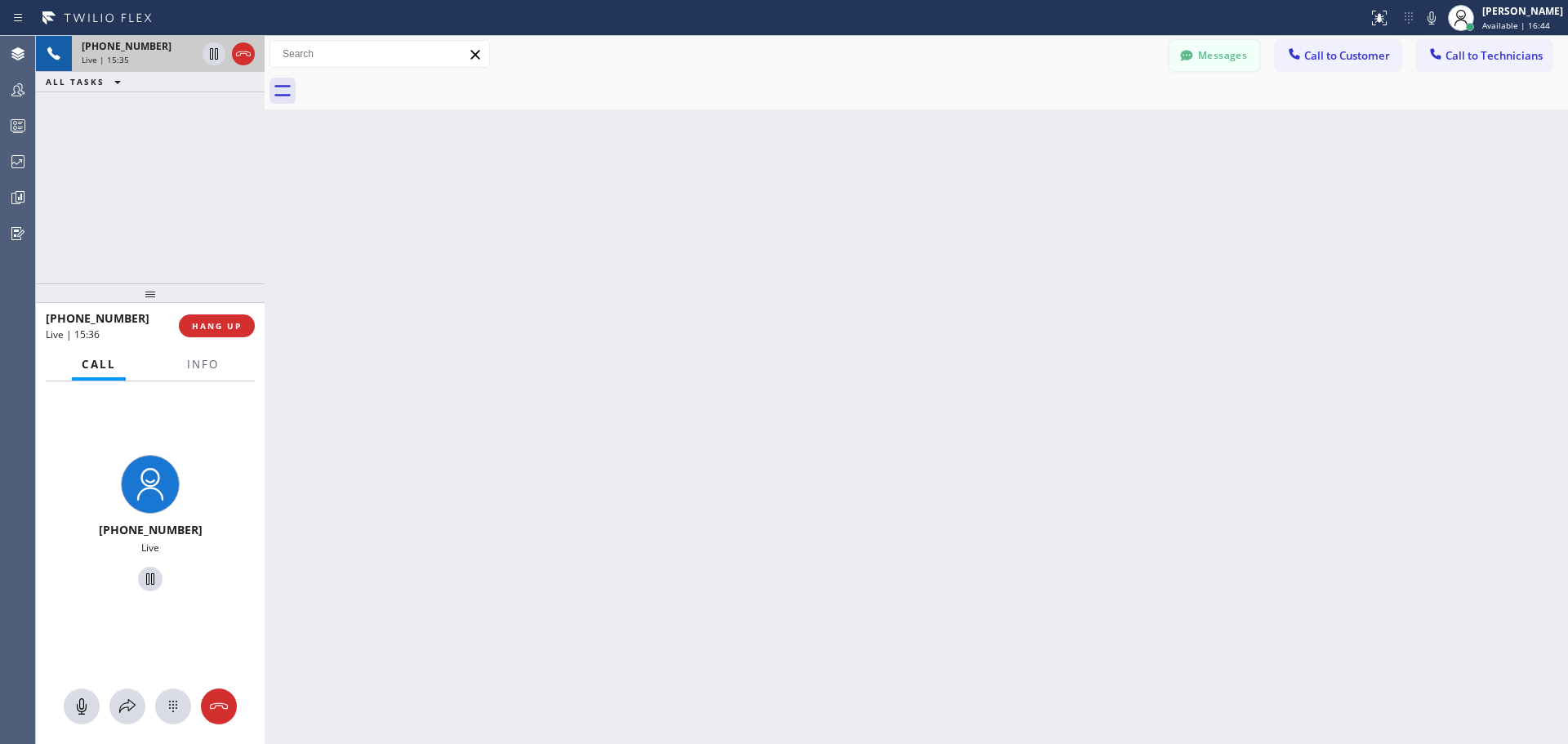
click at [1229, 59] on button "Messages" at bounding box center [1214, 55] width 90 height 31
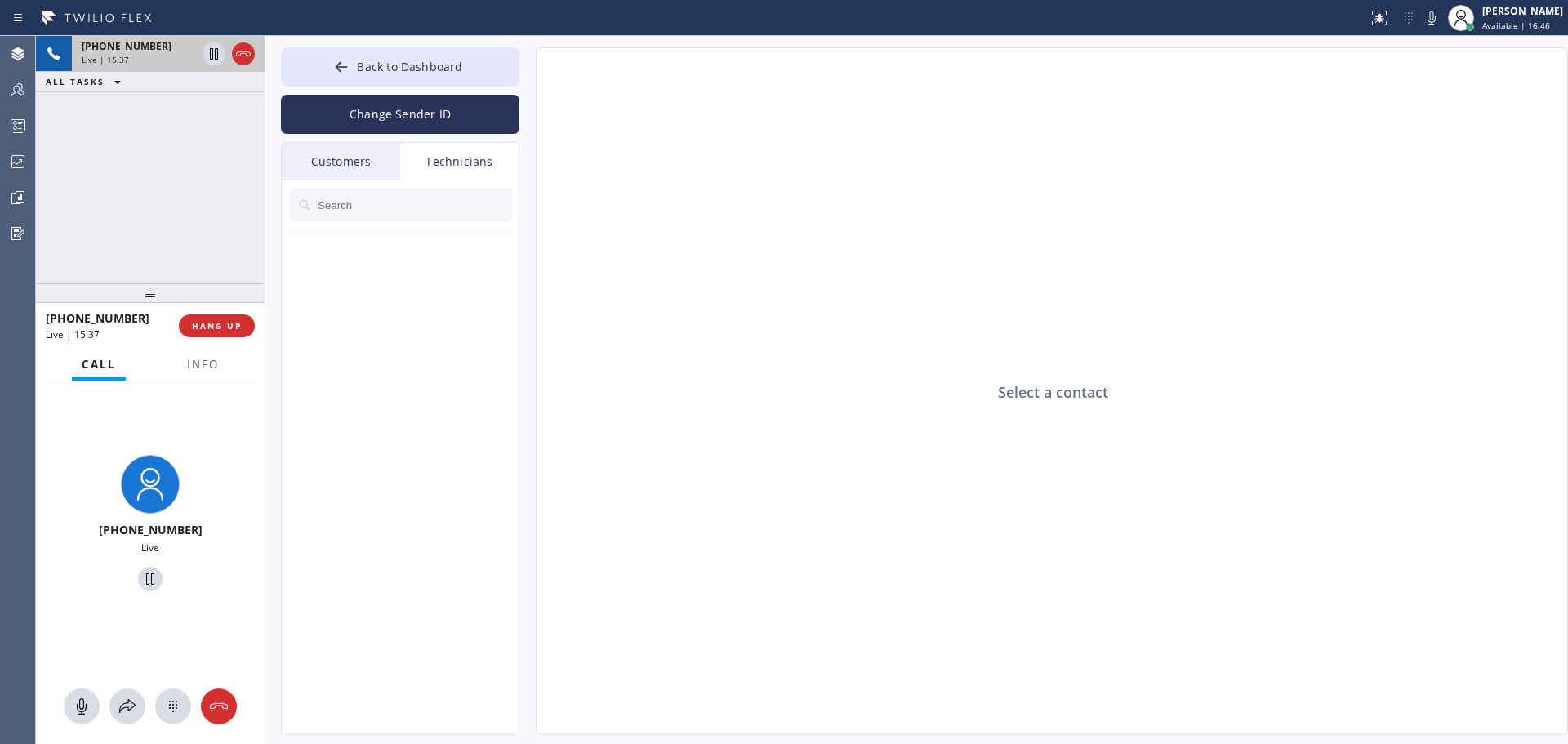
click at [340, 161] on div "Customers" at bounding box center [340, 162] width 118 height 38
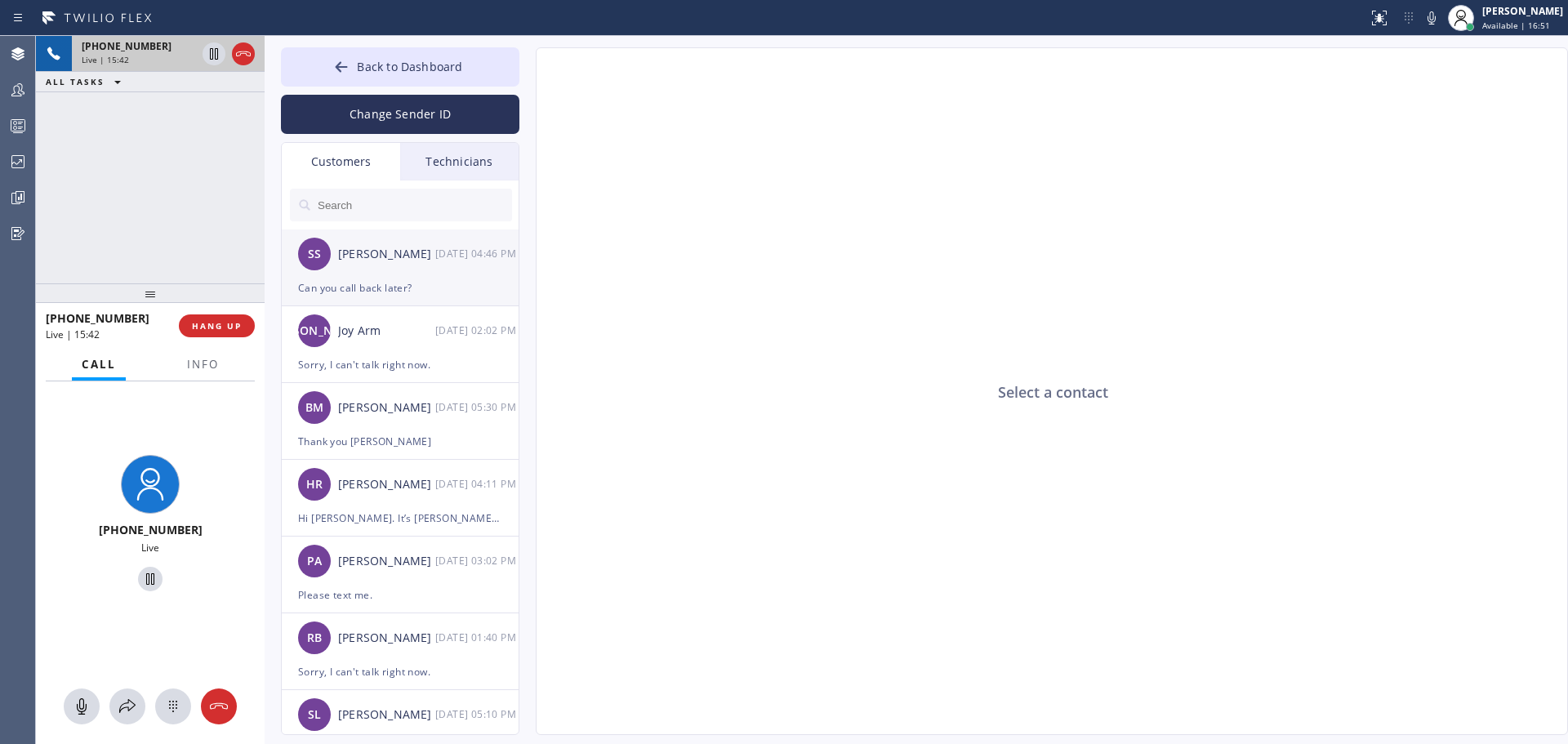
click at [419, 272] on div "SS [PERSON_NAME] [DATE] 04:46 PM" at bounding box center [401, 254] width 238 height 49
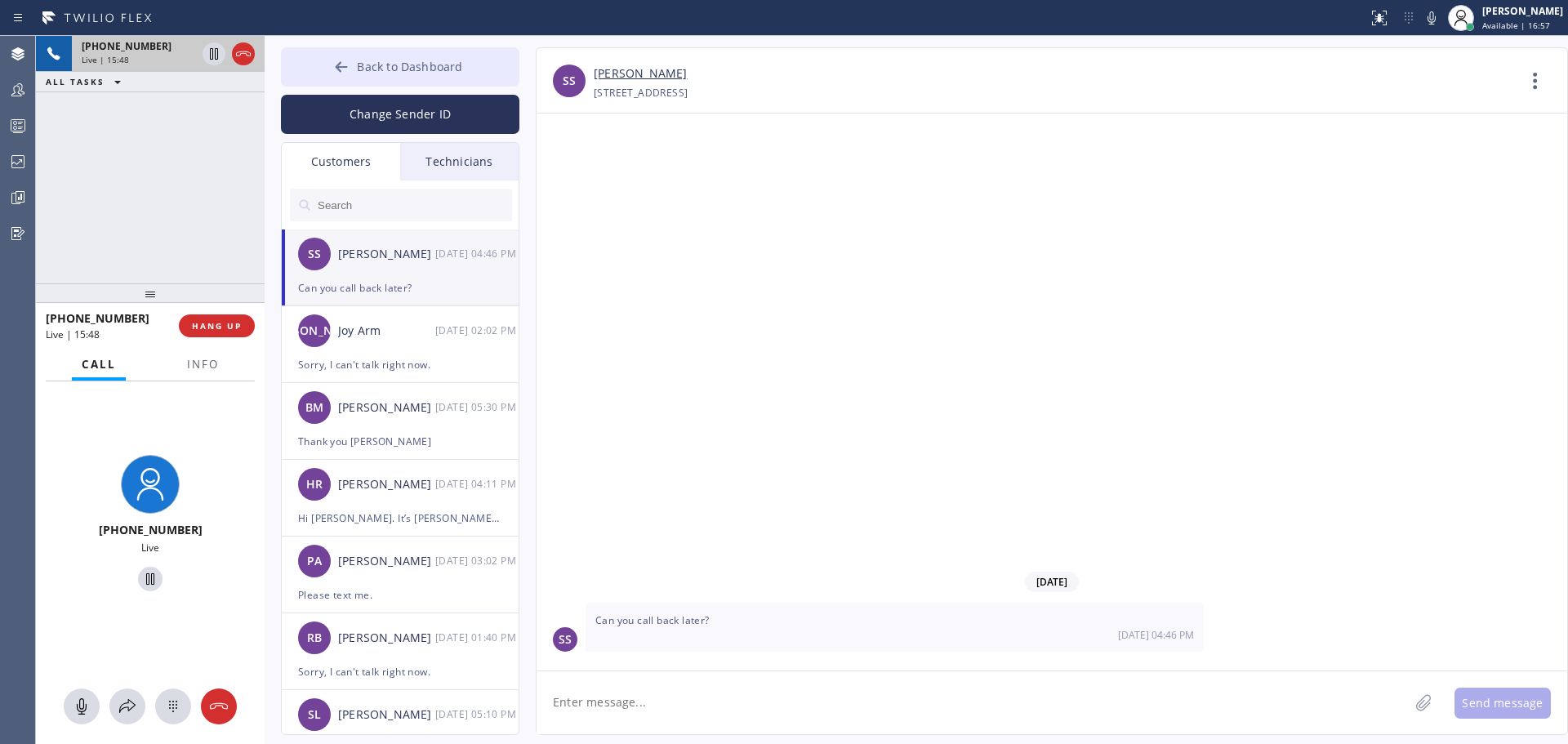
click at [365, 61] on span "Back to Dashboard" at bounding box center [409, 66] width 105 height 15
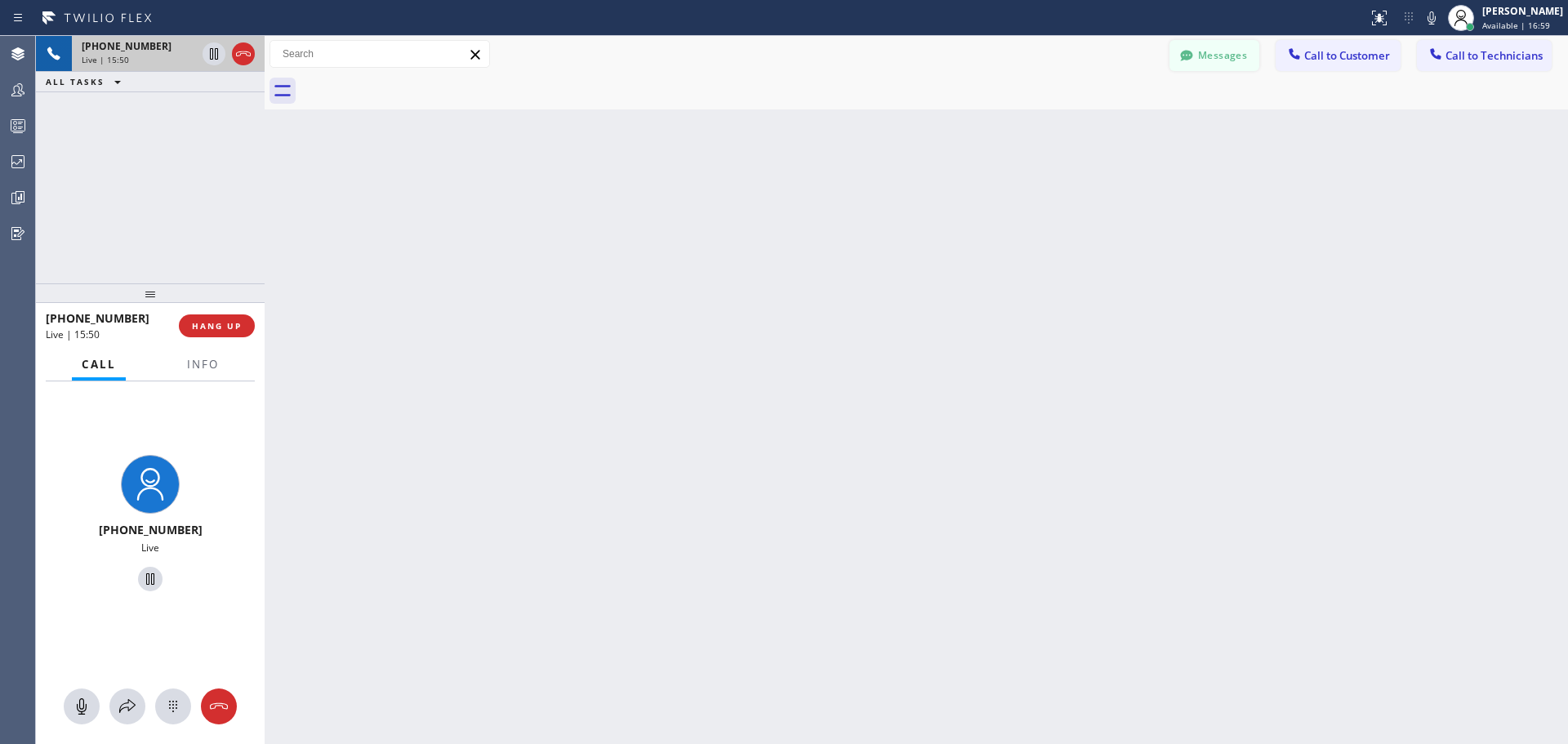
click at [1222, 52] on button "Messages" at bounding box center [1214, 55] width 90 height 31
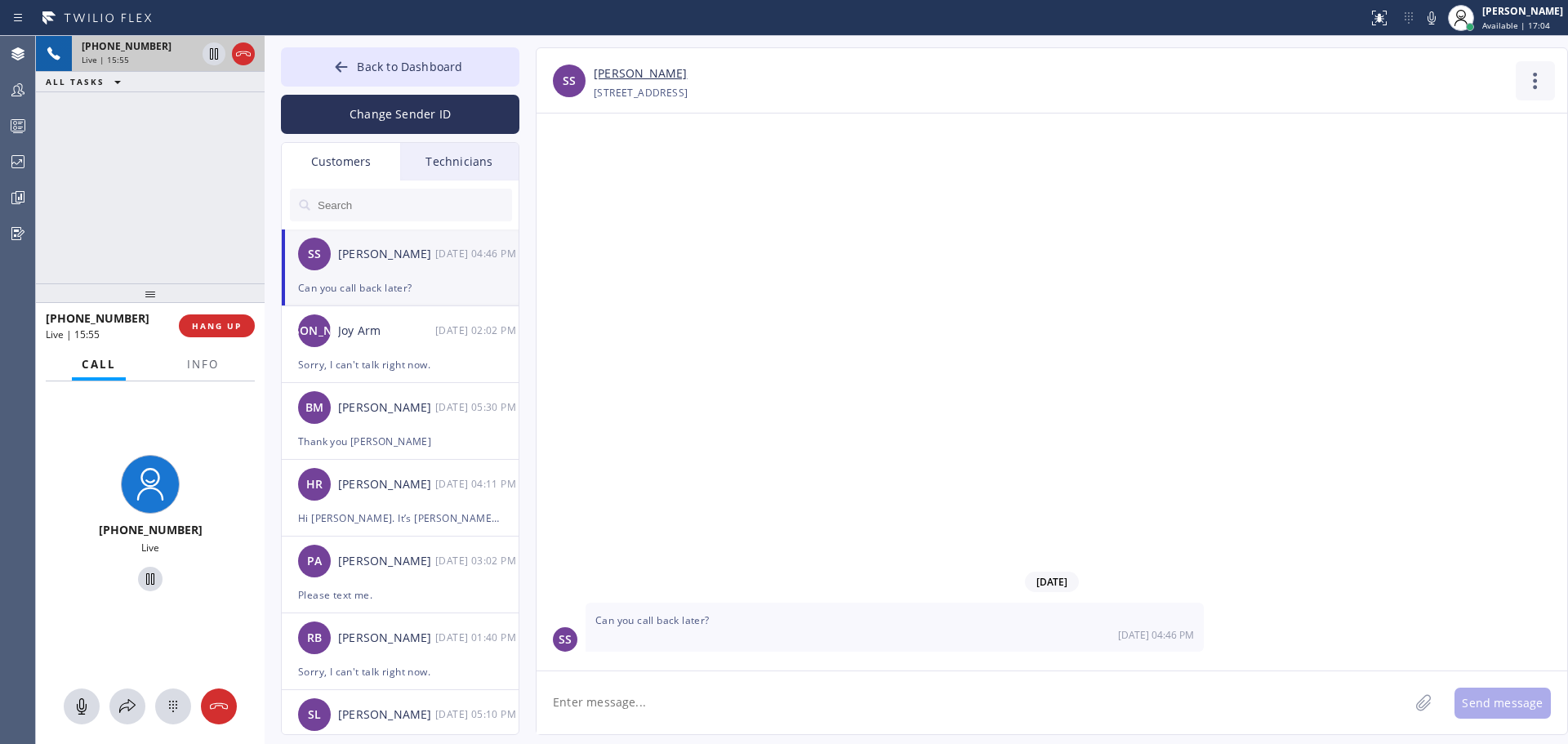
click at [1535, 83] on icon at bounding box center [1535, 80] width 39 height 39
click at [1213, 427] on div at bounding box center [784, 372] width 1568 height 744
click at [488, 161] on div "Technicians" at bounding box center [459, 162] width 118 height 38
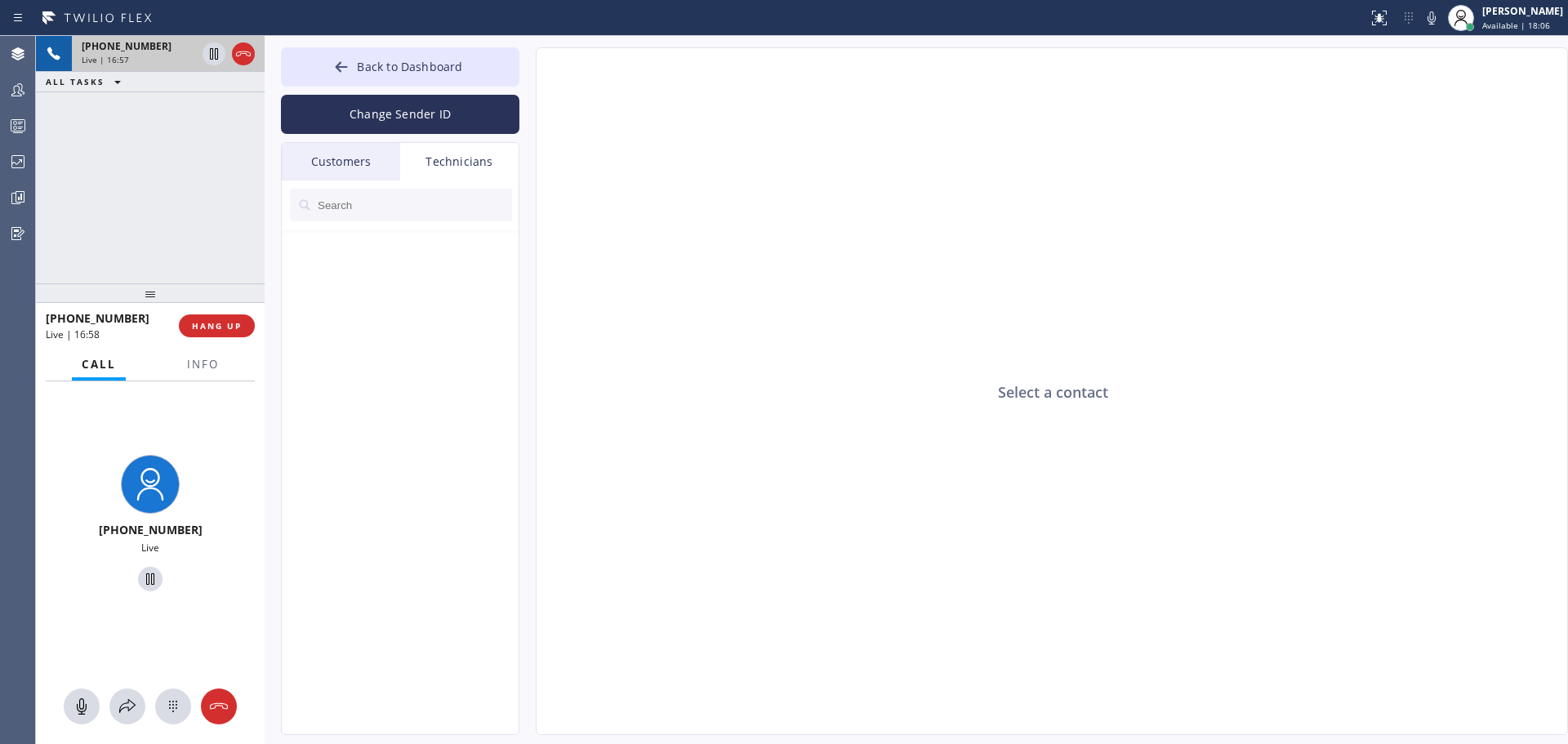
click at [332, 163] on div "Customers" at bounding box center [340, 162] width 118 height 38
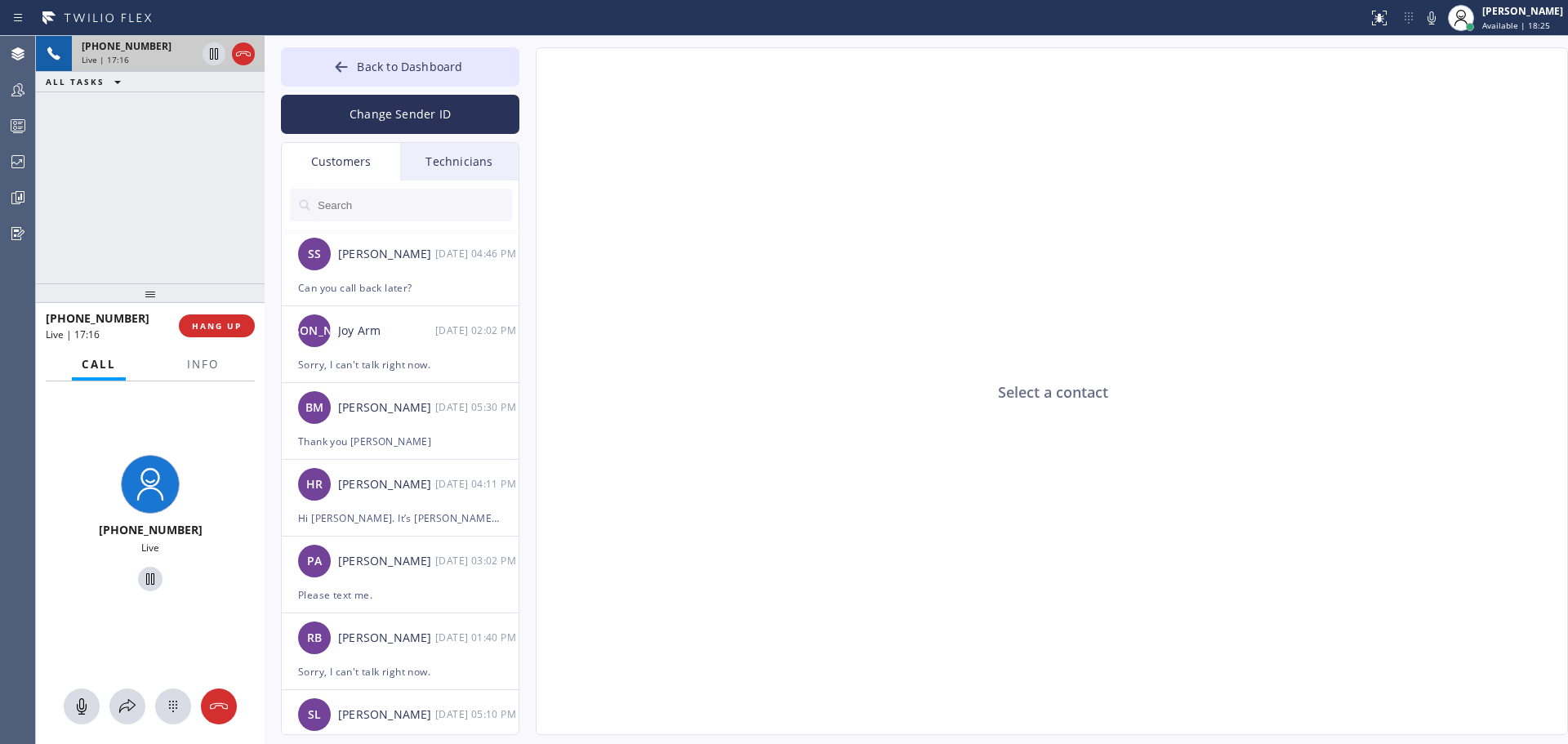
click at [491, 170] on div "Technicians" at bounding box center [459, 162] width 118 height 38
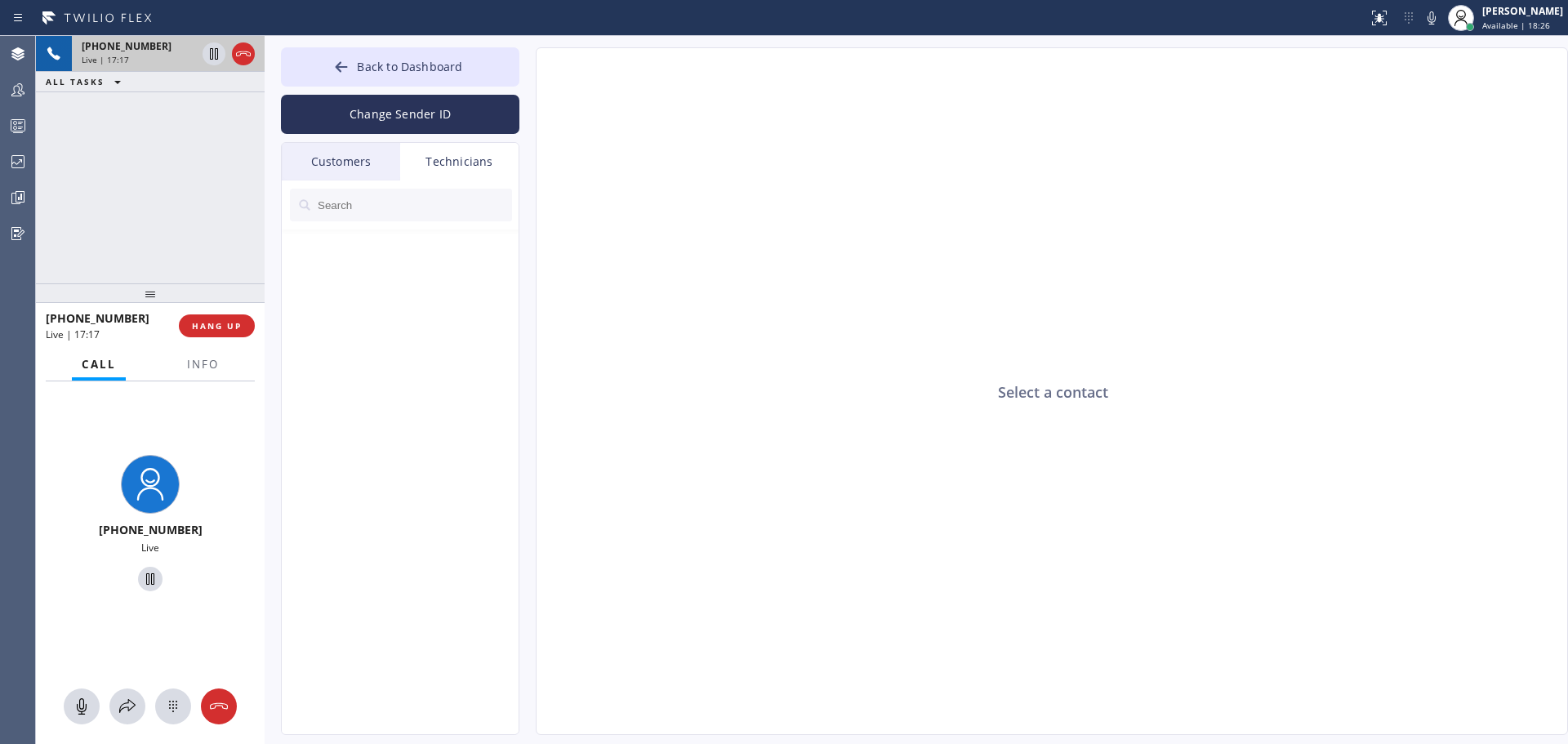
click at [323, 140] on div "Back to Dashboard Change Sender ID Customers Technicians SS [PERSON_NAME] [DATE…" at bounding box center [400, 390] width 238 height 687
click at [332, 148] on div "Customers" at bounding box center [340, 162] width 118 height 38
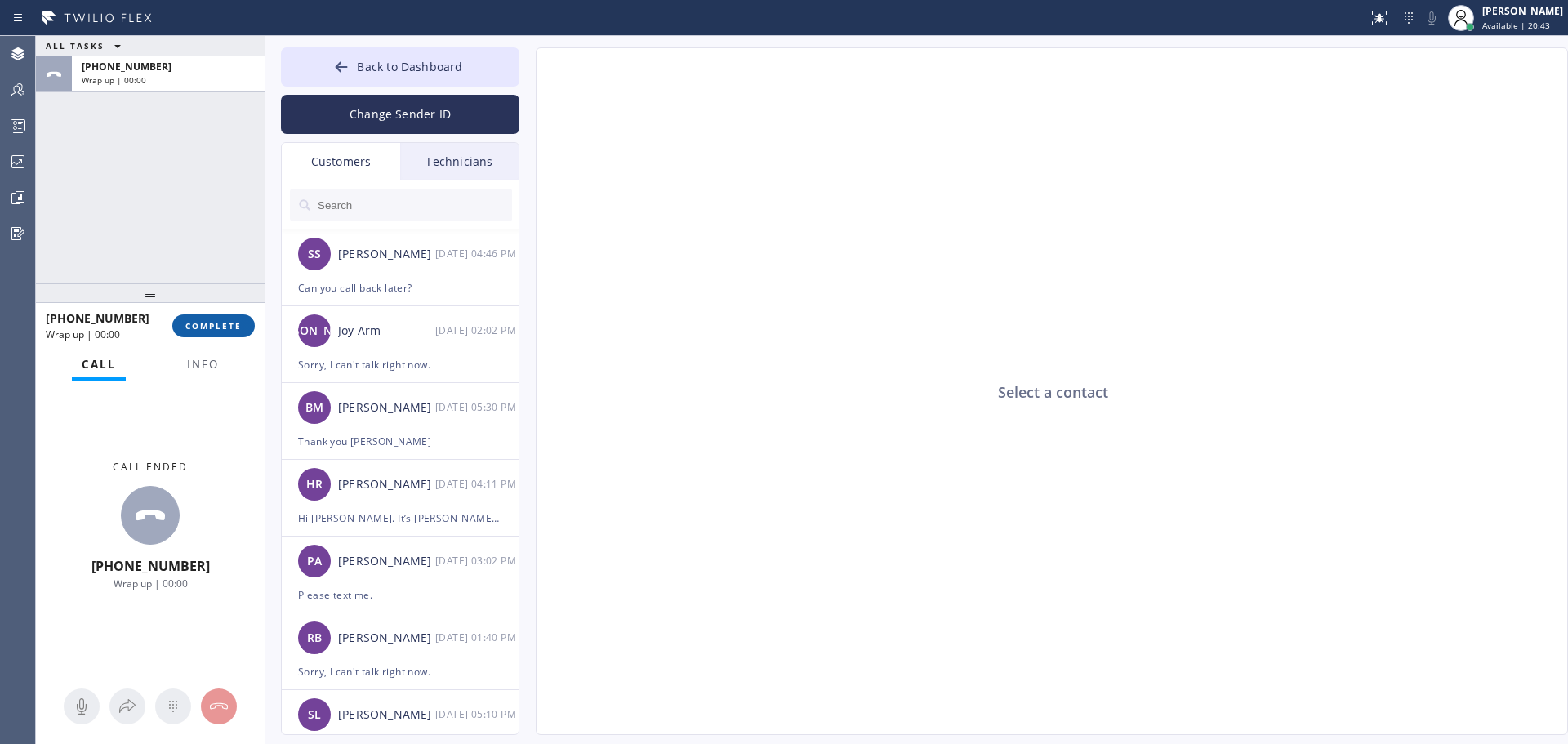
click at [226, 325] on span "COMPLETE" at bounding box center [214, 326] width 57 height 11
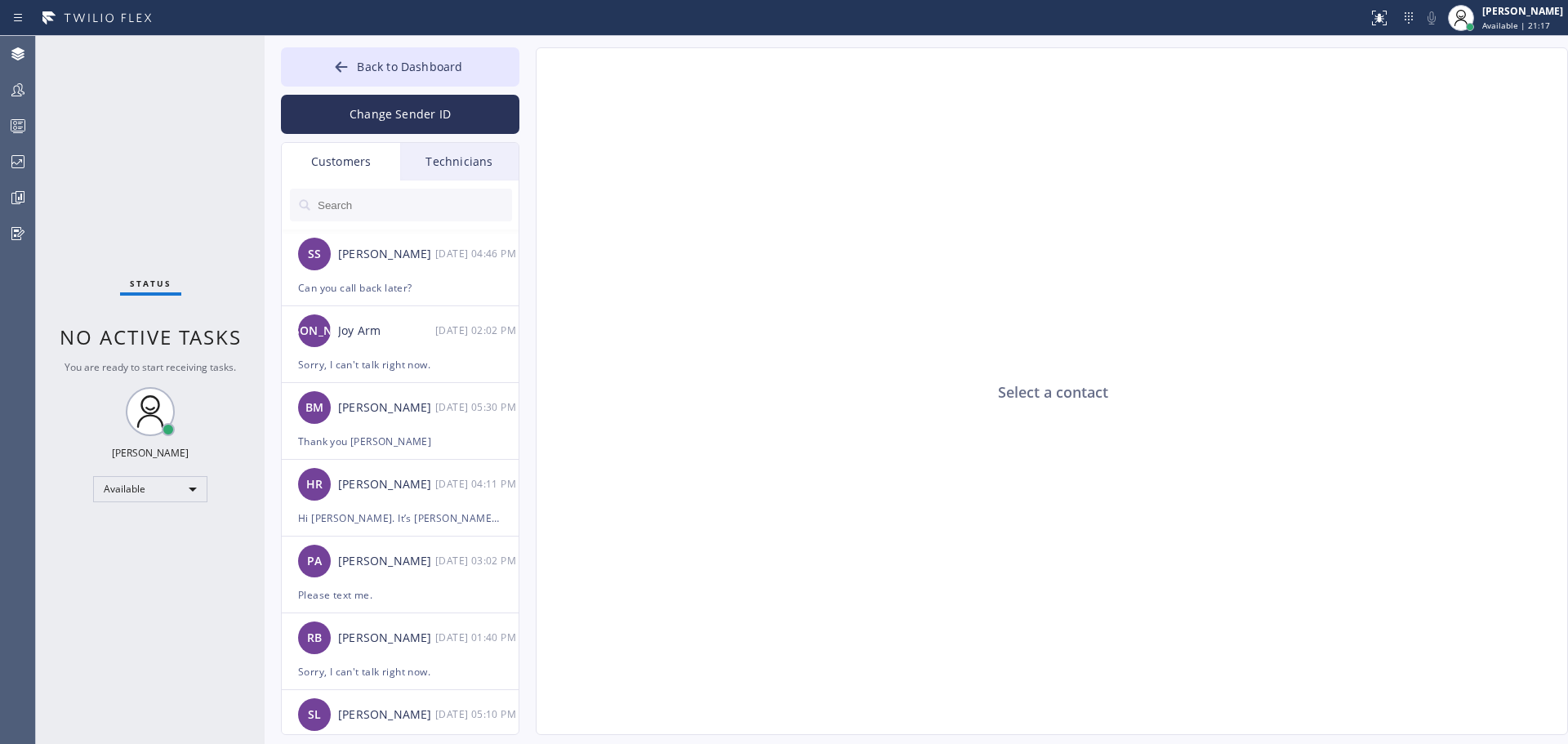
click at [462, 166] on div "Technicians" at bounding box center [459, 162] width 118 height 38
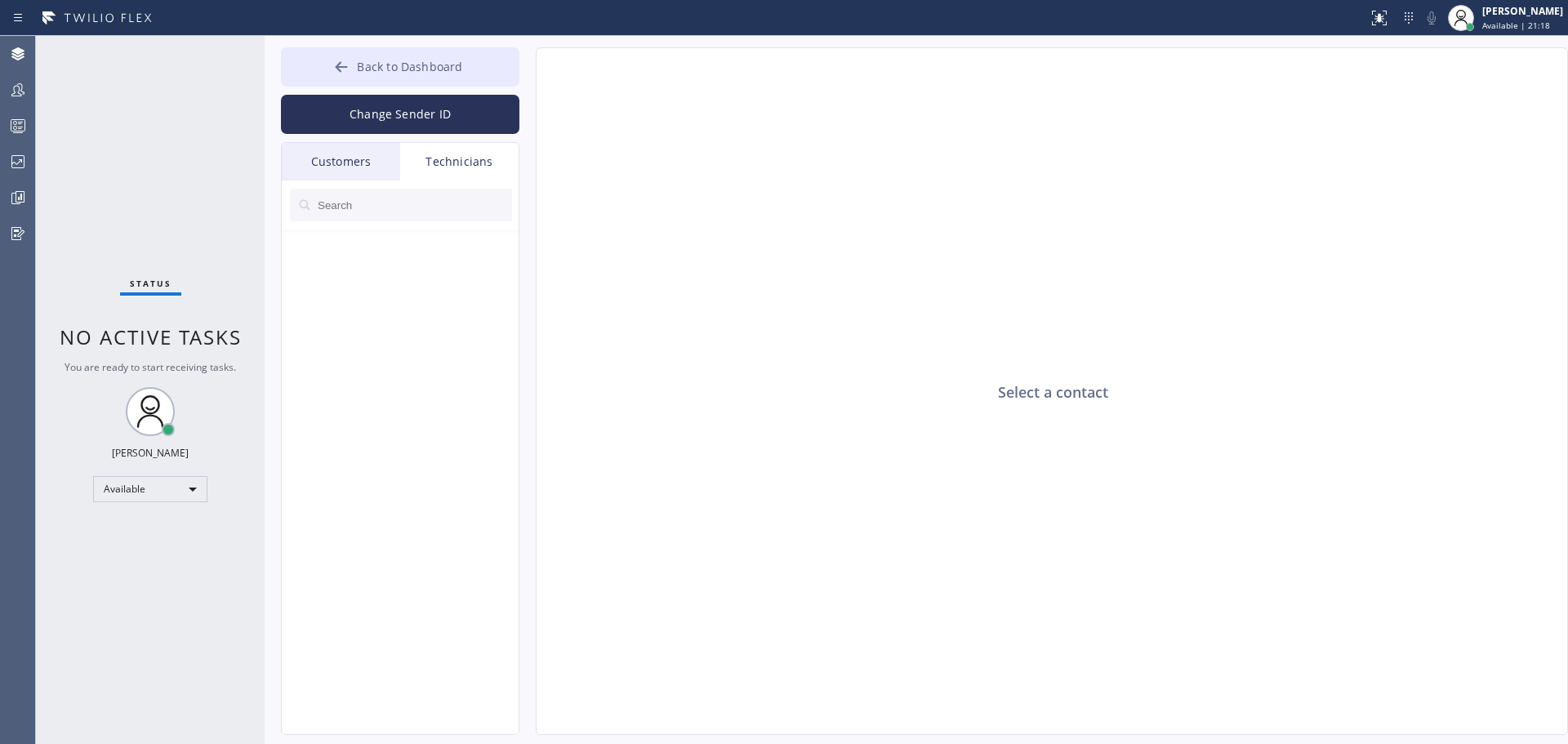
click at [409, 62] on span "Back to Dashboard" at bounding box center [409, 66] width 105 height 15
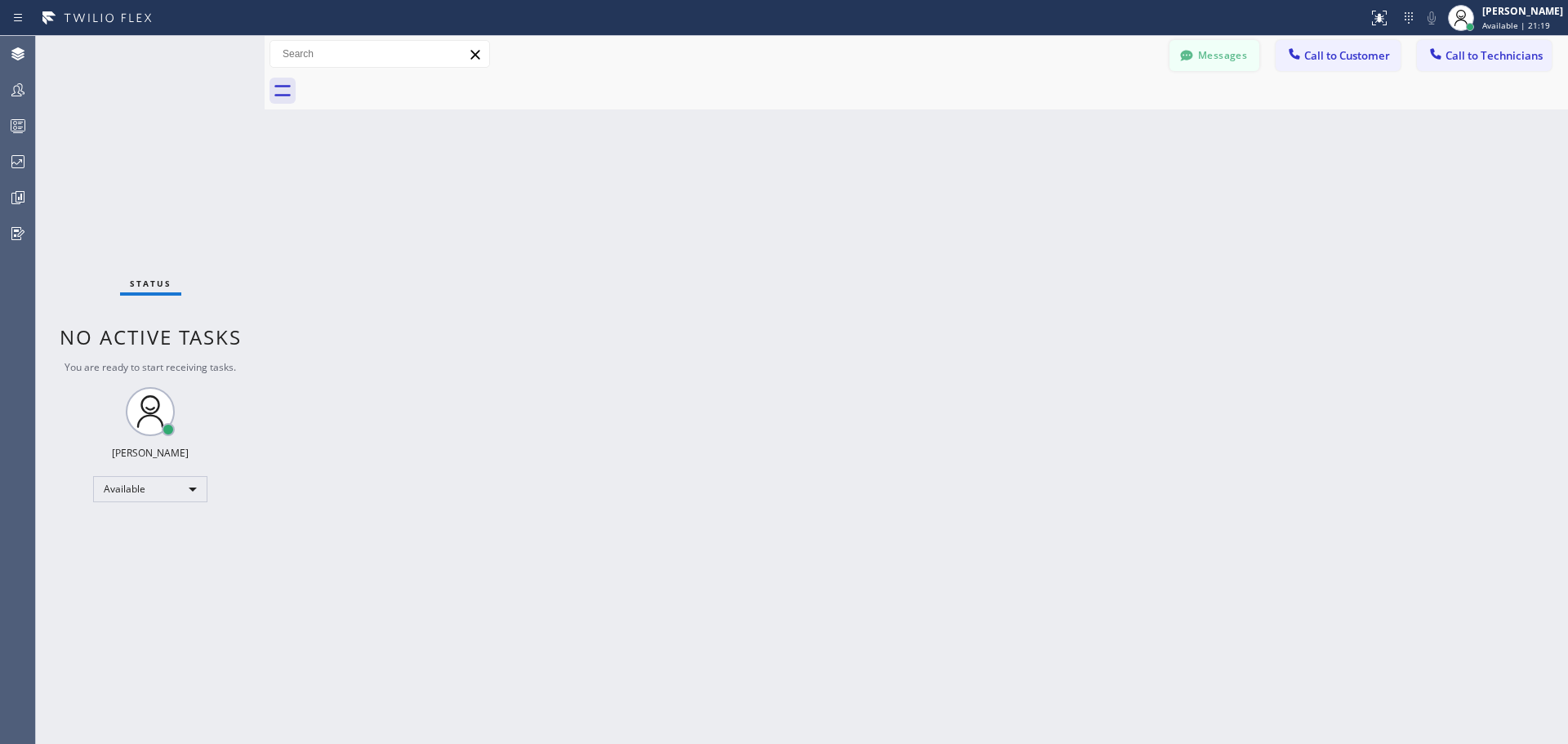
click at [1206, 60] on button "Messages" at bounding box center [1214, 55] width 90 height 31
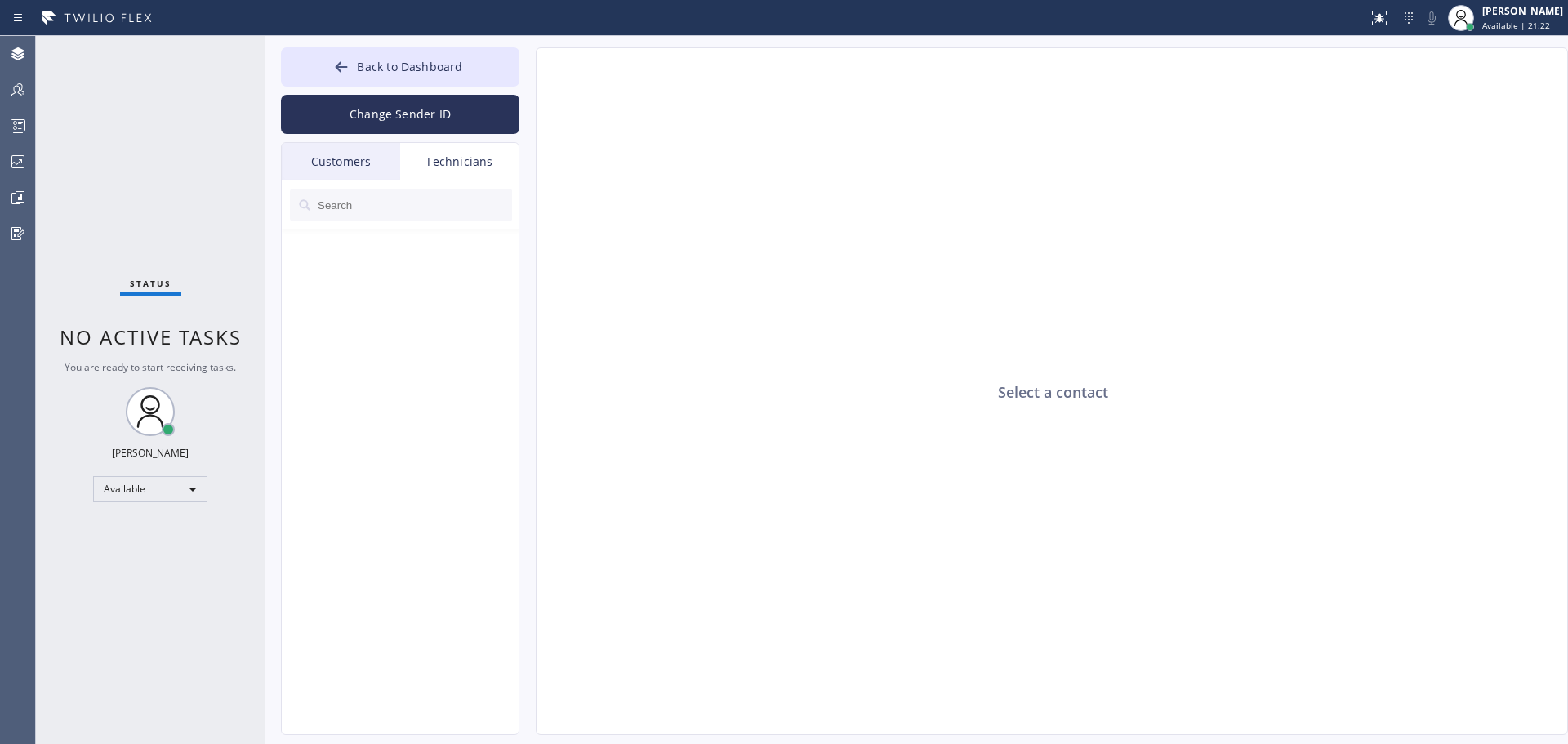
click at [309, 166] on div "Customers" at bounding box center [340, 162] width 118 height 38
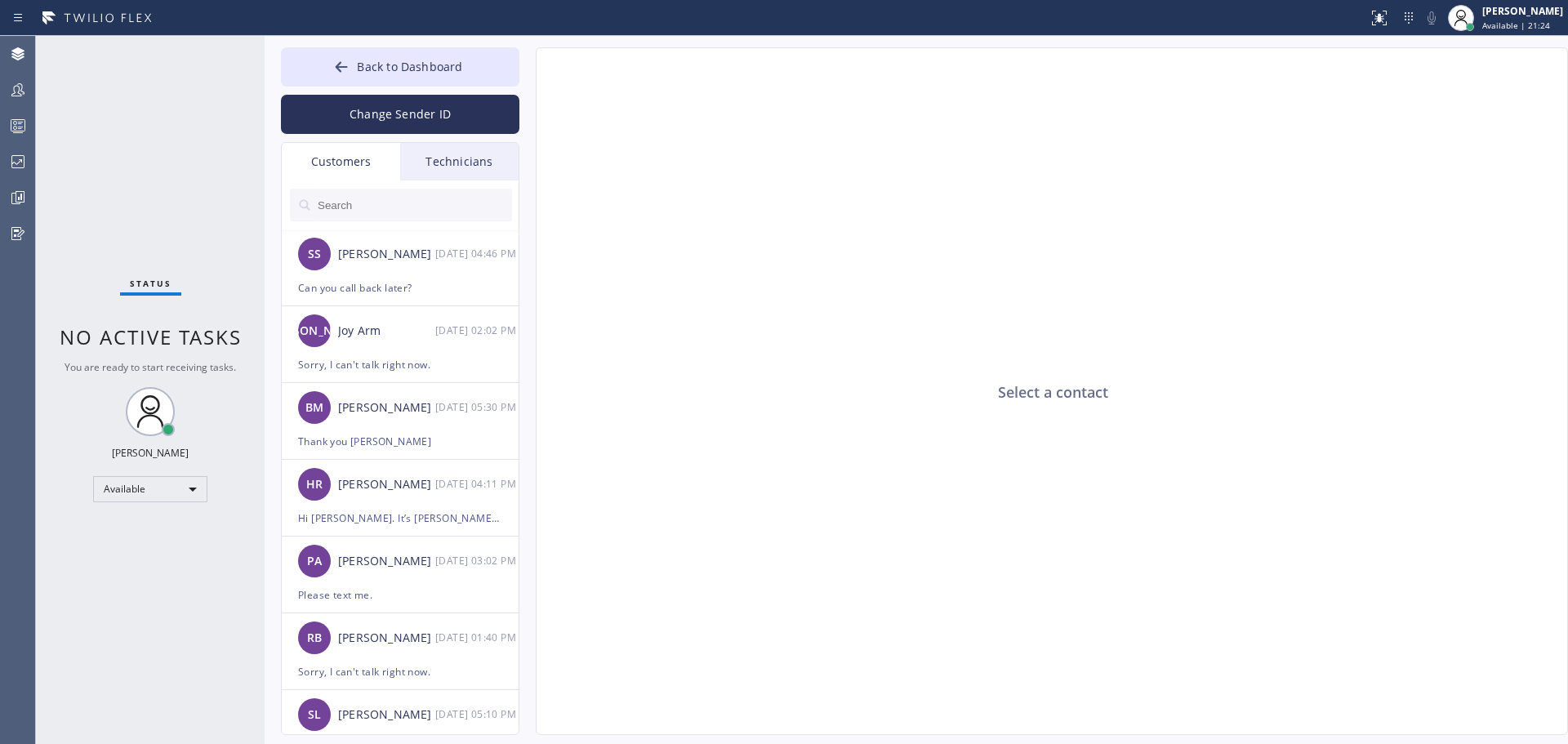
click at [470, 165] on div "Technicians" at bounding box center [459, 162] width 118 height 38
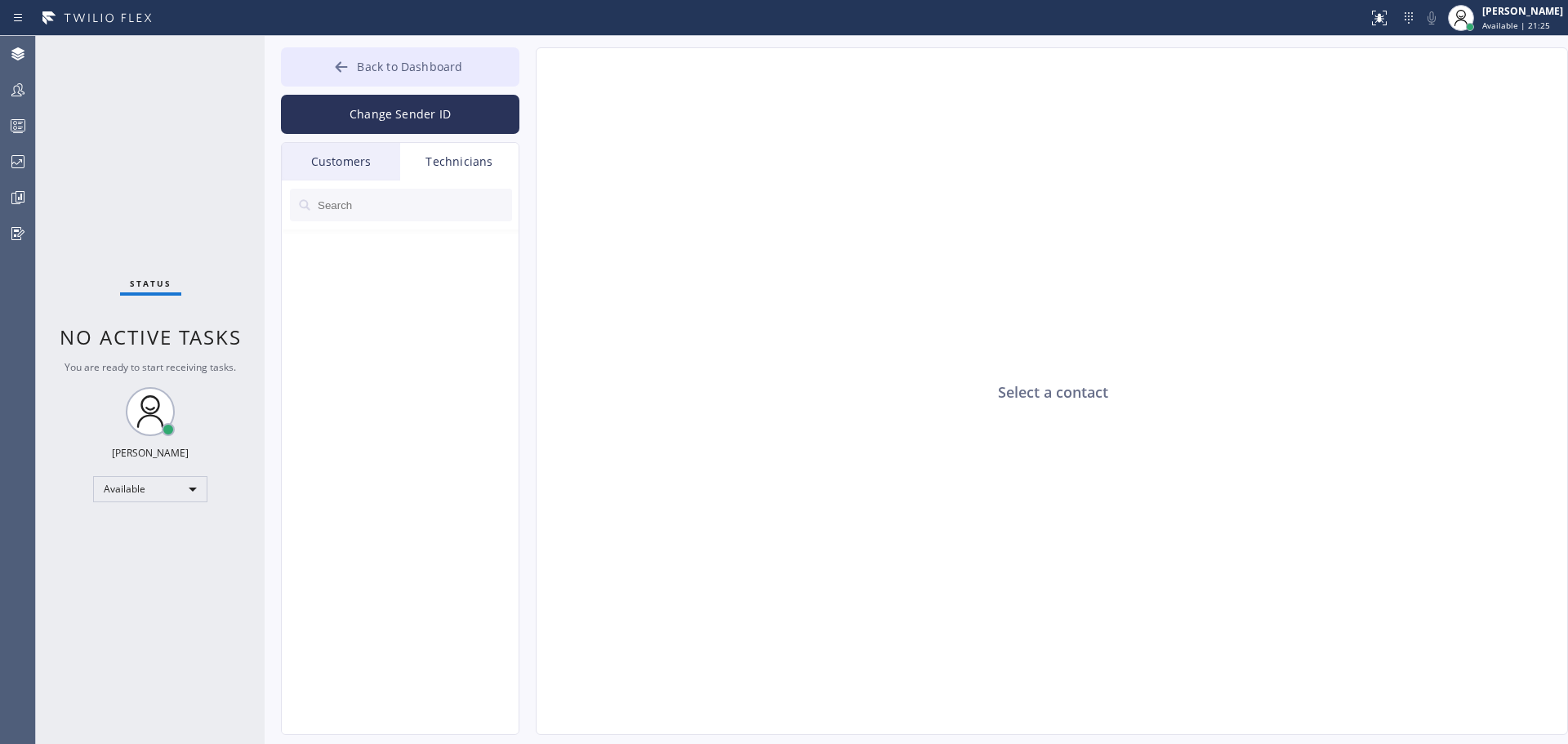
drag, startPoint x: 404, startPoint y: 65, endPoint x: 413, endPoint y: 67, distance: 9.2
click at [406, 65] on span "Back to Dashboard" at bounding box center [409, 66] width 105 height 15
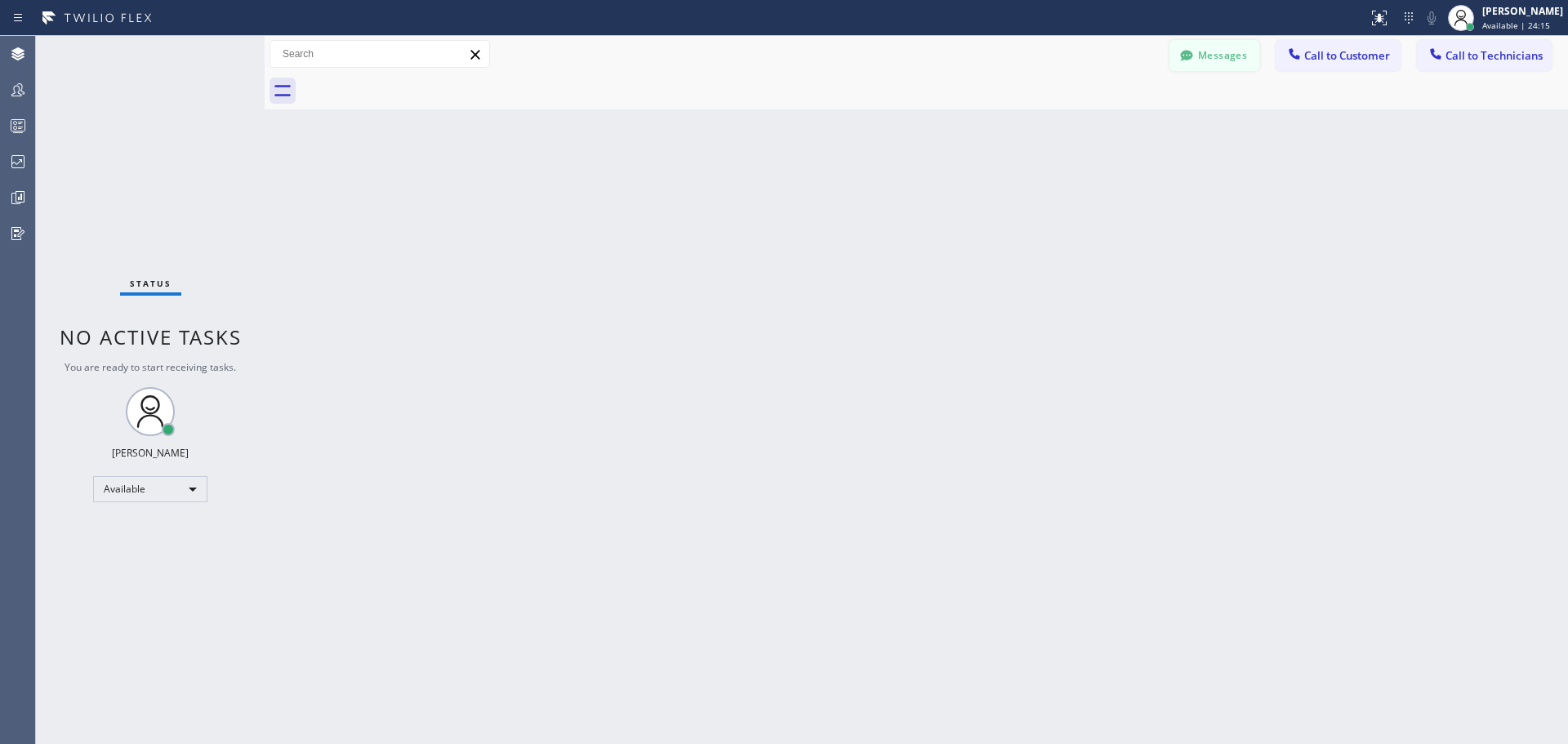
click at [1224, 61] on button "Messages" at bounding box center [1214, 55] width 90 height 31
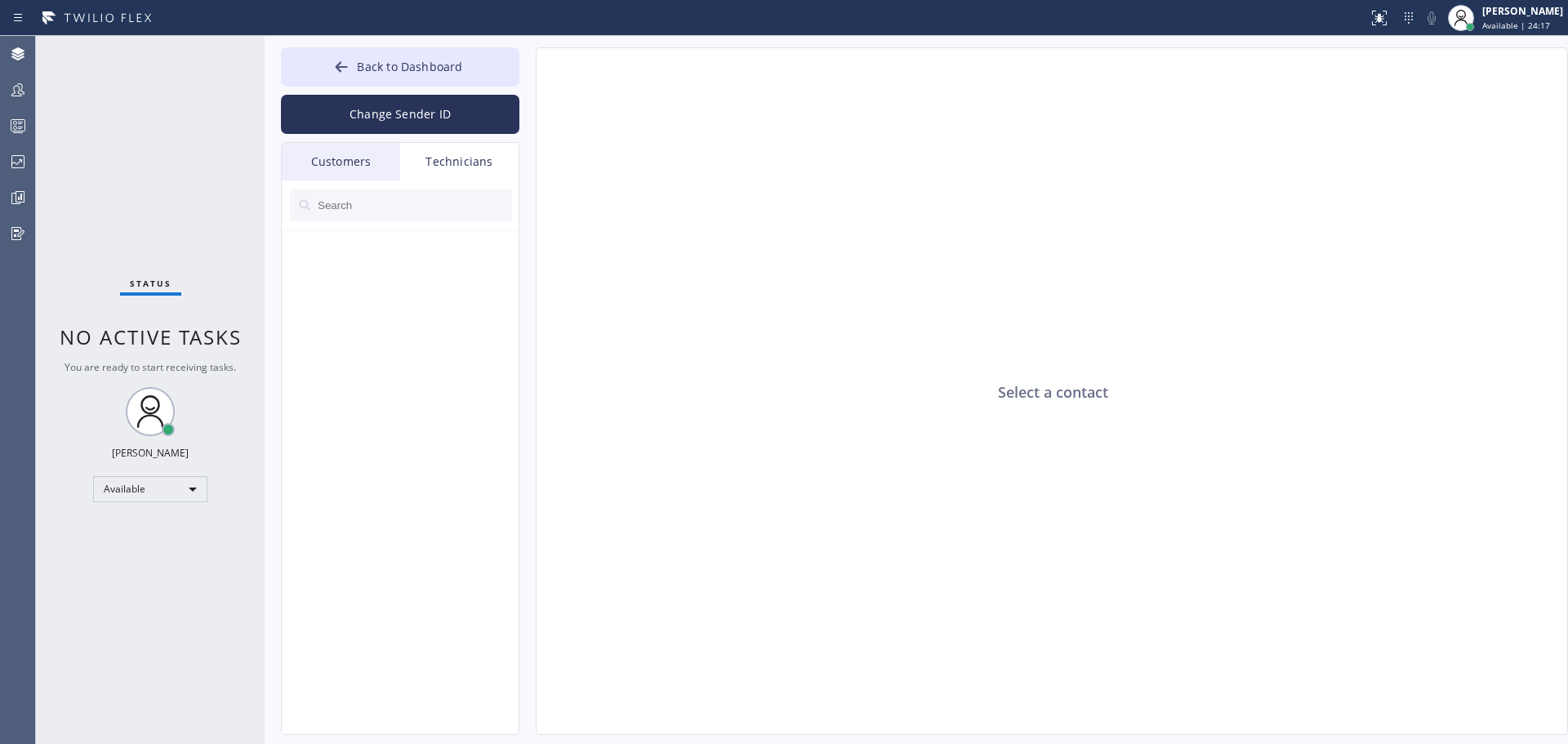
click at [348, 160] on div "Customers" at bounding box center [340, 162] width 118 height 38
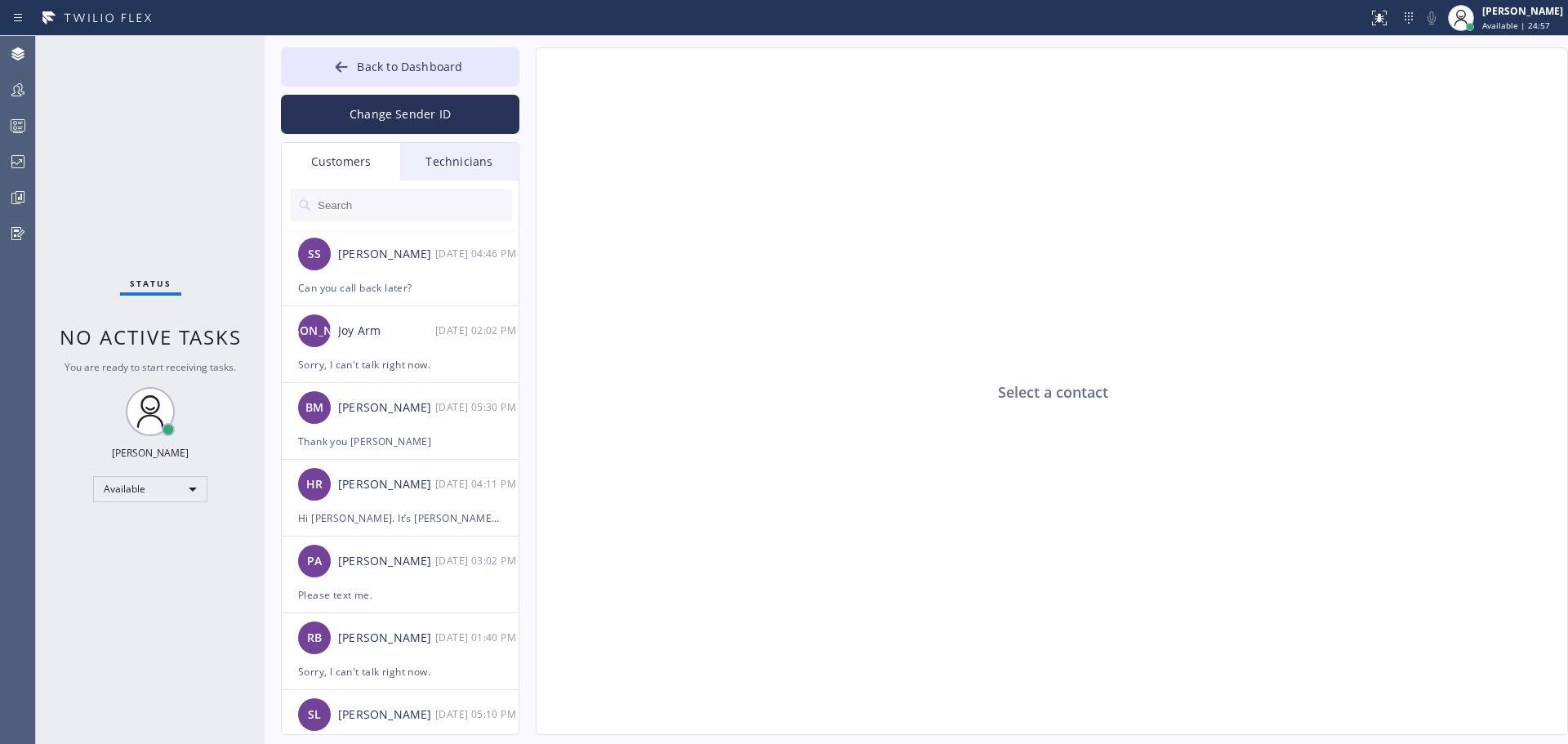
drag, startPoint x: 349, startPoint y: 65, endPoint x: 1233, endPoint y: 388, distance: 941.2
click at [349, 65] on icon at bounding box center [340, 66] width 16 height 16
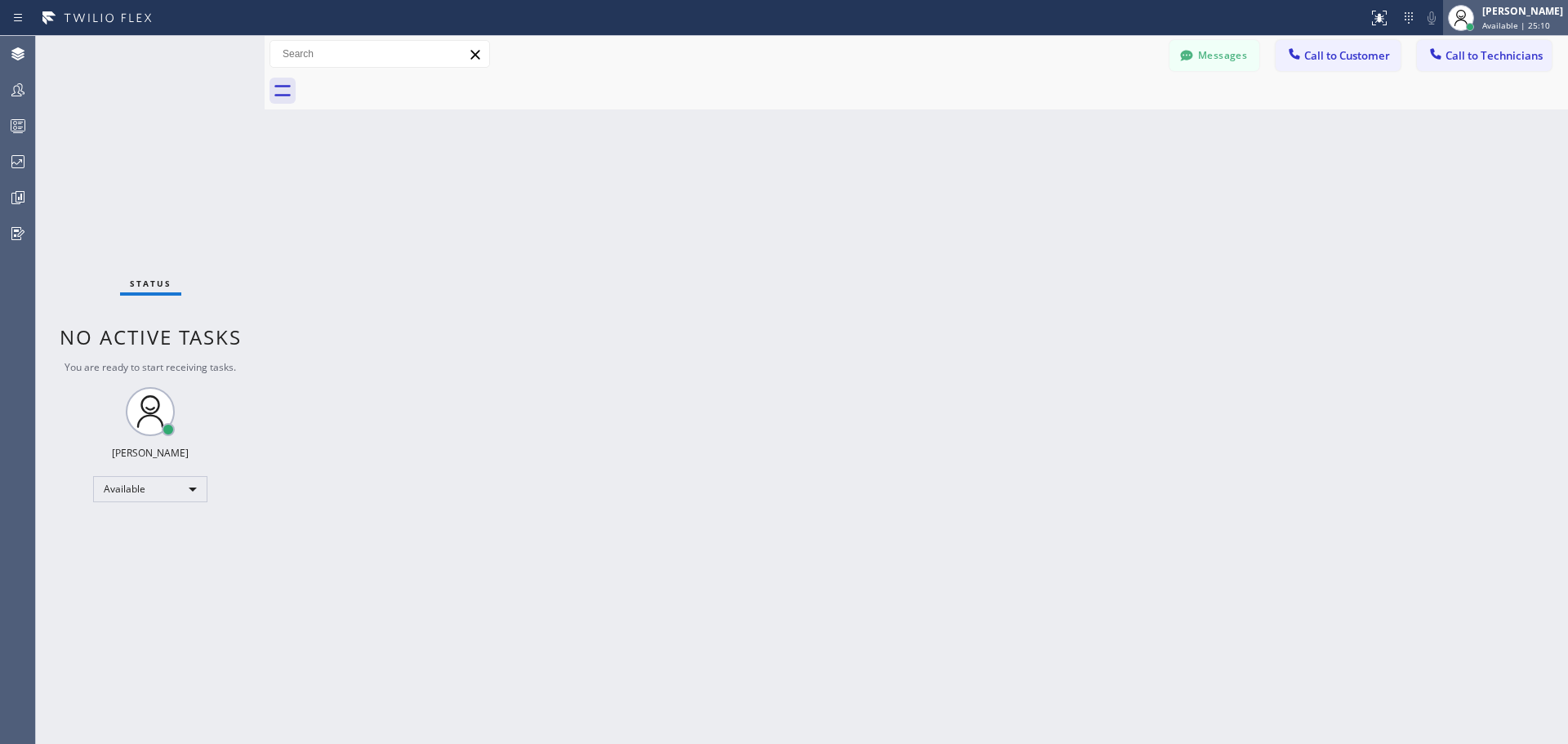
click at [1507, 13] on div "[PERSON_NAME]" at bounding box center [1522, 10] width 80 height 14
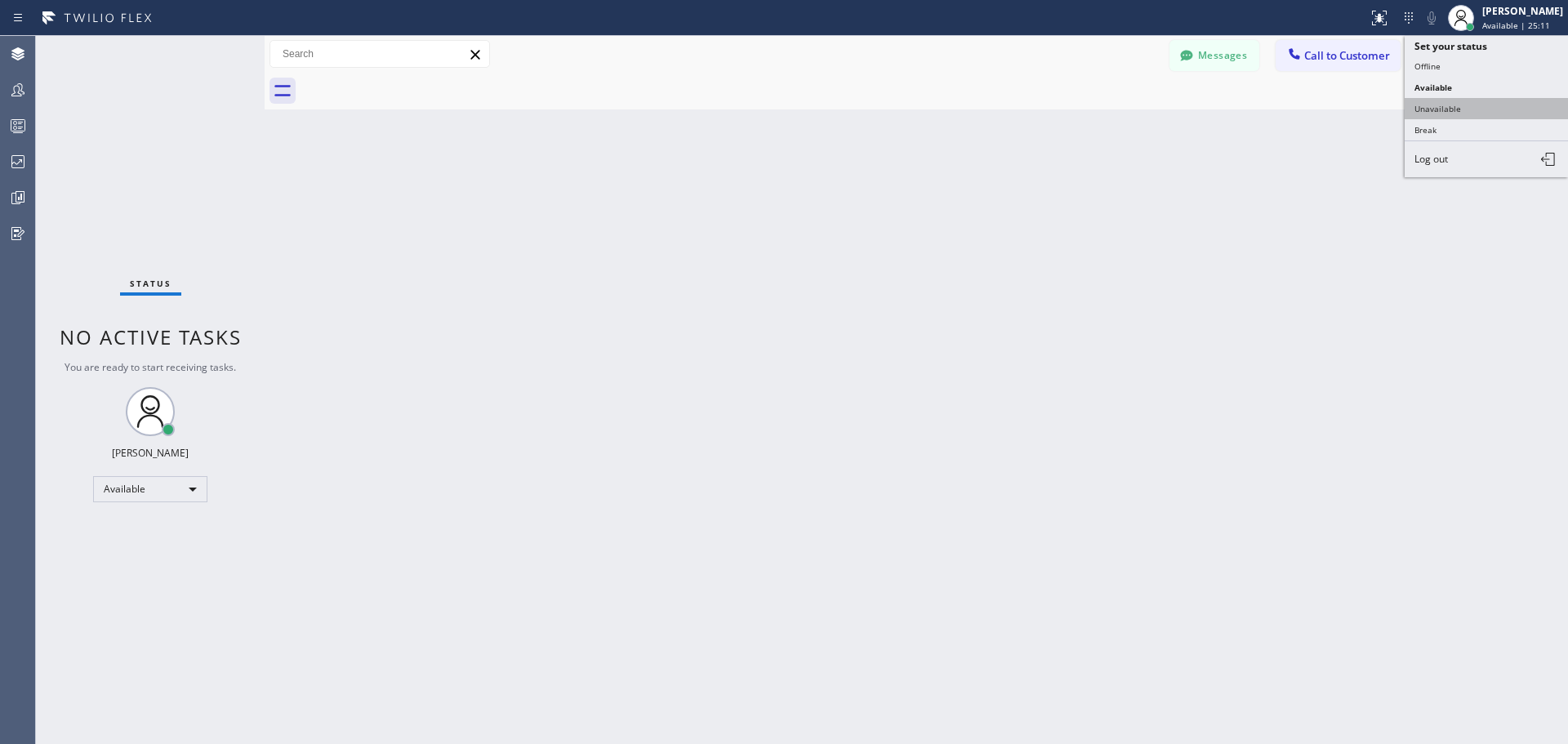
click at [1479, 110] on button "Unavailable" at bounding box center [1486, 109] width 164 height 21
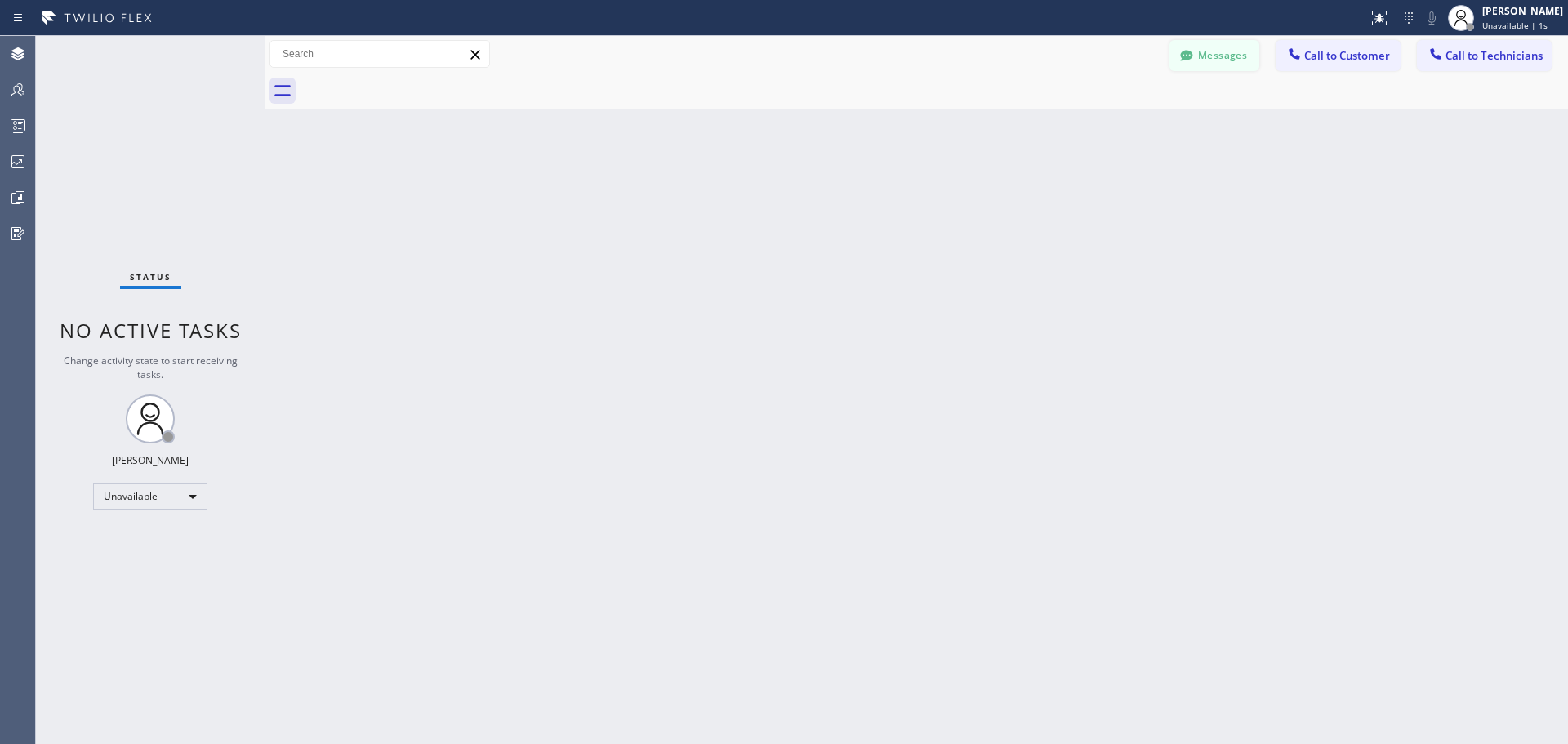
click at [1208, 42] on button "Messages" at bounding box center [1214, 55] width 90 height 31
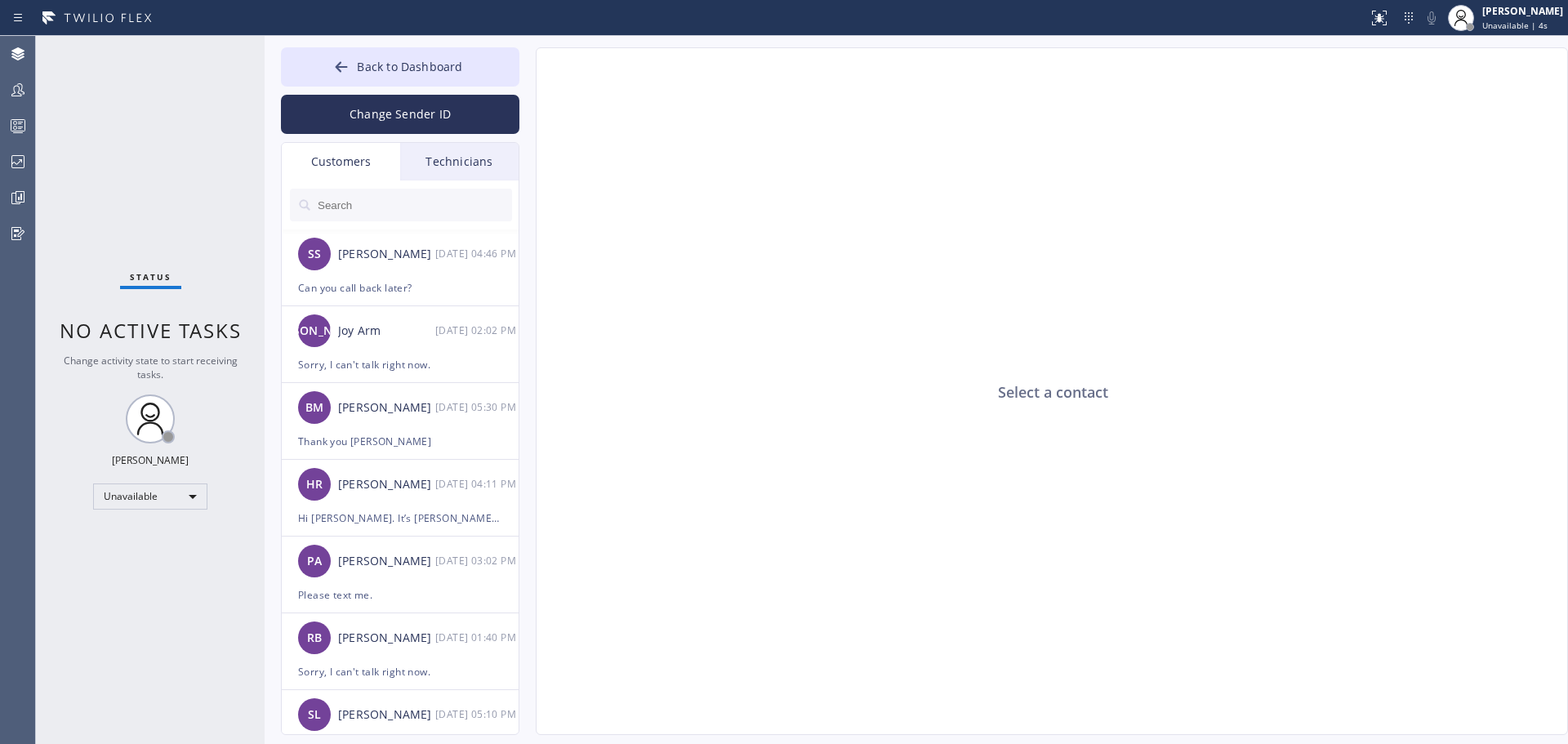
click at [498, 170] on div "Technicians" at bounding box center [459, 162] width 118 height 38
